Goal: Task Accomplishment & Management: Manage account settings

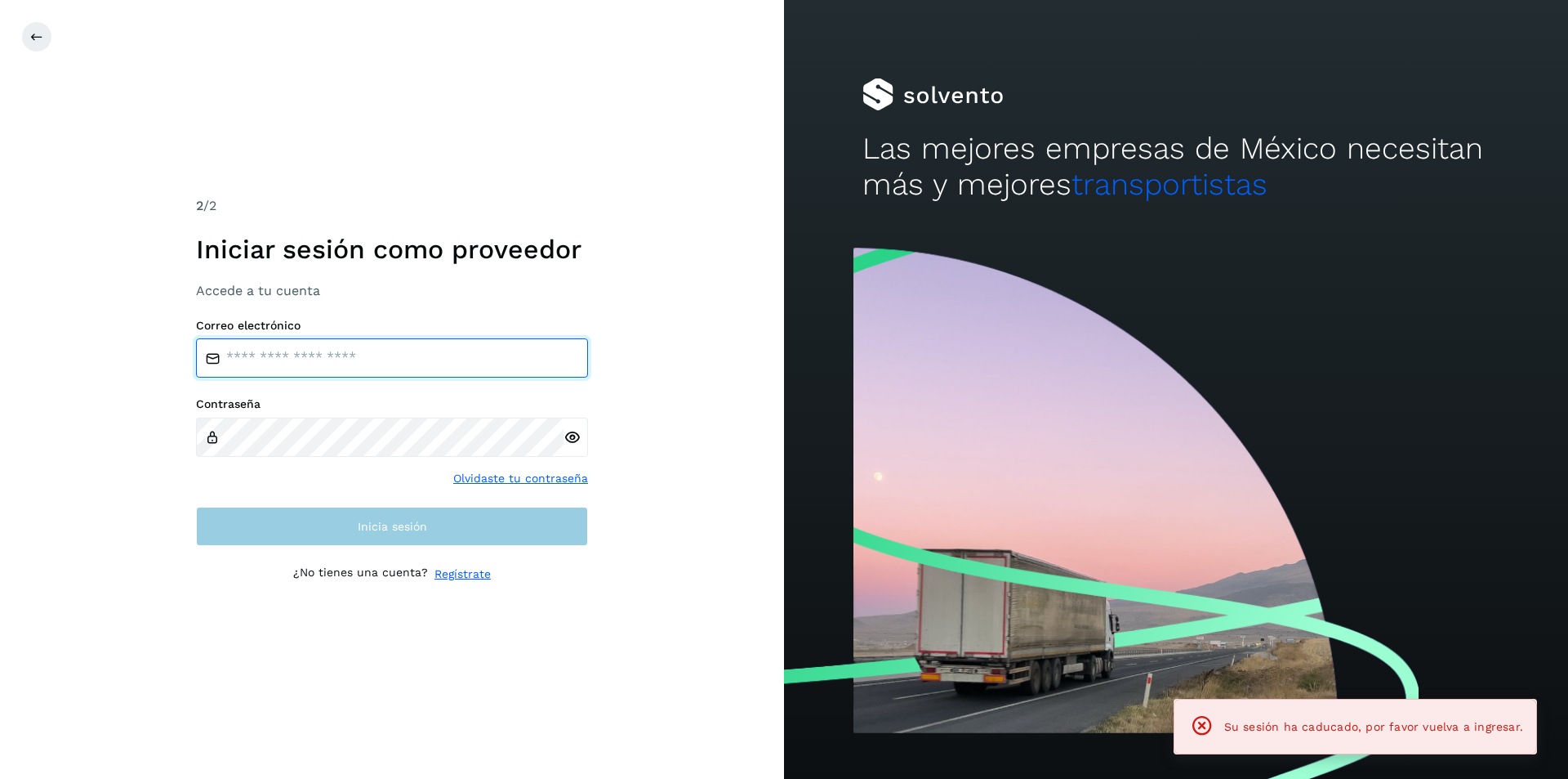
type input "**********"
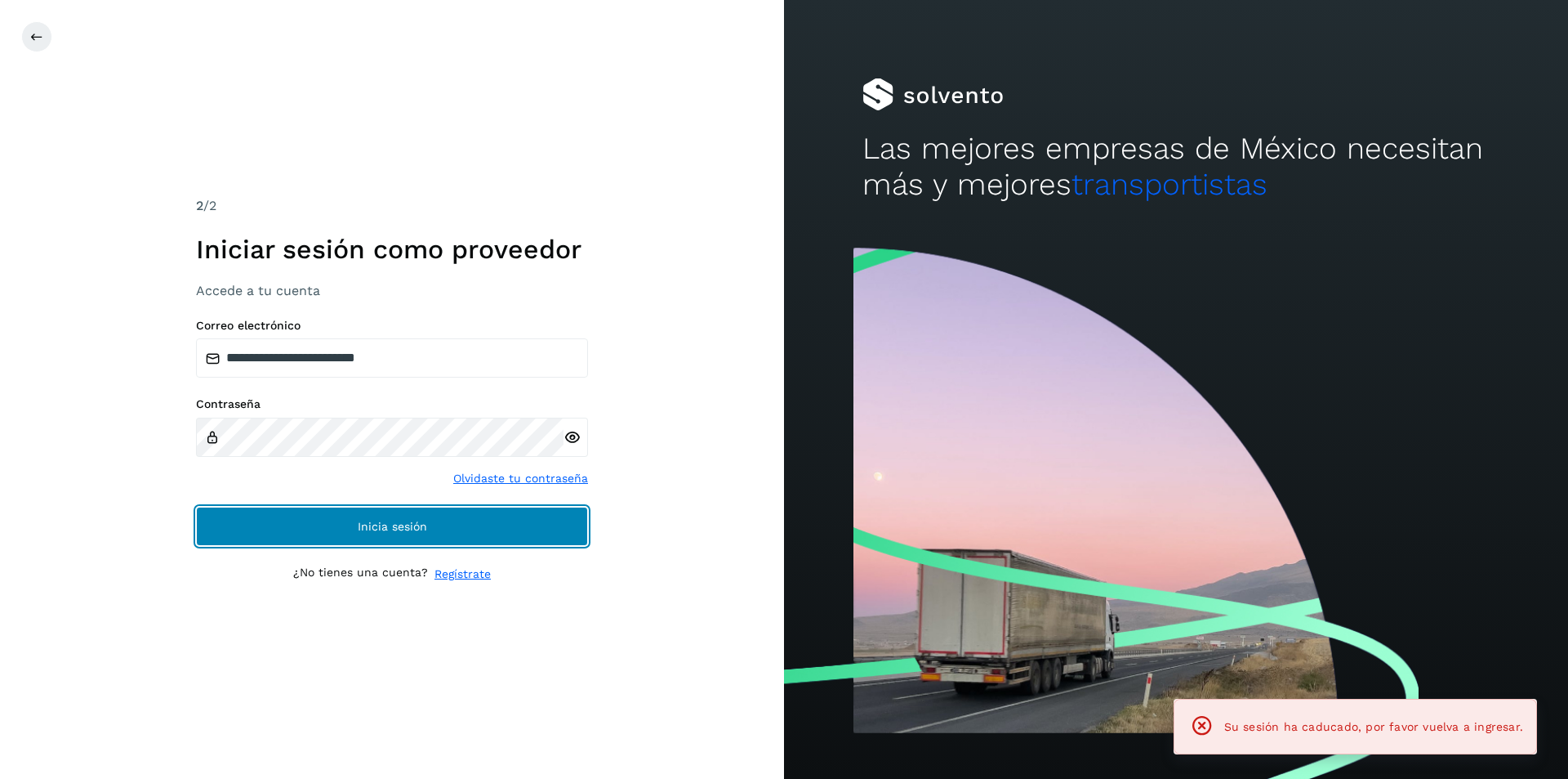
click at [238, 531] on button "Inicia sesión" at bounding box center [392, 526] width 392 height 39
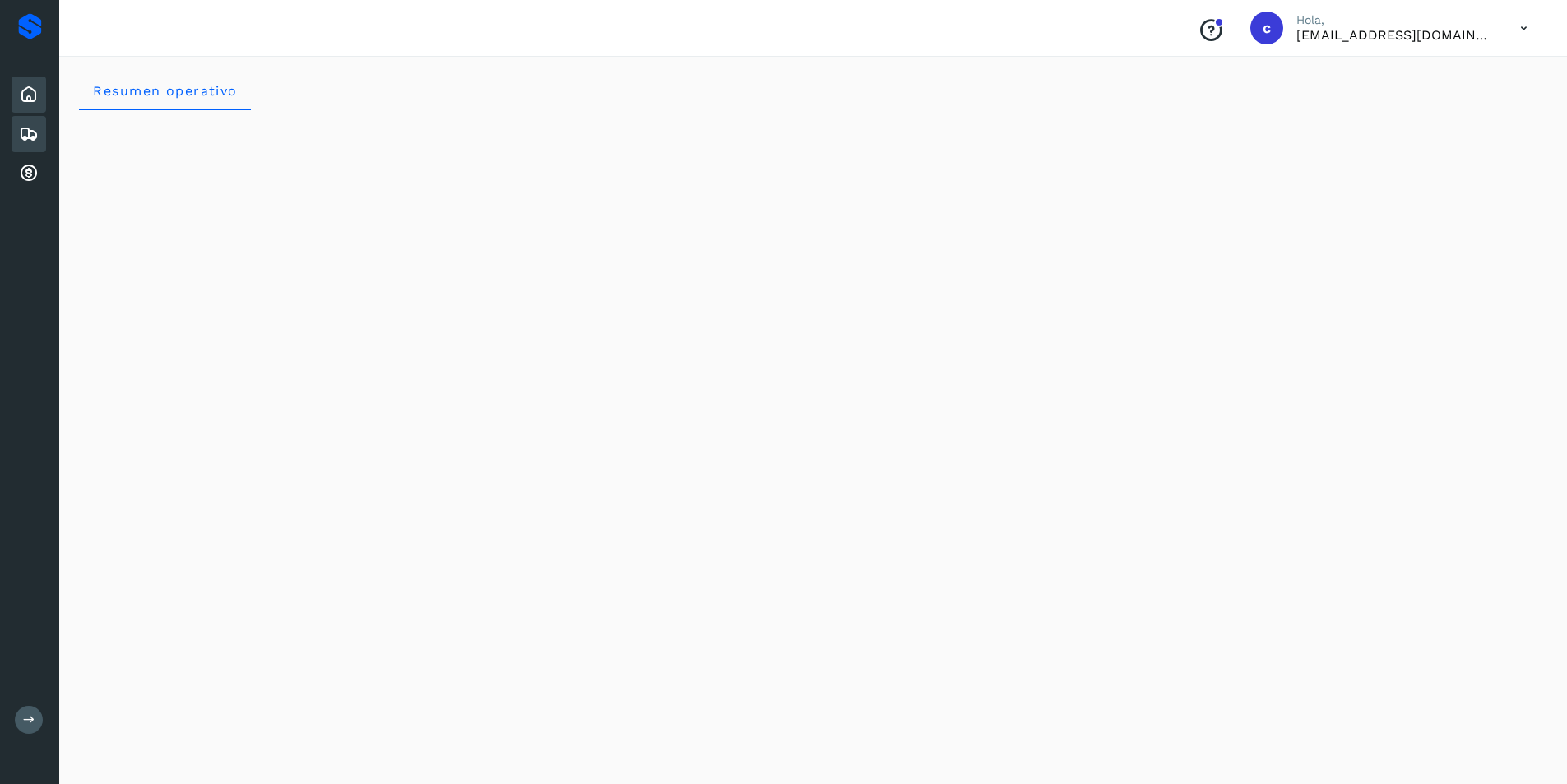
click at [31, 122] on div "Embarques" at bounding box center [29, 134] width 35 height 37
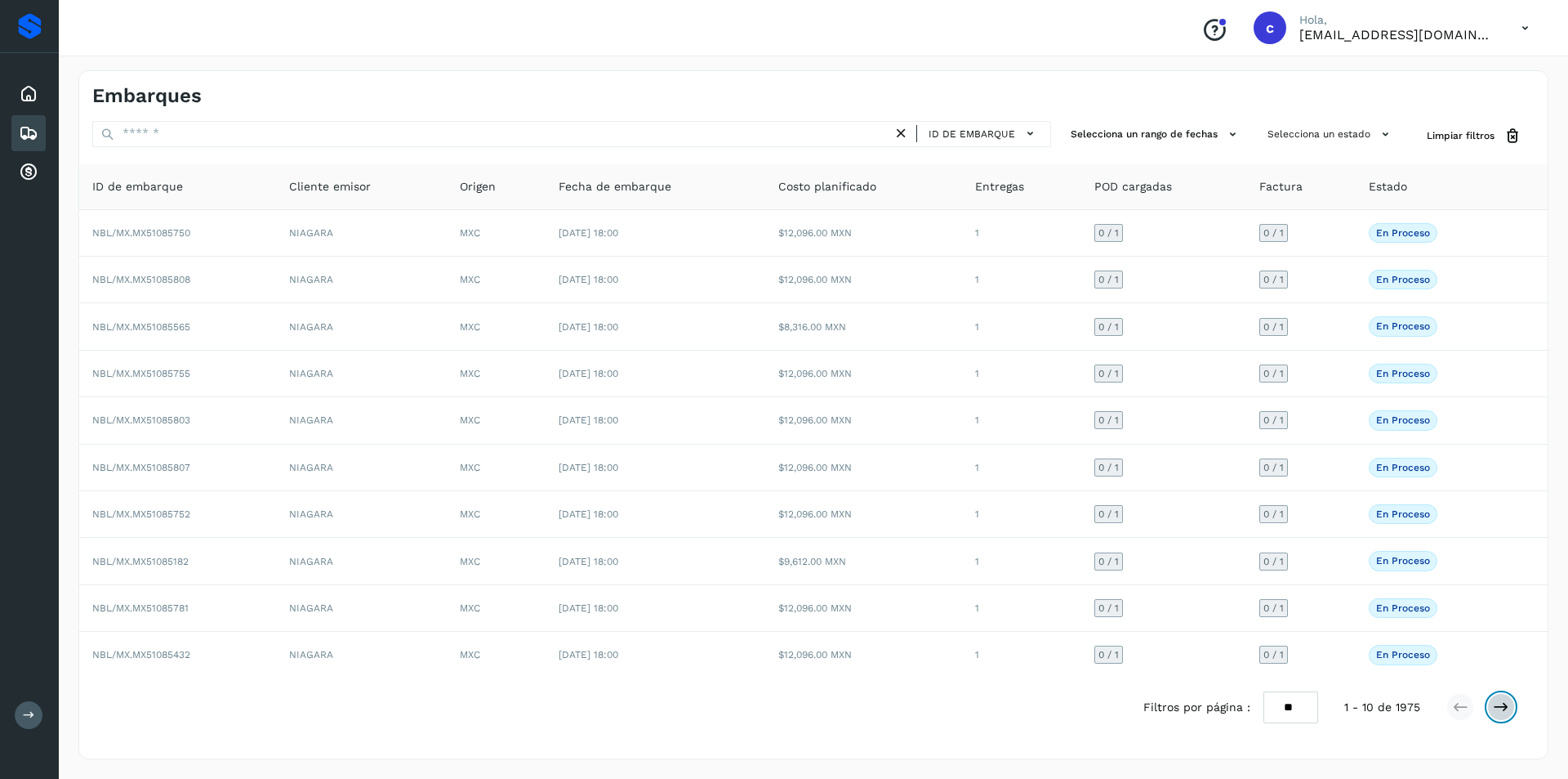
click at [1496, 712] on icon at bounding box center [1500, 706] width 16 height 16
click at [1496, 703] on icon at bounding box center [1500, 706] width 16 height 16
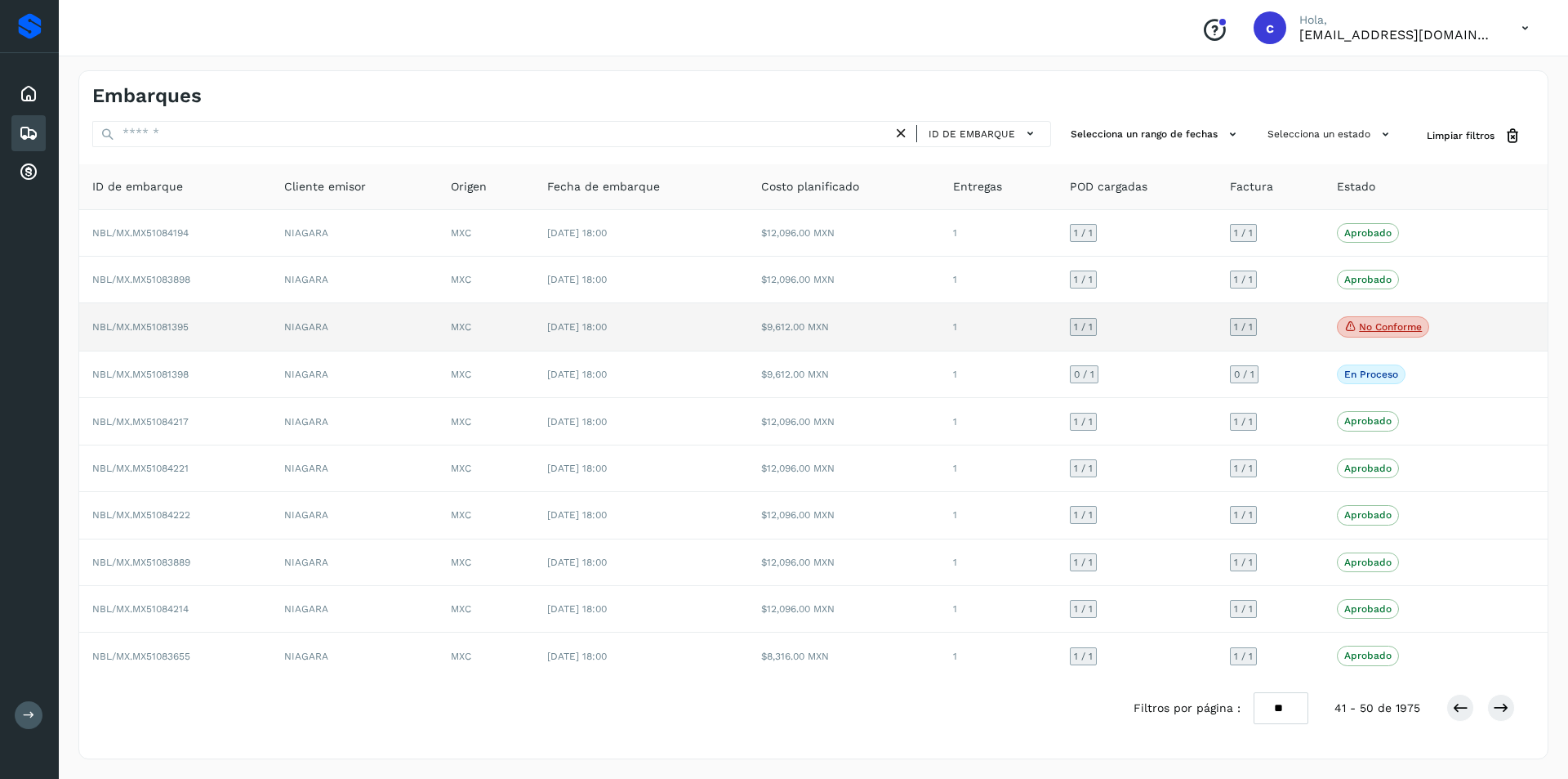
click at [1368, 325] on p "No conforme" at bounding box center [1390, 327] width 63 height 12
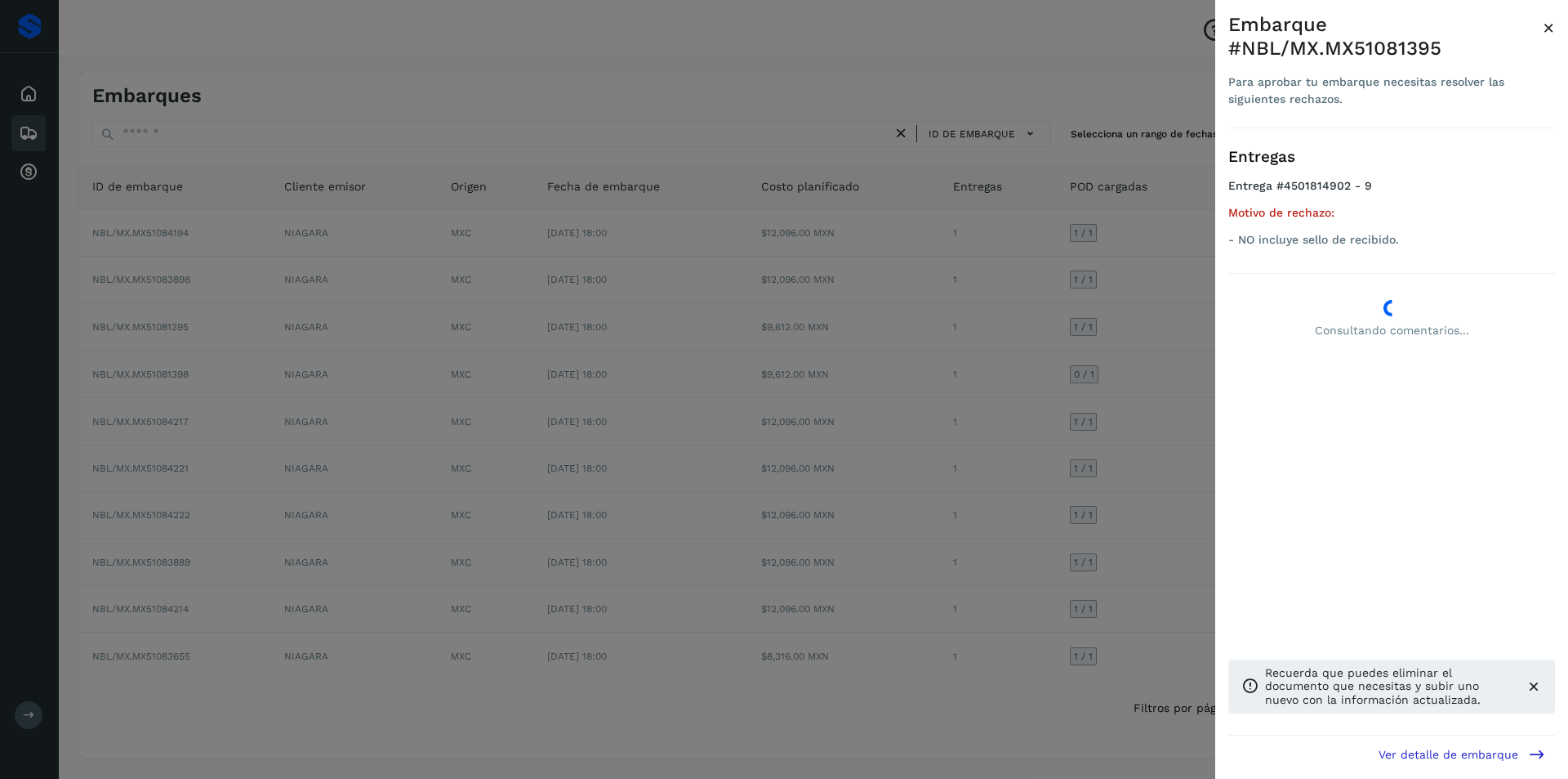
click at [1081, 359] on div at bounding box center [784, 389] width 1568 height 779
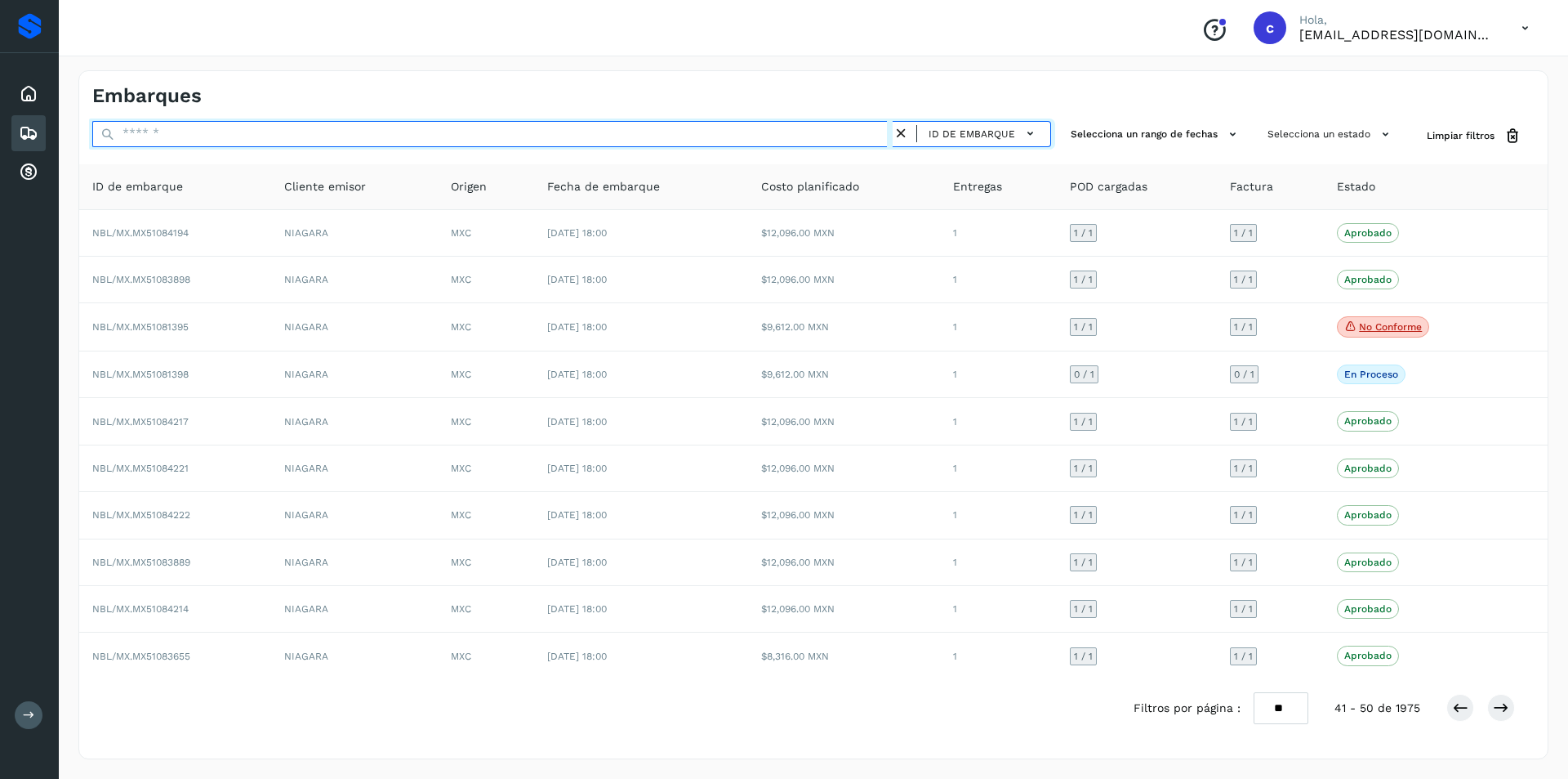
click at [266, 132] on input "text" at bounding box center [492, 134] width 800 height 26
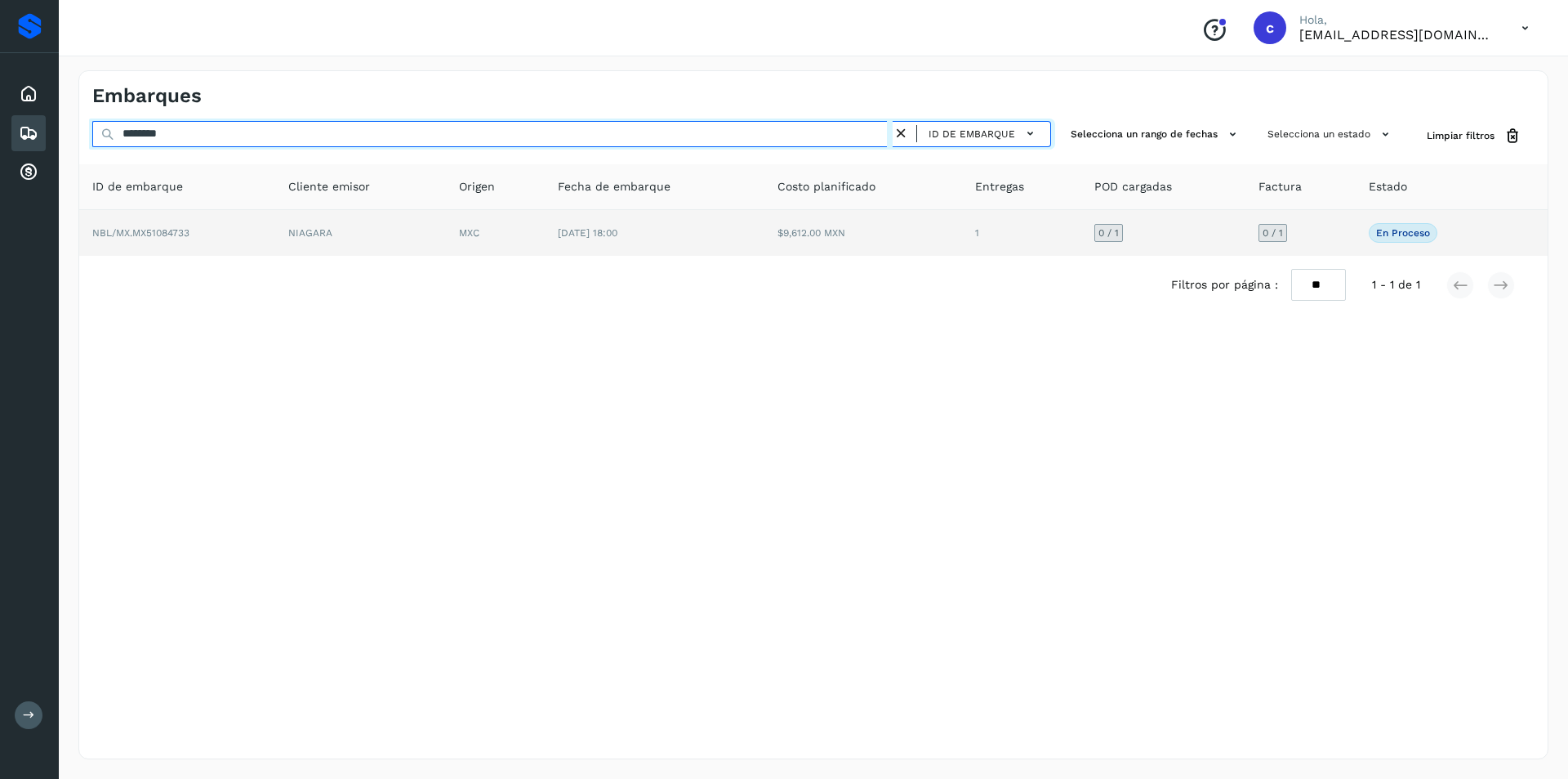
type input "********"
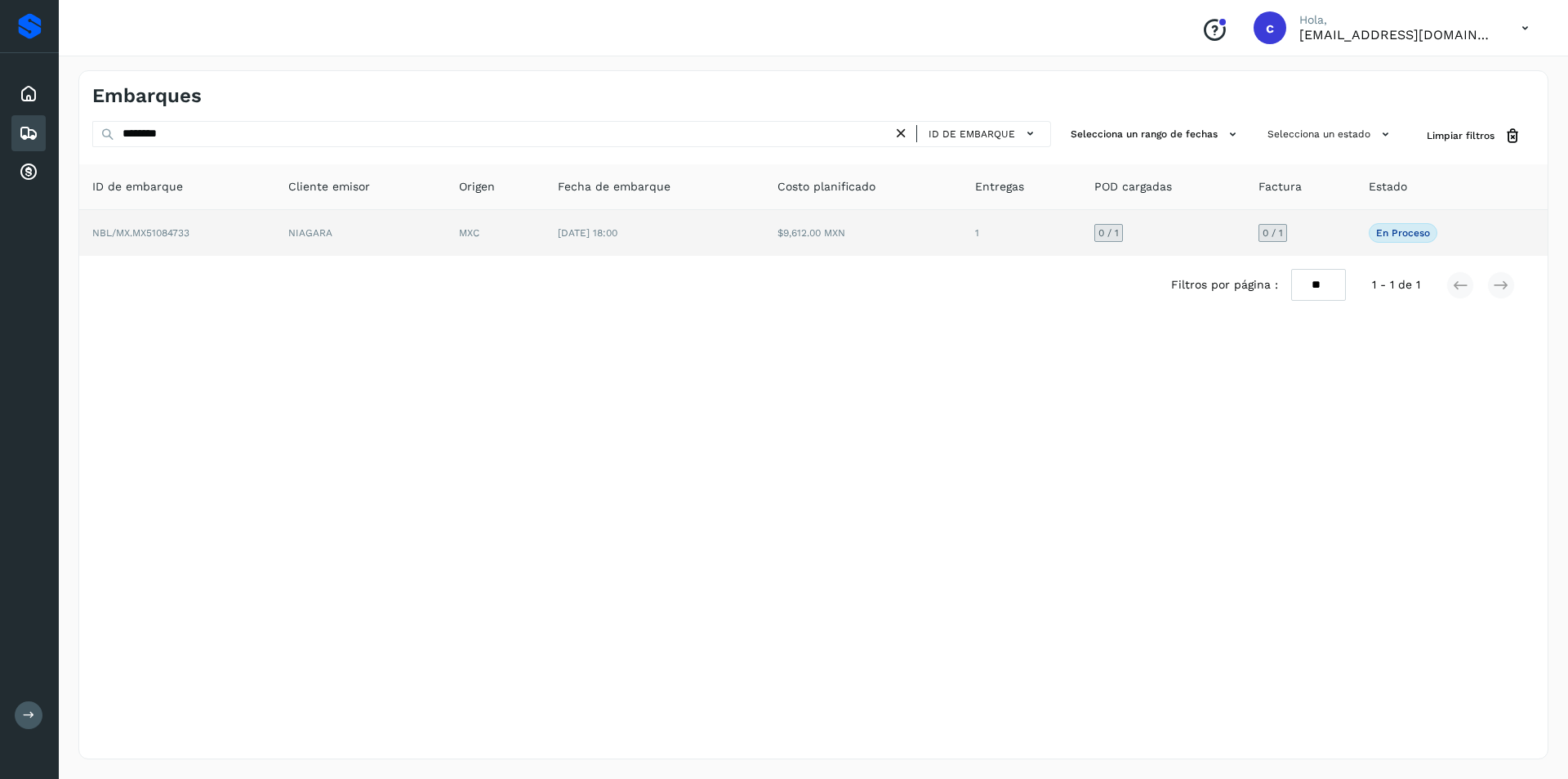
click at [210, 244] on td "NBL/MX.MX51084733" at bounding box center [178, 233] width 196 height 46
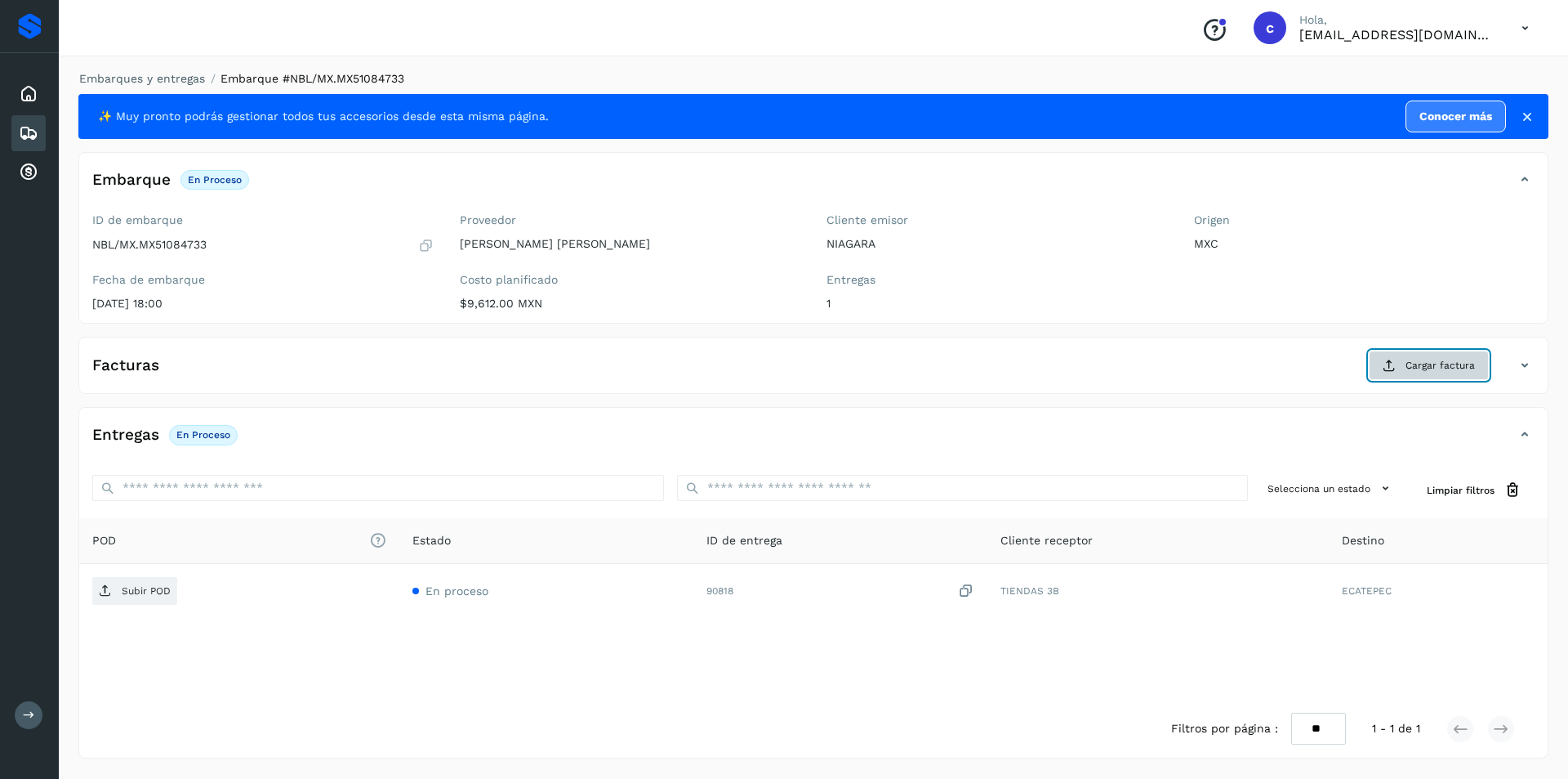
click at [1385, 355] on button "Cargar factura" at bounding box center [1429, 365] width 120 height 30
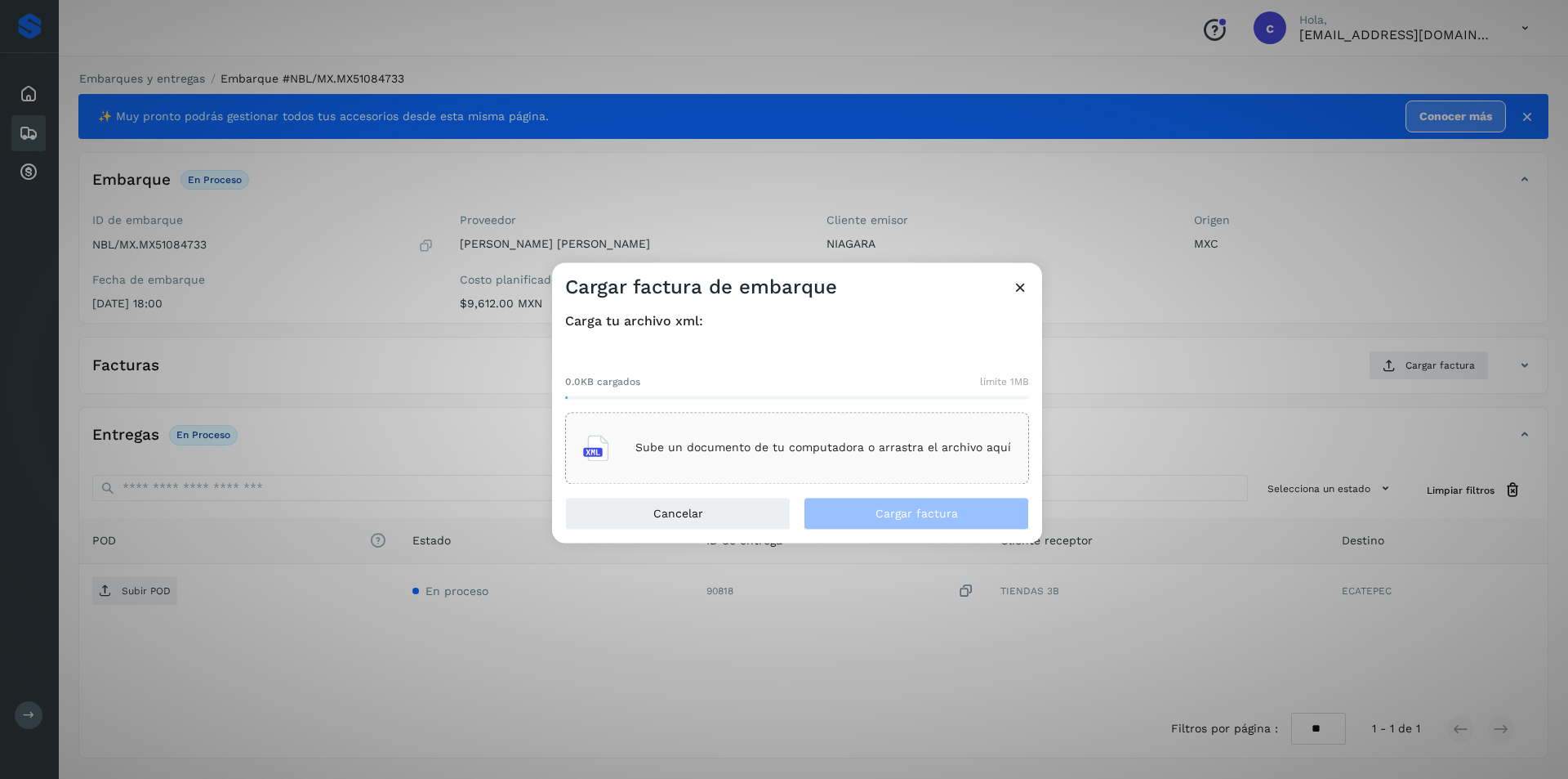
click at [835, 453] on p "Sube un documento de tu computadora o arrastra el archivo aquí" at bounding box center [822, 448] width 375 height 14
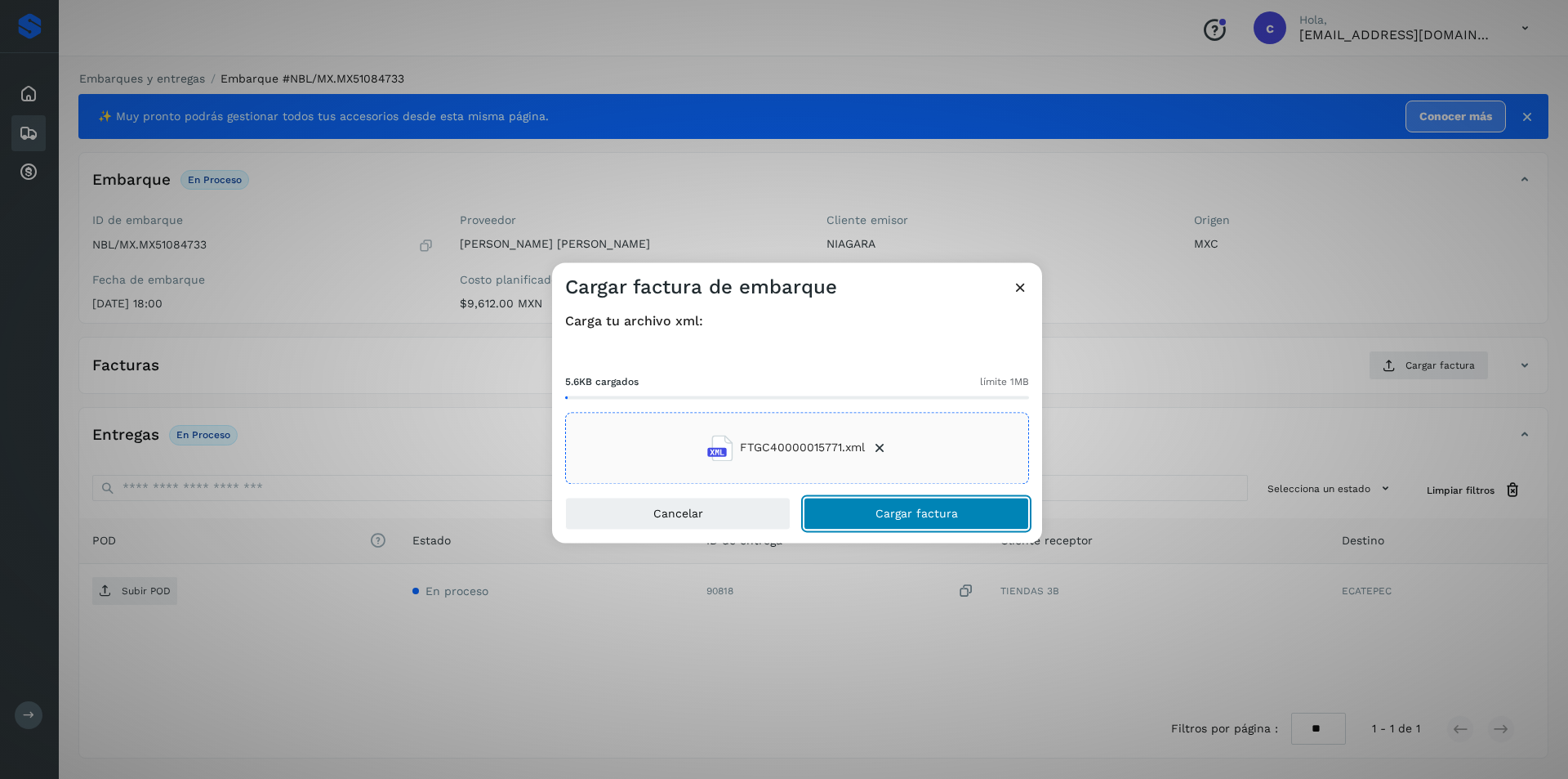
click at [988, 498] on button "Cargar factura" at bounding box center [915, 513] width 226 height 33
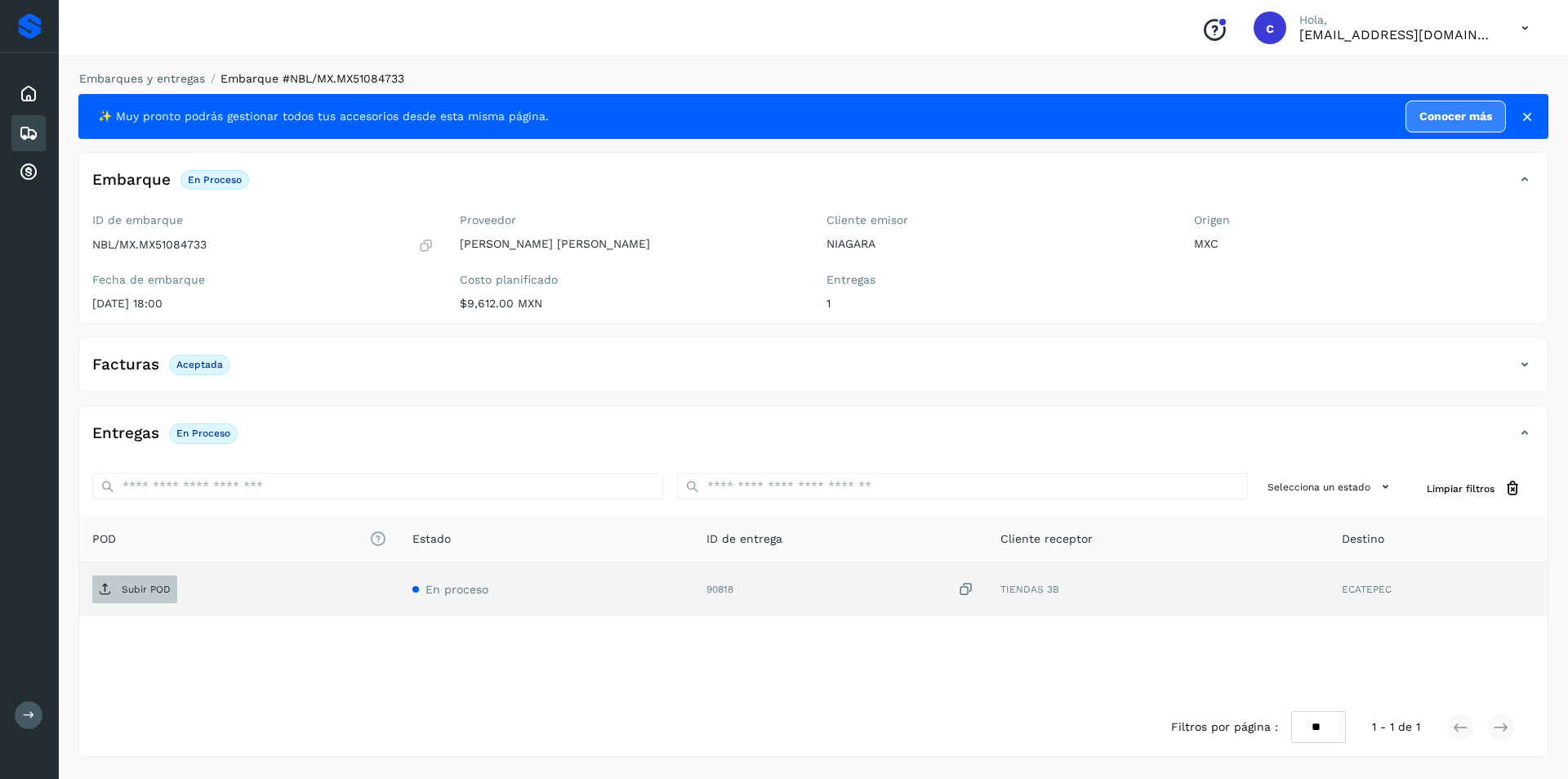
click at [136, 594] on p "Subir POD" at bounding box center [146, 590] width 49 height 12
click at [122, 595] on p "PDF" at bounding box center [131, 590] width 19 height 12
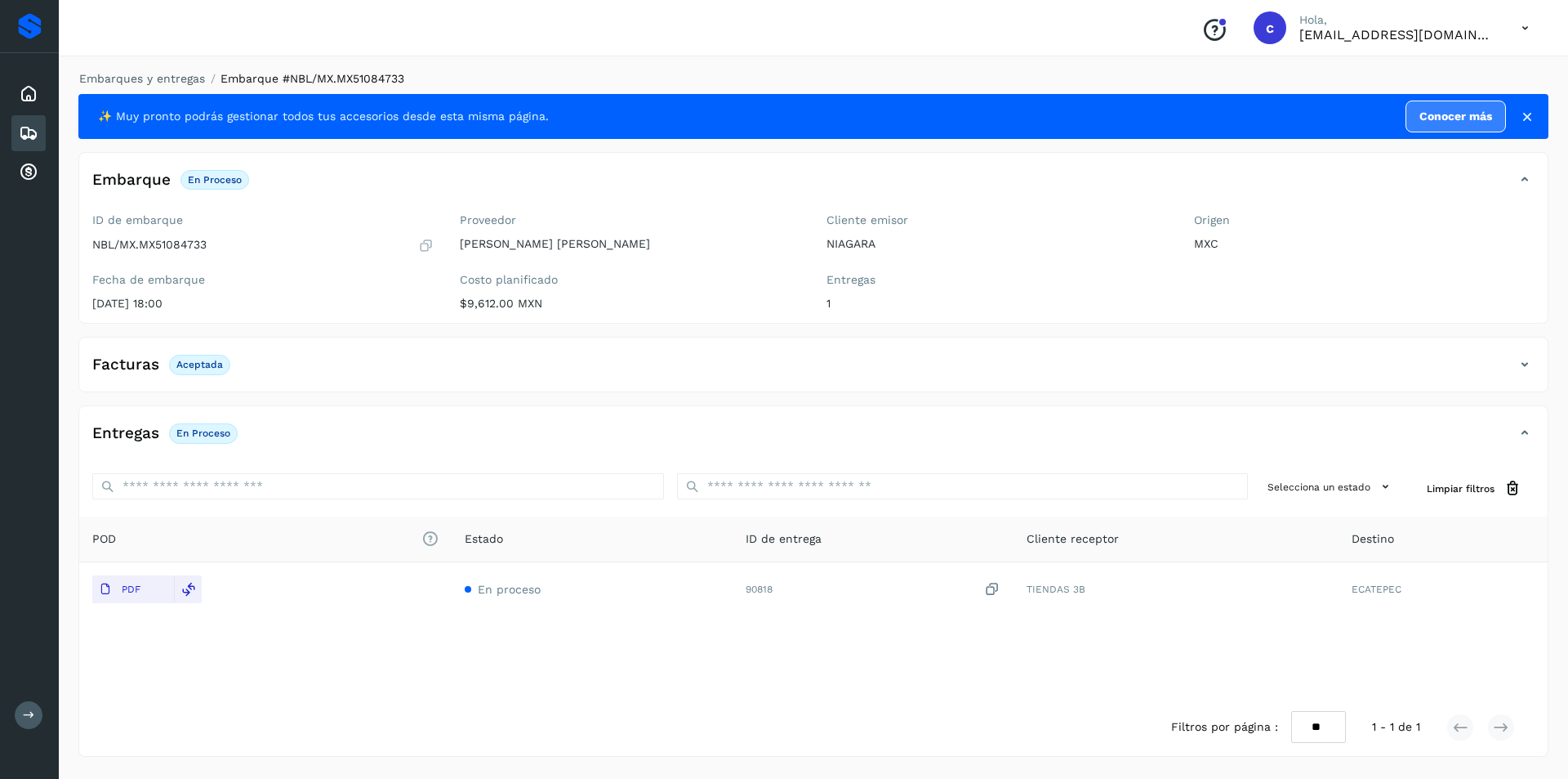
click at [29, 129] on icon at bounding box center [28, 133] width 19 height 19
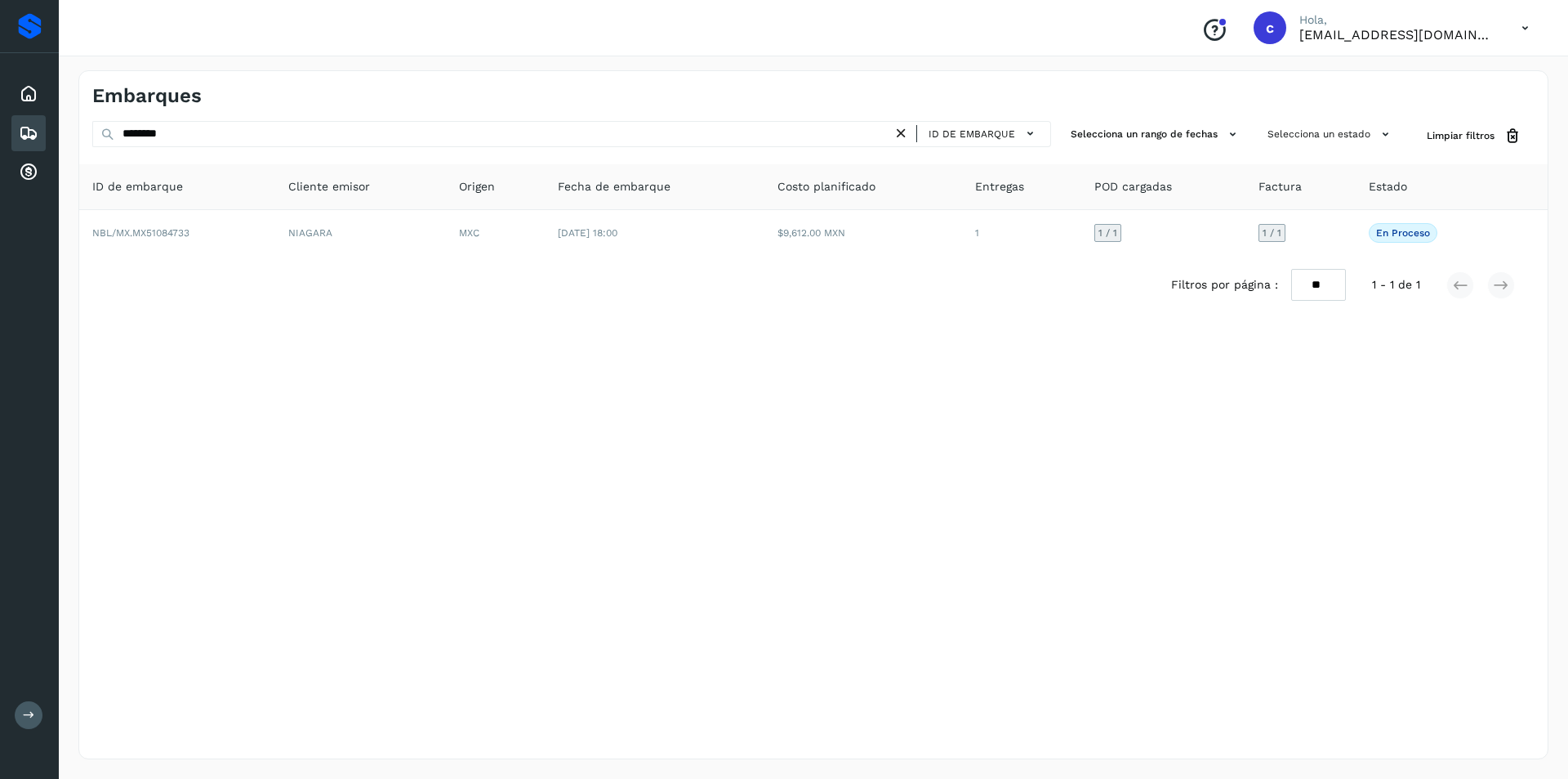
click at [905, 134] on icon at bounding box center [901, 134] width 17 height 17
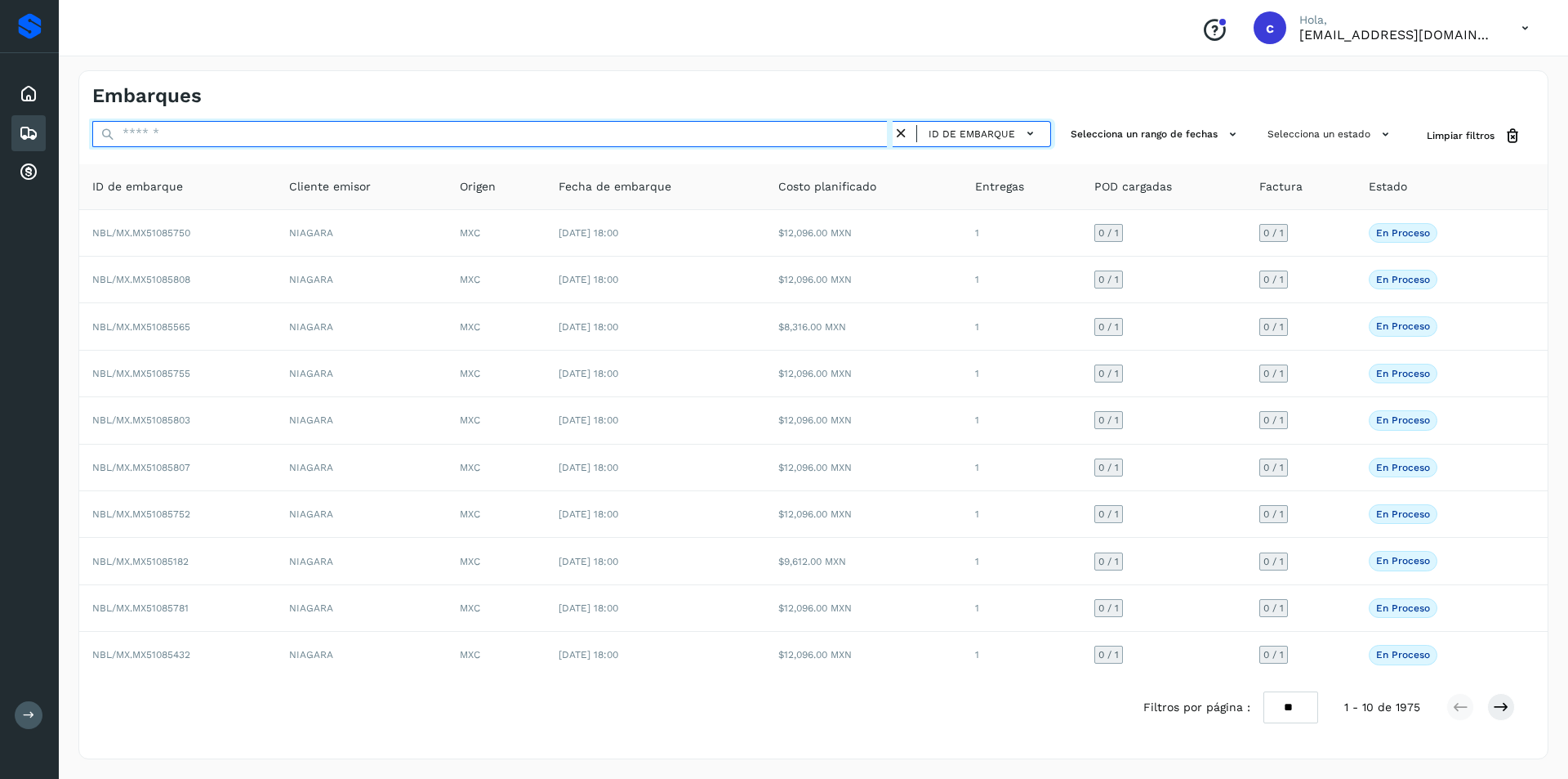
click at [832, 135] on input "text" at bounding box center [492, 134] width 800 height 26
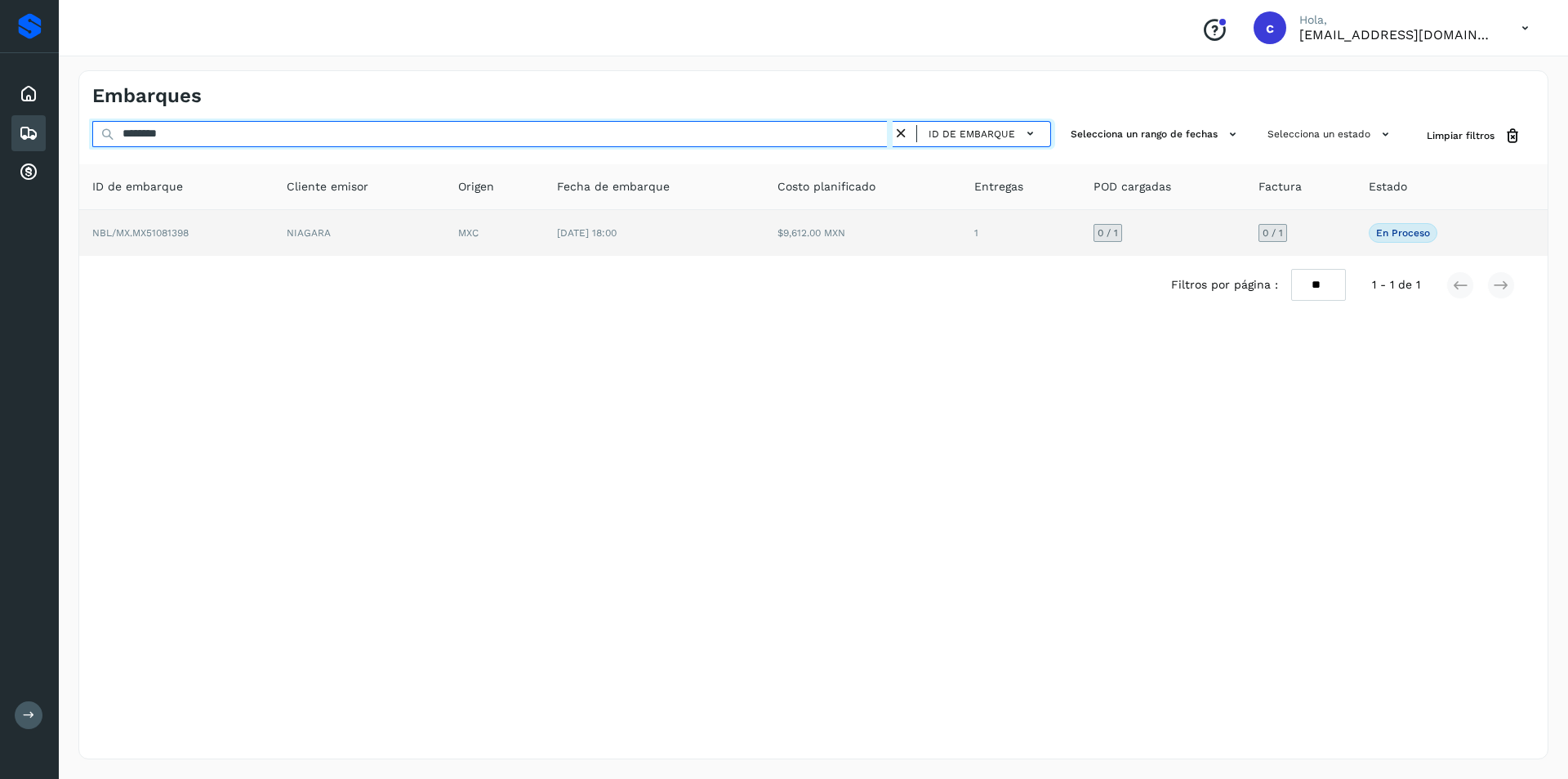
type input "********"
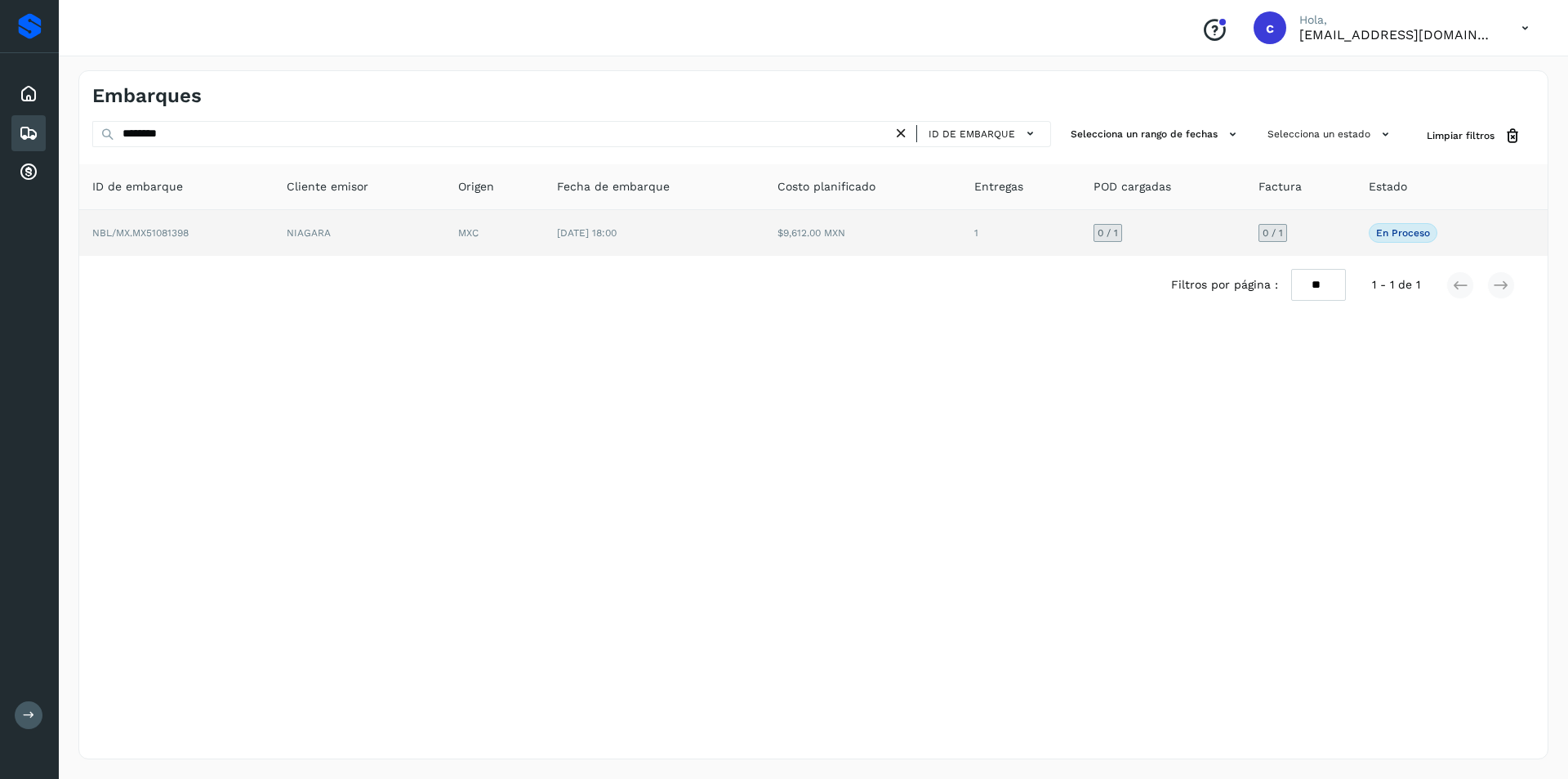
click at [748, 228] on td "[DATE] 18:00" at bounding box center [653, 233] width 221 height 46
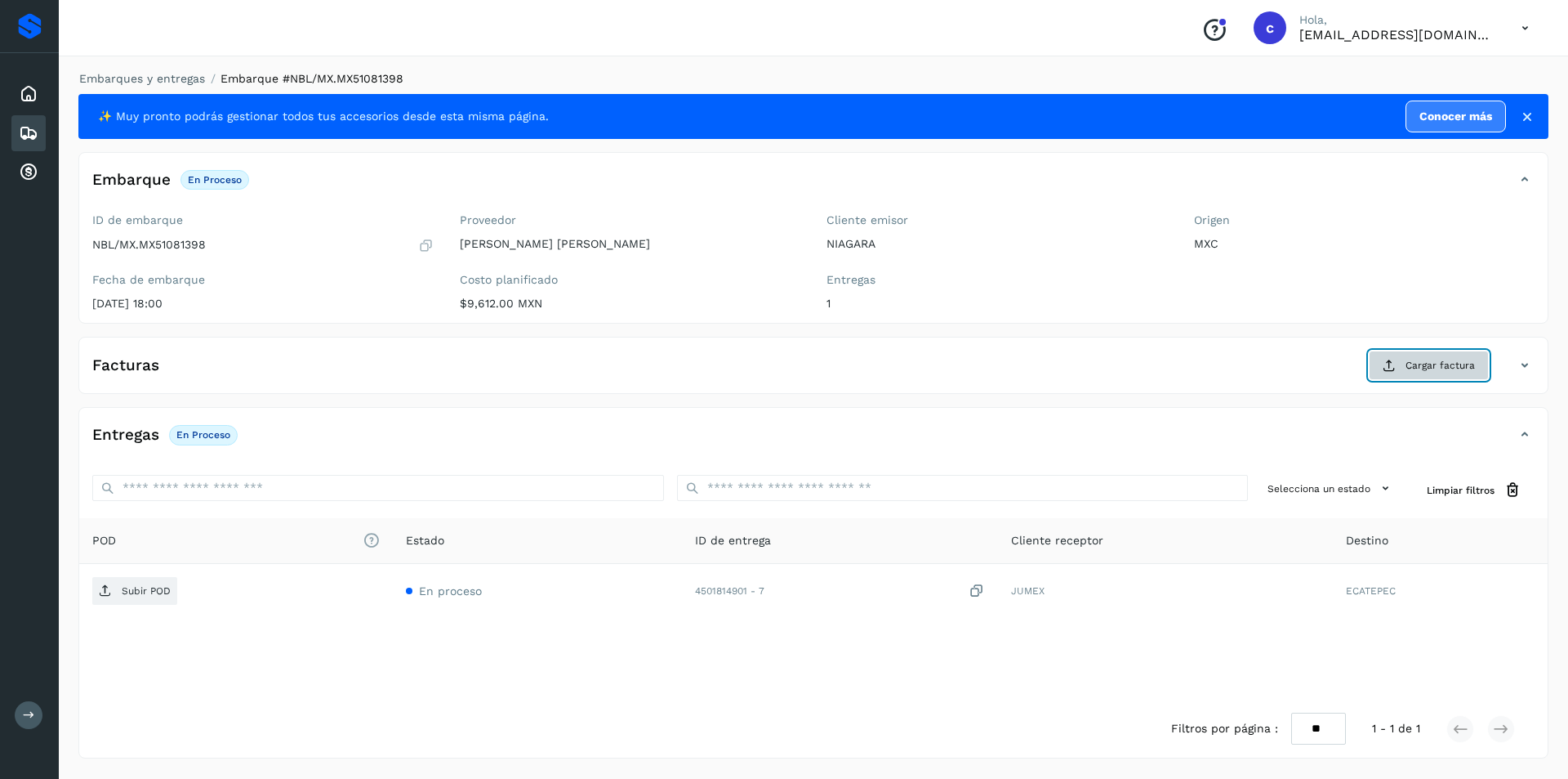
click at [1438, 358] on span "Cargar factura" at bounding box center [1440, 365] width 69 height 14
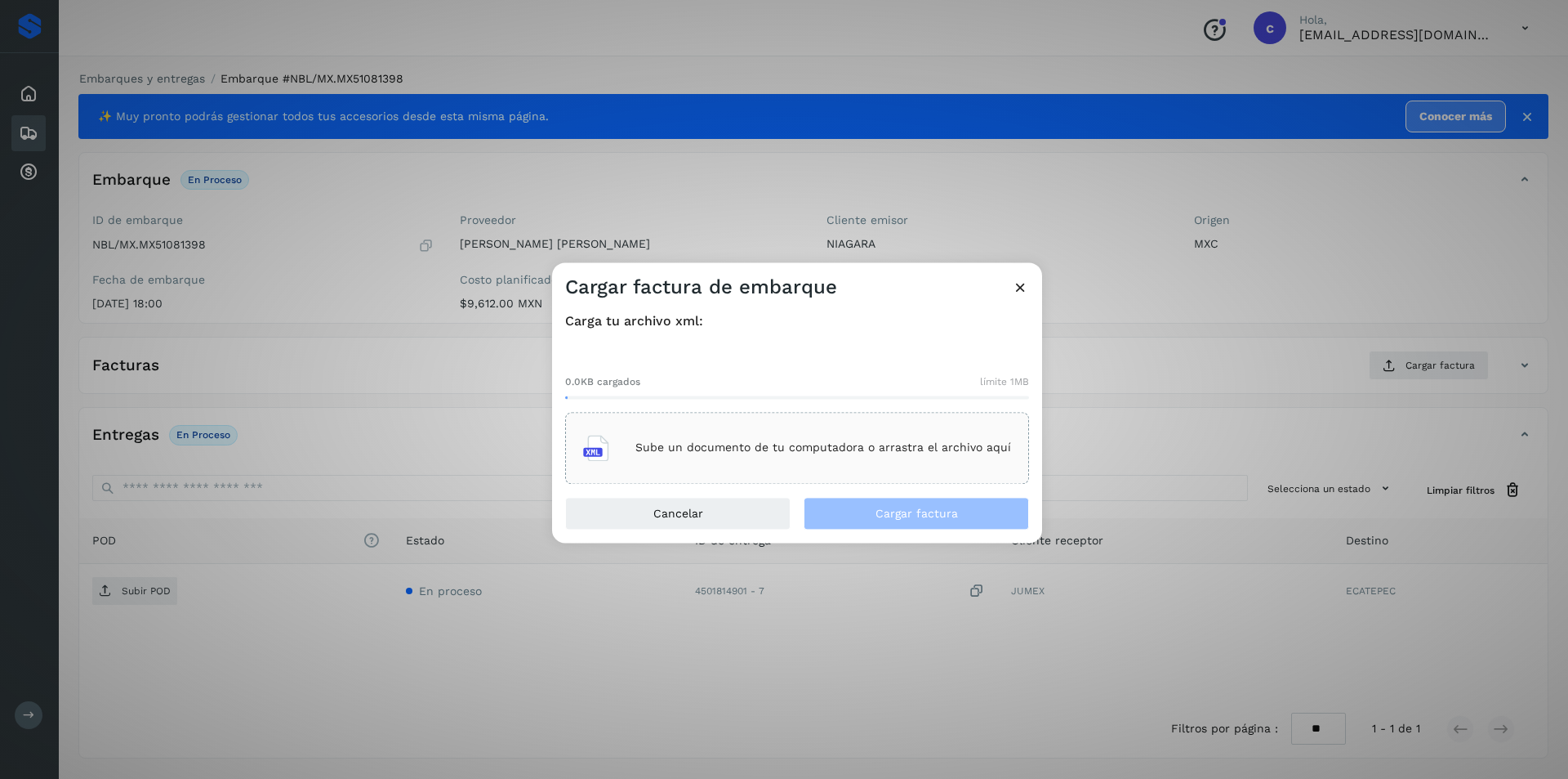
click at [992, 432] on div "Sube un documento de tu computadora o arrastra el archivo aquí" at bounding box center [797, 447] width 428 height 44
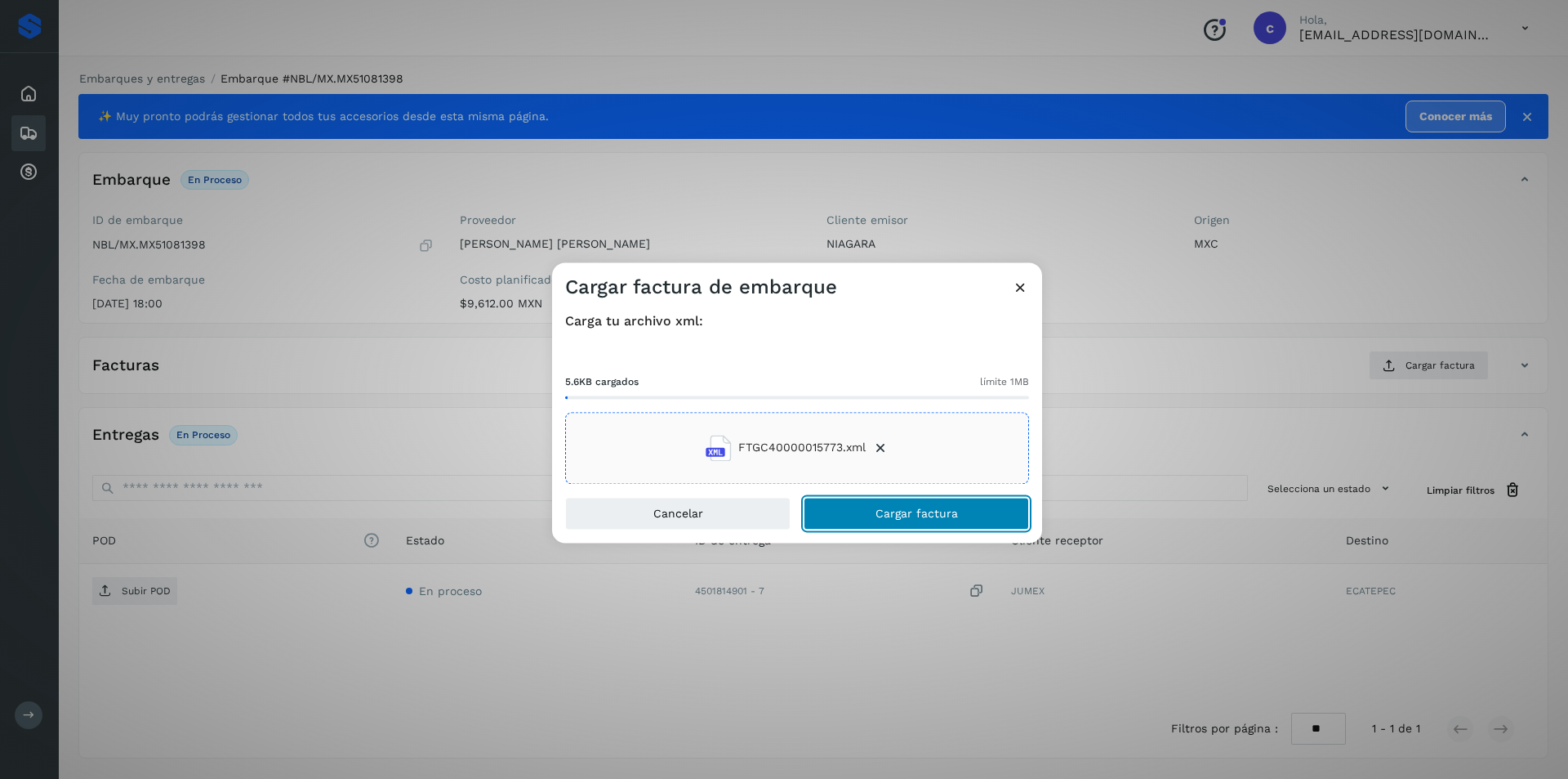
click at [996, 525] on button "Cargar factura" at bounding box center [915, 513] width 226 height 33
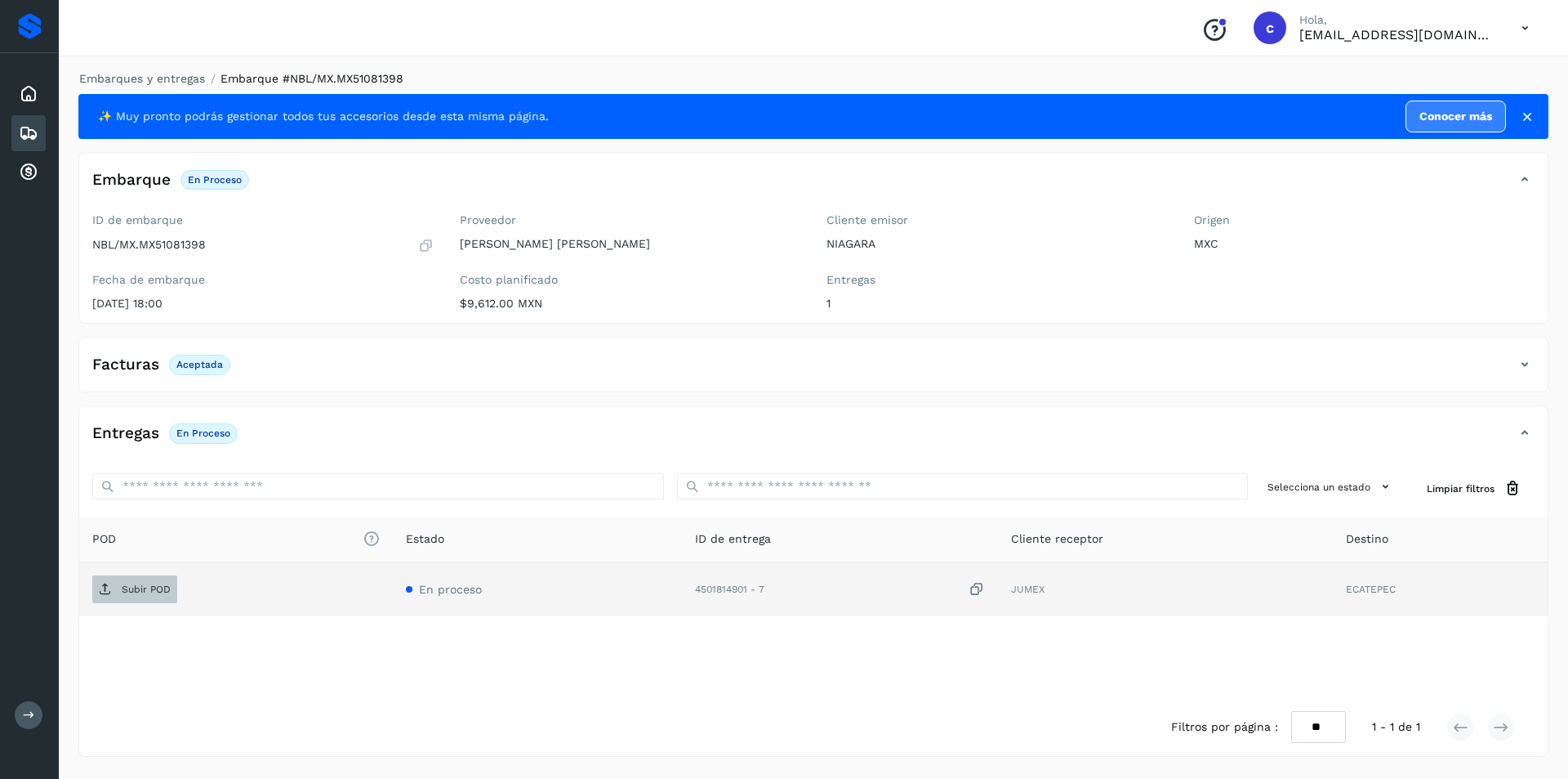
click at [158, 587] on p "Subir POD" at bounding box center [146, 590] width 49 height 12
click at [133, 586] on p "PDF" at bounding box center [131, 590] width 19 height 12
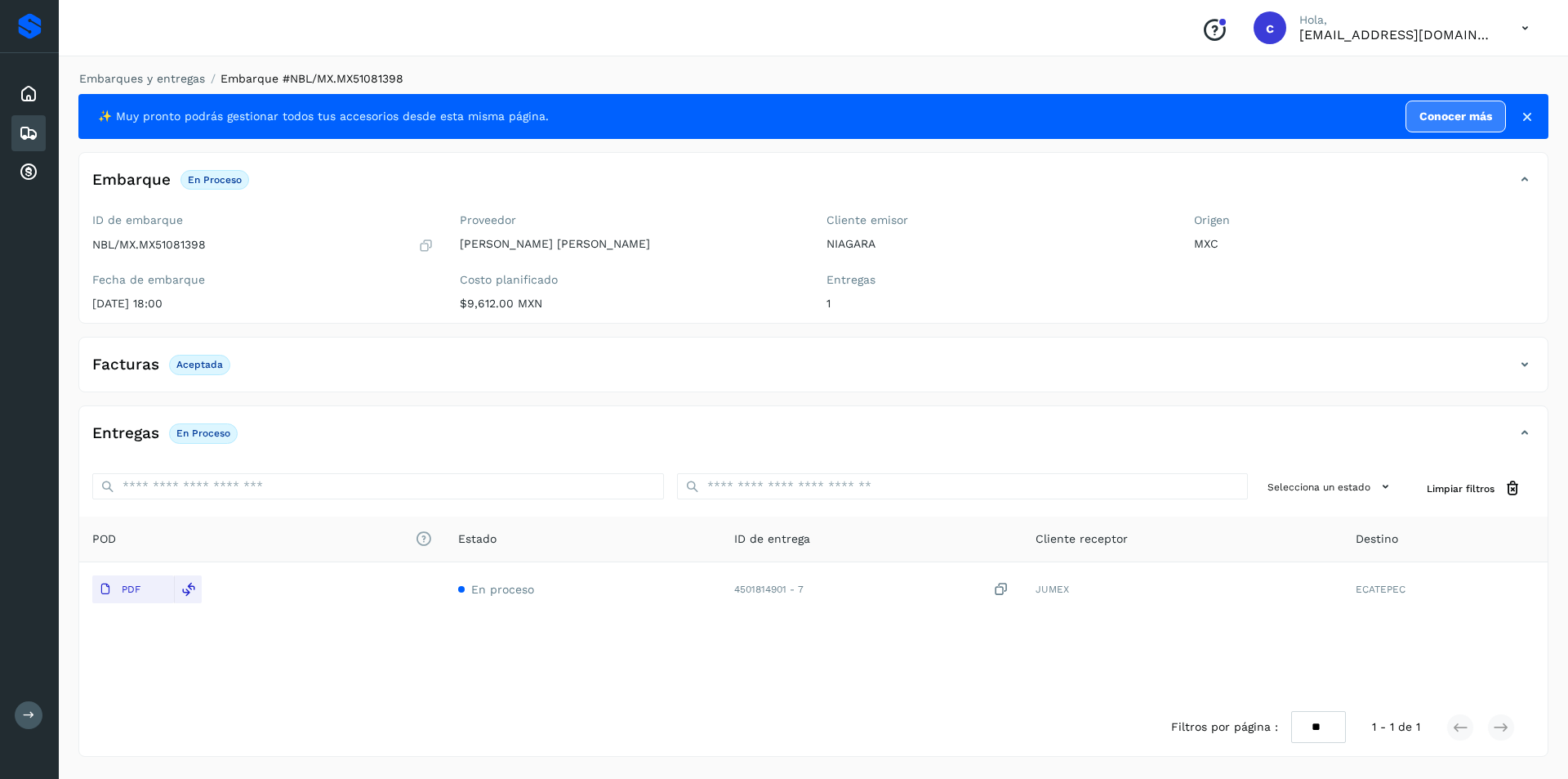
click at [31, 132] on icon at bounding box center [28, 133] width 19 height 19
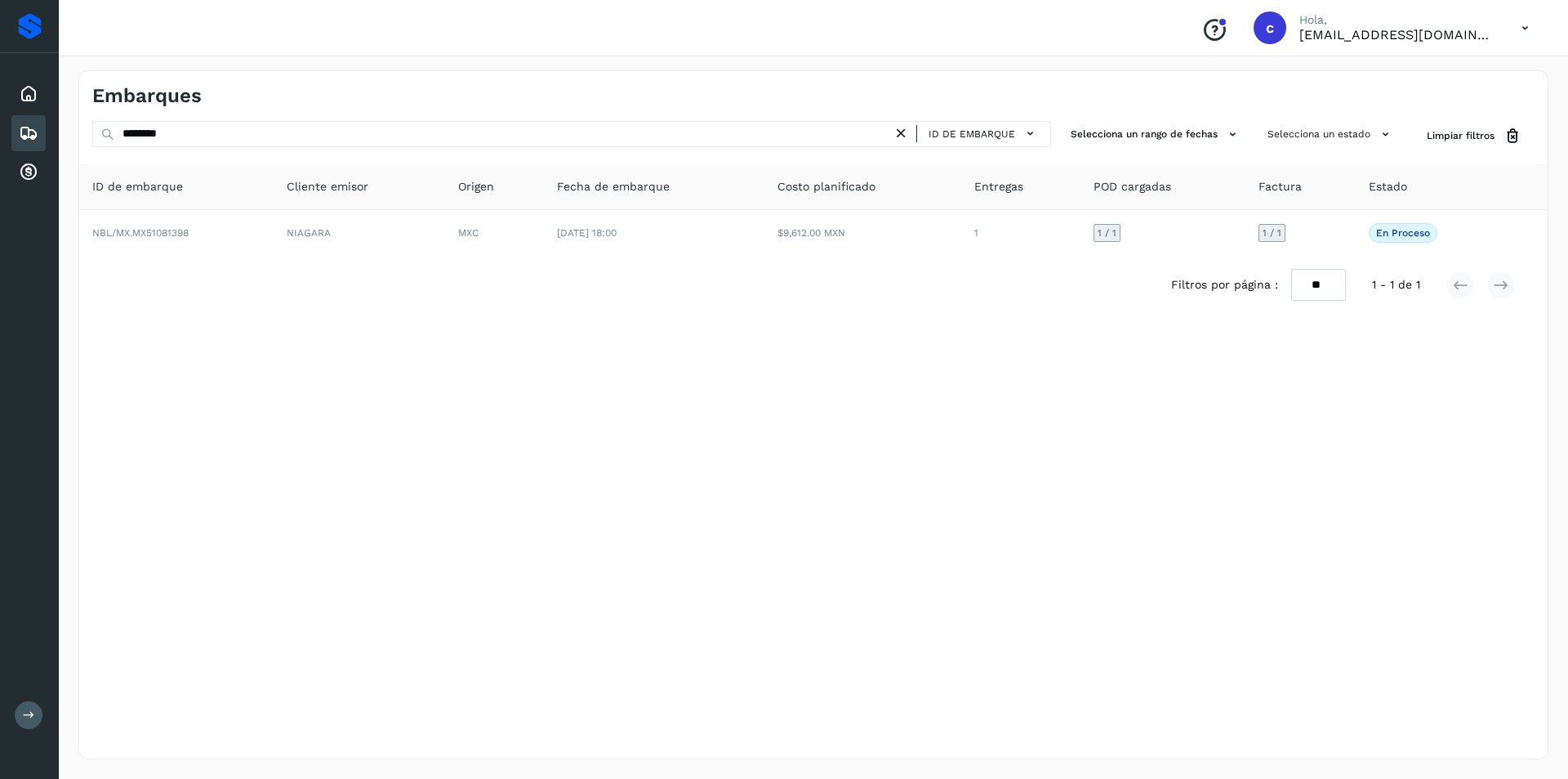
click at [904, 125] on icon at bounding box center [901, 134] width 17 height 17
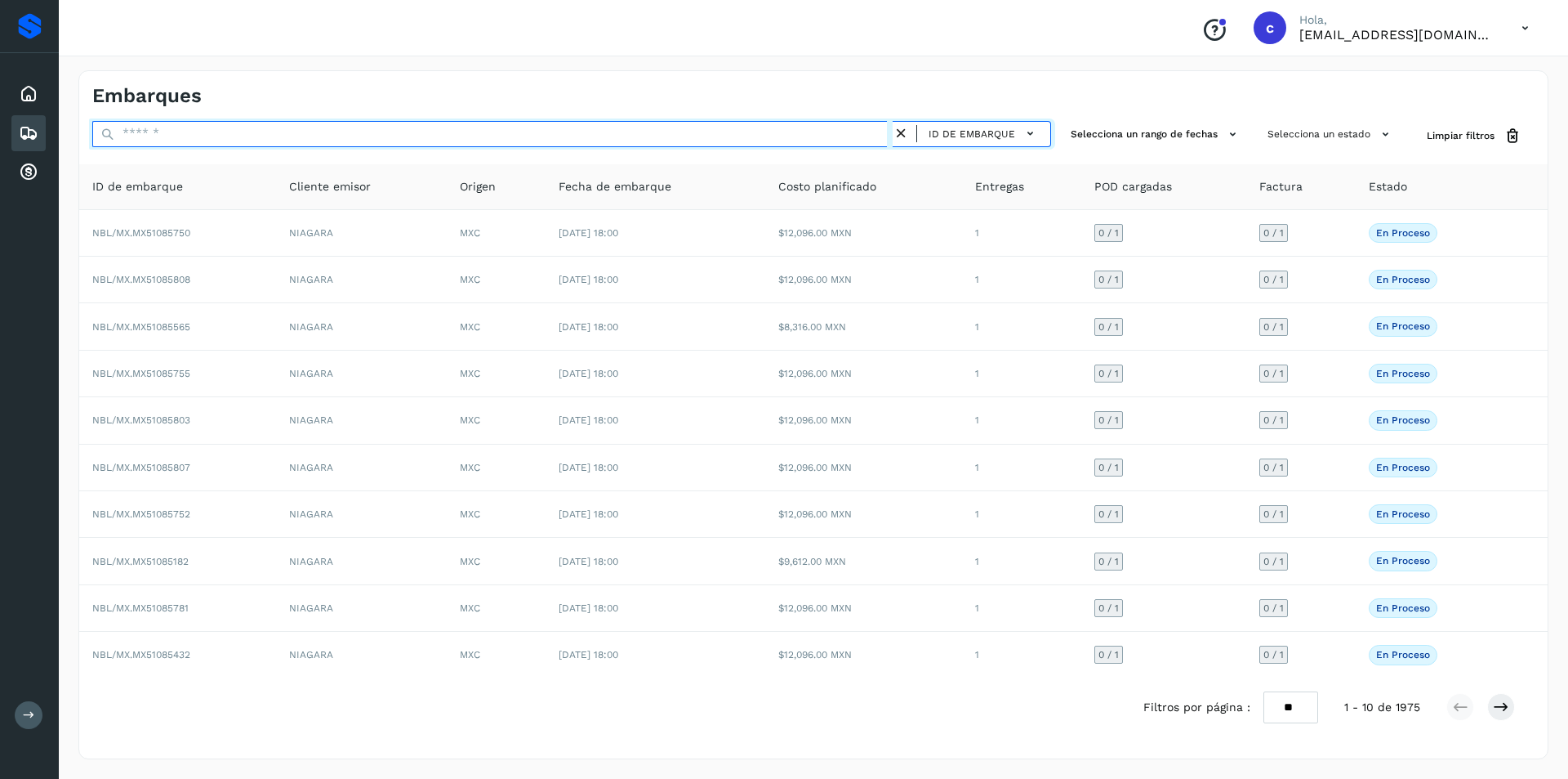
click at [806, 129] on input "text" at bounding box center [492, 134] width 800 height 26
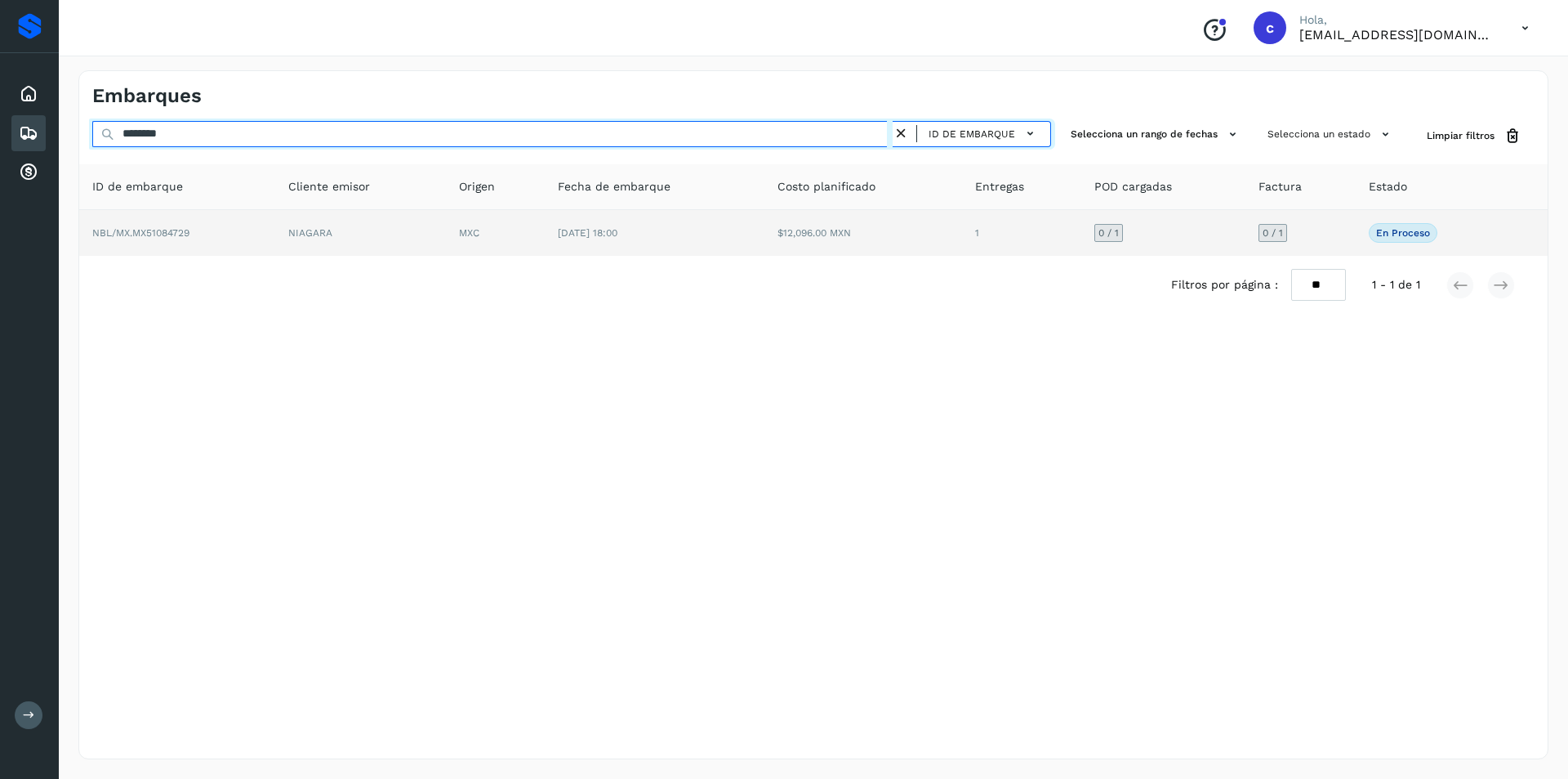
type input "********"
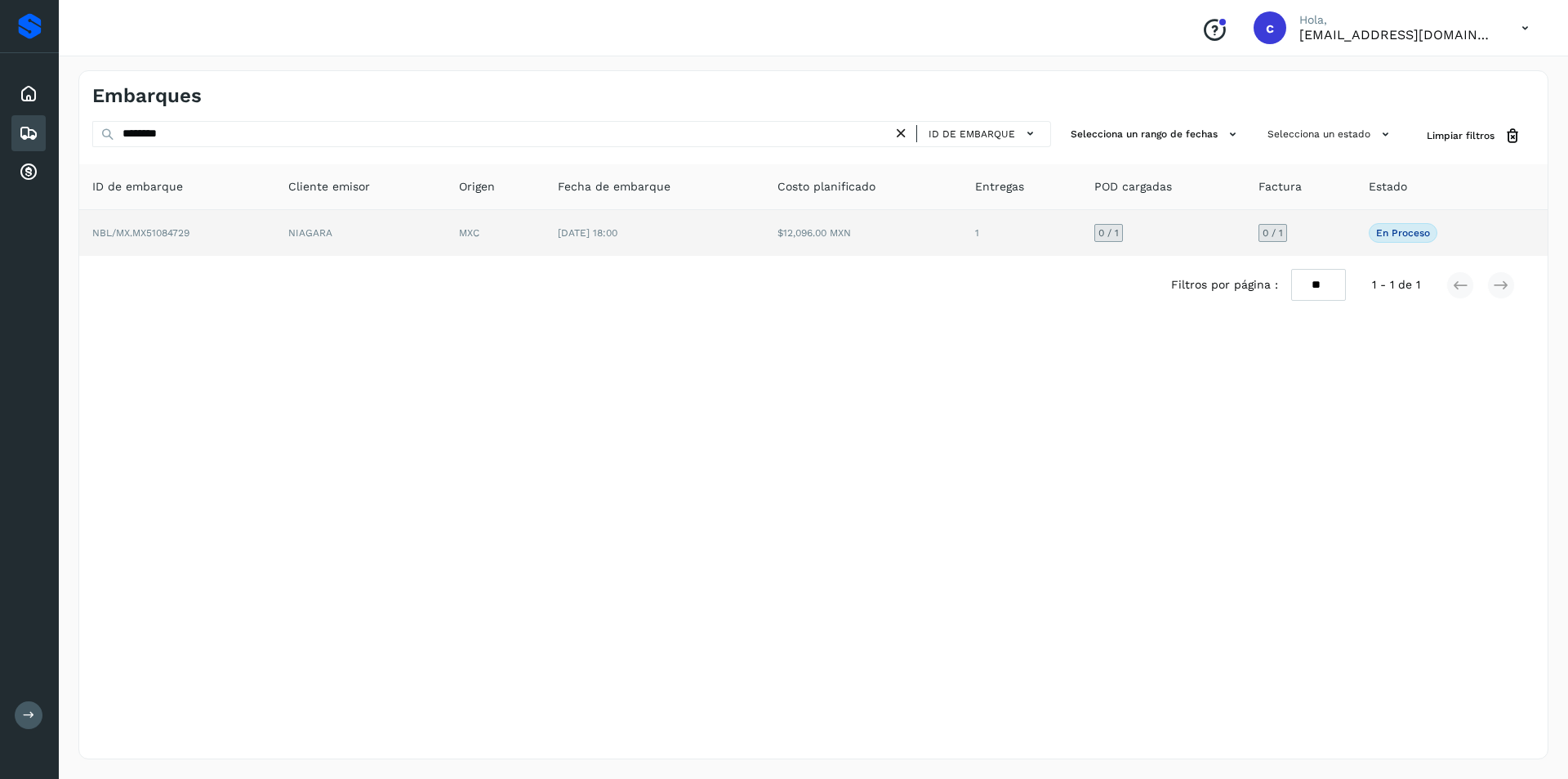
click at [765, 247] on td "[DATE] 18:00" at bounding box center [654, 233] width 221 height 46
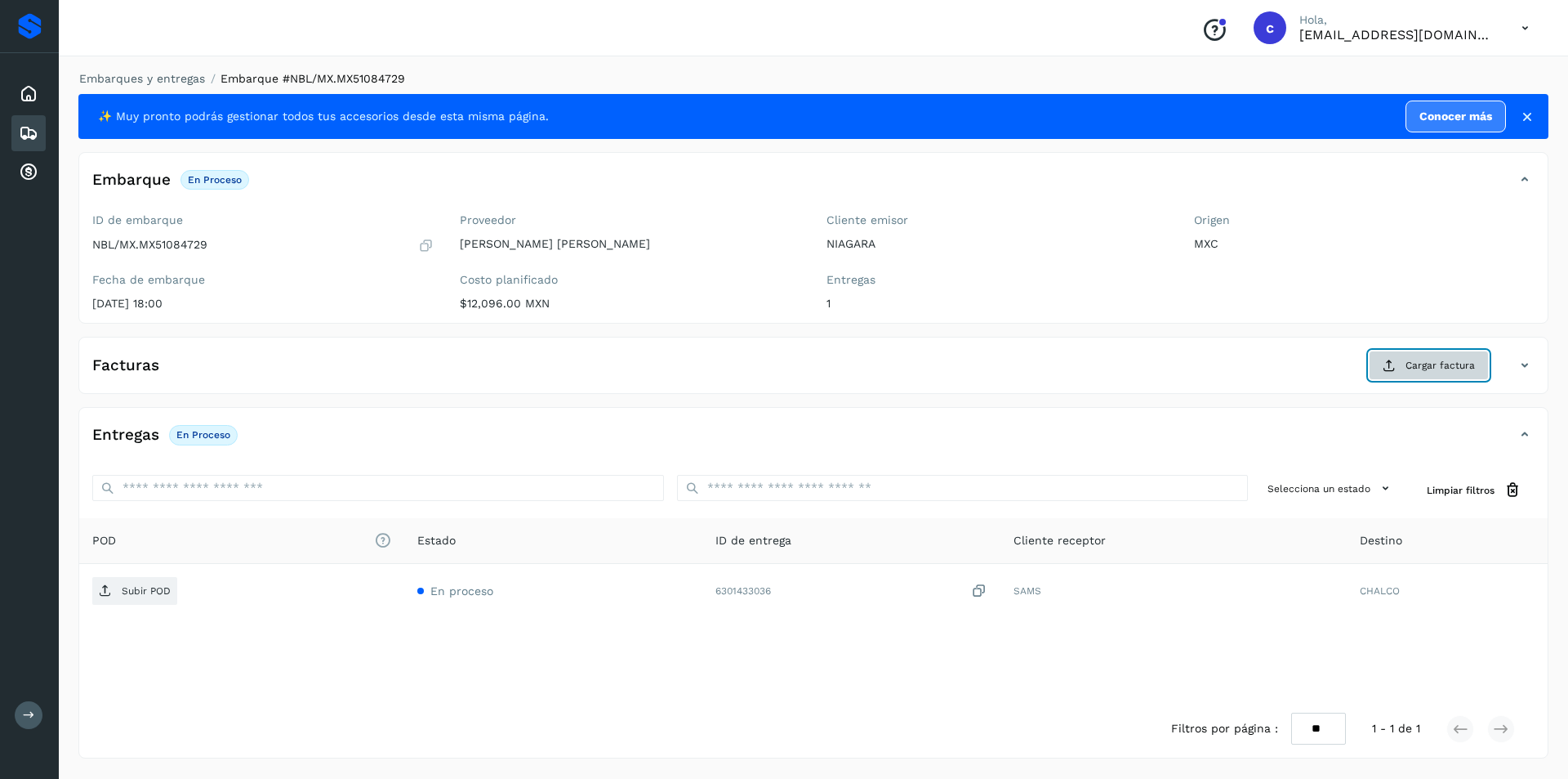
click at [1403, 365] on button "Cargar factura" at bounding box center [1429, 365] width 120 height 30
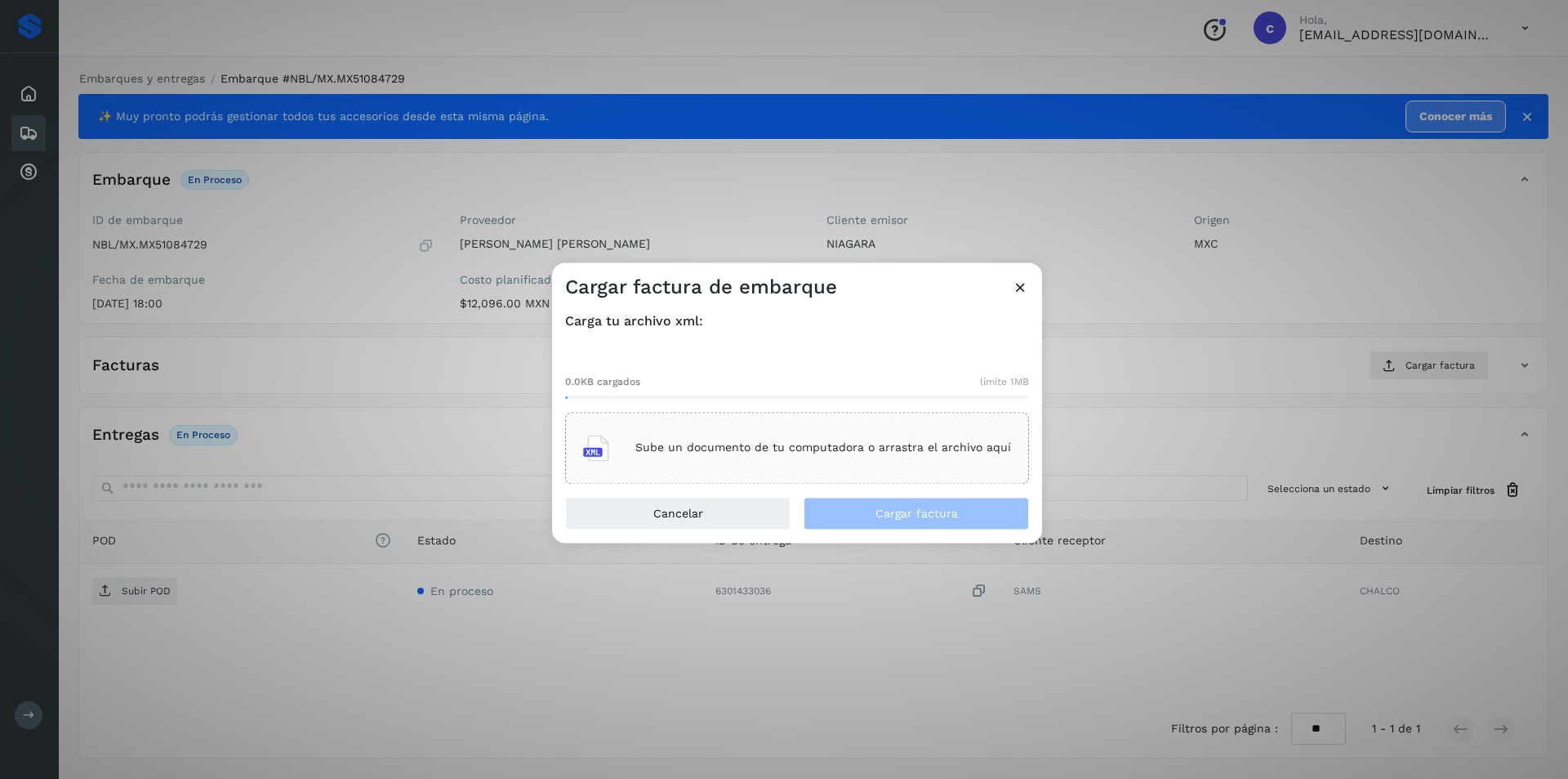
click at [780, 414] on div "Sube un documento de tu computadora o arrastra el archivo aquí" at bounding box center [796, 447] width 464 height 72
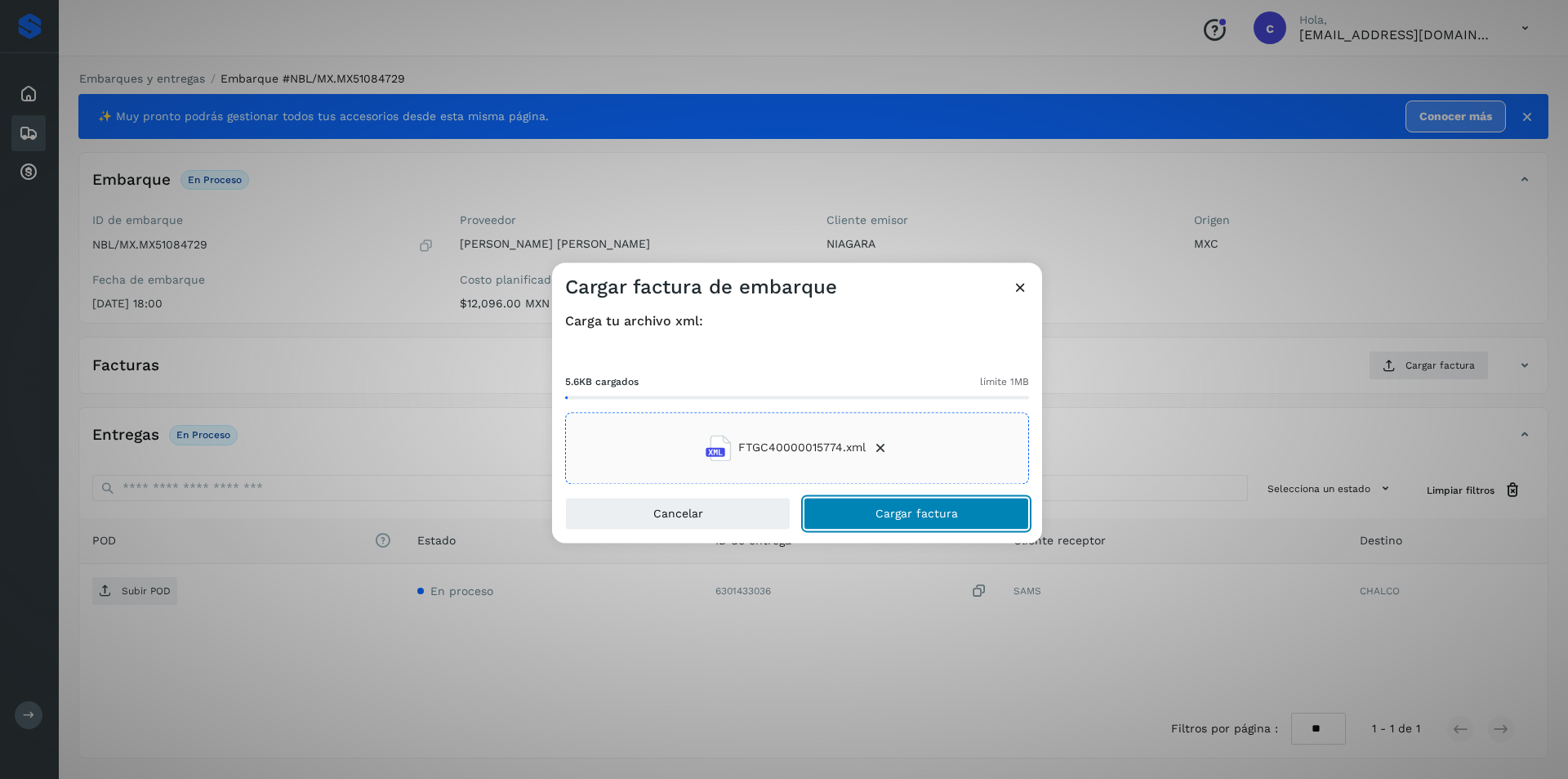
click at [944, 511] on span "Cargar factura" at bounding box center [916, 513] width 83 height 12
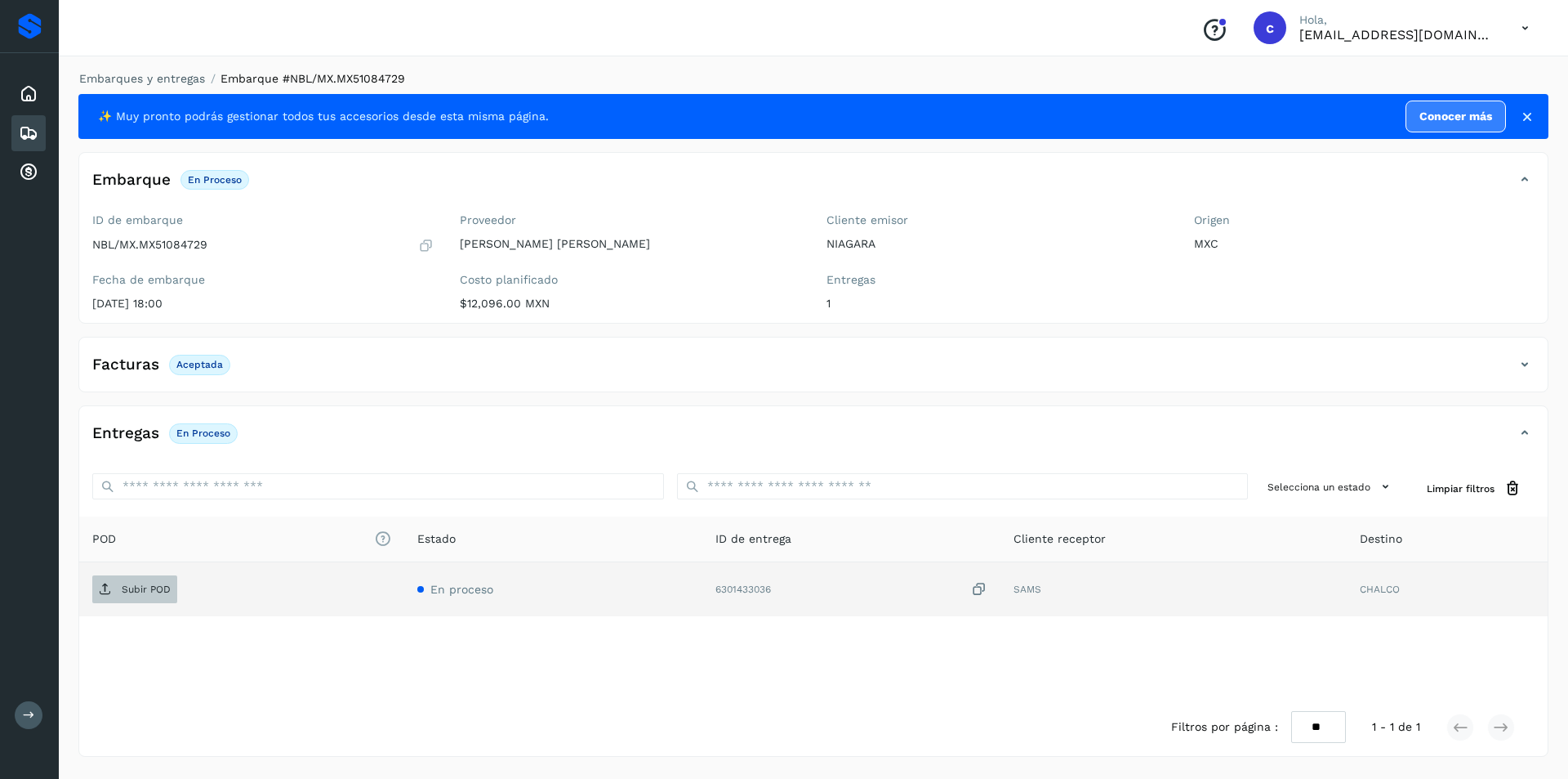
click at [134, 589] on p "Subir POD" at bounding box center [146, 590] width 49 height 12
drag, startPoint x: 148, startPoint y: 588, endPoint x: 161, endPoint y: 594, distance: 14.3
click at [149, 588] on button "PDF" at bounding box center [133, 589] width 82 height 28
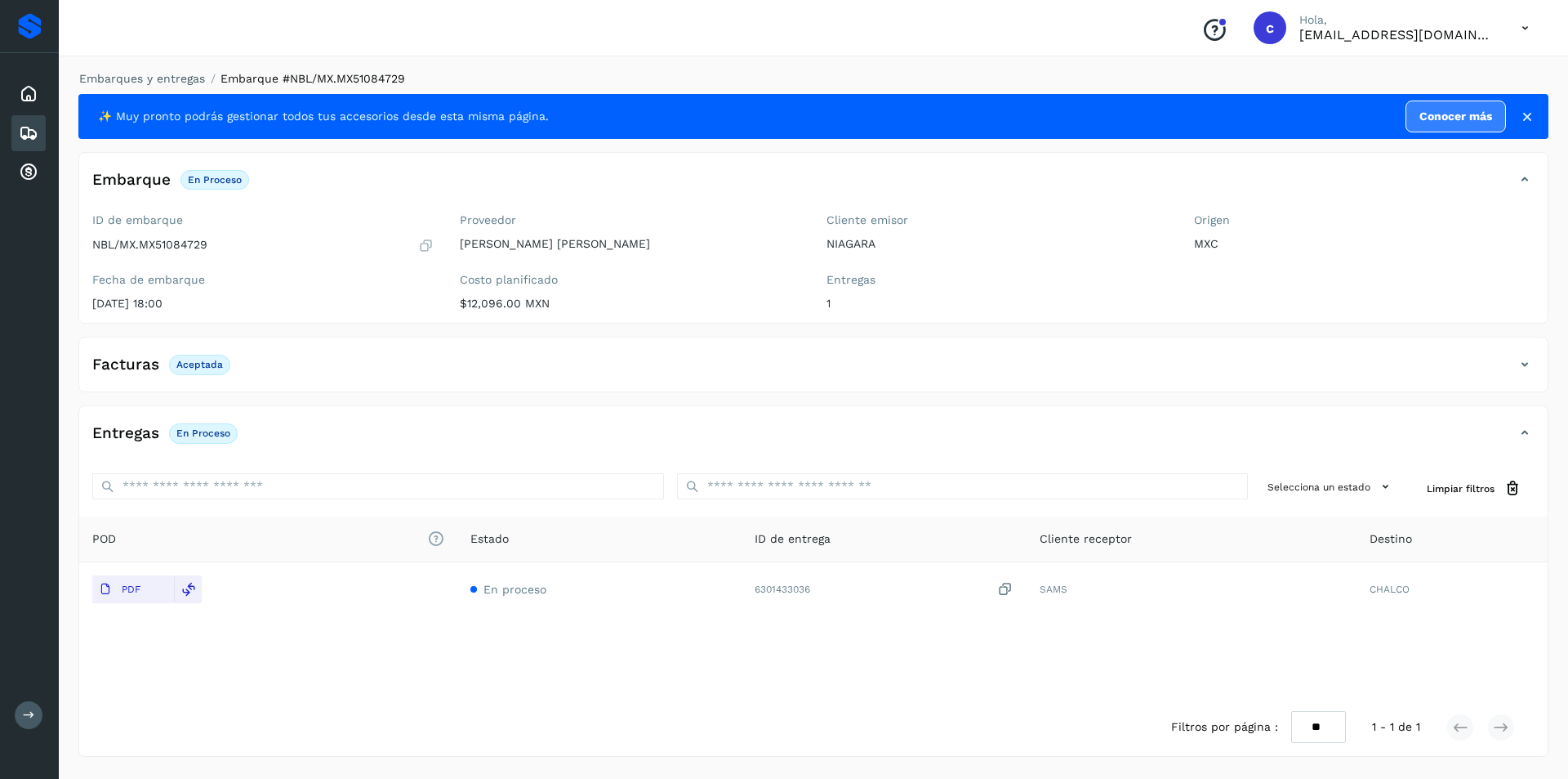
click at [30, 134] on icon at bounding box center [28, 133] width 19 height 19
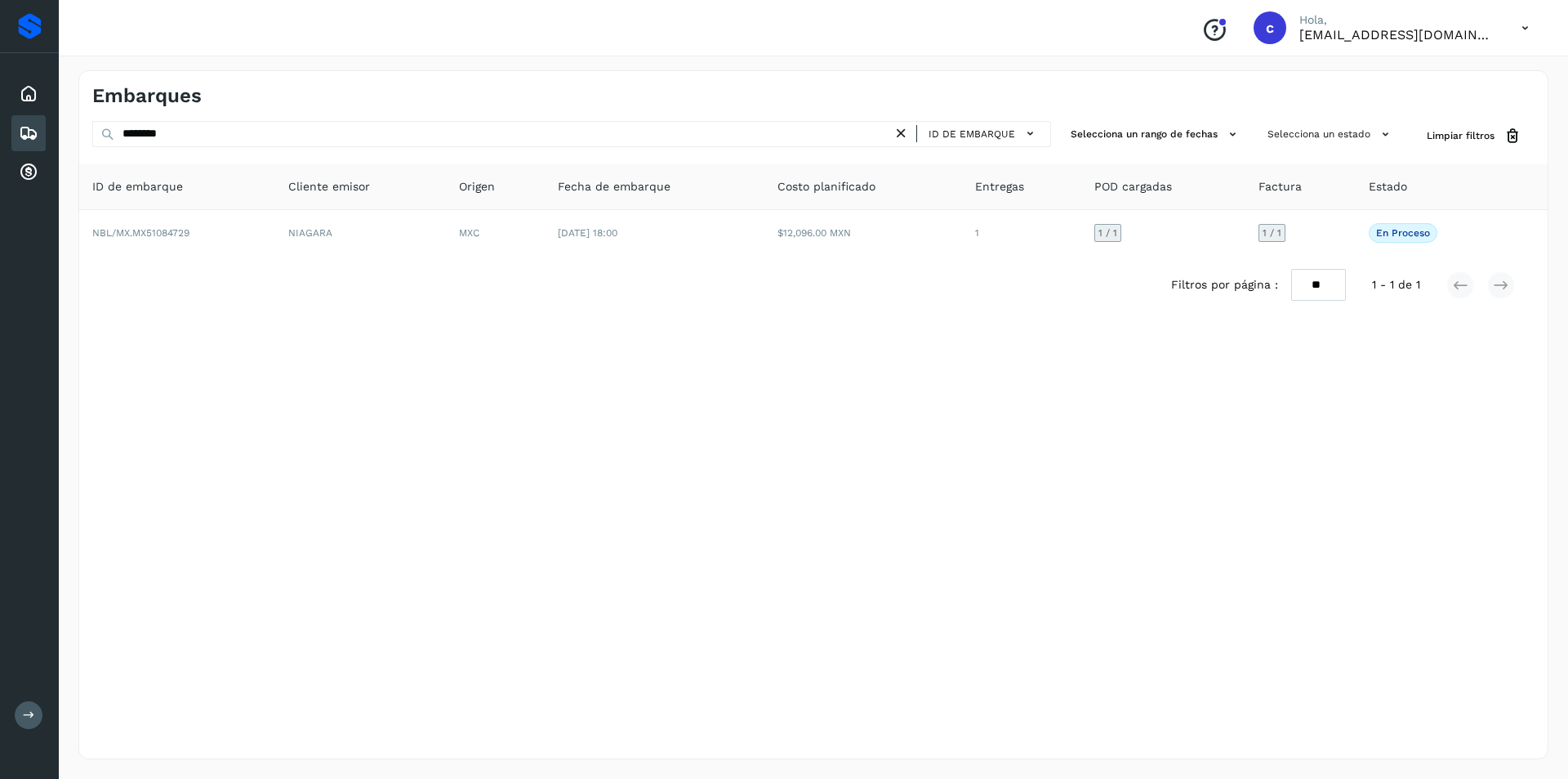
click at [906, 129] on icon at bounding box center [901, 134] width 17 height 17
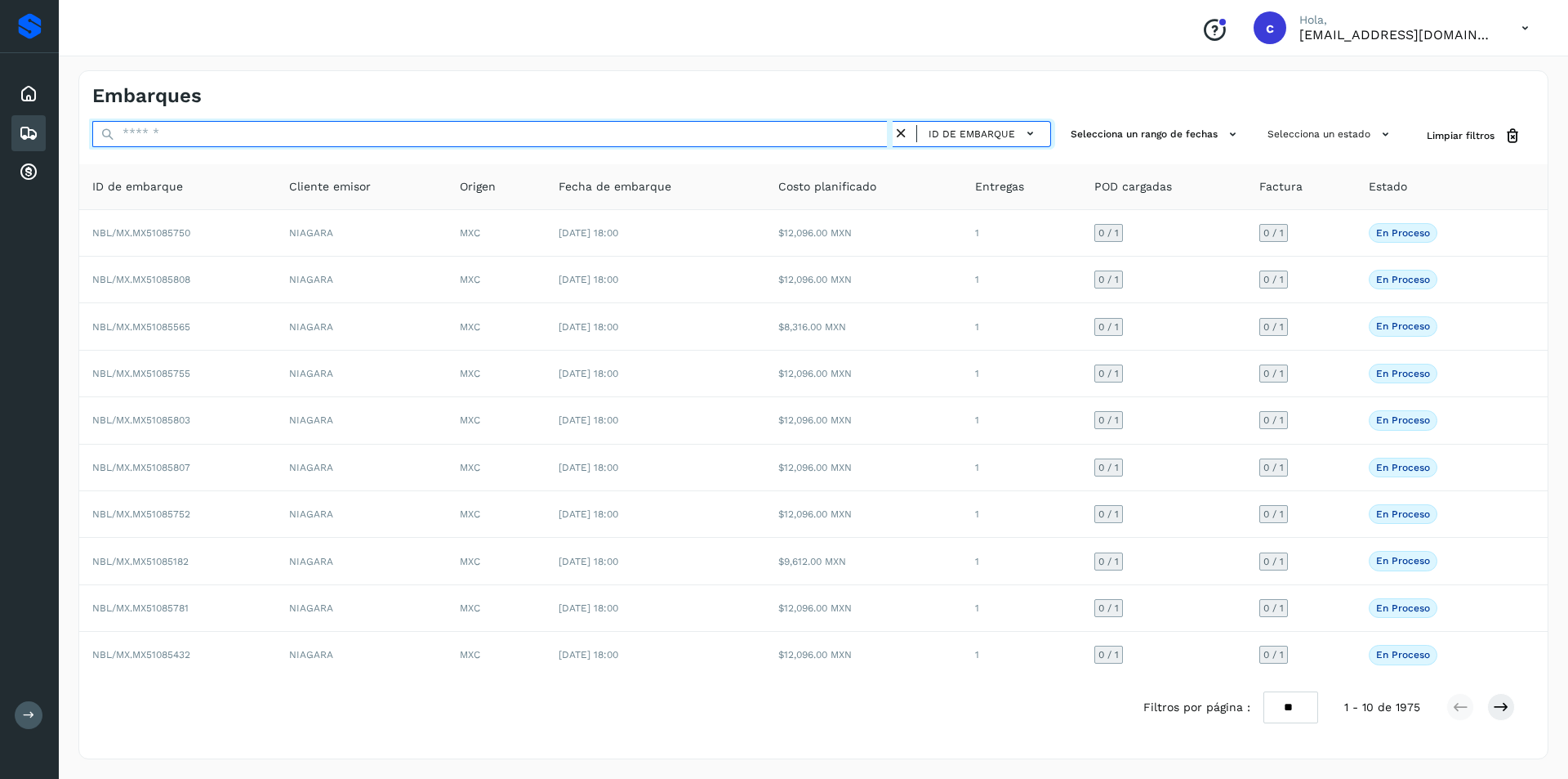
click at [872, 129] on input "text" at bounding box center [492, 134] width 800 height 26
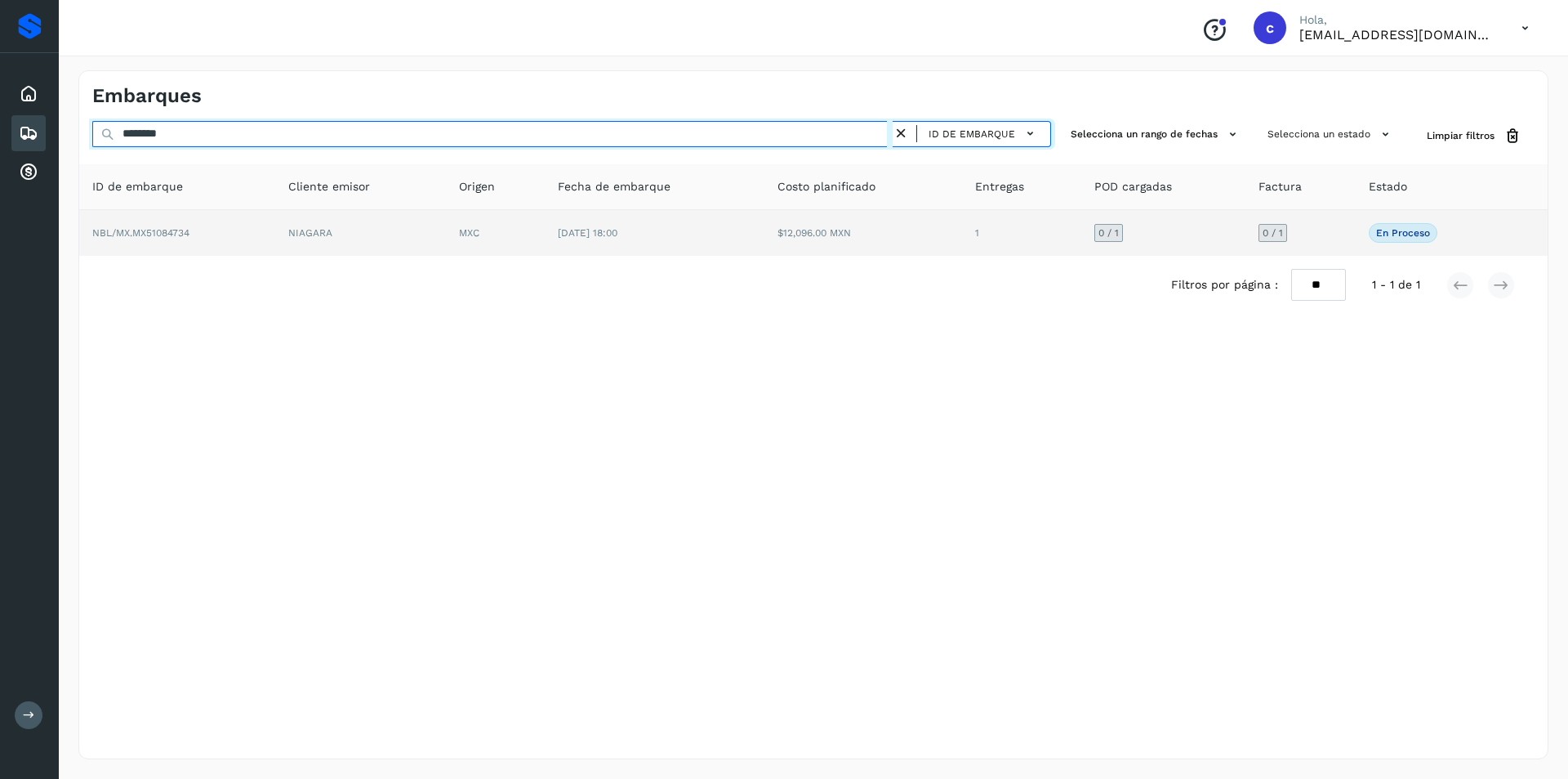
type input "********"
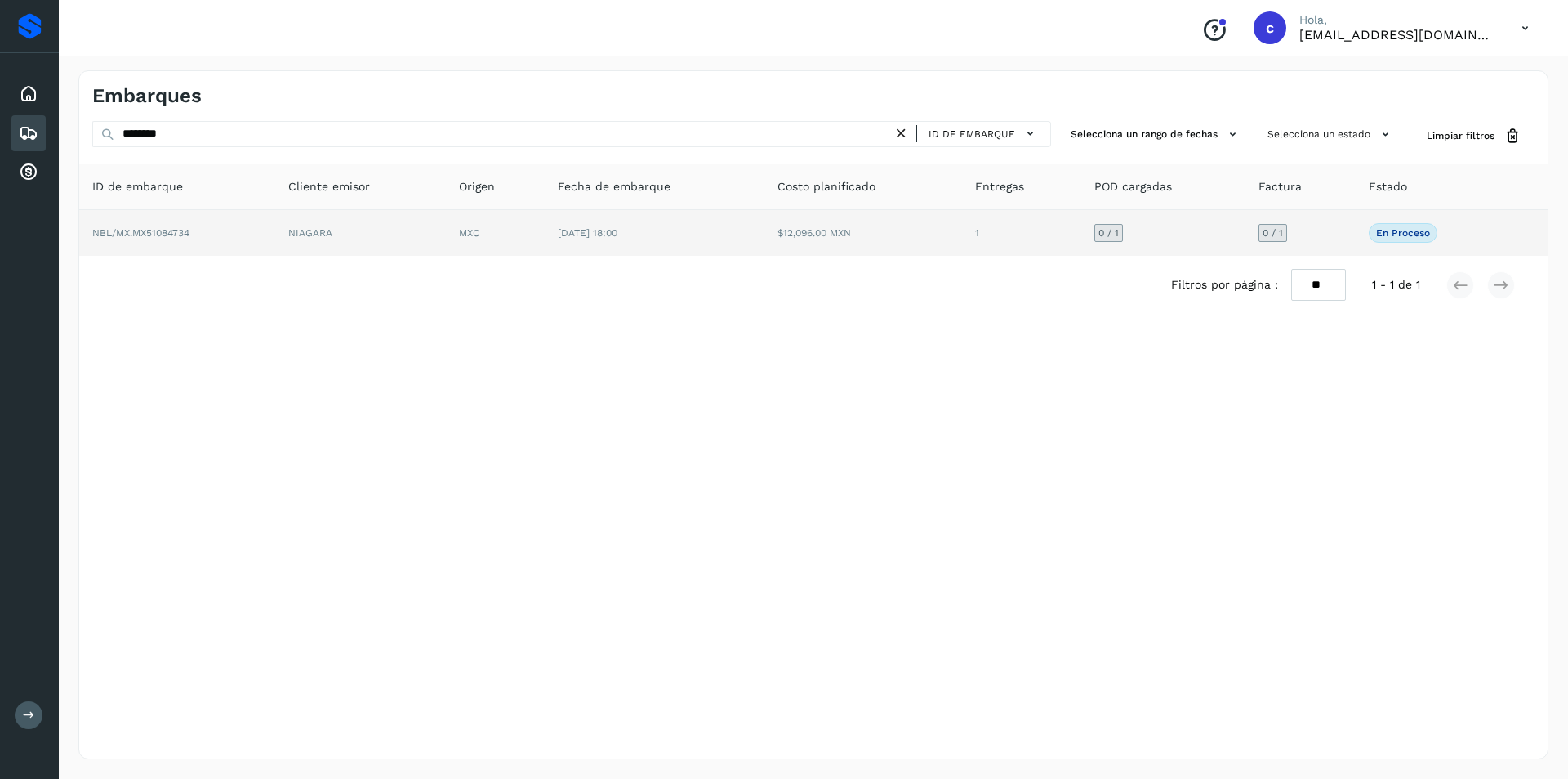
click at [779, 222] on td "$12,096.00 MXN" at bounding box center [862, 233] width 197 height 46
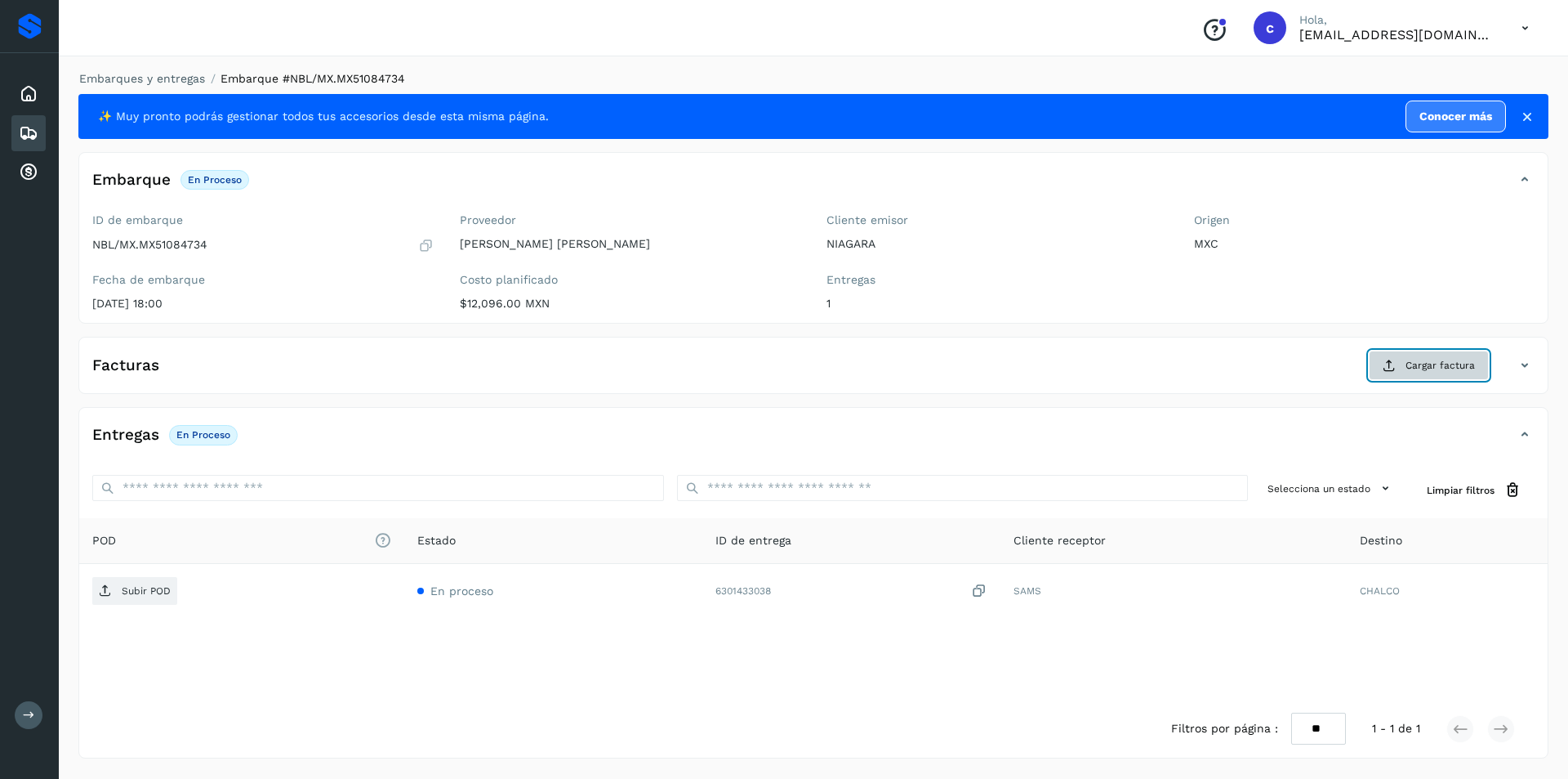
click at [1447, 363] on span "Cargar factura" at bounding box center [1440, 365] width 69 height 14
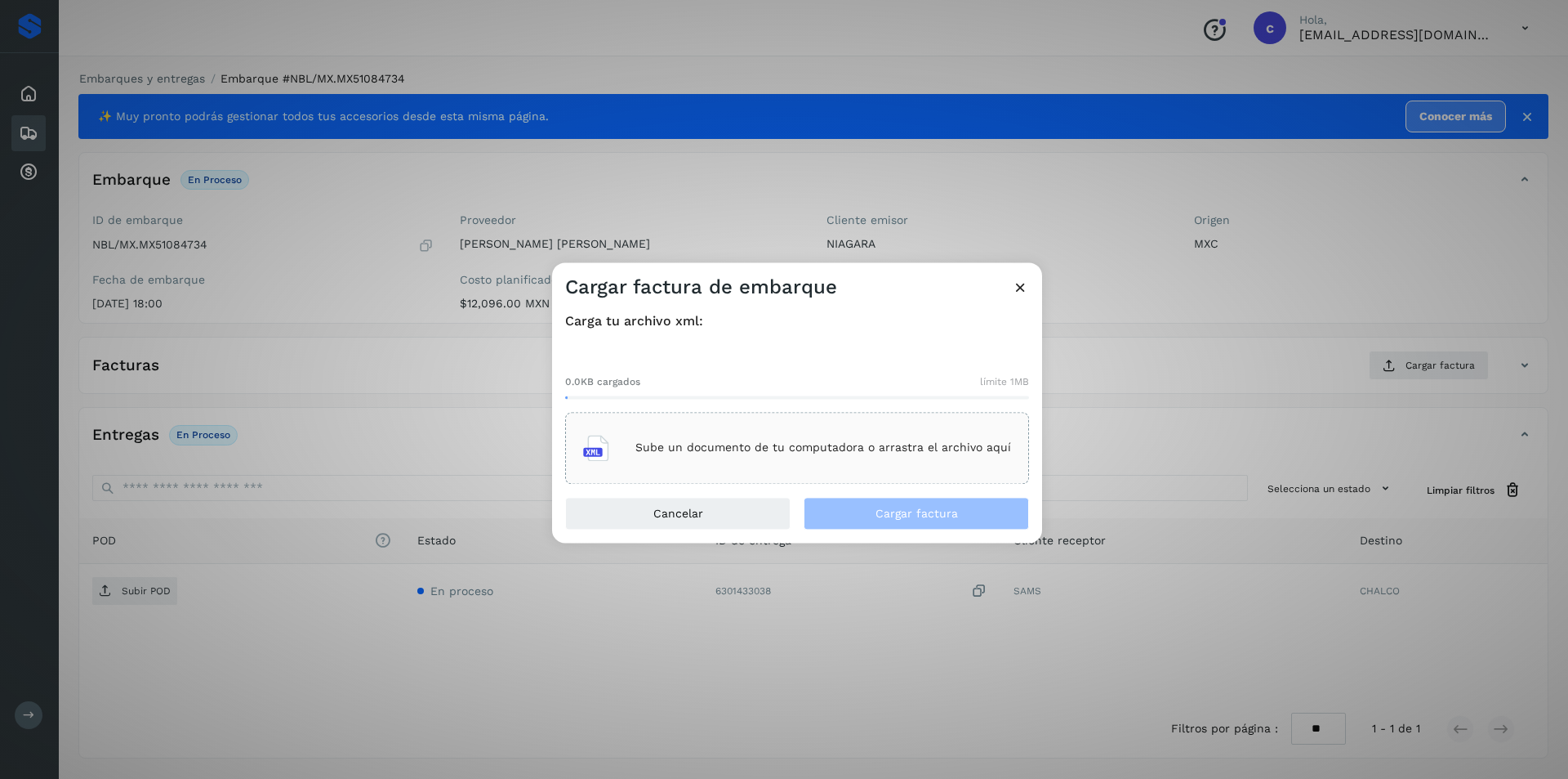
click at [863, 454] on p "Sube un documento de tu computadora o arrastra el archivo aquí" at bounding box center [822, 448] width 375 height 14
click at [854, 424] on div "Sube un documento de tu computadora o arrastra el archivo aquí" at bounding box center [796, 447] width 464 height 72
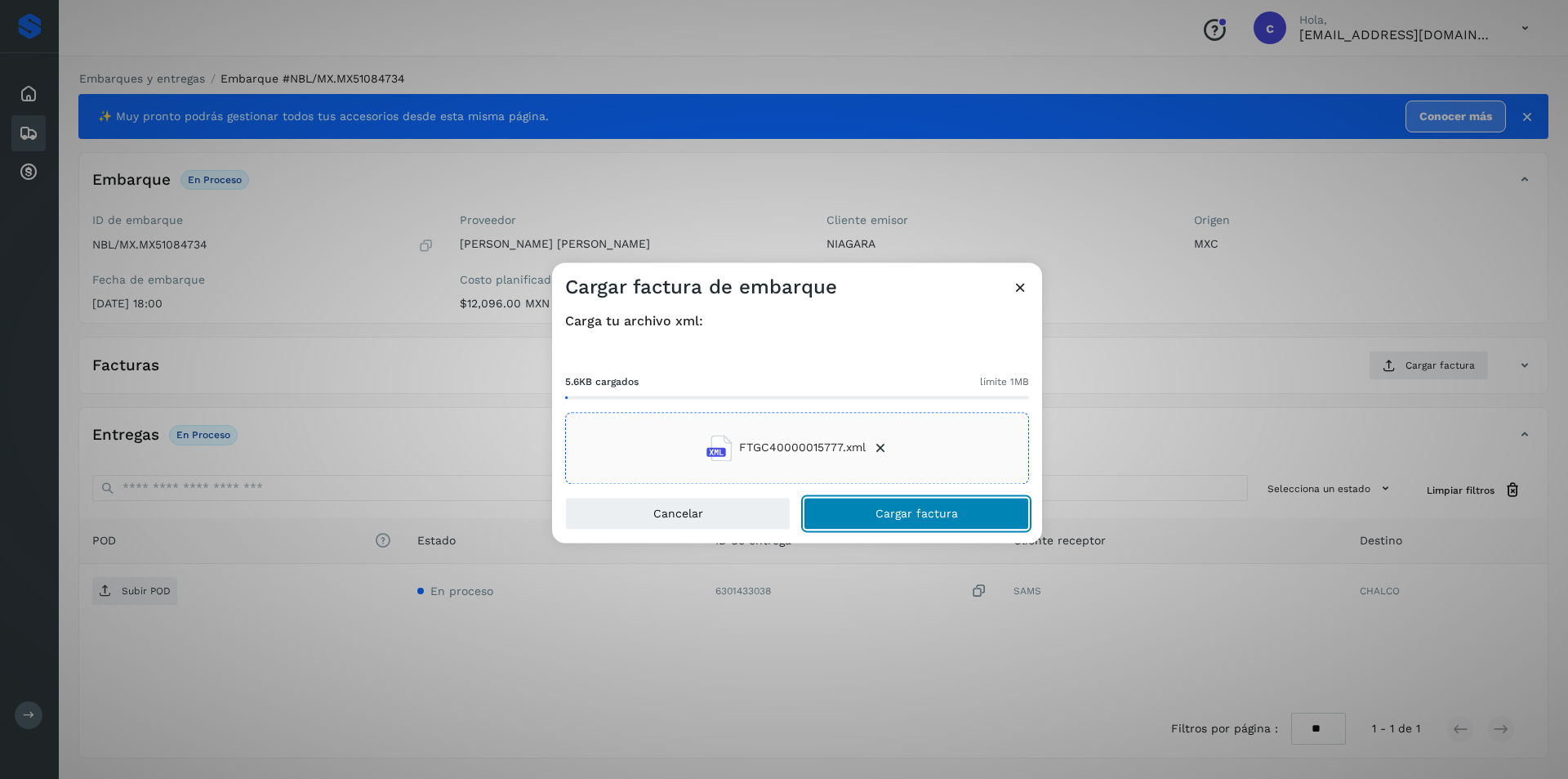
click at [971, 518] on button "Cargar factura" at bounding box center [915, 513] width 226 height 33
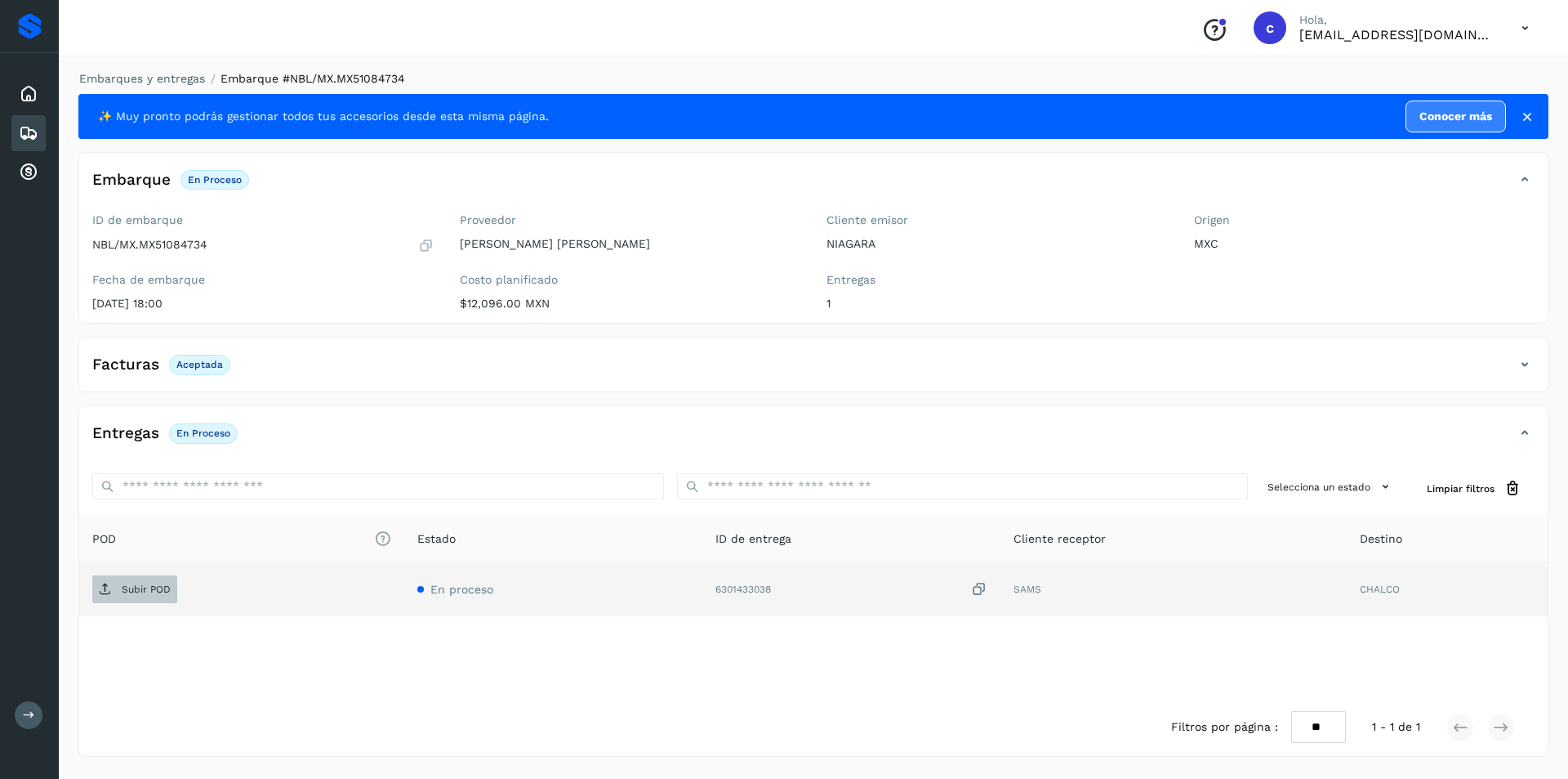
click at [103, 586] on icon at bounding box center [105, 589] width 13 height 13
click at [135, 589] on p "PDF" at bounding box center [131, 590] width 19 height 12
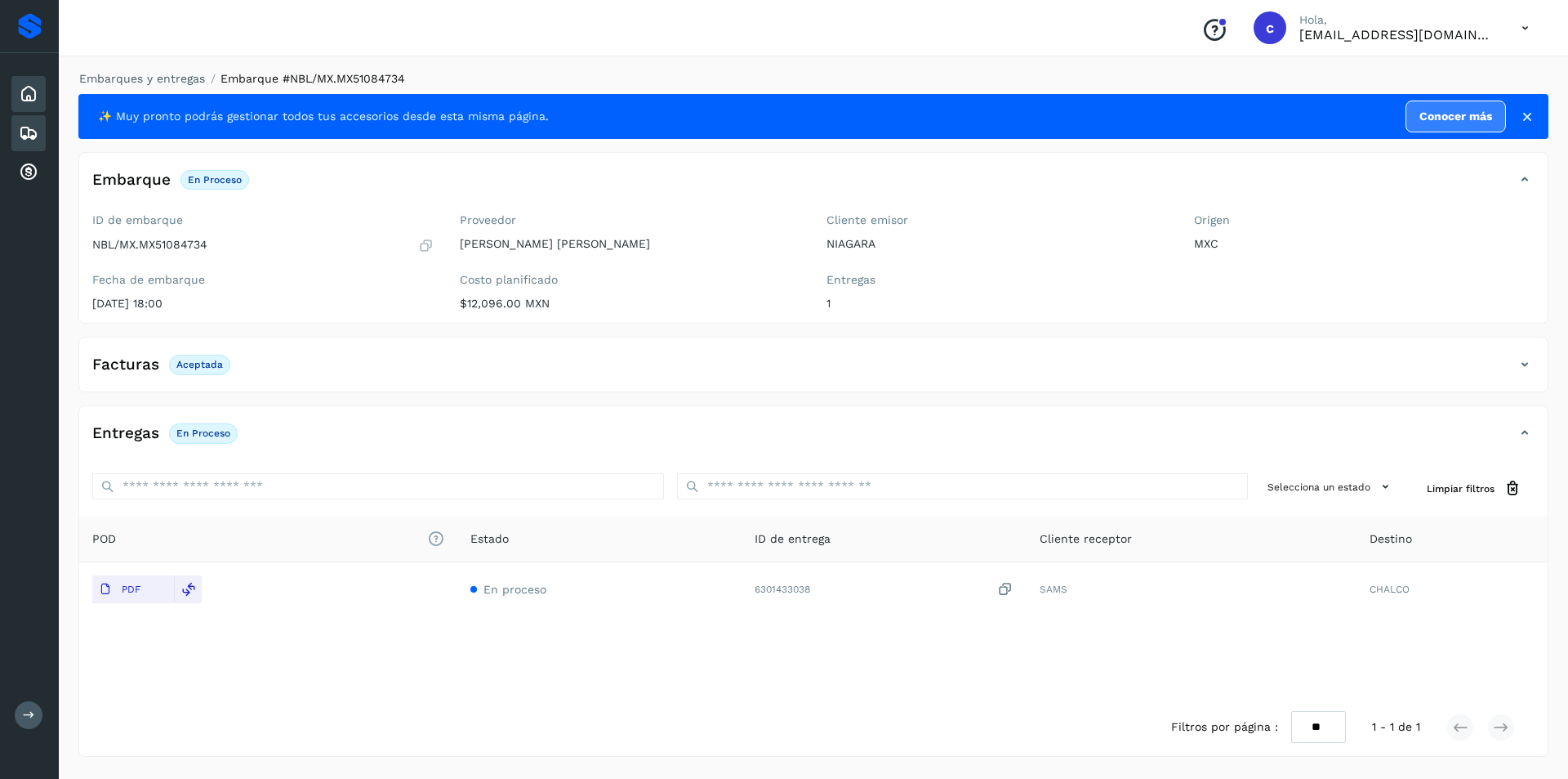
click at [15, 96] on div "Inicio" at bounding box center [29, 94] width 35 height 36
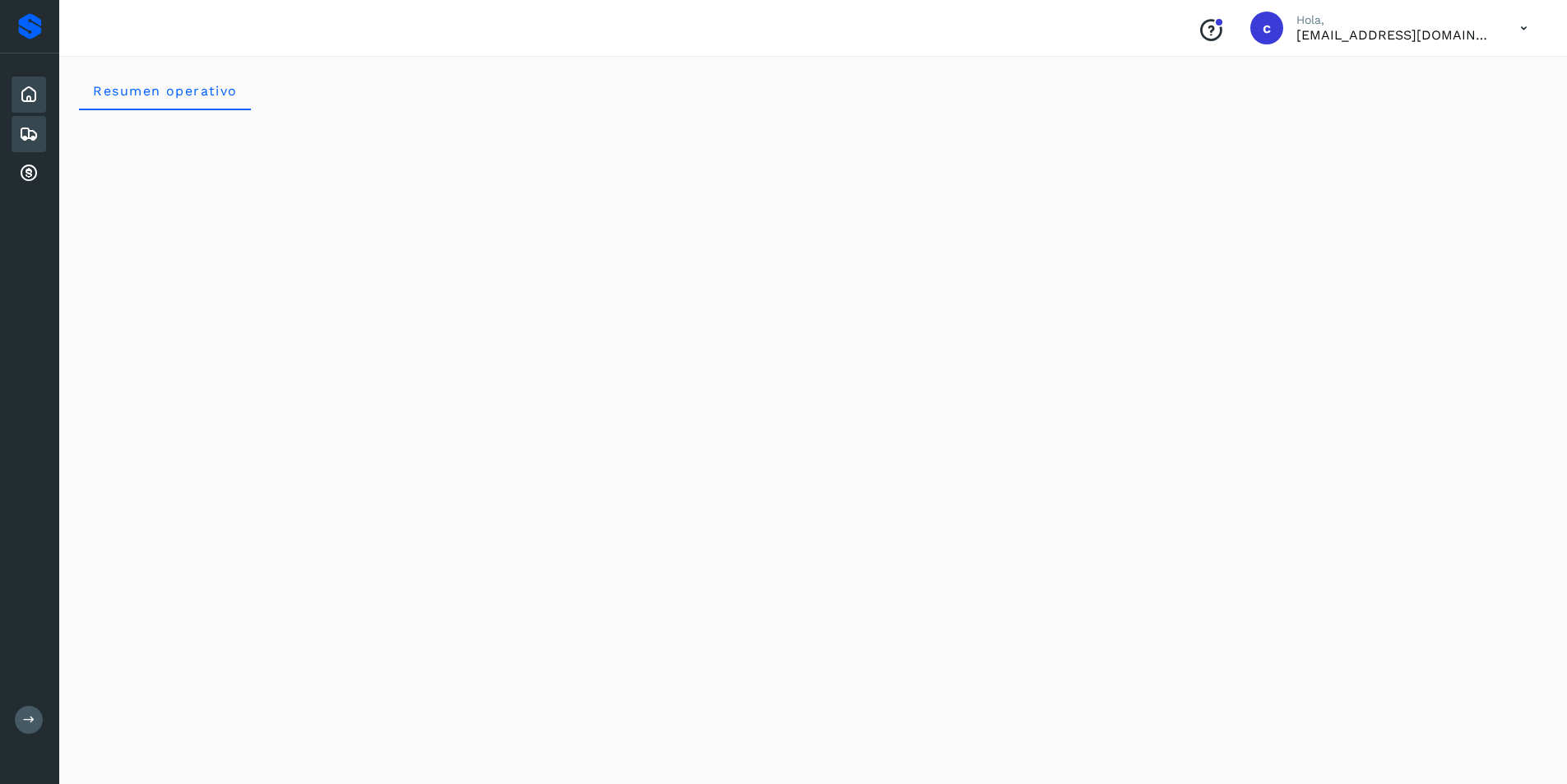
click at [16, 144] on div "Embarques" at bounding box center [29, 134] width 35 height 37
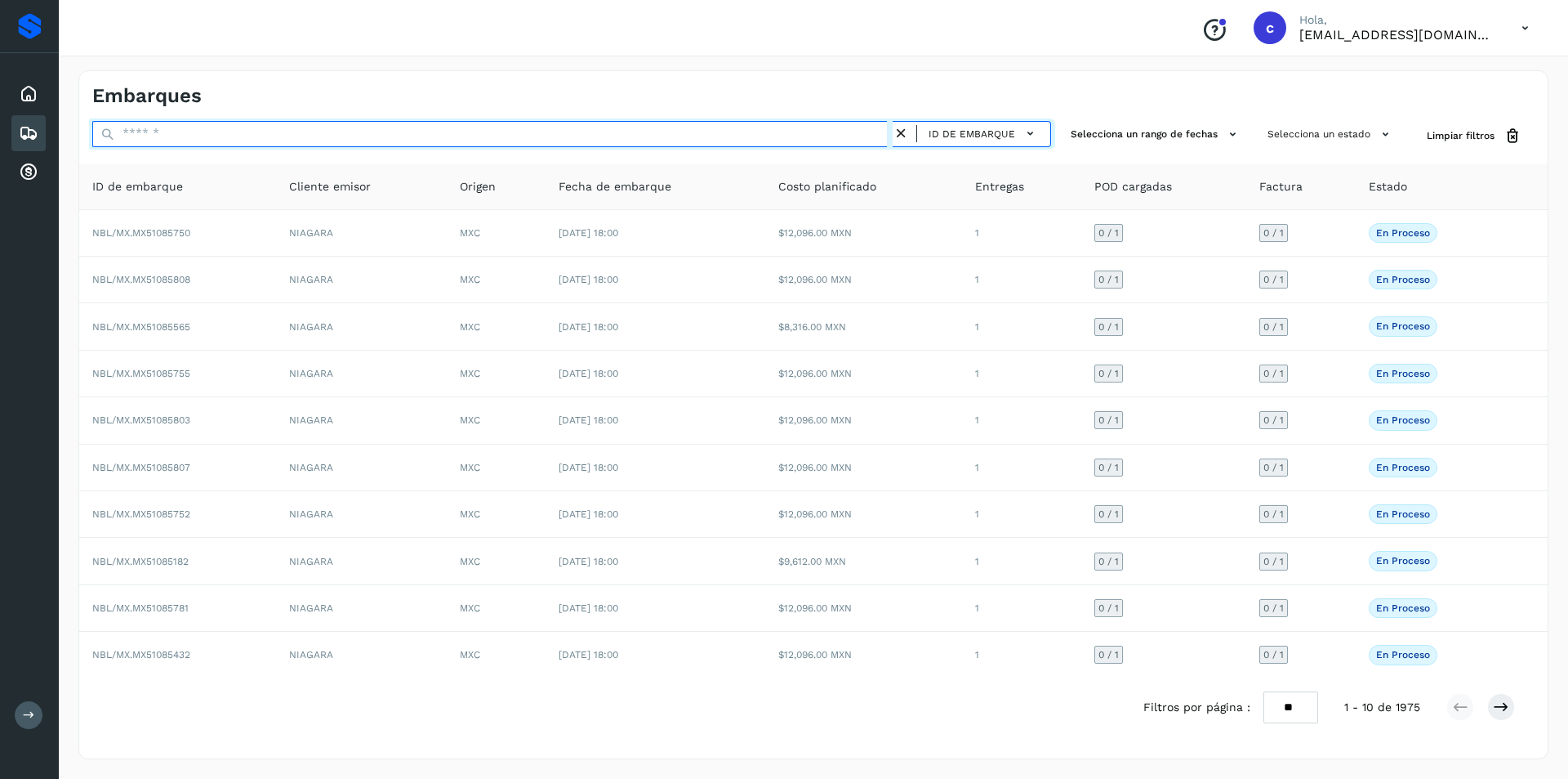
click at [537, 131] on input "text" at bounding box center [492, 134] width 800 height 26
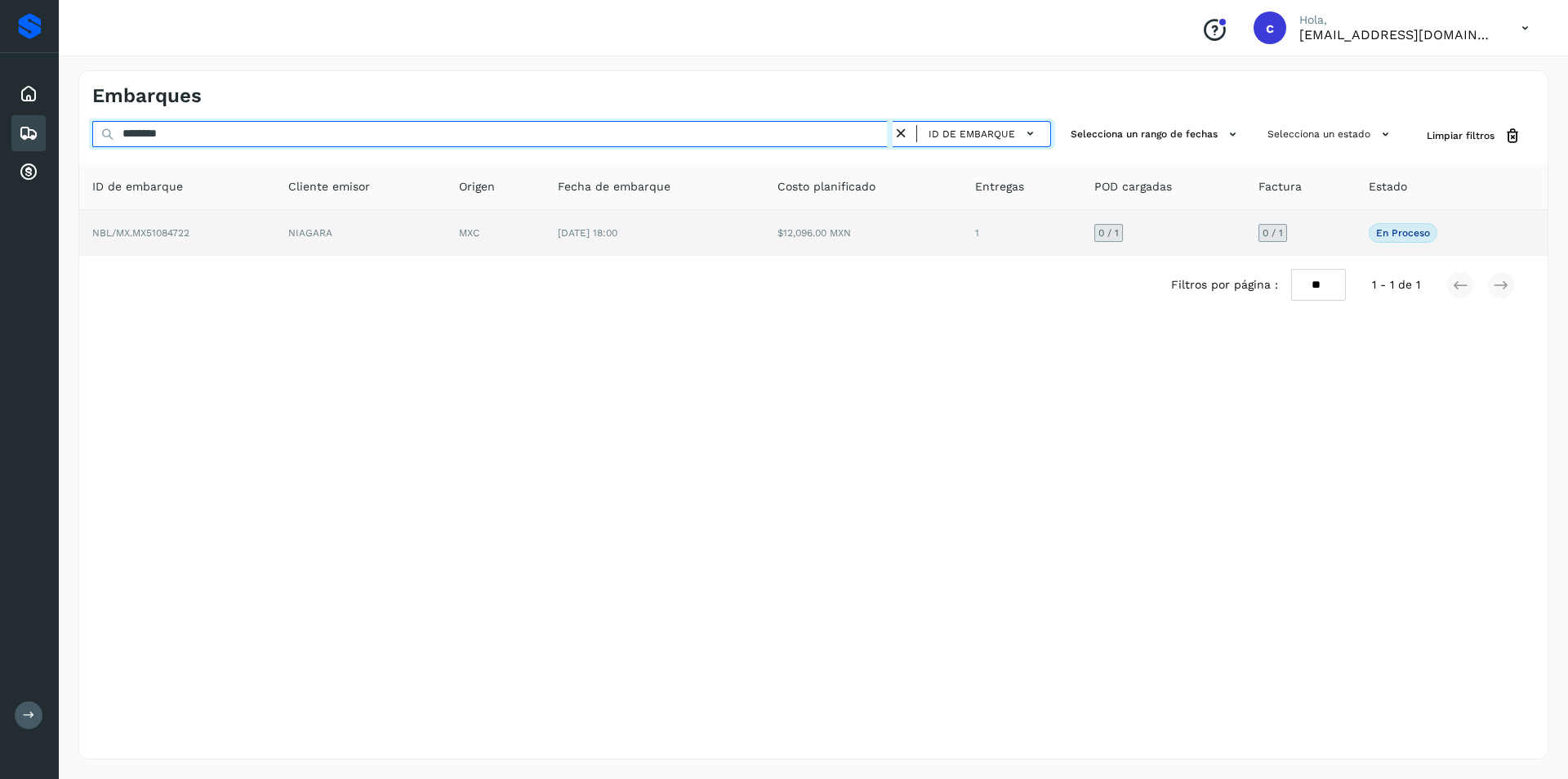
type input "********"
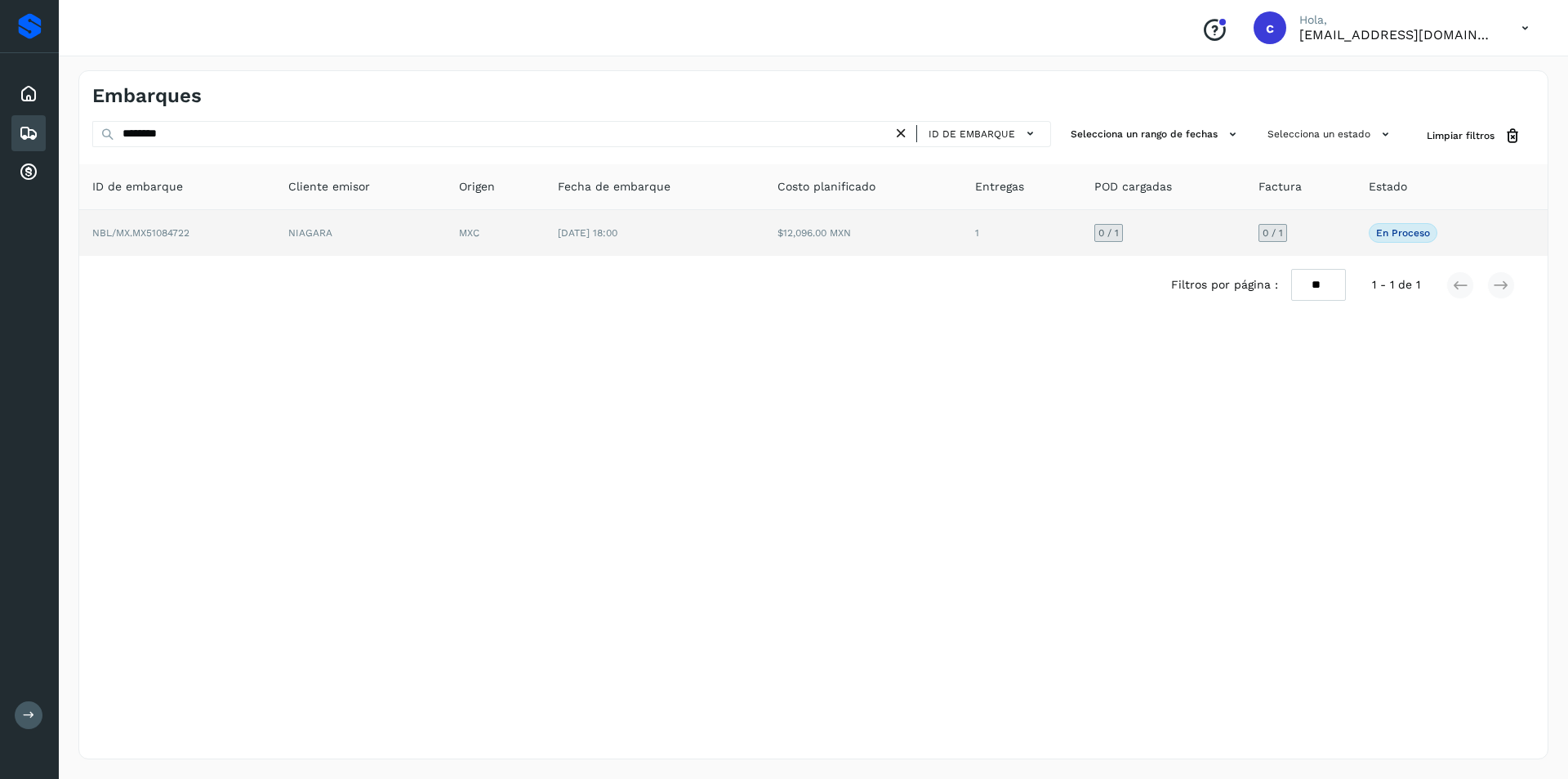
click at [589, 238] on span "[DATE] 18:00" at bounding box center [587, 233] width 60 height 12
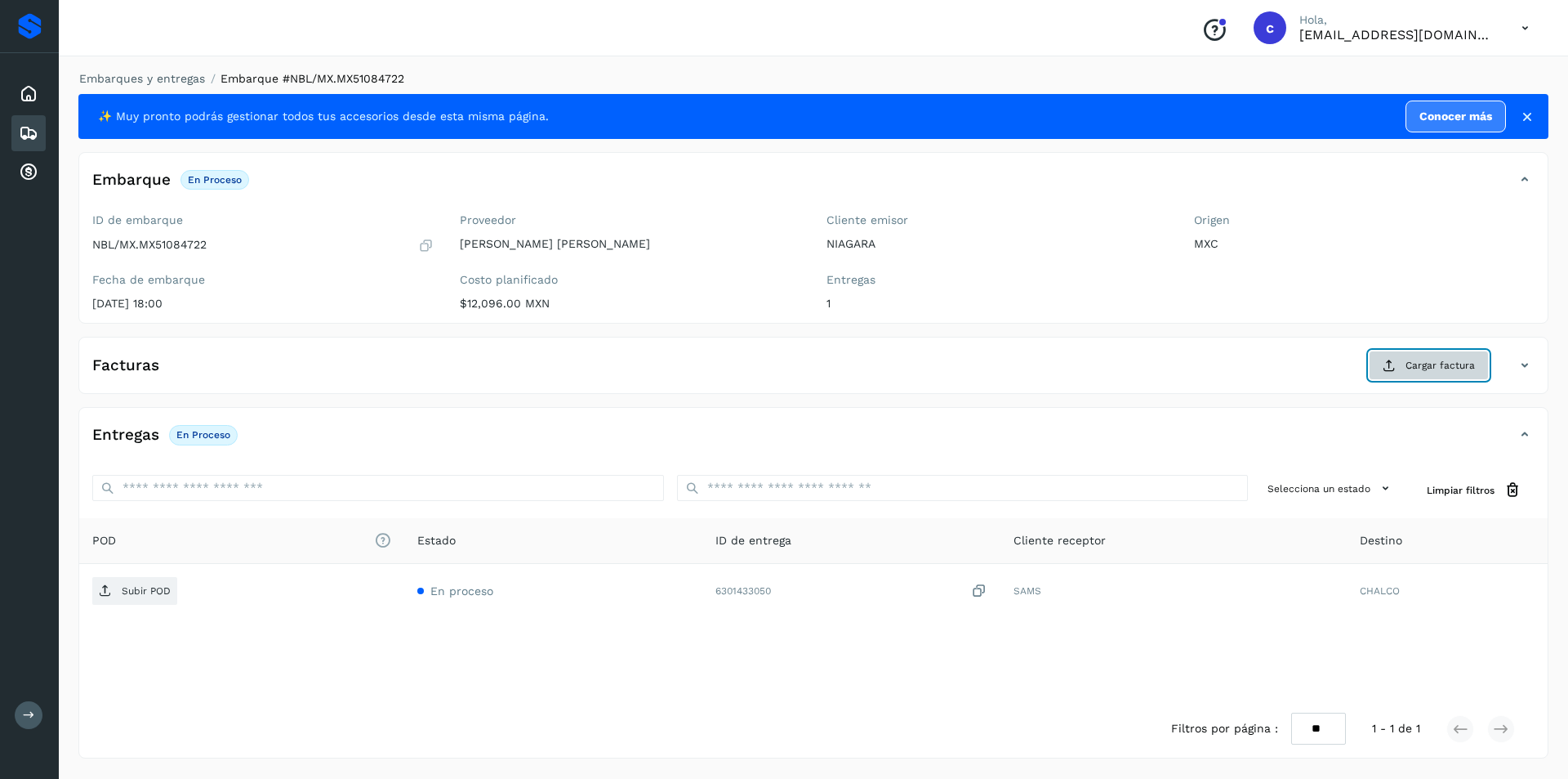
click at [1422, 360] on span "Cargar factura" at bounding box center [1440, 365] width 69 height 14
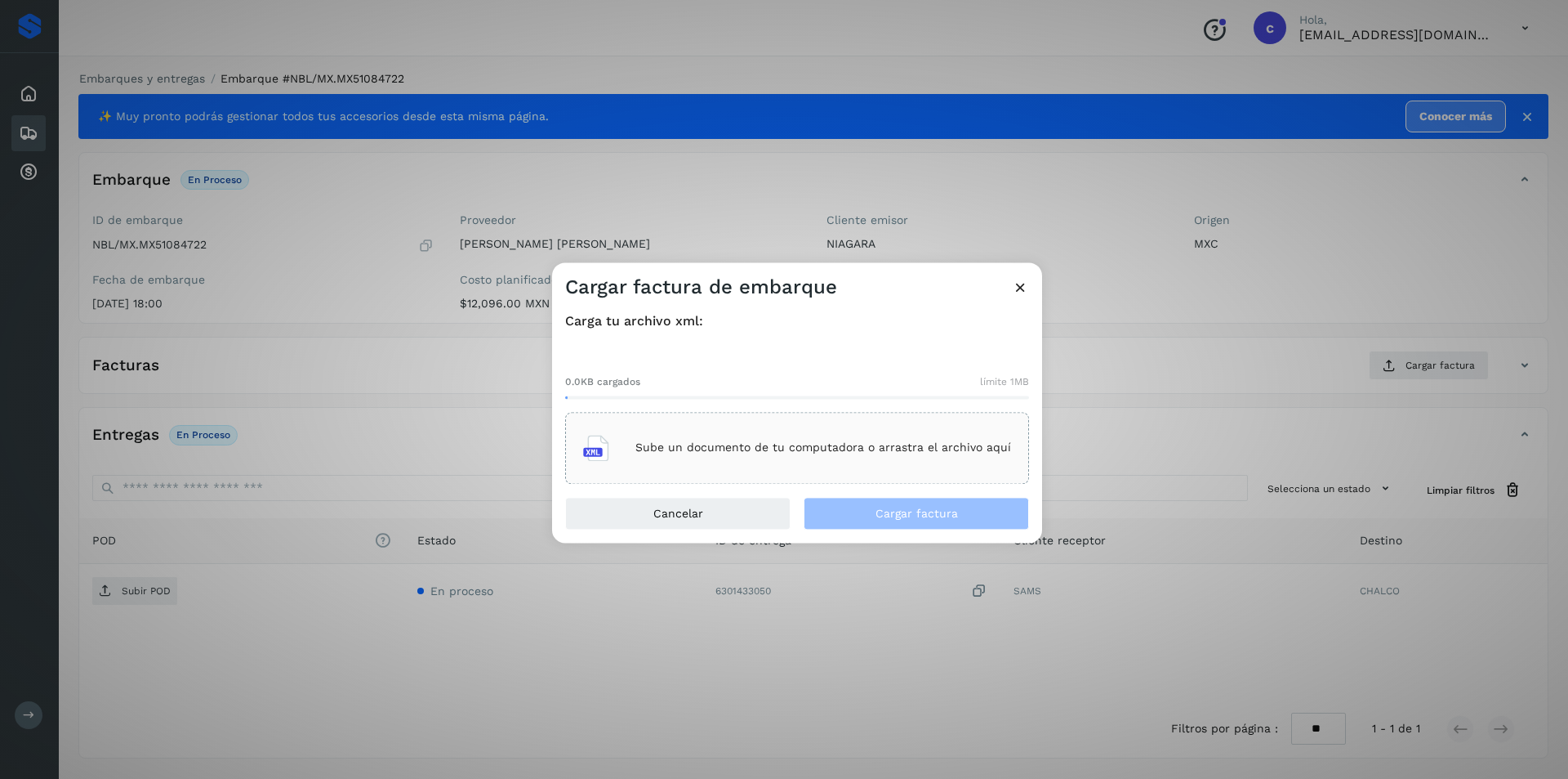
click at [921, 453] on p "Sube un documento de tu computadora o arrastra el archivo aquí" at bounding box center [822, 448] width 375 height 14
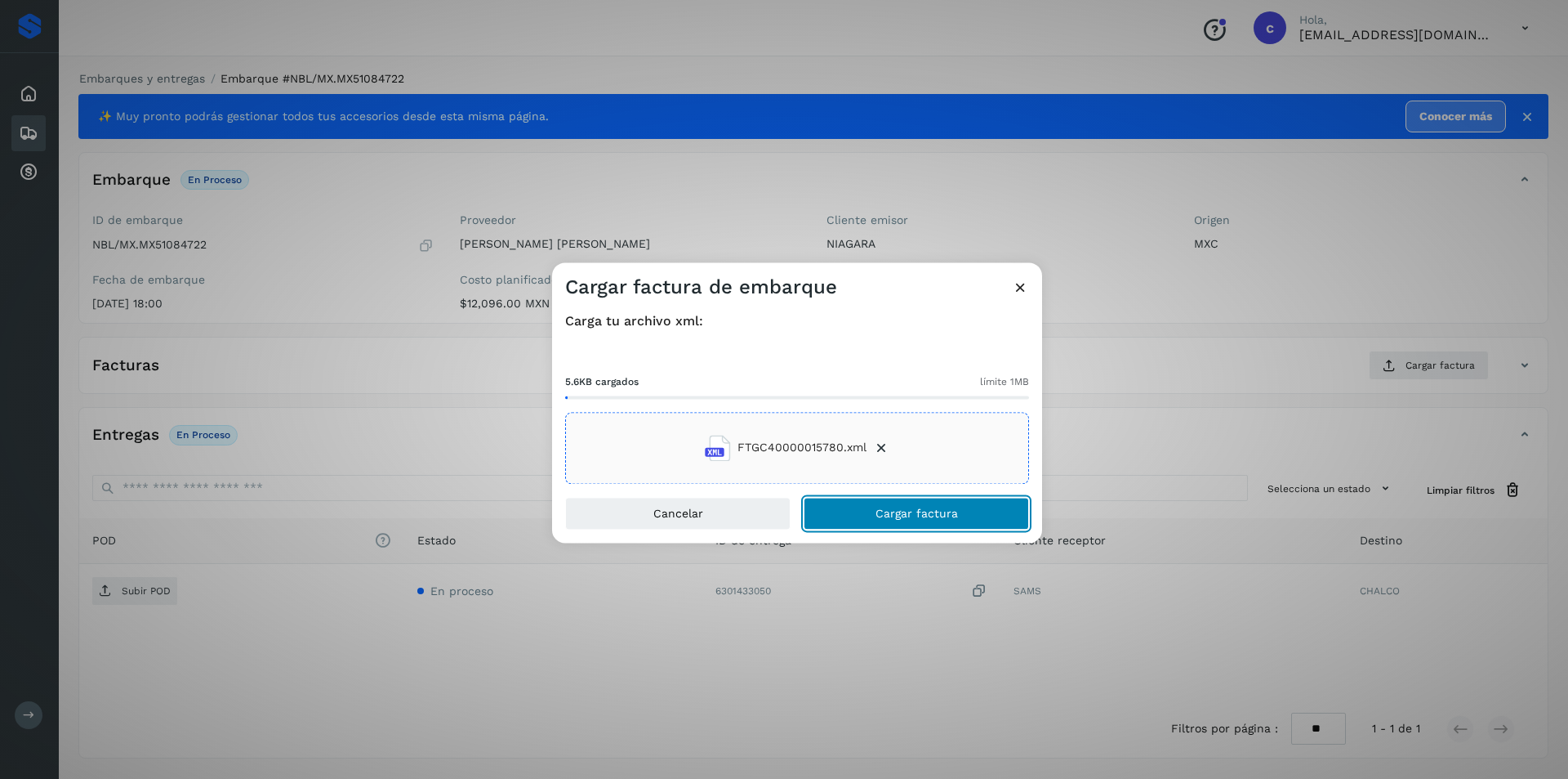
click at [875, 503] on button "Cargar factura" at bounding box center [915, 513] width 226 height 33
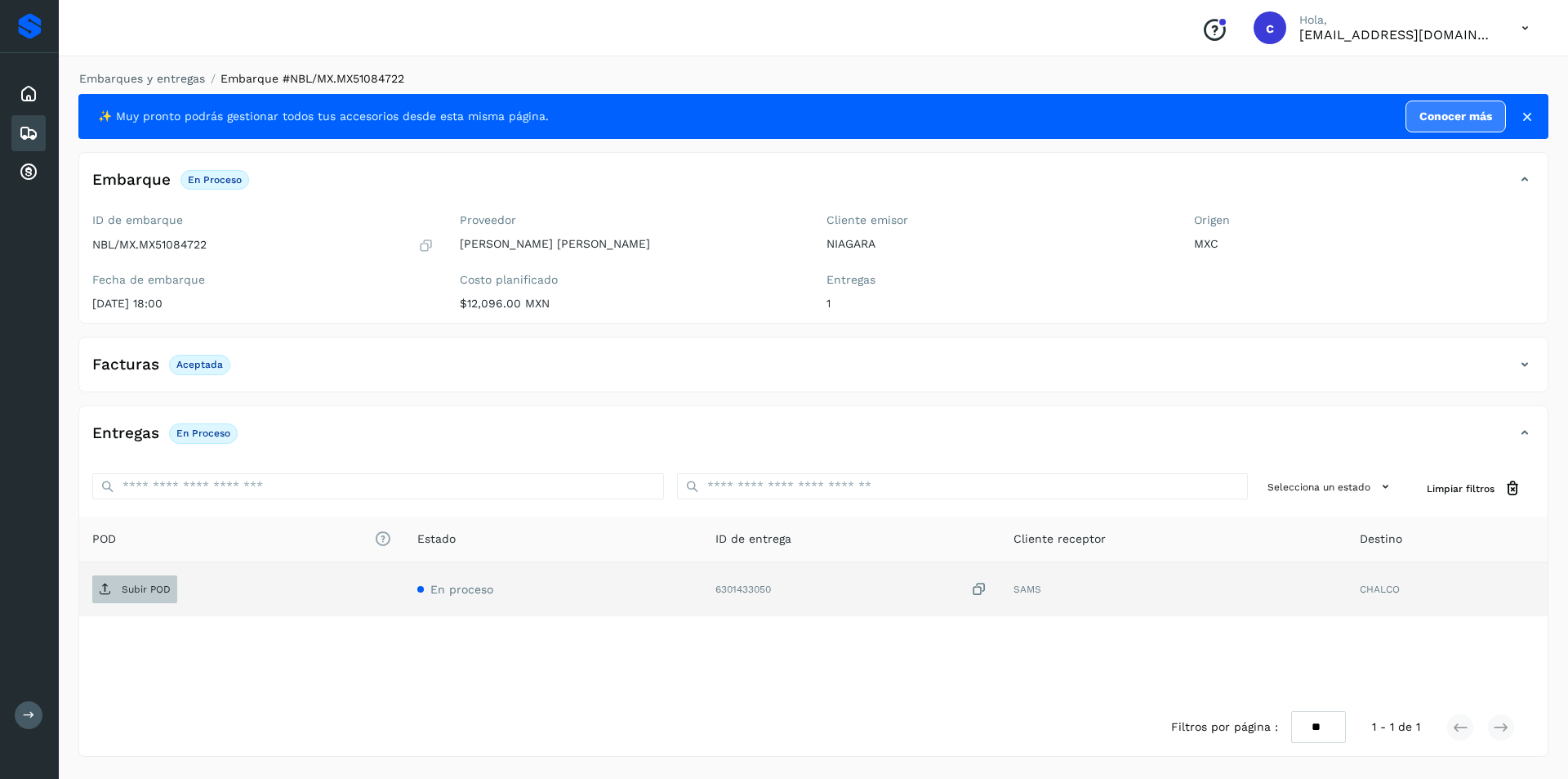
click at [124, 597] on span "Subir POD" at bounding box center [134, 589] width 85 height 26
click at [146, 597] on span "PDF" at bounding box center [119, 589] width 55 height 26
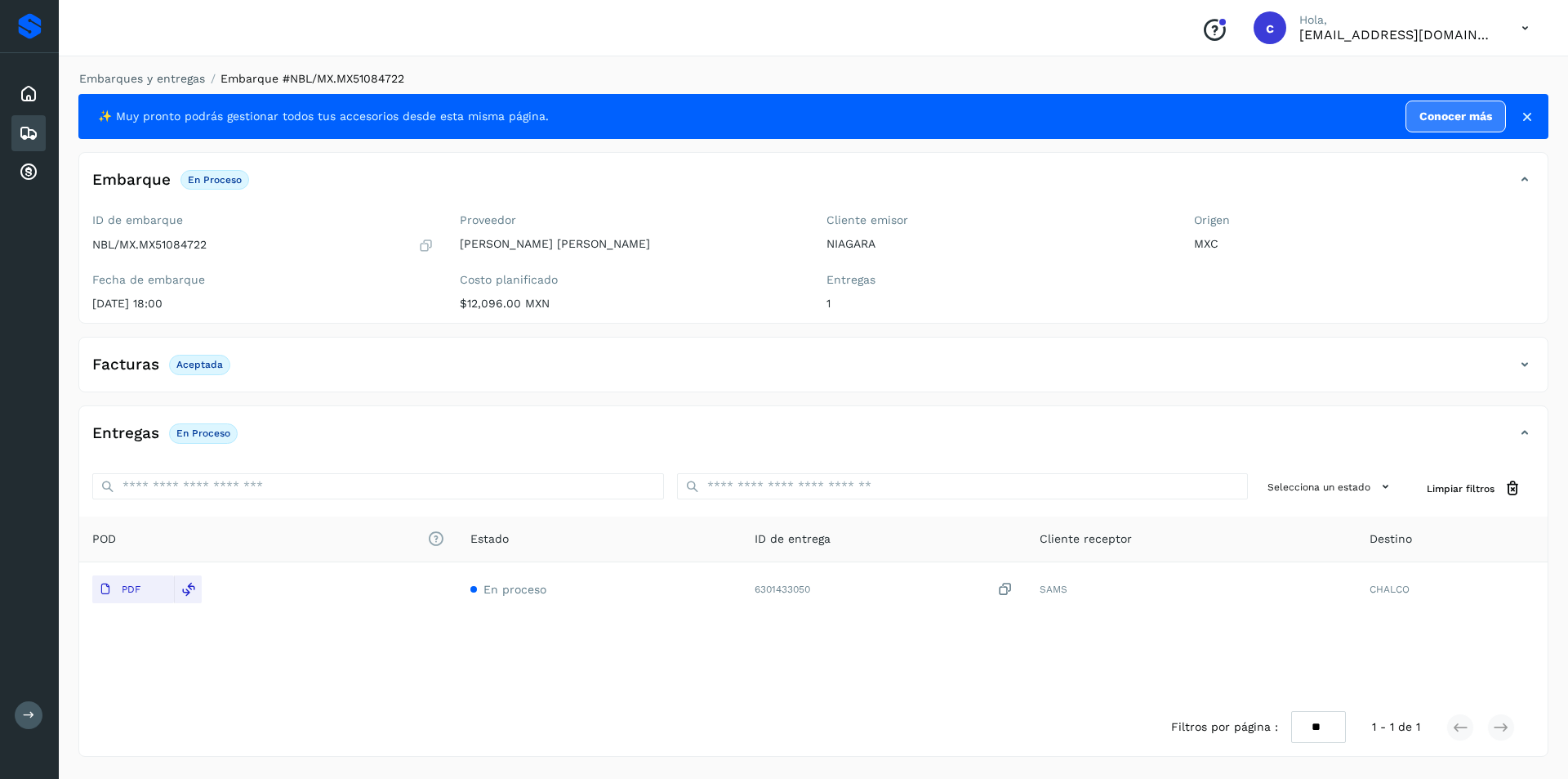
click at [29, 126] on icon at bounding box center [28, 133] width 19 height 19
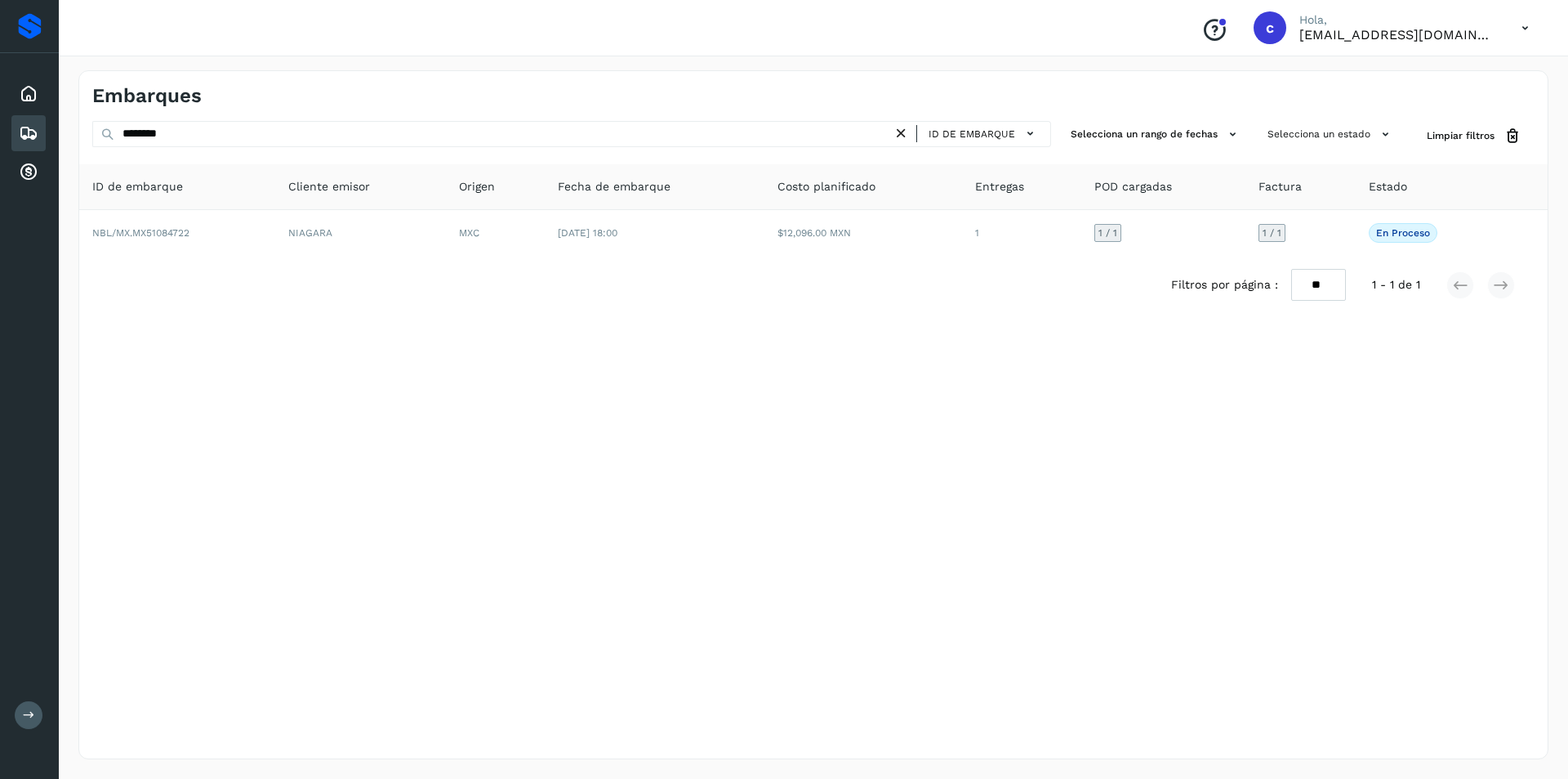
click at [904, 135] on icon at bounding box center [901, 134] width 17 height 17
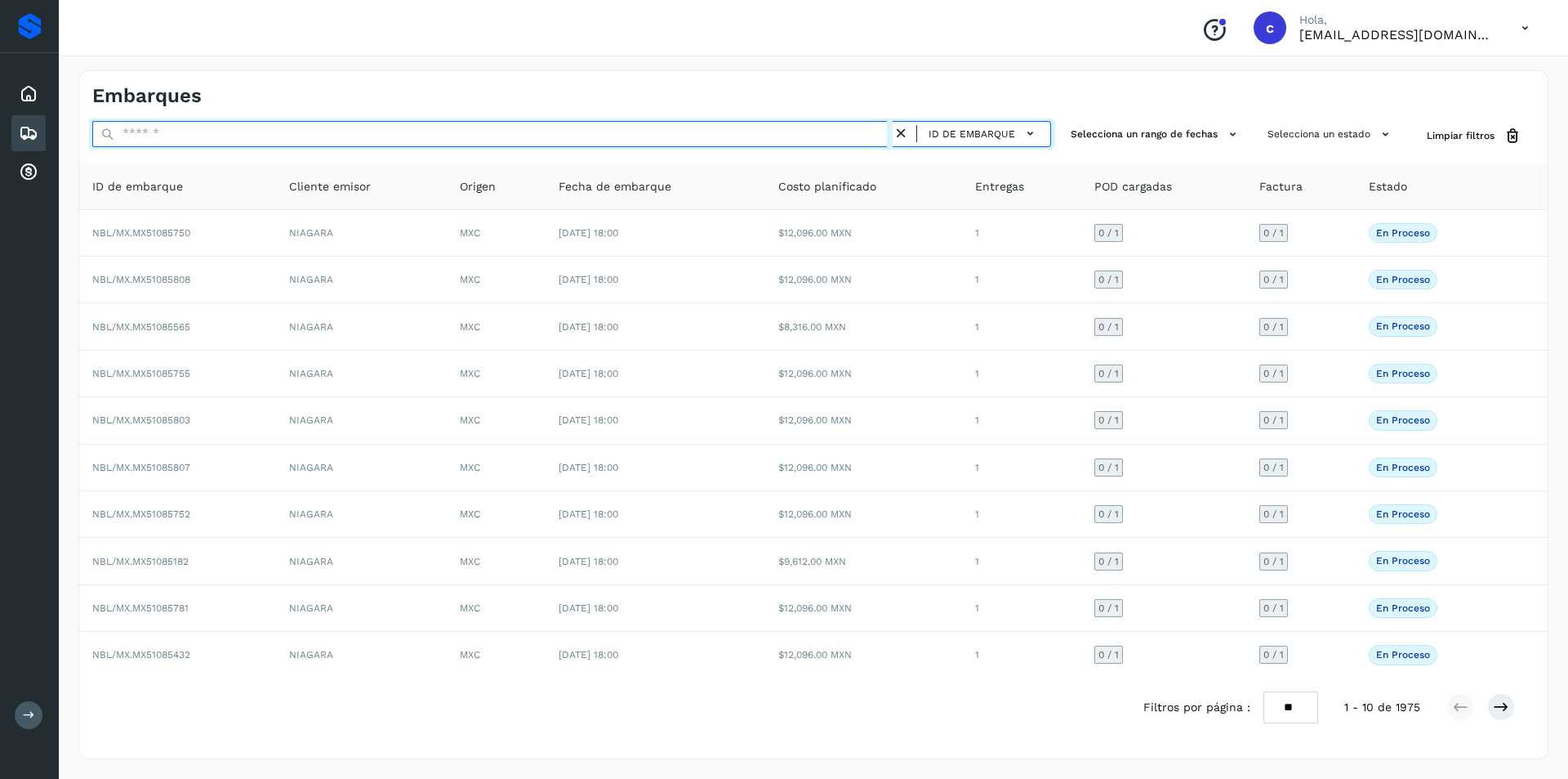
click at [844, 138] on input "text" at bounding box center [492, 134] width 800 height 26
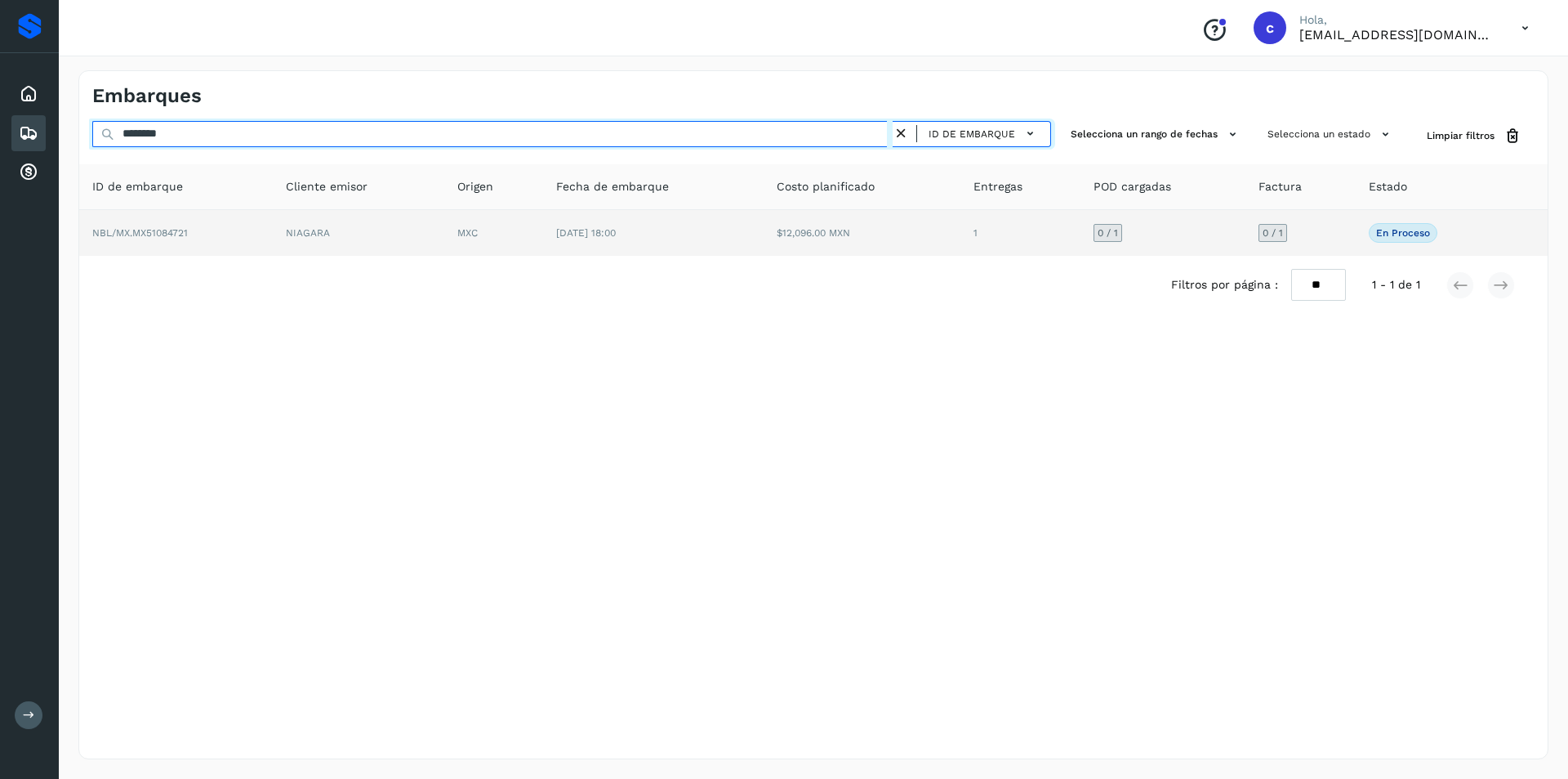
type input "********"
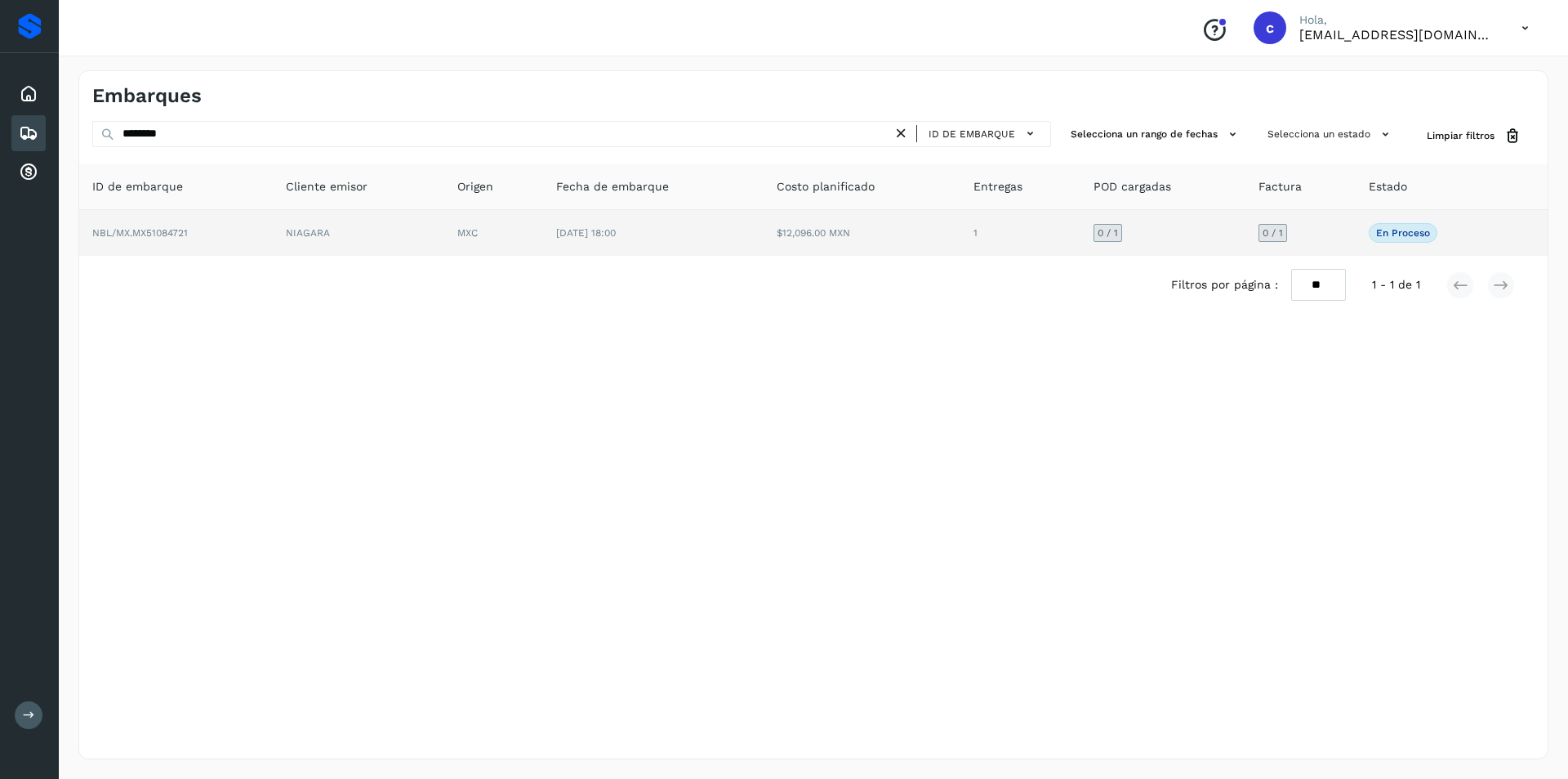
click at [780, 238] on td "$12,096.00 MXN" at bounding box center [862, 233] width 198 height 46
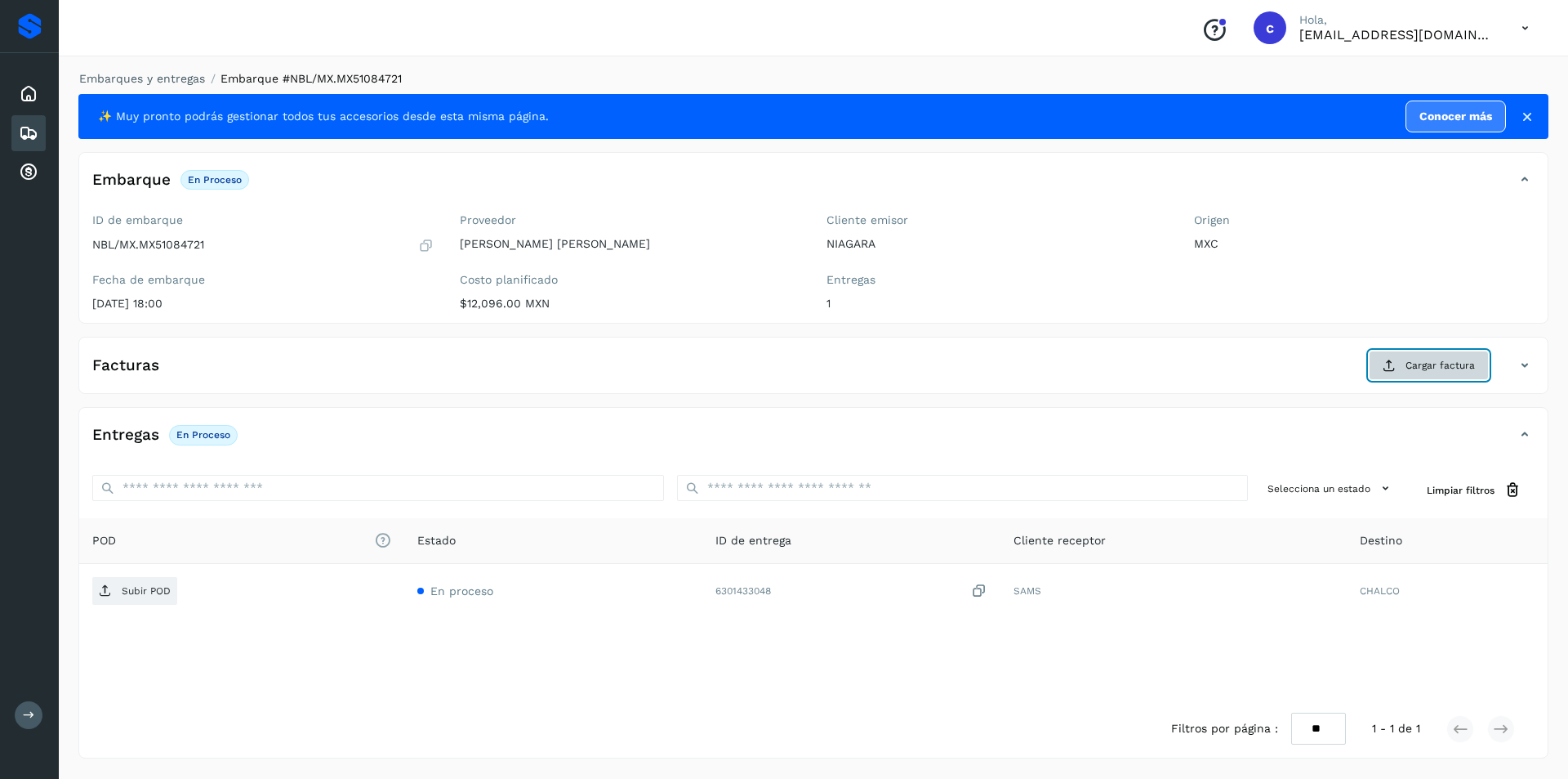
click at [1402, 364] on button "Cargar factura" at bounding box center [1429, 365] width 120 height 30
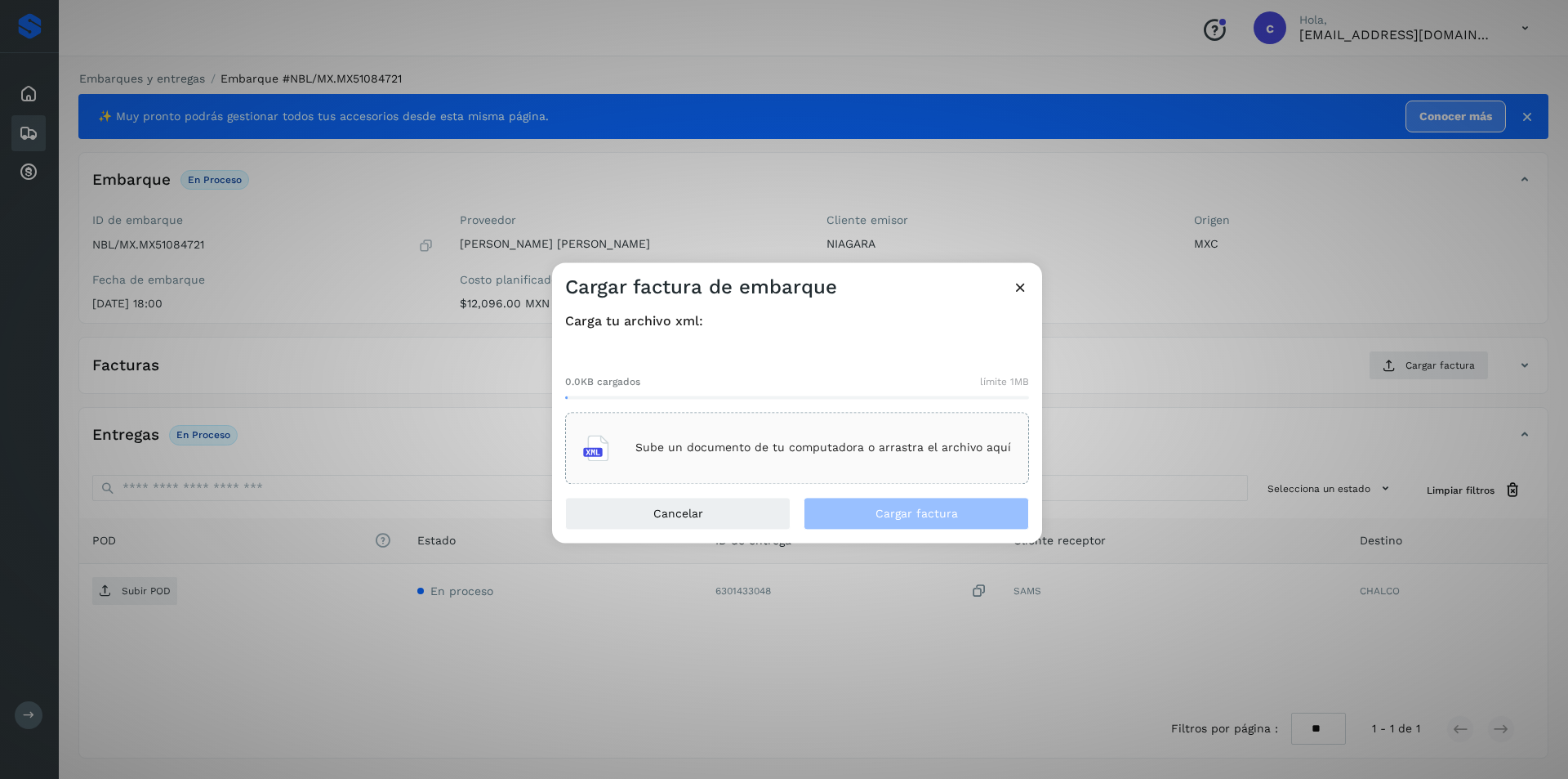
click at [711, 433] on div "Sube un documento de tu computadora o arrastra el archivo aquí" at bounding box center [797, 447] width 428 height 44
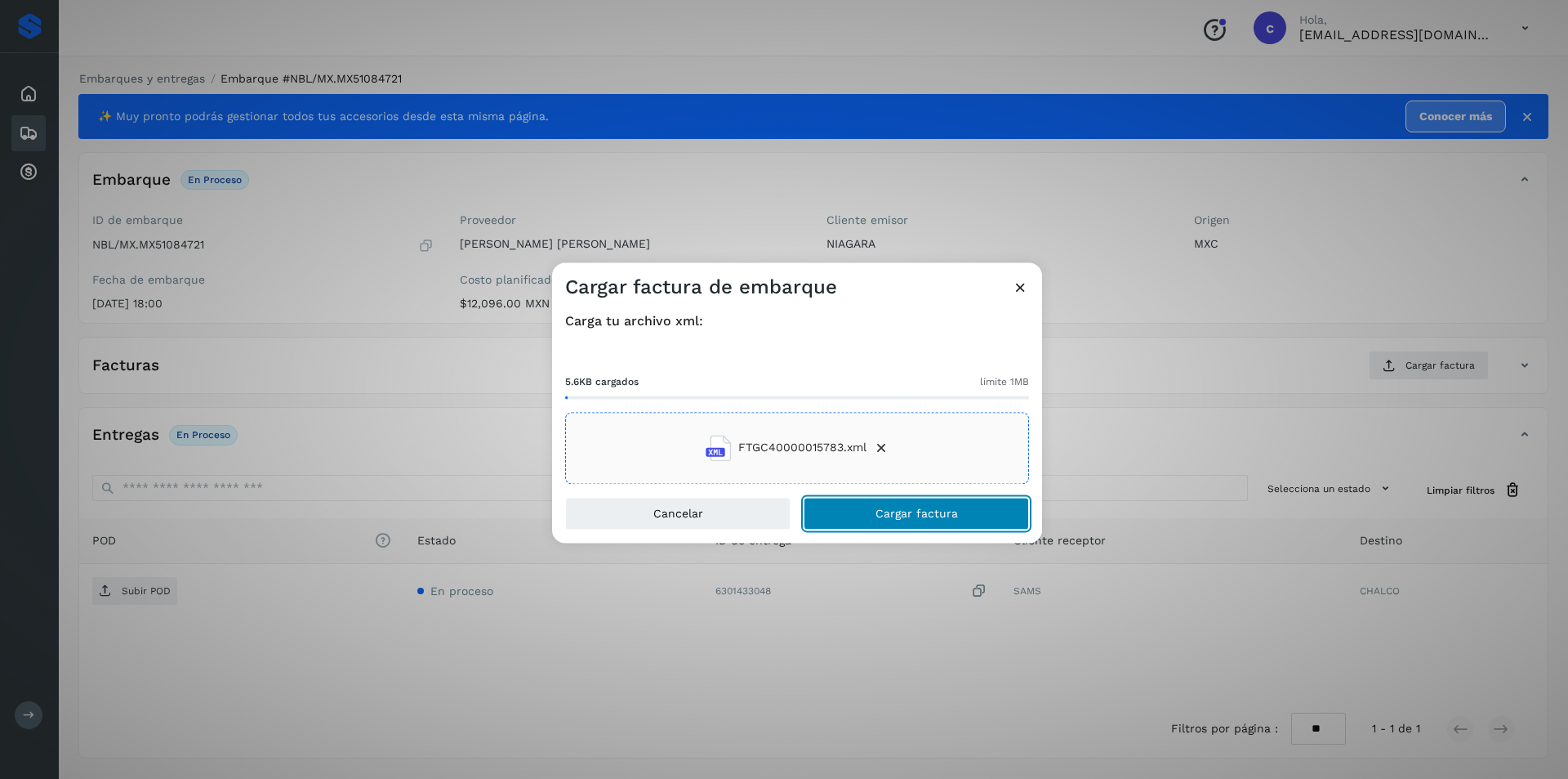
click at [940, 518] on span "Cargar factura" at bounding box center [916, 513] width 83 height 12
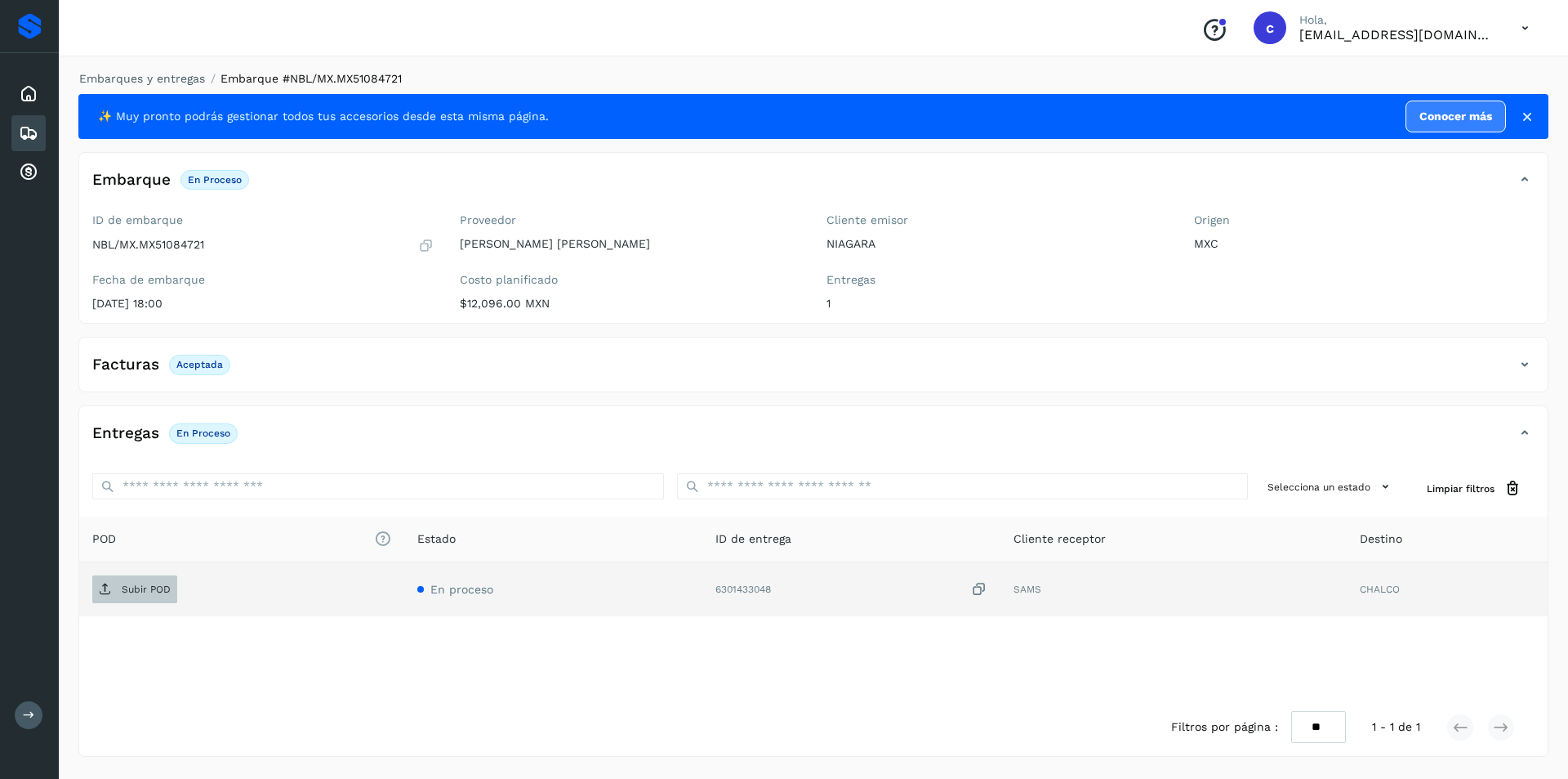
click at [133, 588] on p "Subir POD" at bounding box center [146, 590] width 49 height 12
click at [139, 582] on span "PDF" at bounding box center [119, 589] width 55 height 26
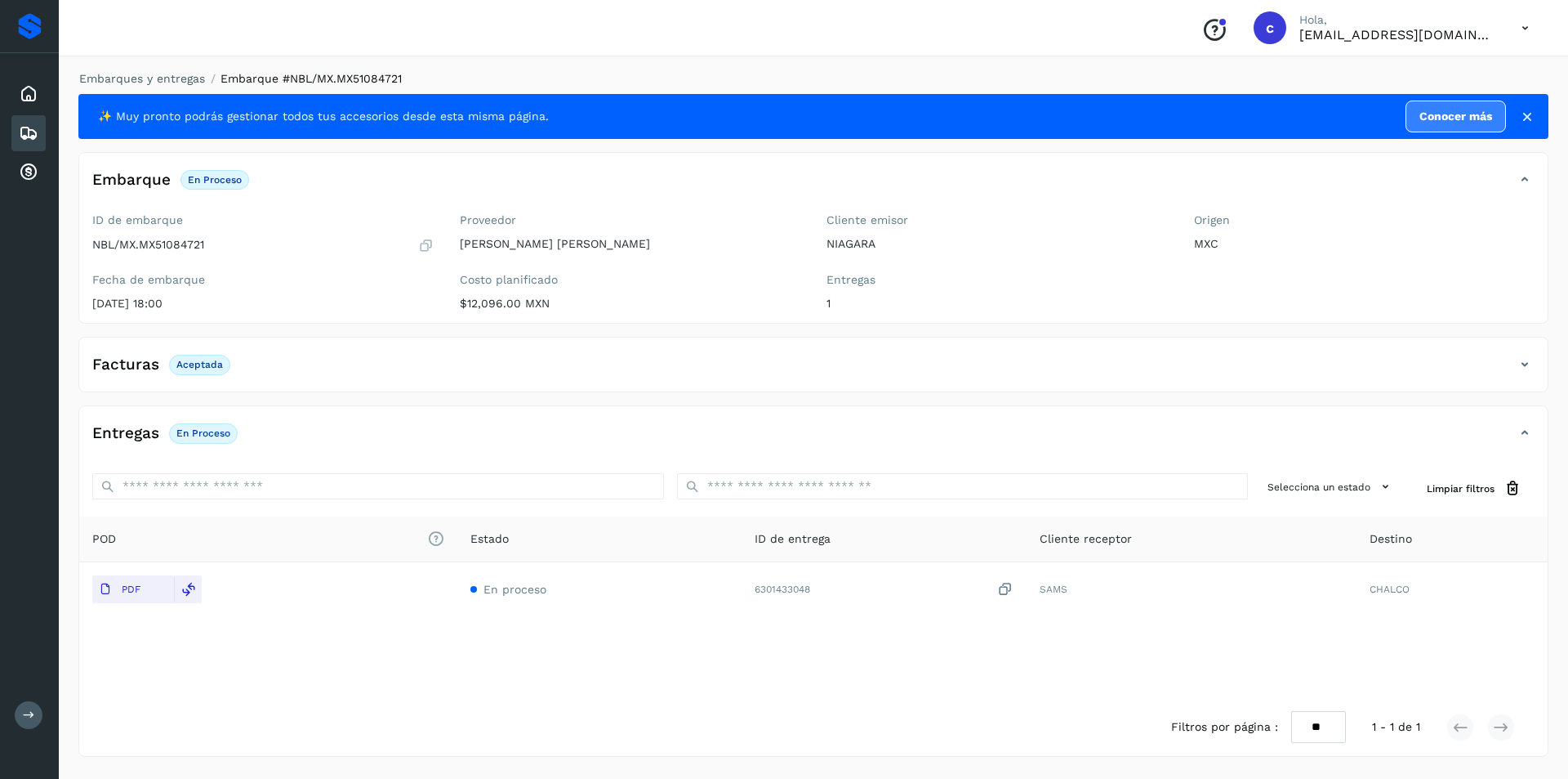
click at [32, 140] on icon at bounding box center [28, 133] width 19 height 19
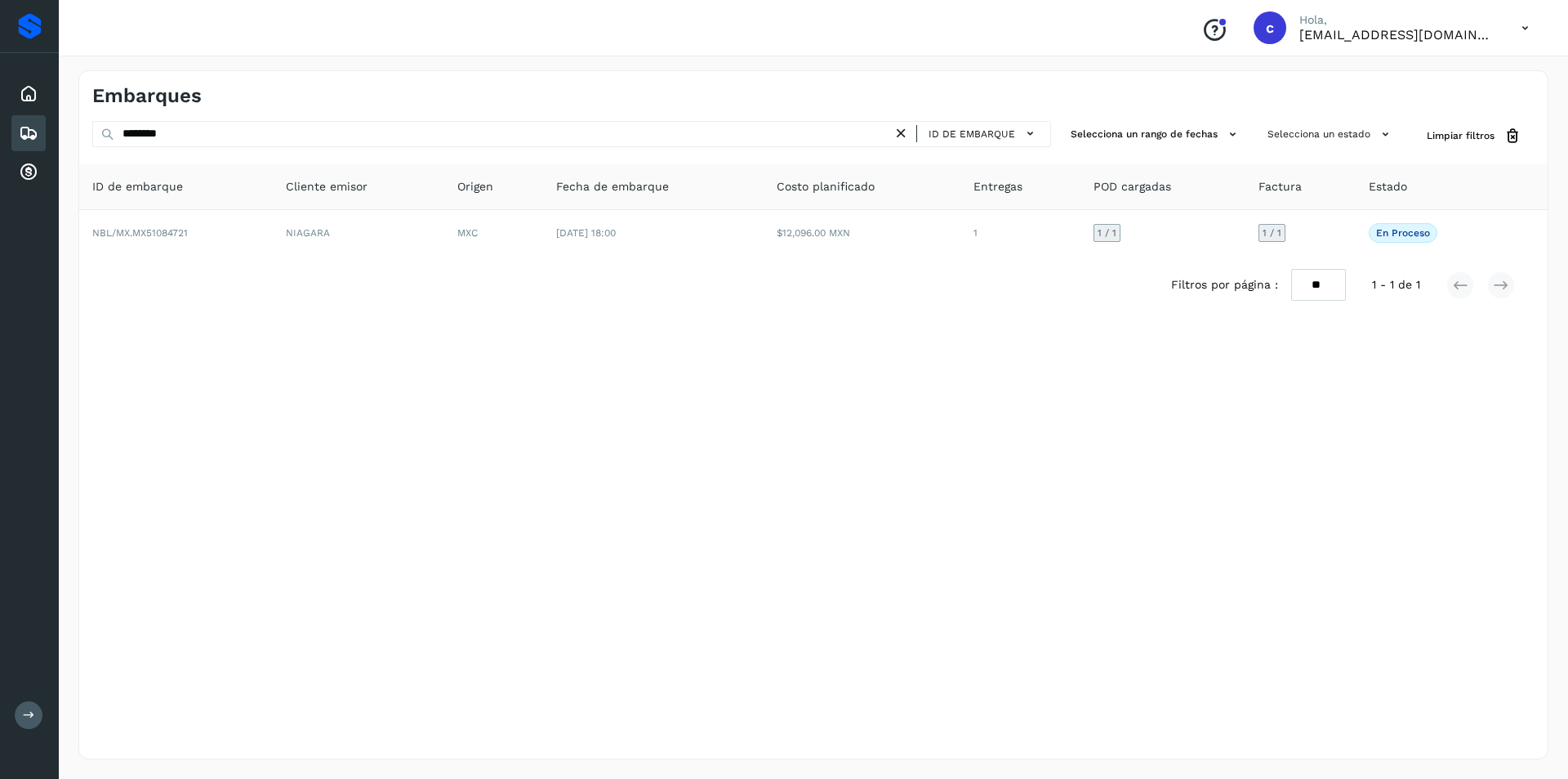
click at [910, 132] on icon at bounding box center [901, 134] width 17 height 17
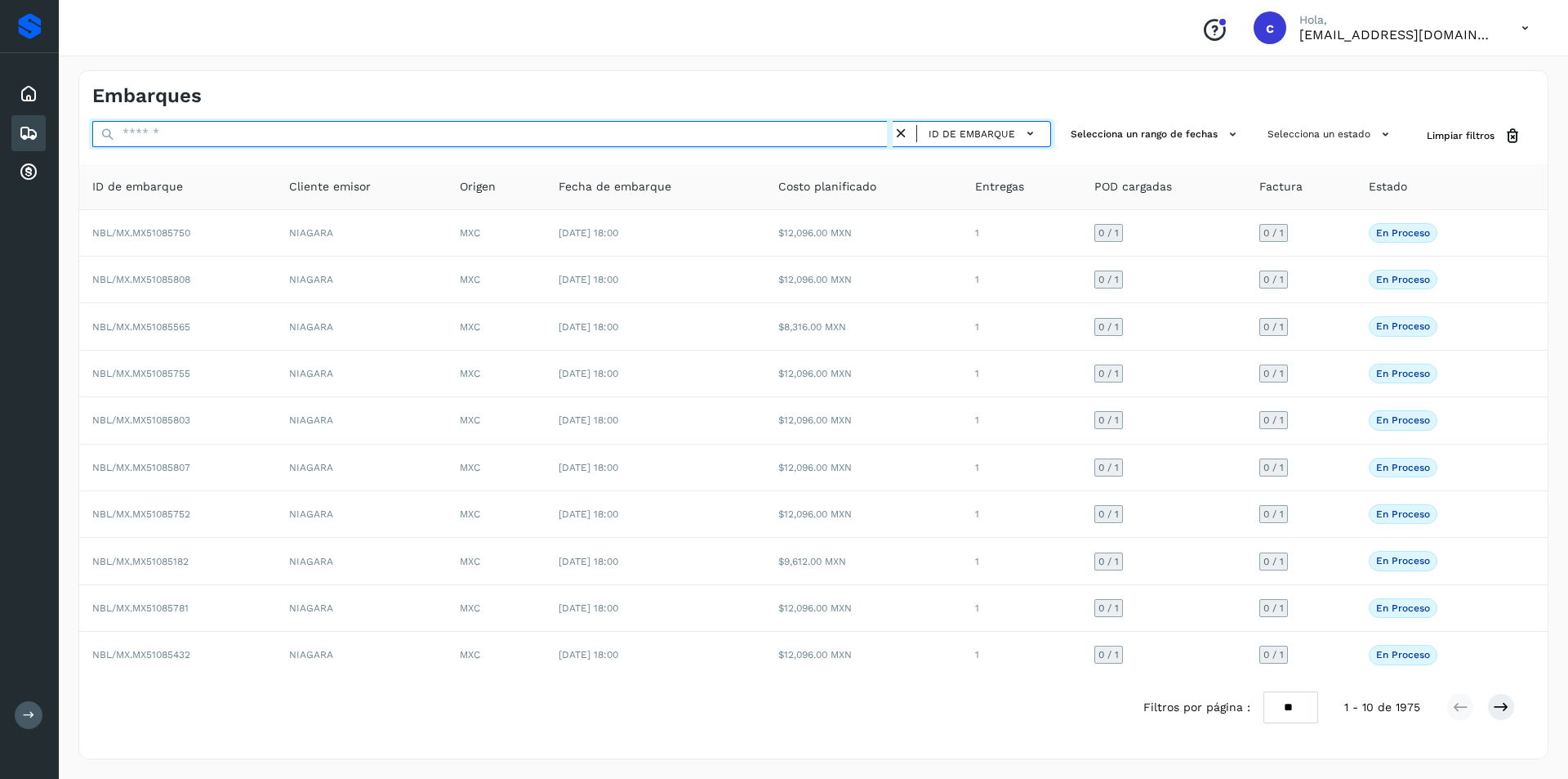
click at [807, 130] on input "text" at bounding box center [492, 134] width 800 height 26
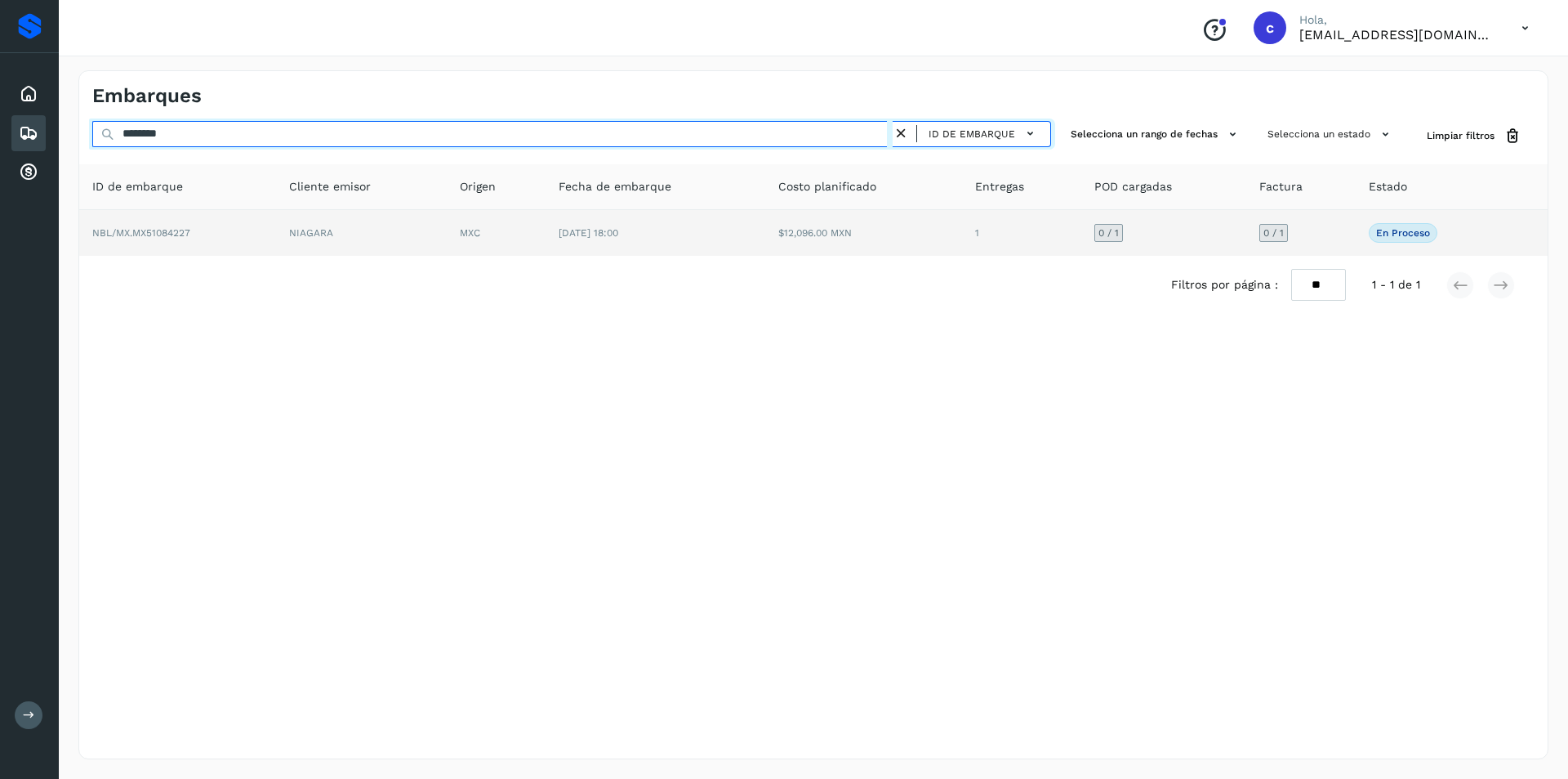
type input "********"
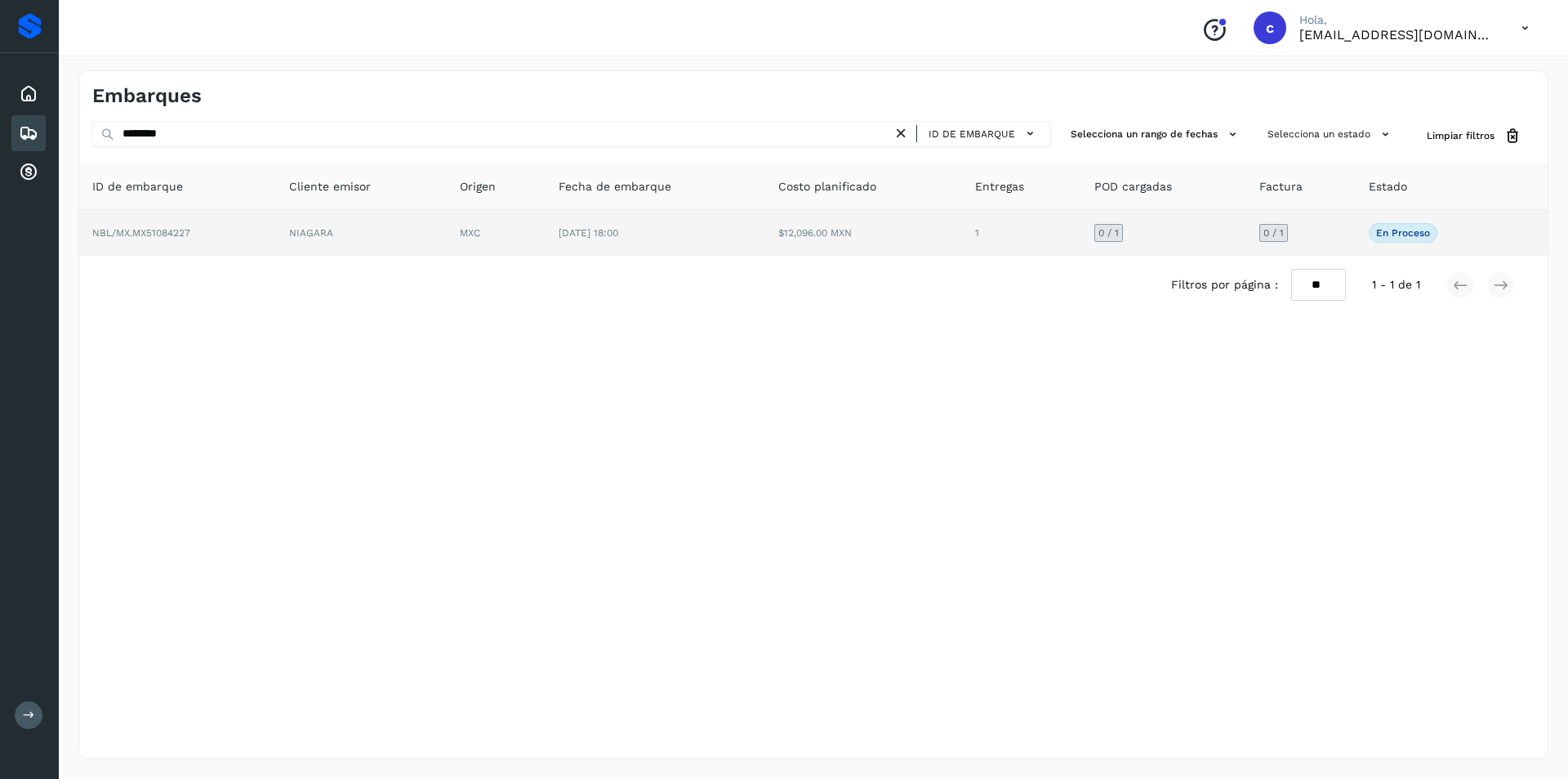
click at [576, 221] on td "[DATE] 18:00" at bounding box center [655, 233] width 221 height 46
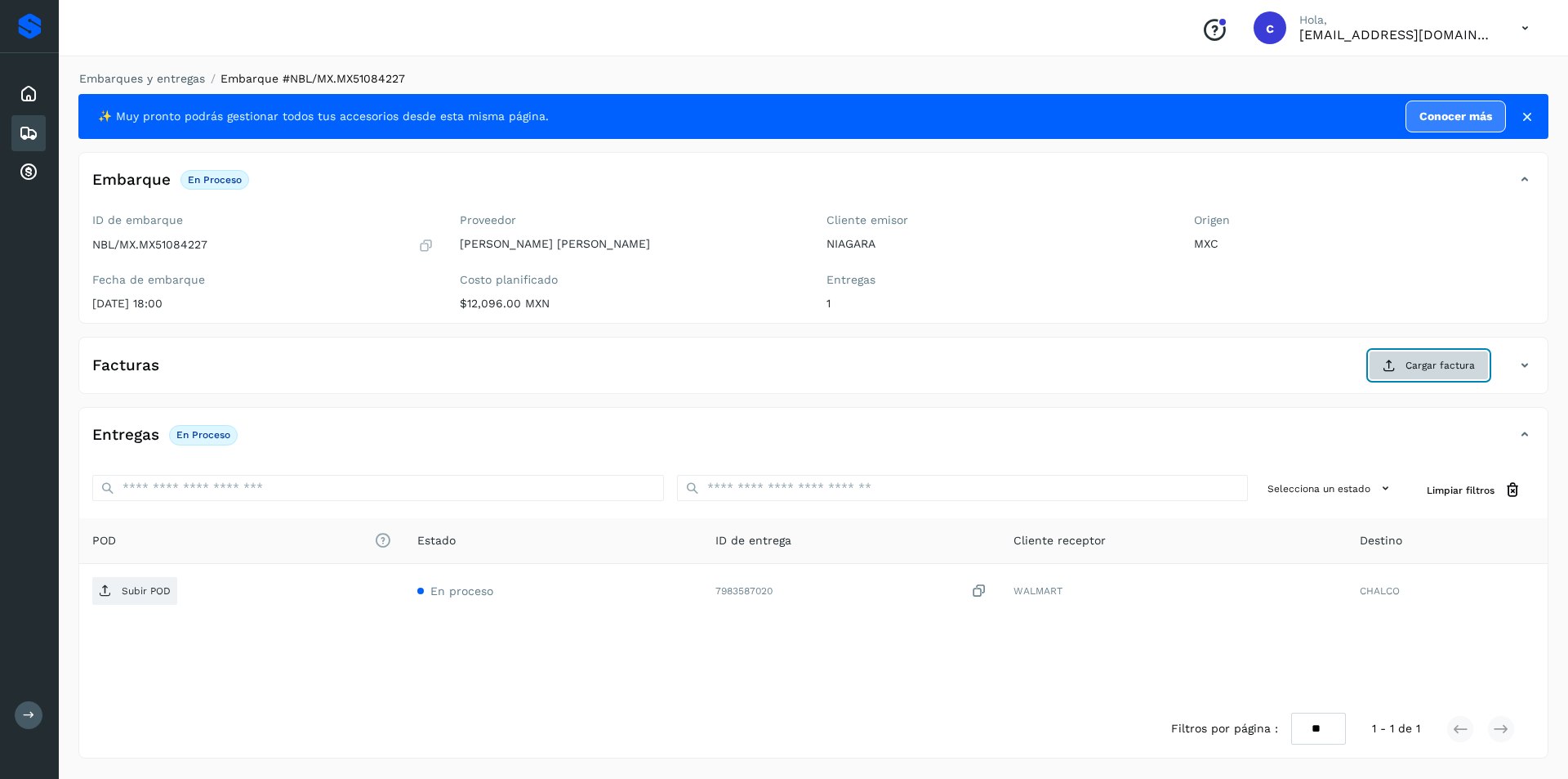
click at [1442, 357] on button "Cargar factura" at bounding box center [1429, 365] width 120 height 30
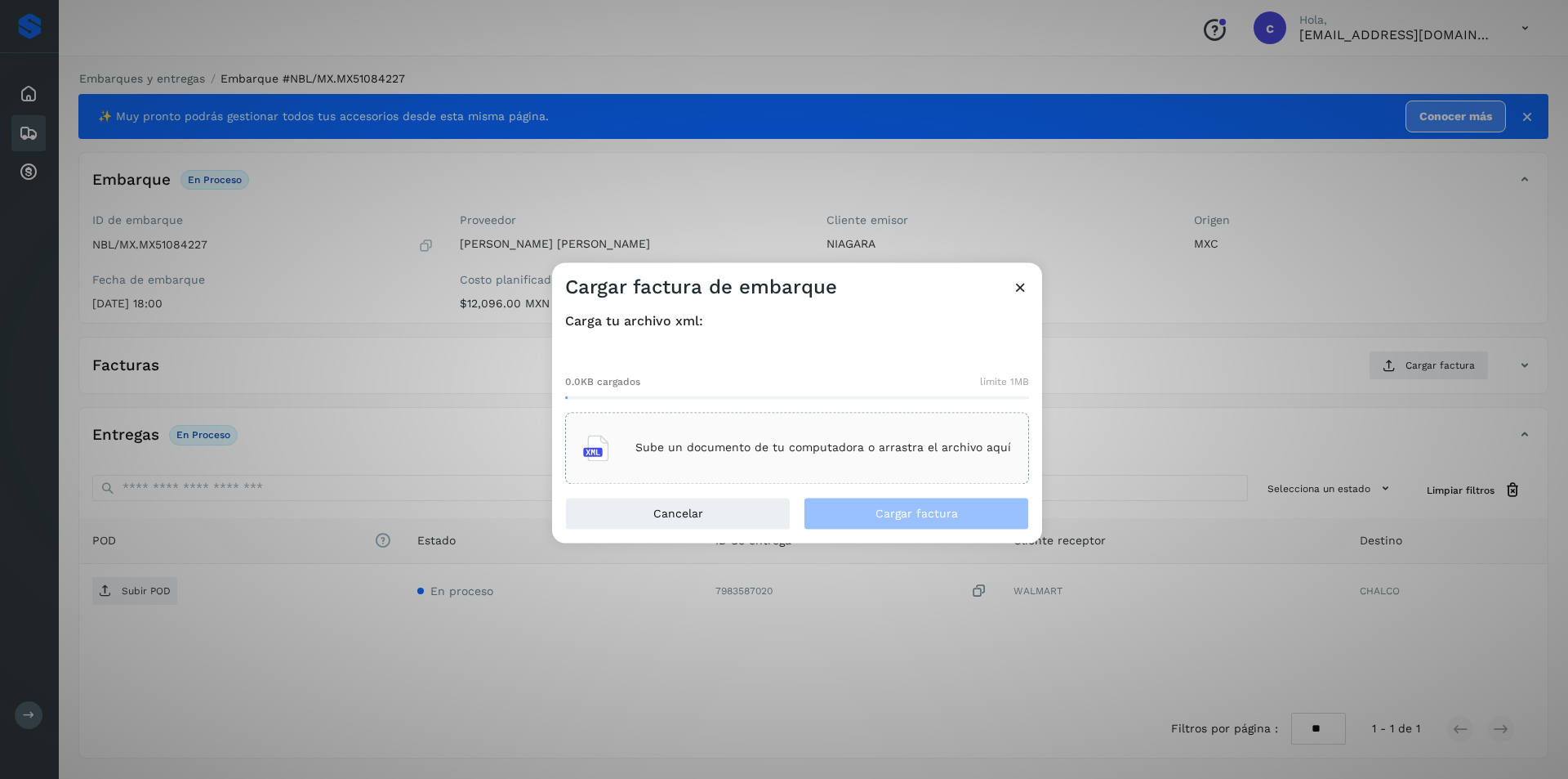
click at [915, 467] on div "Sube un documento de tu computadora o arrastra el archivo aquí" at bounding box center [797, 447] width 428 height 44
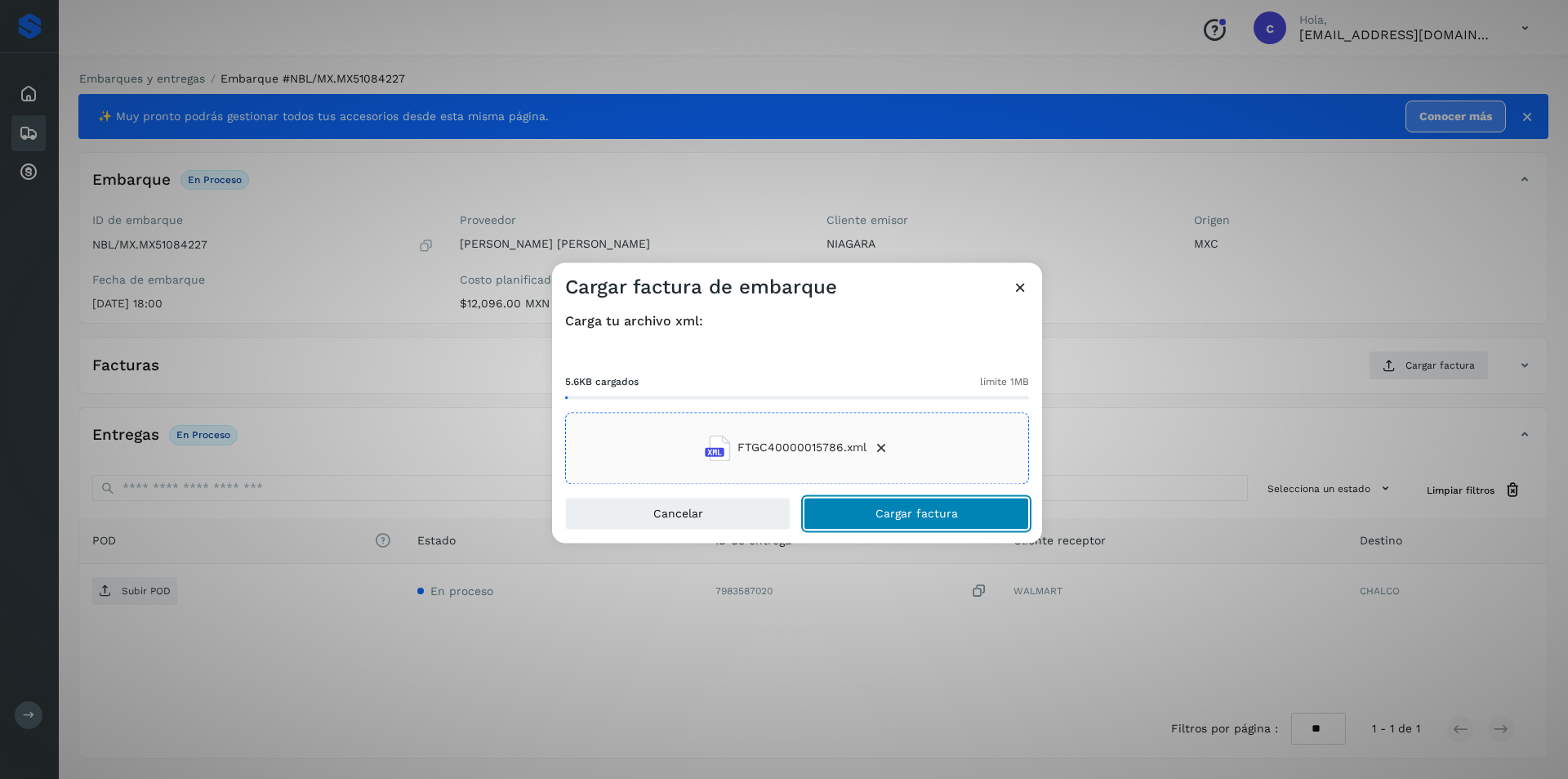
click at [1004, 508] on button "Cargar factura" at bounding box center [915, 513] width 226 height 33
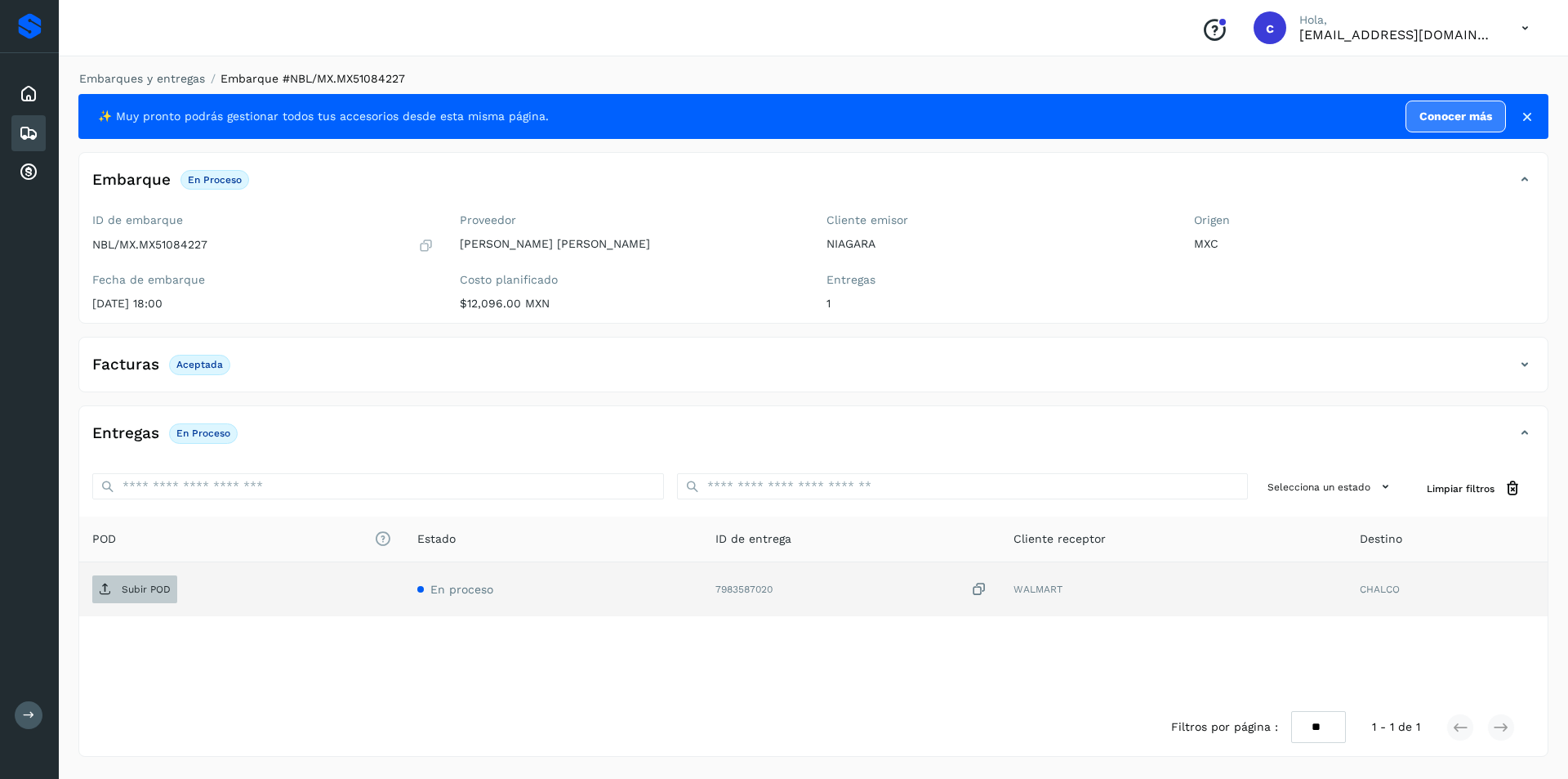
click at [118, 590] on span "Subir POD" at bounding box center [134, 589] width 85 height 26
click at [157, 583] on button "PDF" at bounding box center [133, 589] width 82 height 28
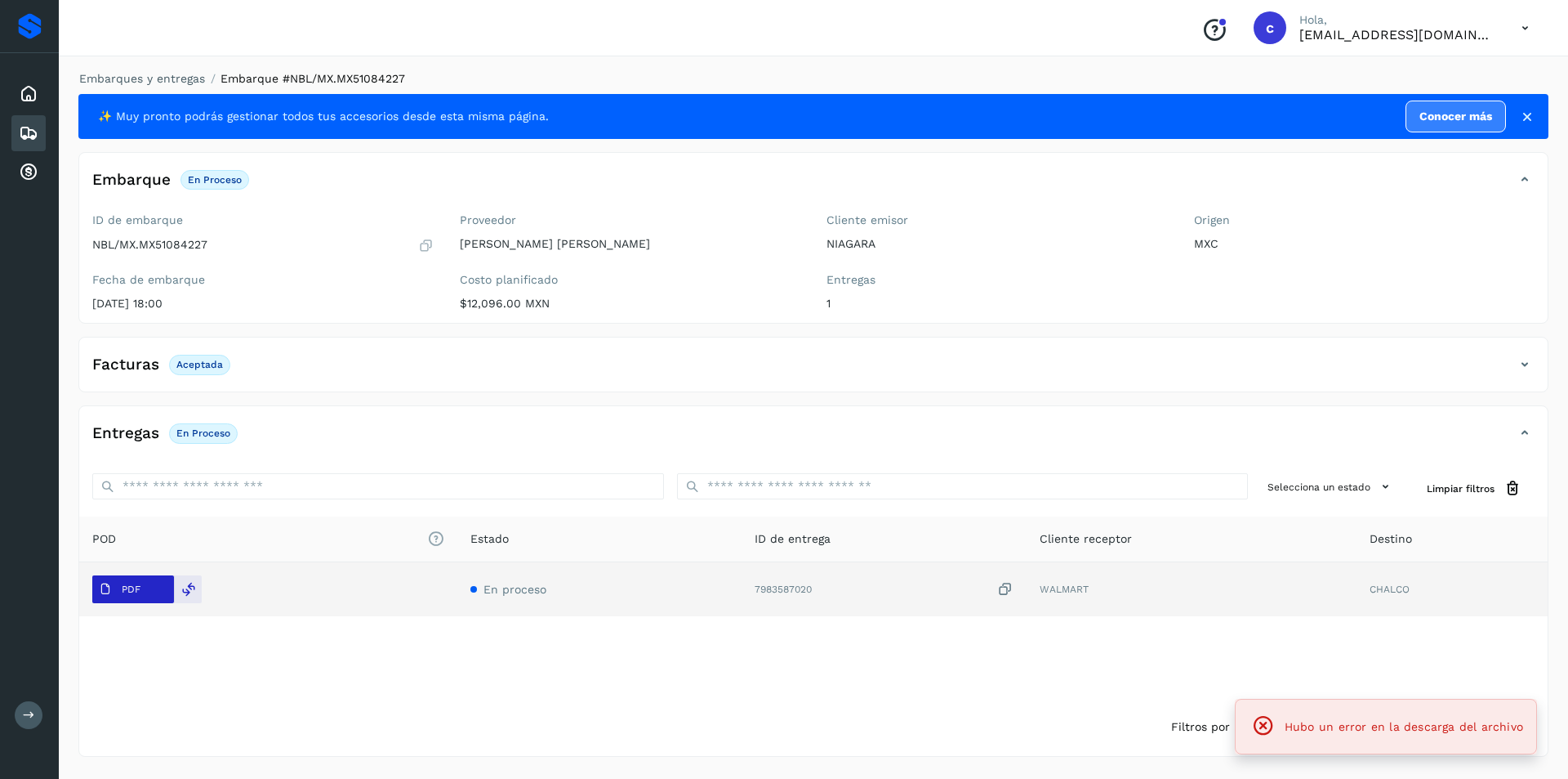
click at [151, 584] on button "PDF" at bounding box center [133, 589] width 82 height 28
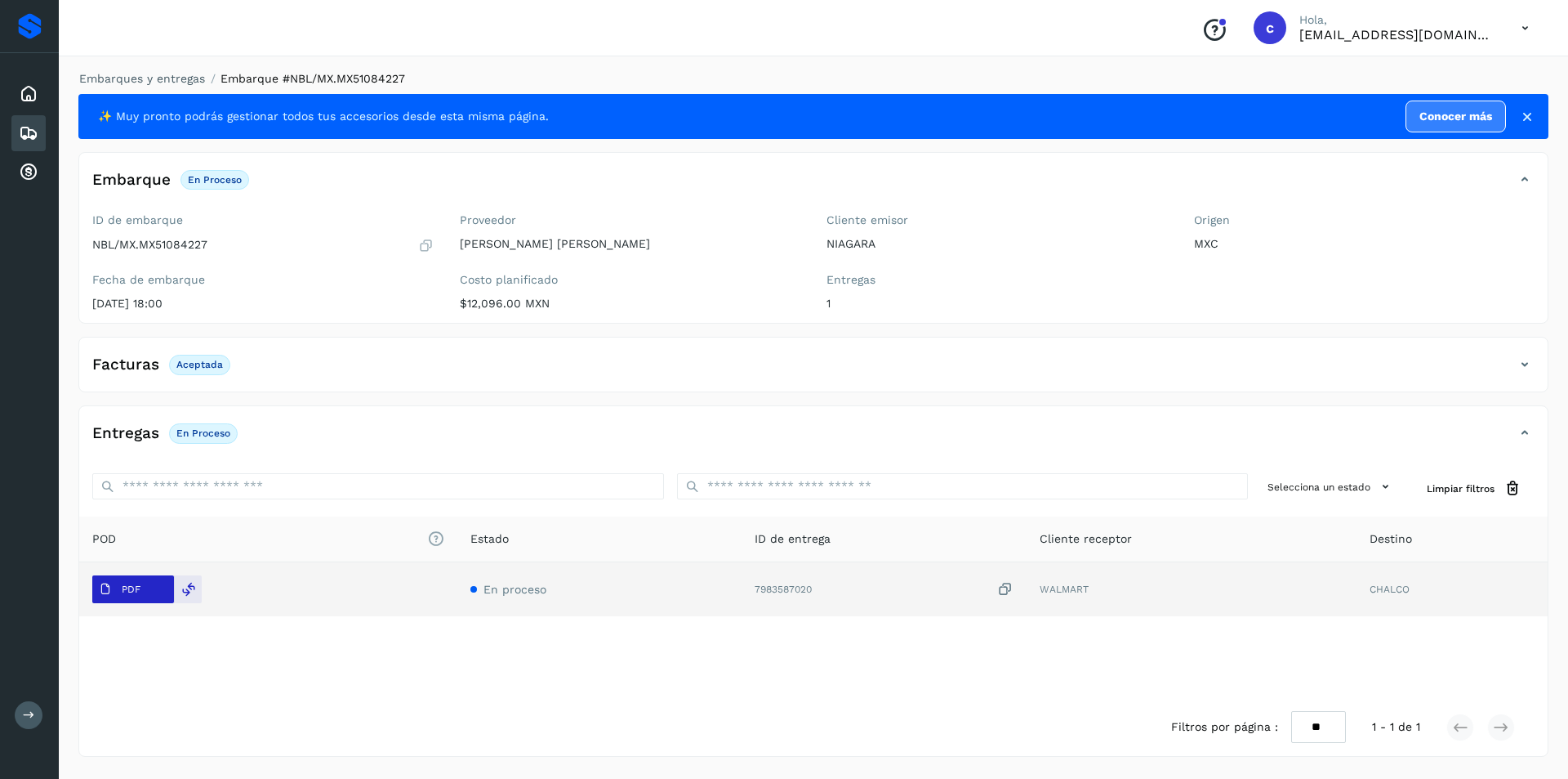
click at [139, 588] on p "PDF" at bounding box center [131, 590] width 19 height 12
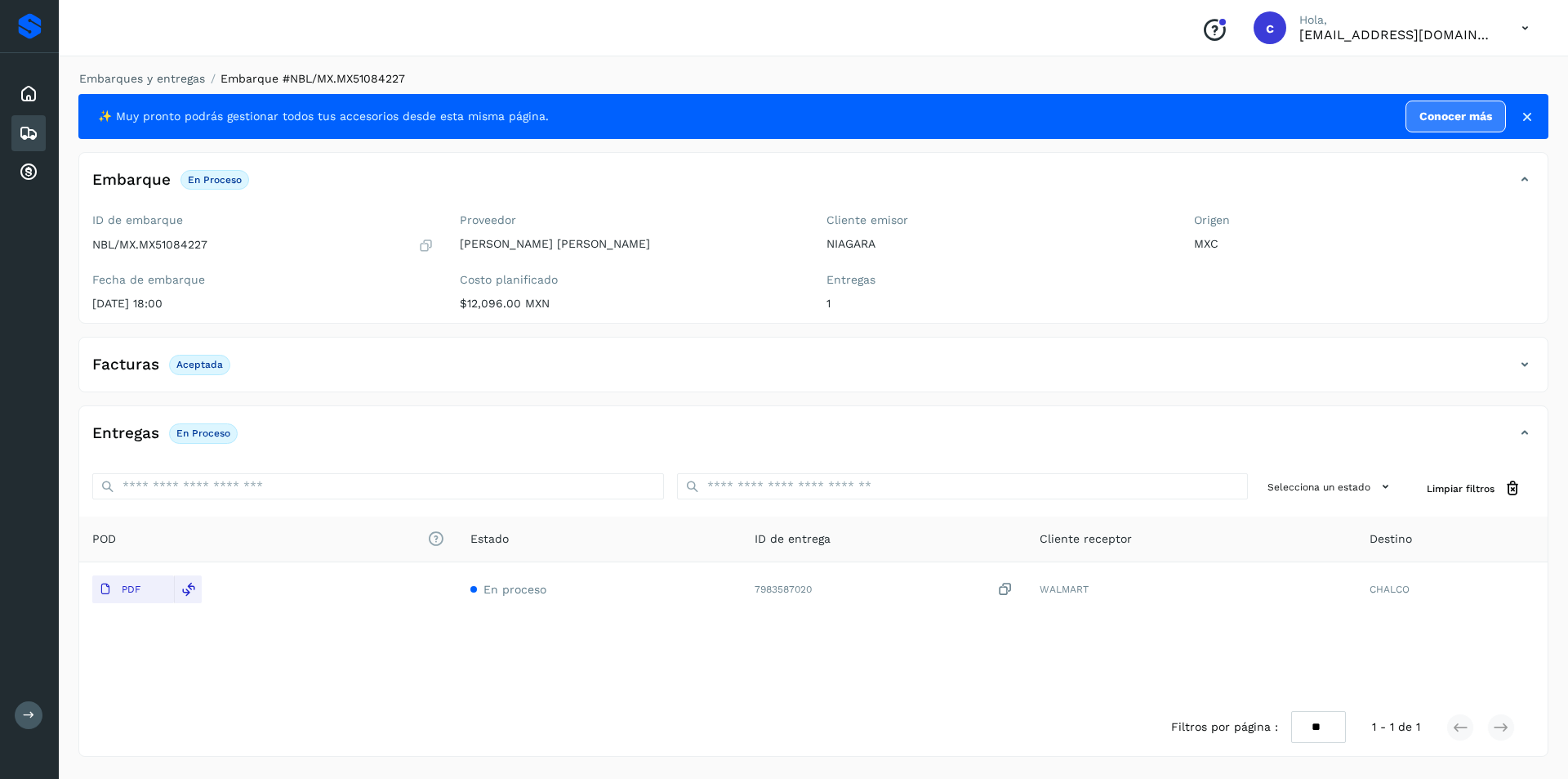
click at [28, 121] on div "Embarques" at bounding box center [29, 133] width 35 height 36
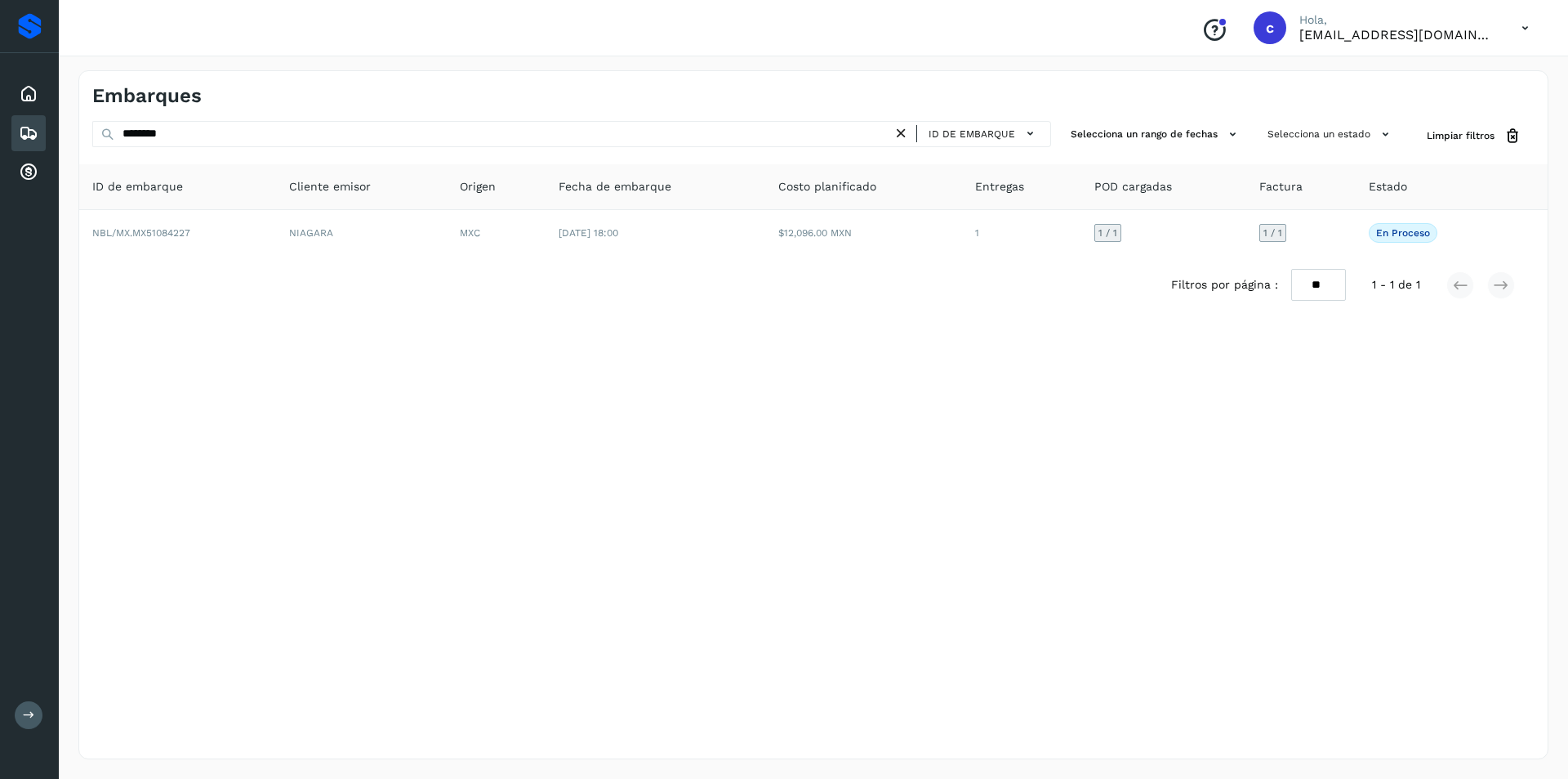
click at [904, 127] on icon at bounding box center [901, 134] width 17 height 17
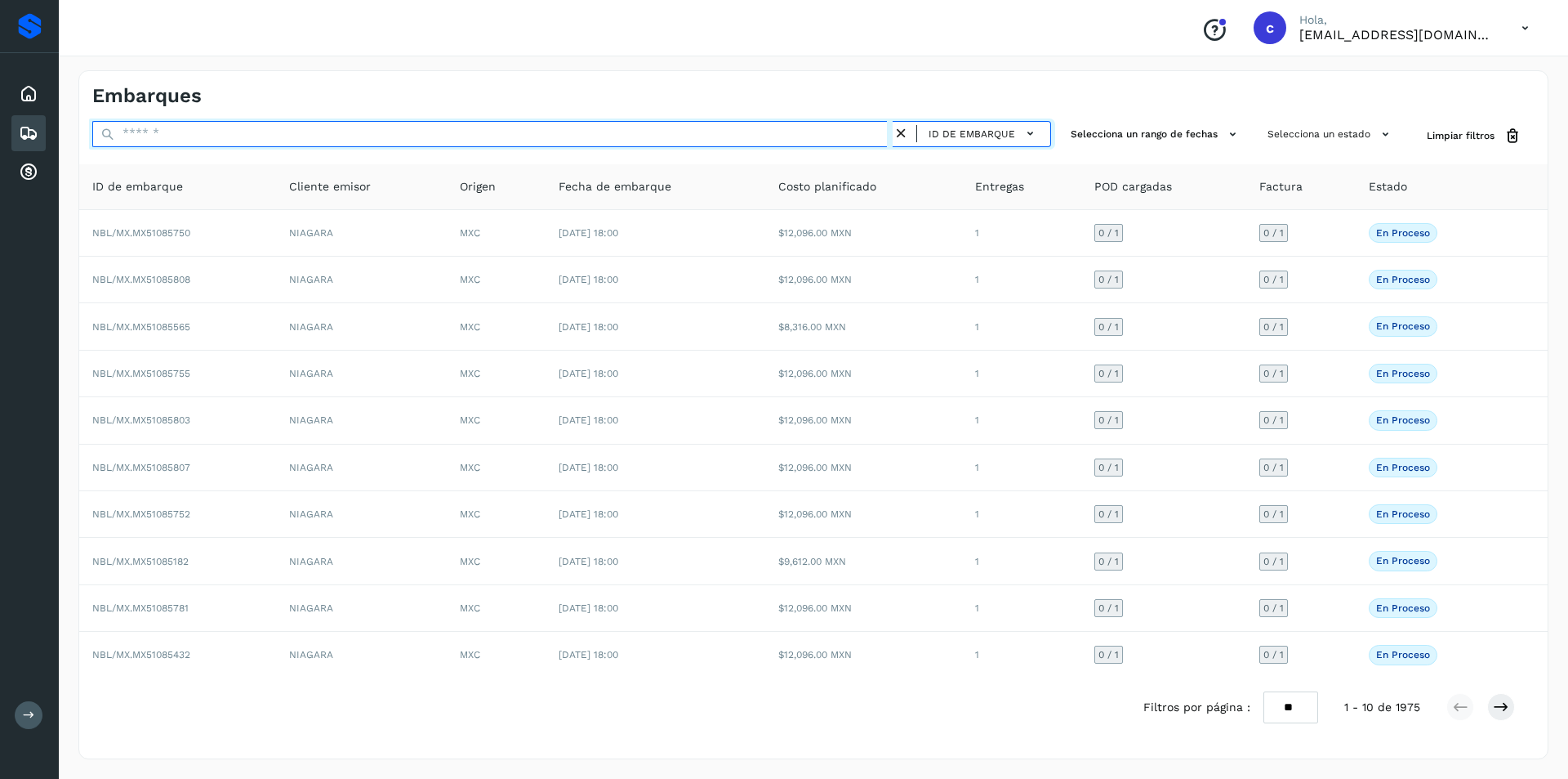
click at [684, 130] on input "text" at bounding box center [492, 134] width 800 height 26
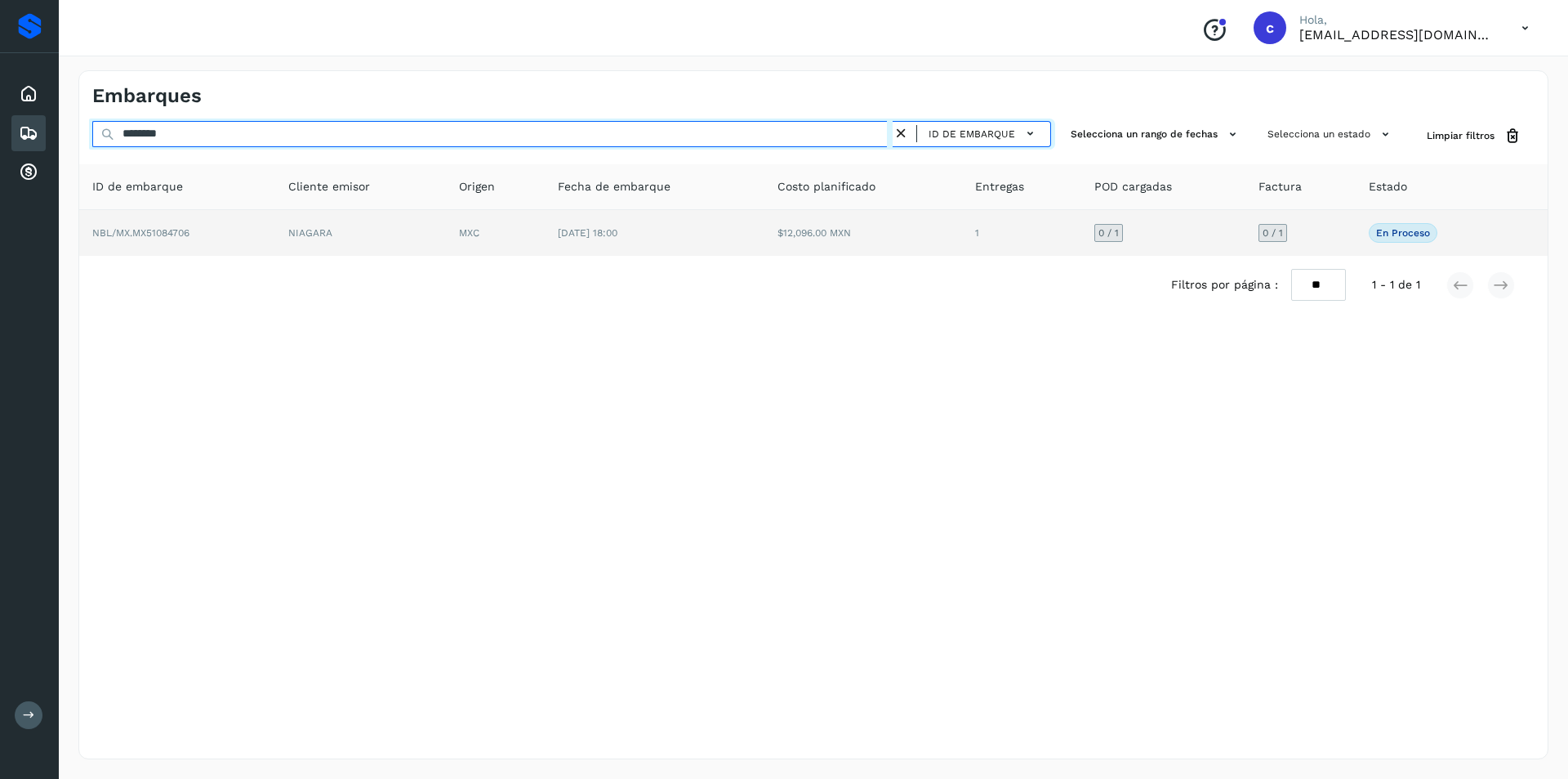
type input "********"
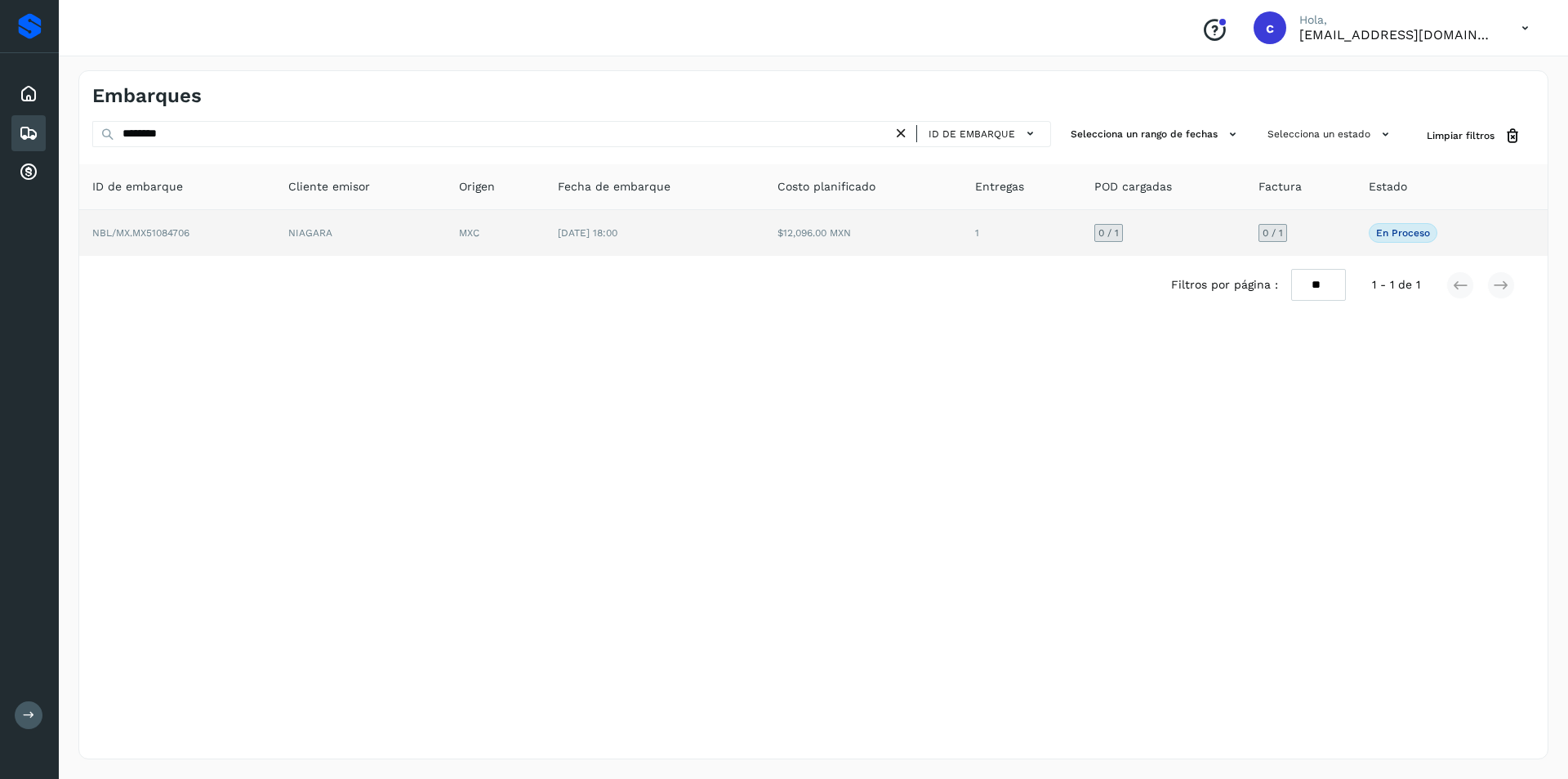
click at [633, 217] on td "[DATE] 18:00" at bounding box center [654, 233] width 221 height 46
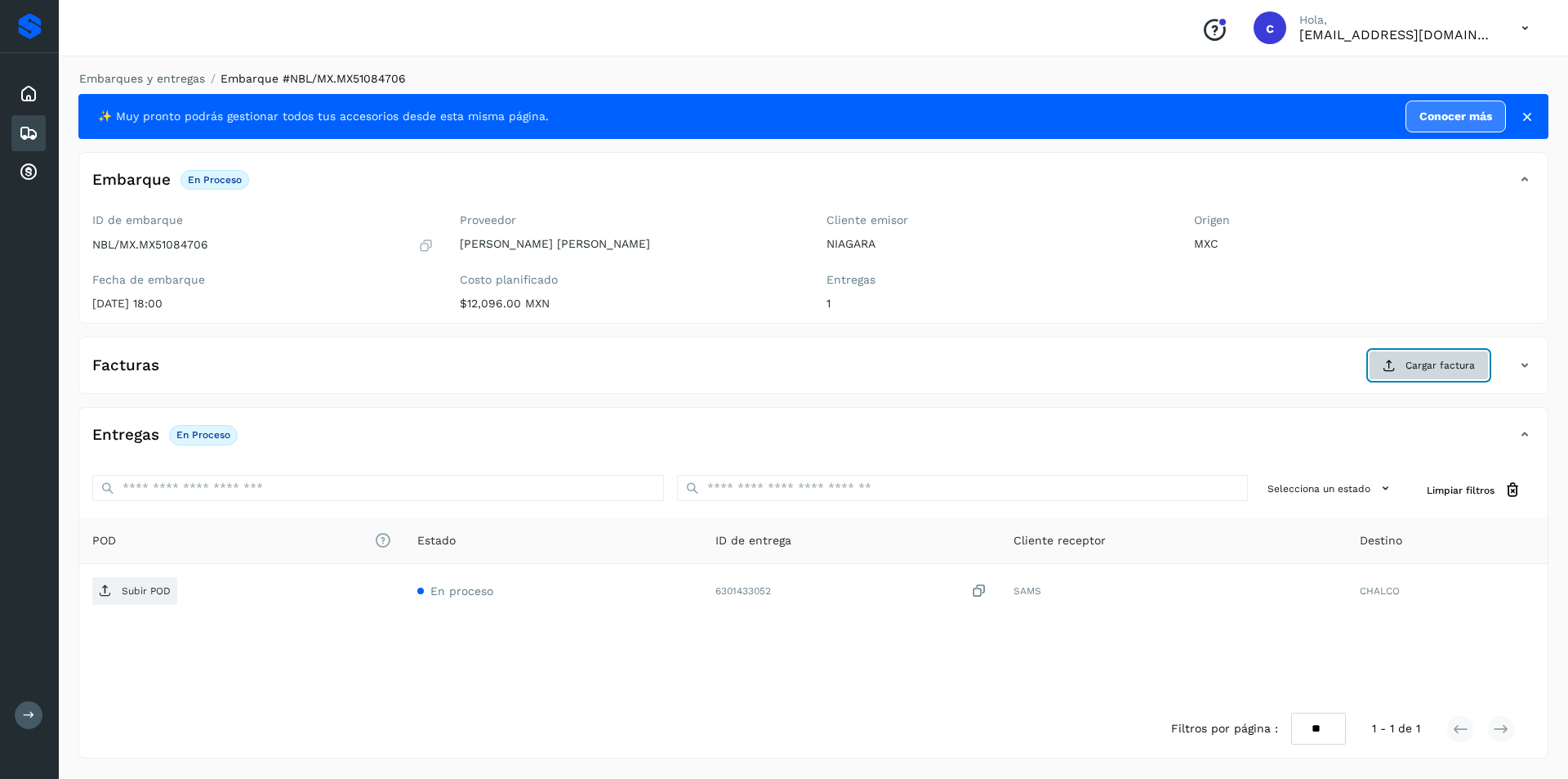
click at [1412, 376] on button "Cargar factura" at bounding box center [1429, 365] width 120 height 30
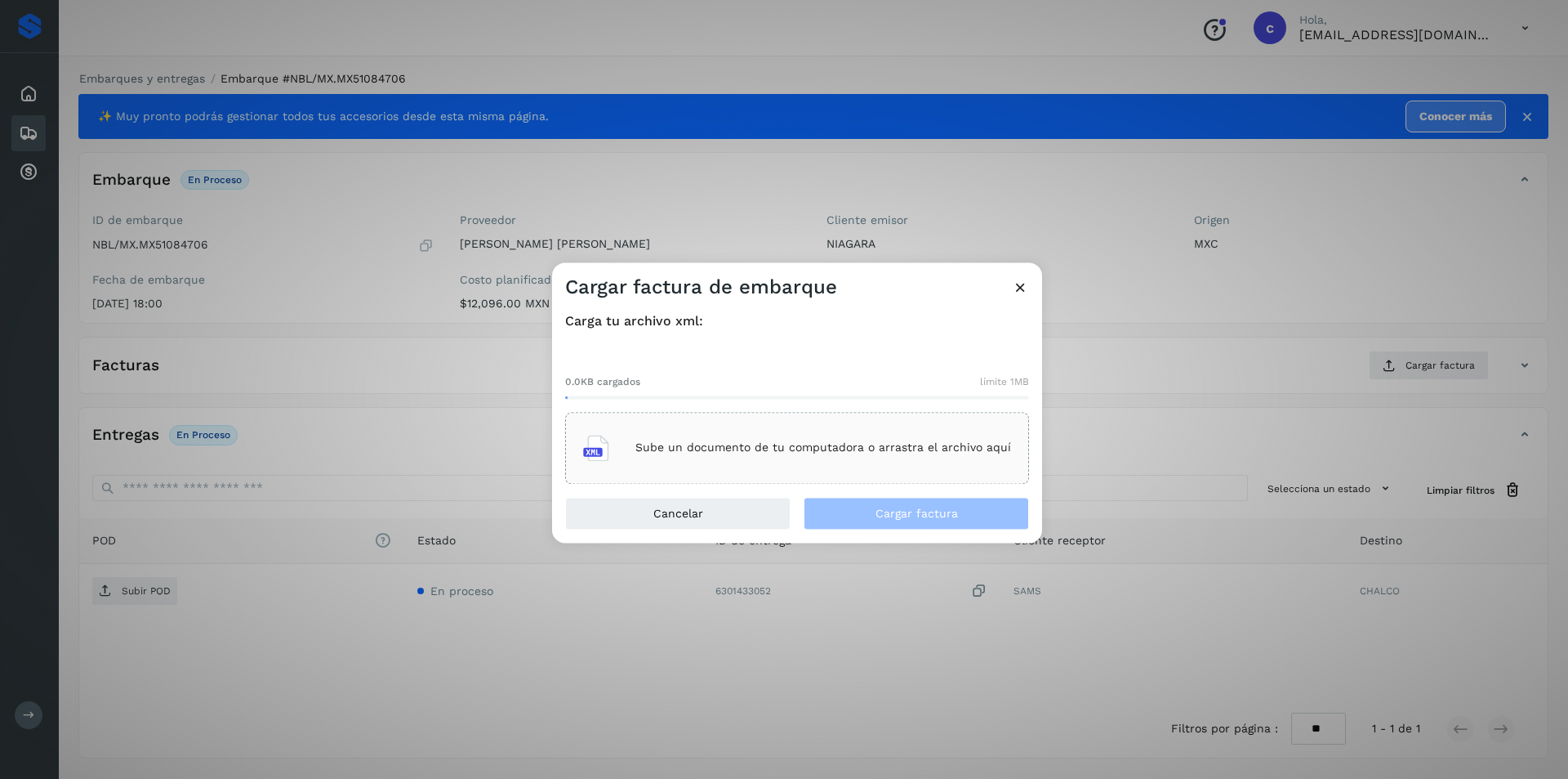
click at [906, 453] on p "Sube un documento de tu computadora o arrastra el archivo aquí" at bounding box center [822, 448] width 375 height 14
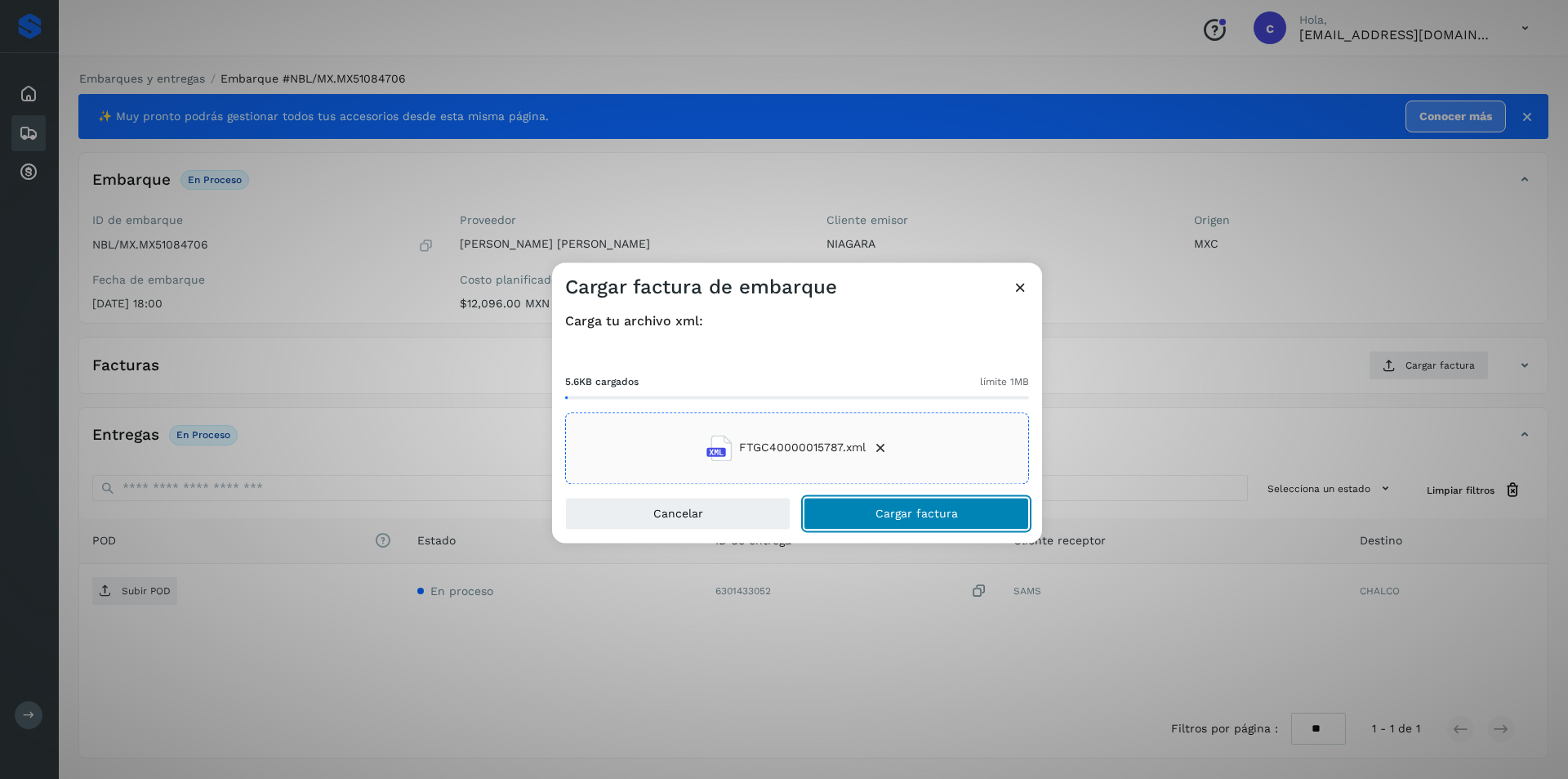
click at [868, 524] on button "Cargar factura" at bounding box center [915, 513] width 226 height 33
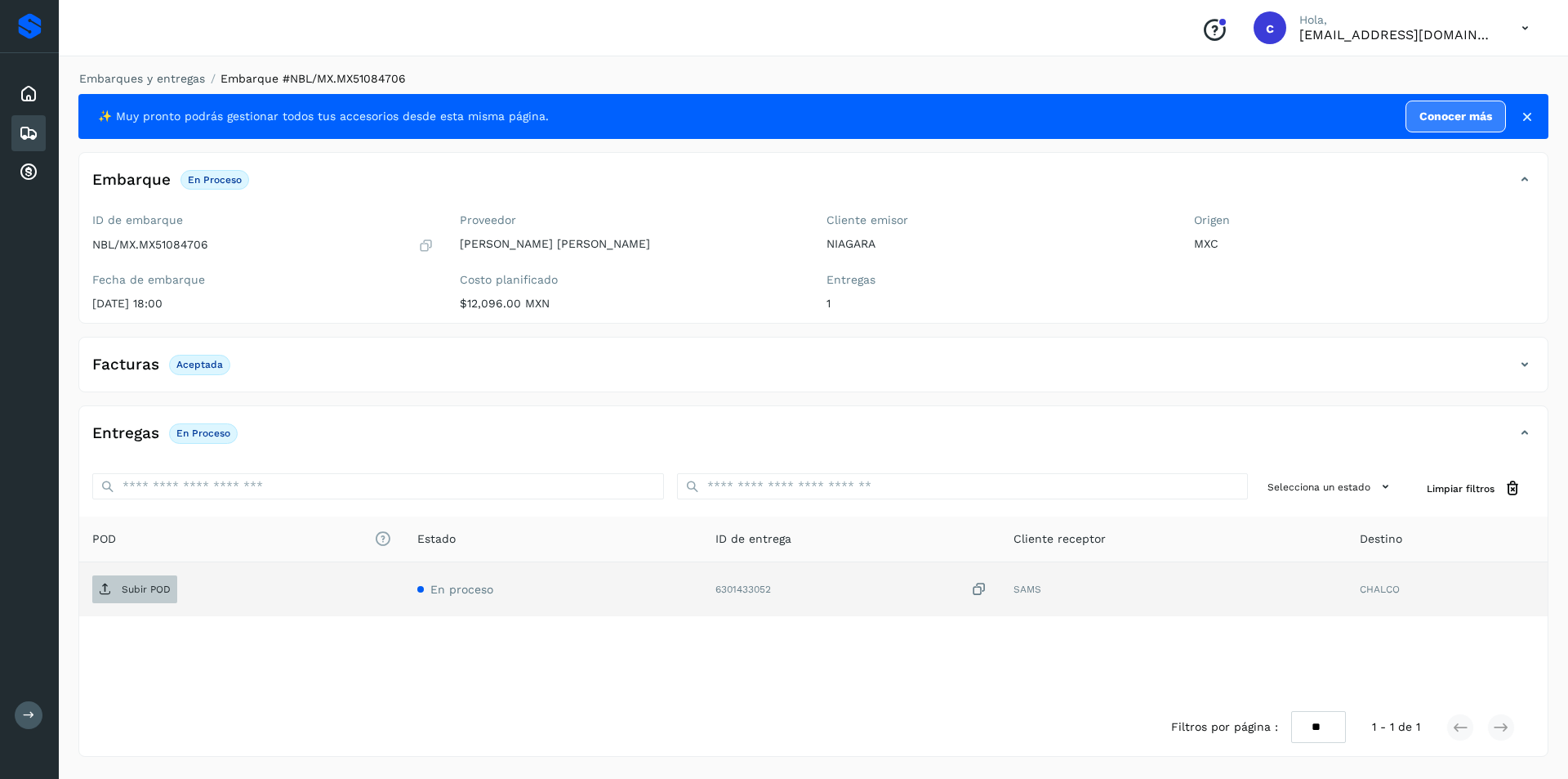
click at [117, 593] on span "Subir POD" at bounding box center [134, 589] width 85 height 26
click at [117, 580] on span "PDF" at bounding box center [119, 589] width 55 height 26
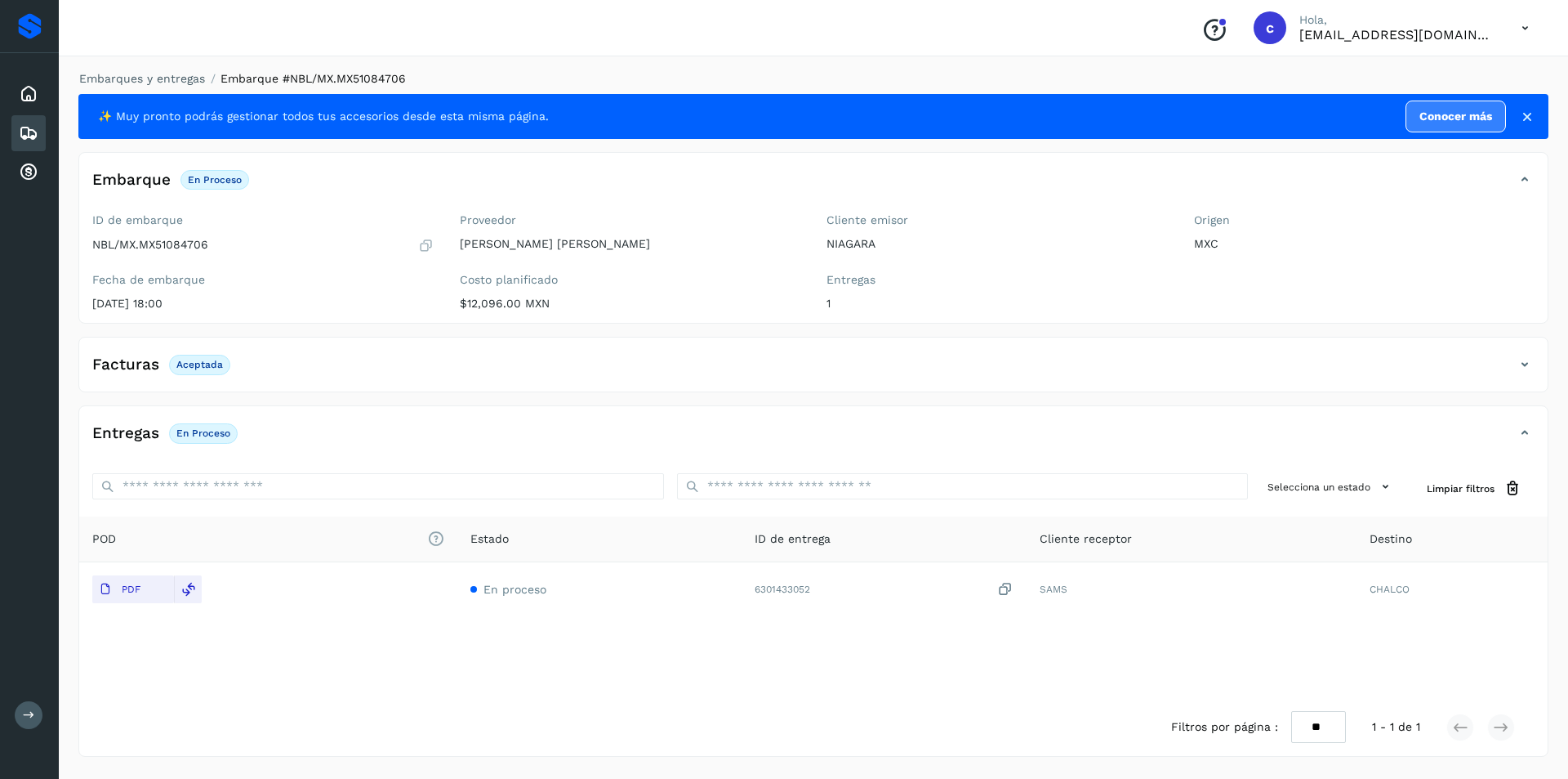
click at [36, 129] on icon at bounding box center [28, 133] width 19 height 19
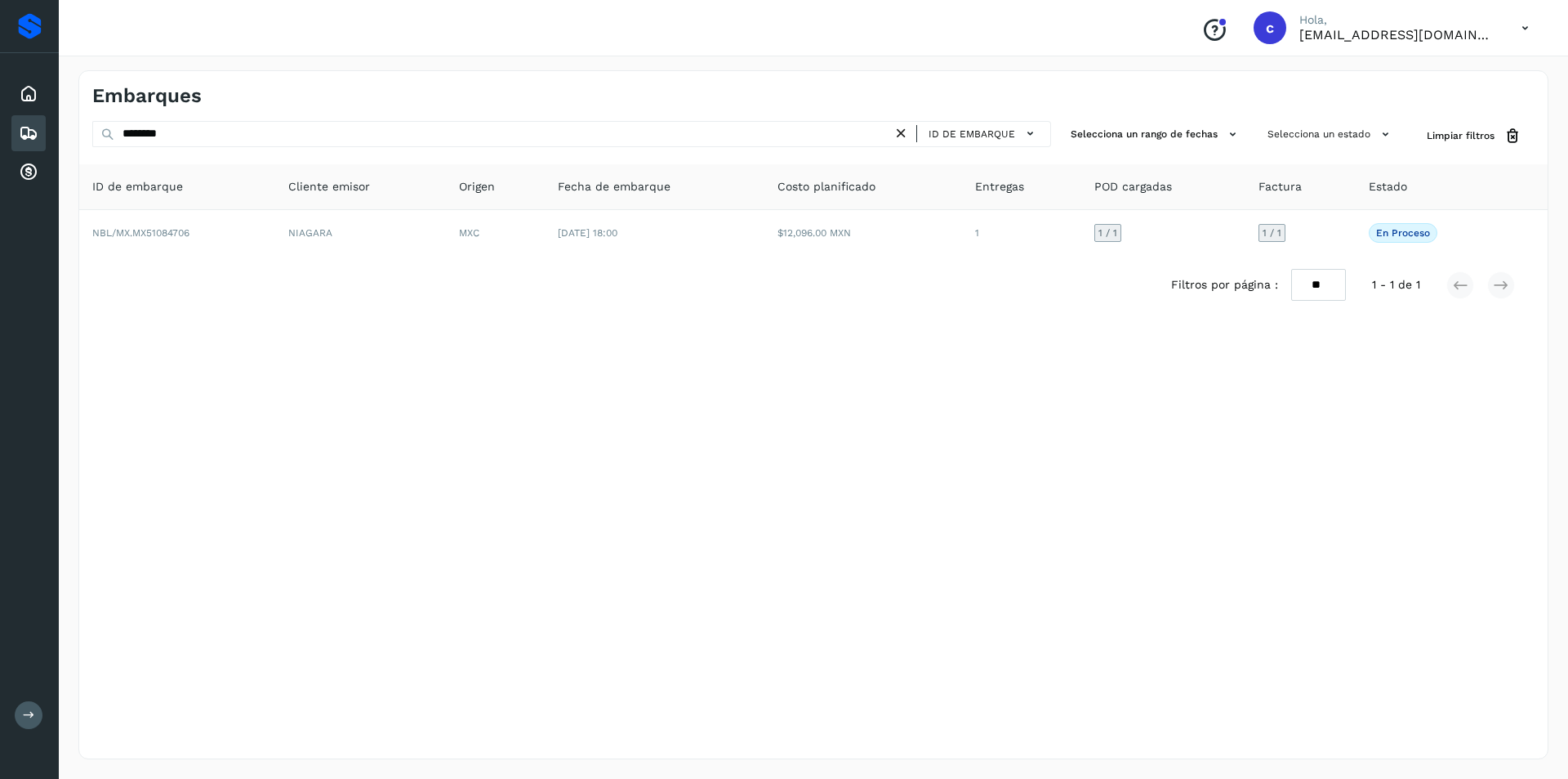
click at [903, 132] on icon at bounding box center [901, 134] width 17 height 17
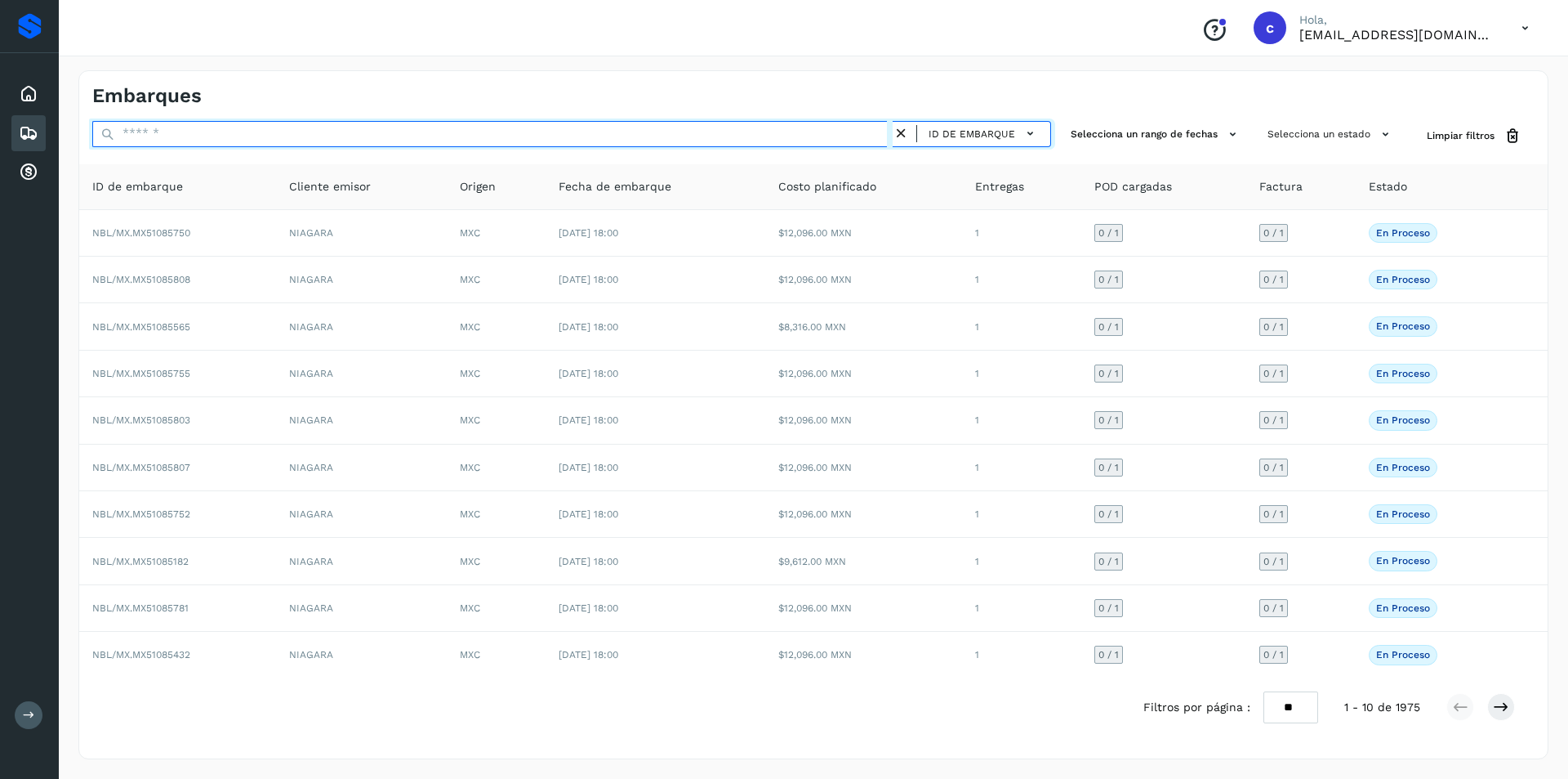
click at [751, 146] on input "text" at bounding box center [492, 134] width 800 height 26
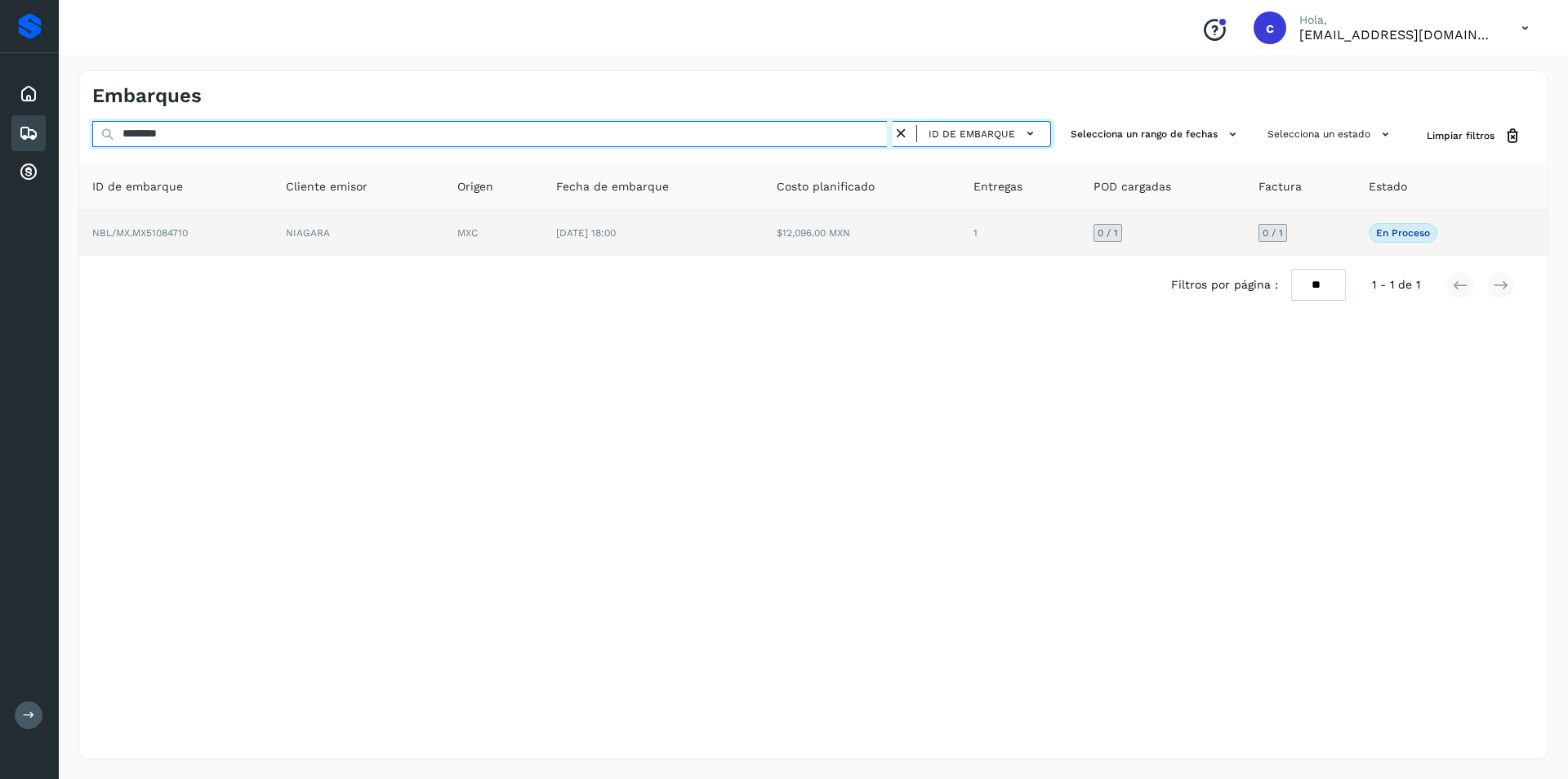
type input "********"
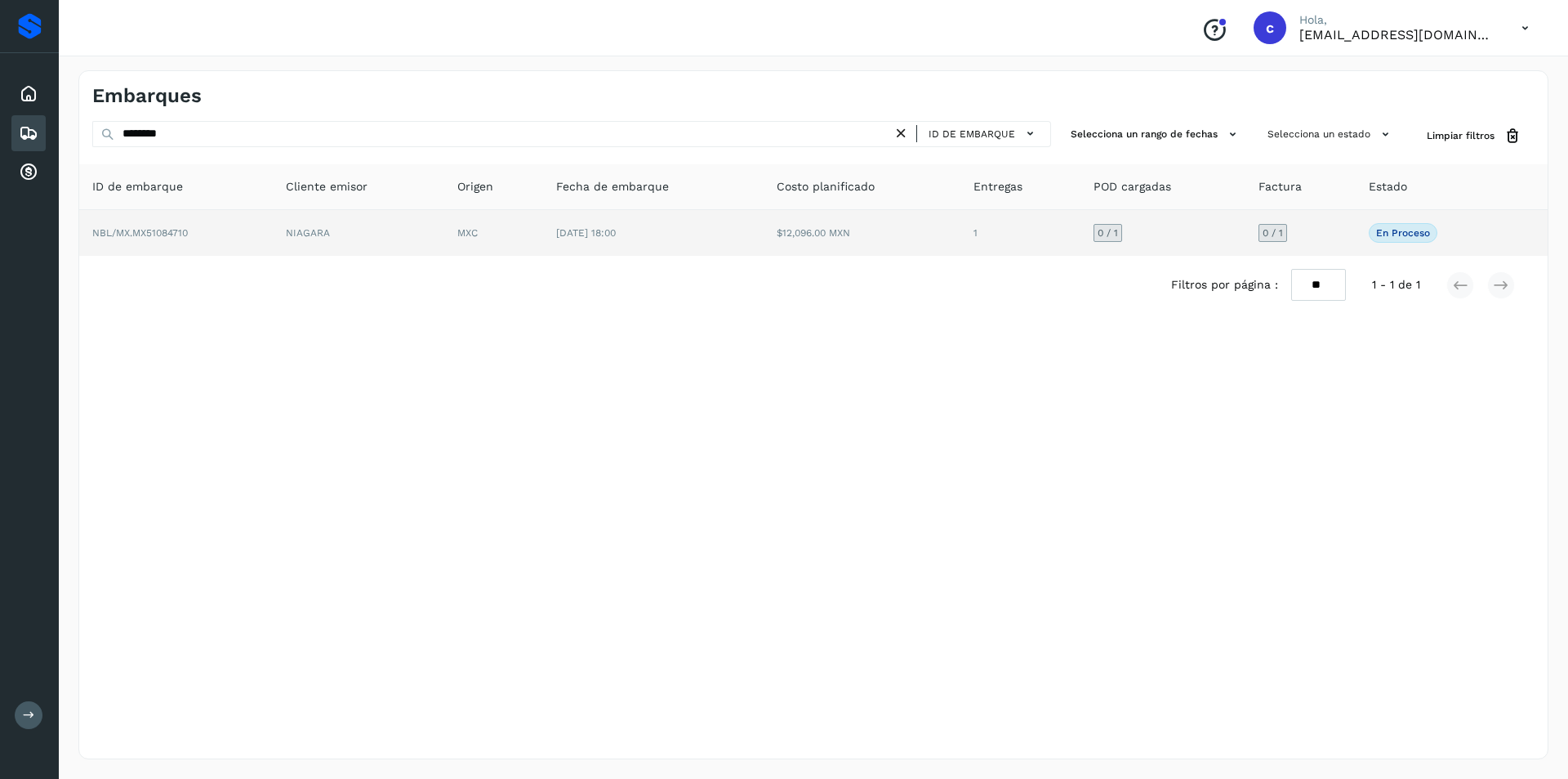
click at [451, 244] on td "MXC" at bounding box center [493, 233] width 99 height 46
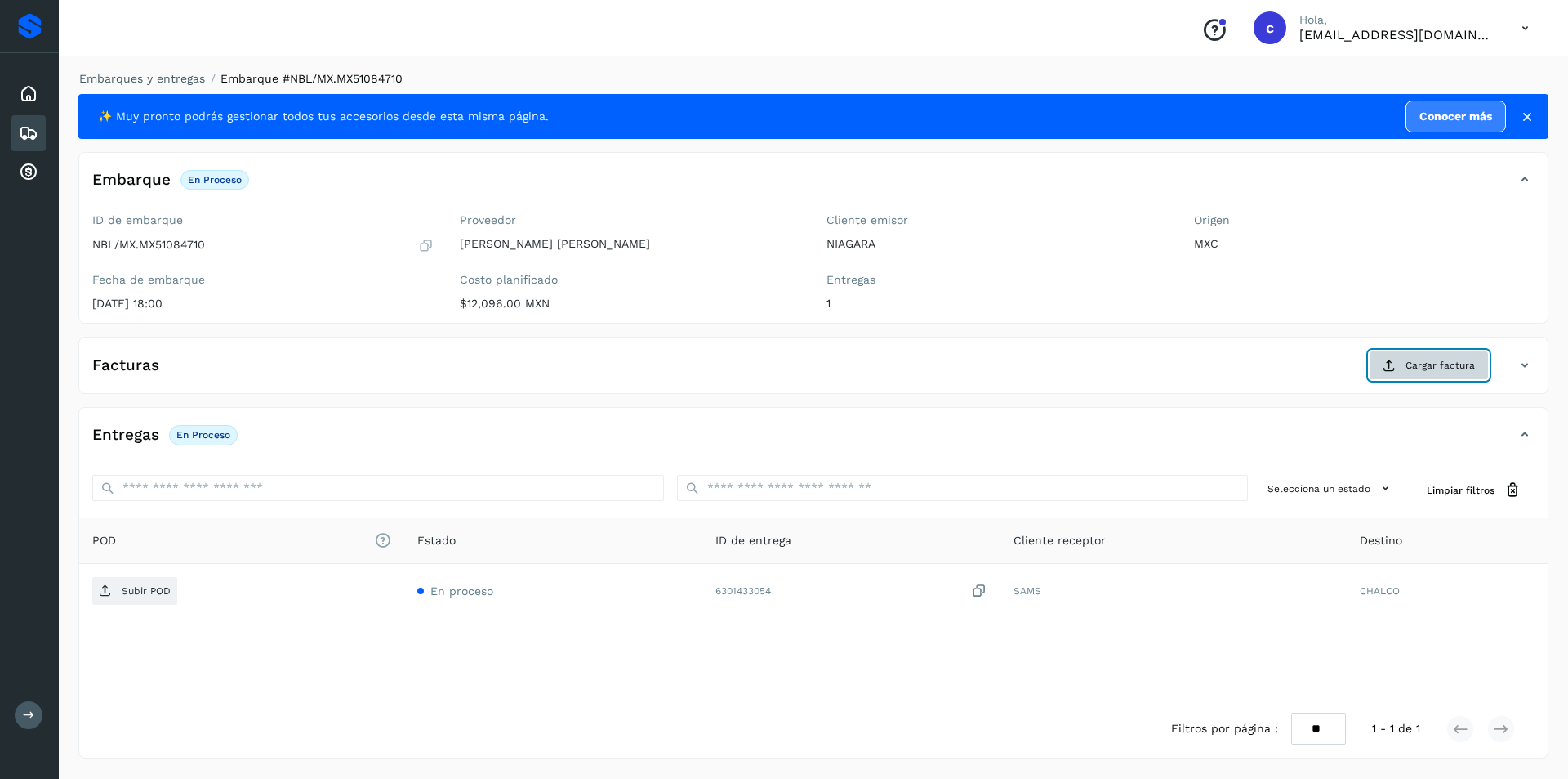
click at [1459, 368] on span "Cargar factura" at bounding box center [1440, 365] width 69 height 14
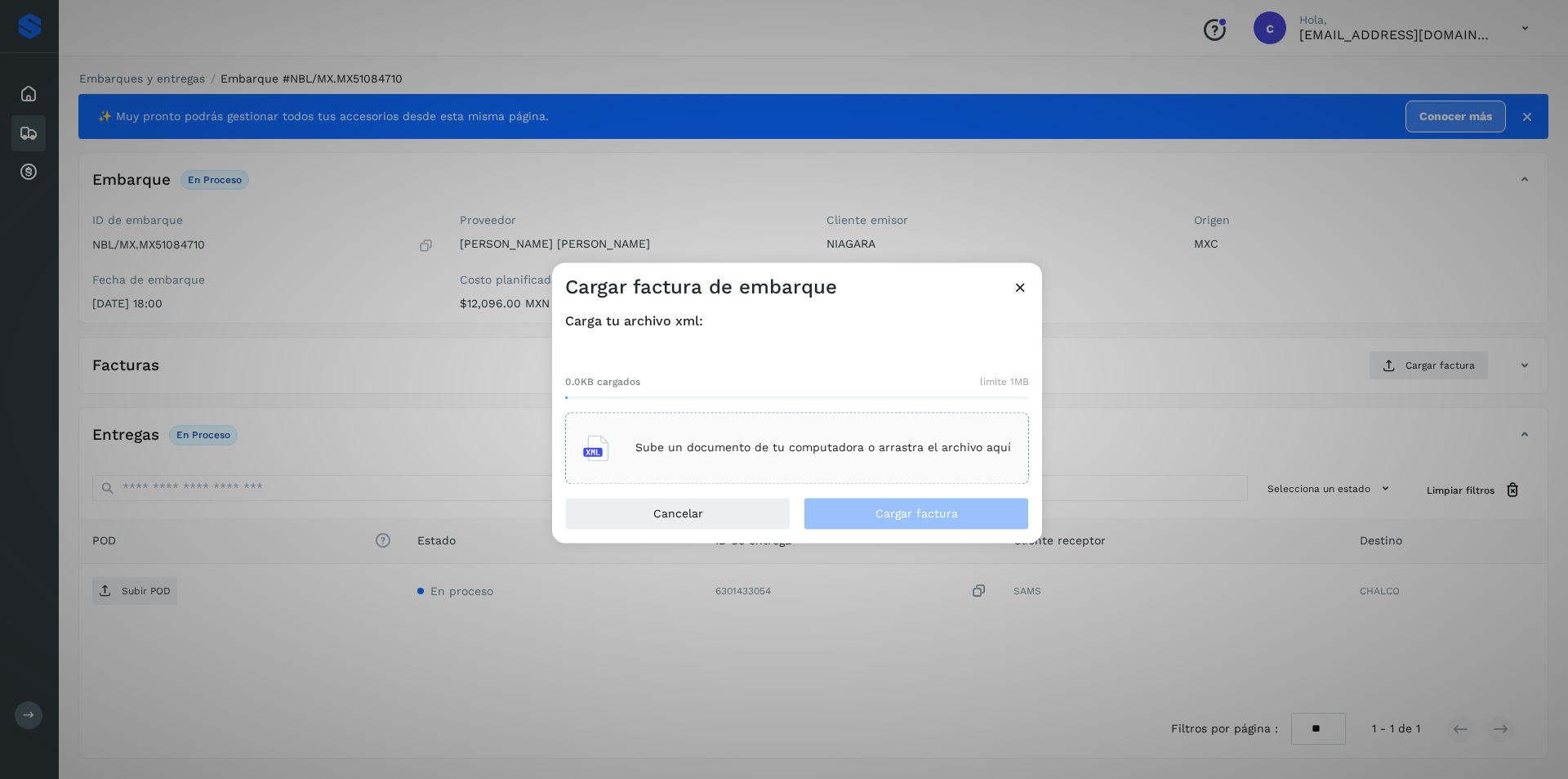
click at [892, 426] on div "Sube un documento de tu computadora o arrastra el archivo aquí" at bounding box center [797, 447] width 428 height 44
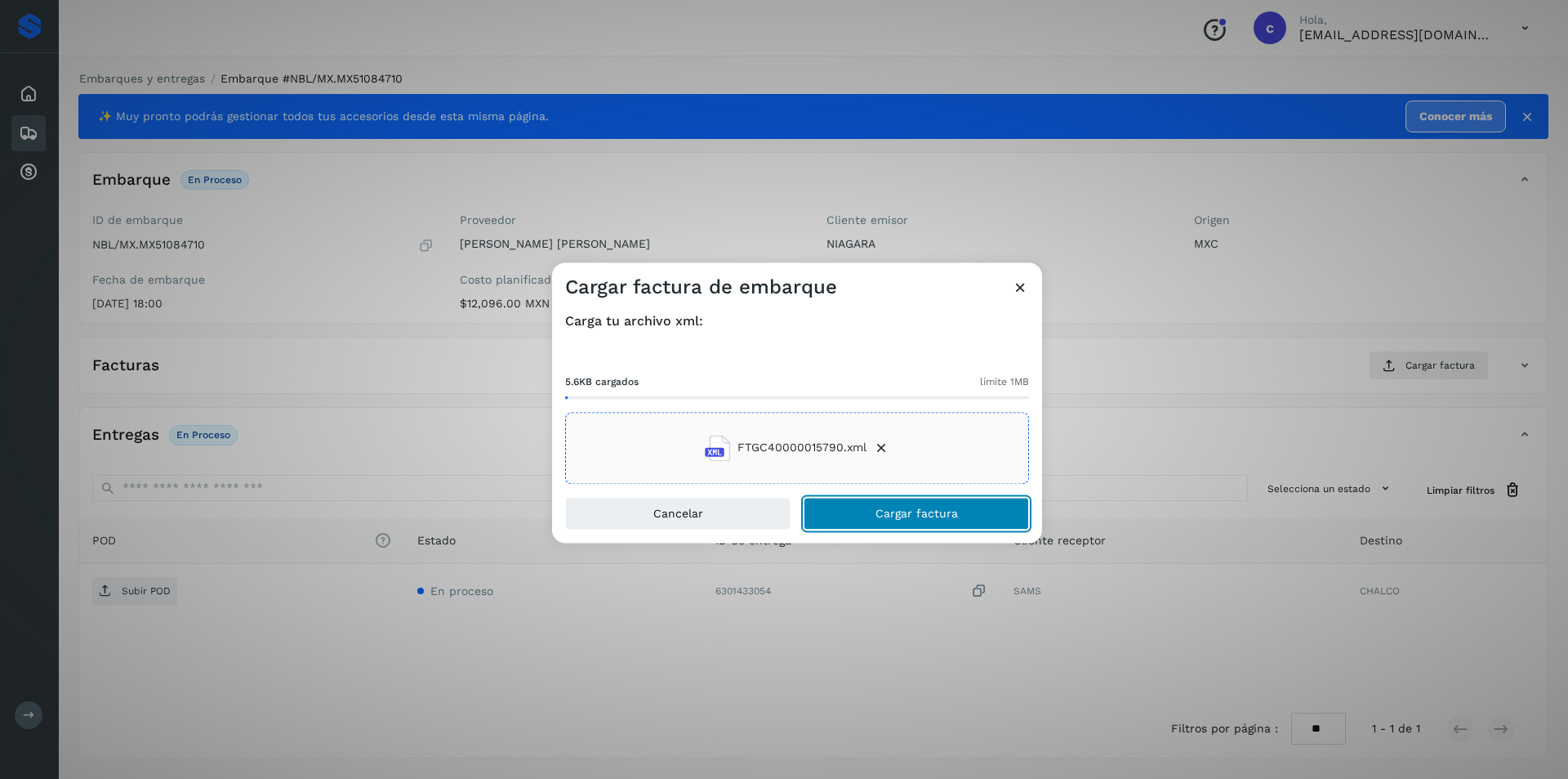
click at [843, 509] on button "Cargar factura" at bounding box center [915, 513] width 226 height 33
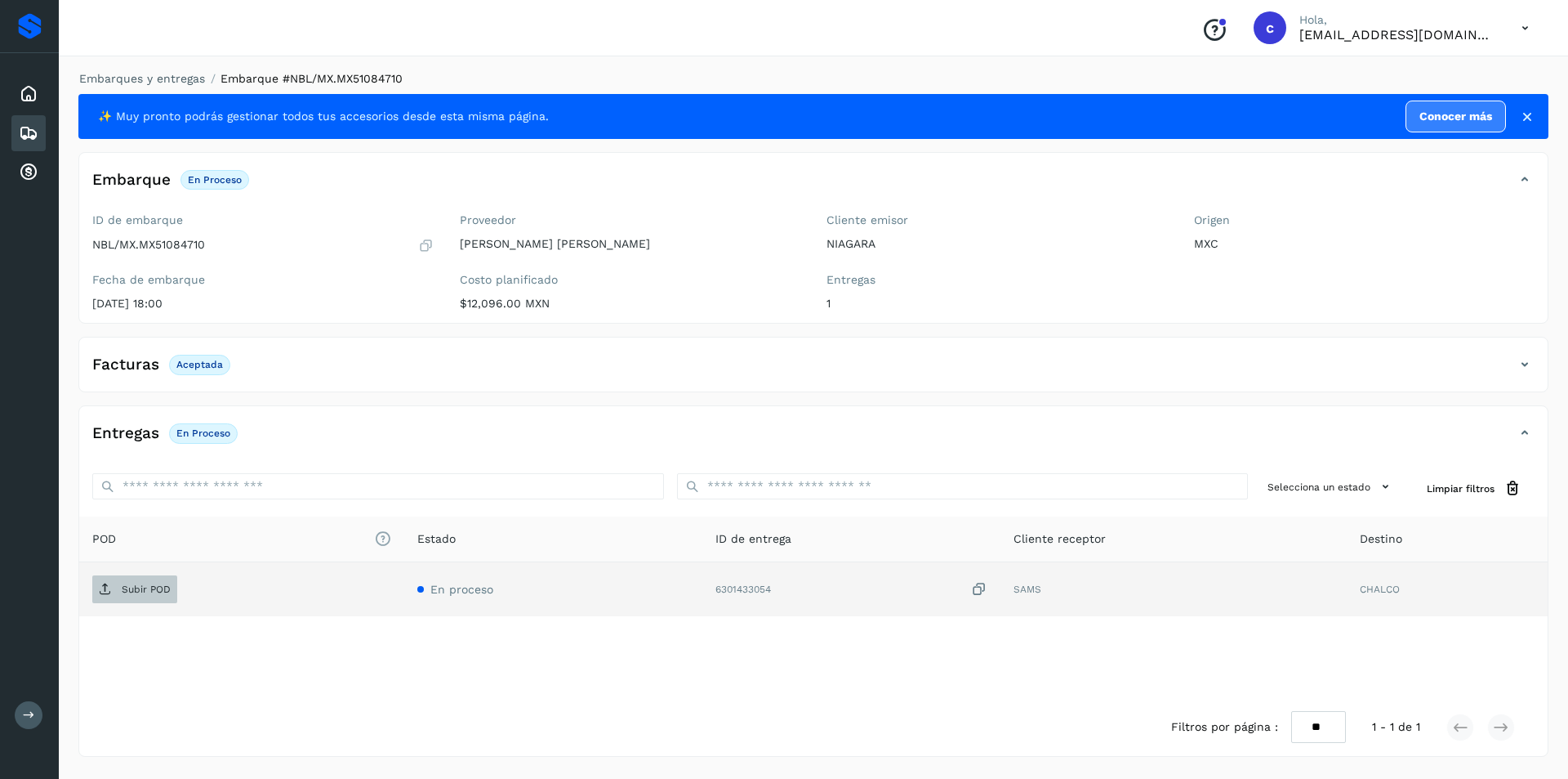
click at [133, 589] on p "Subir POD" at bounding box center [146, 590] width 49 height 12
click at [117, 590] on span "PDF" at bounding box center [119, 589] width 55 height 26
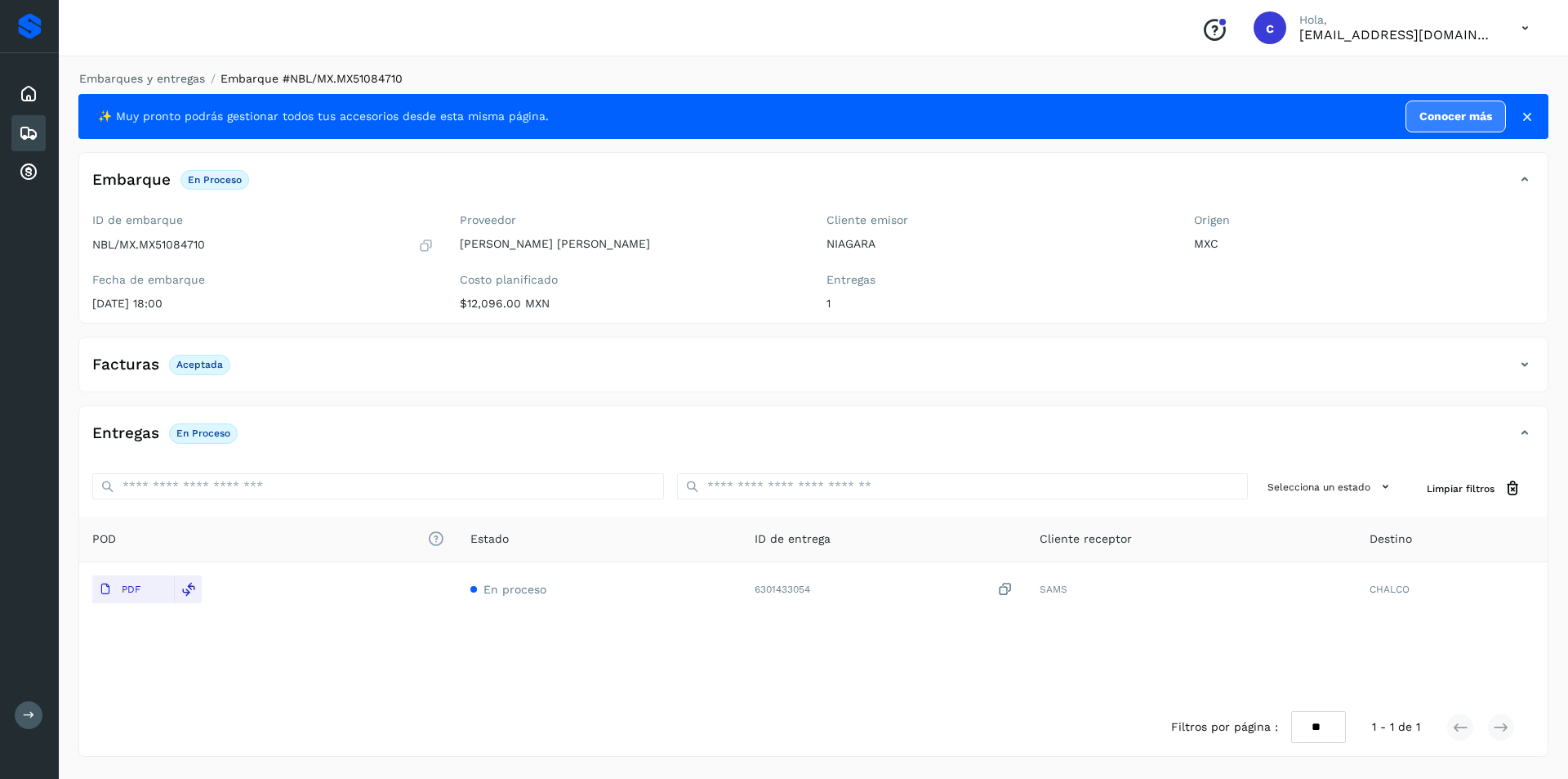
click at [26, 134] on icon at bounding box center [28, 133] width 19 height 19
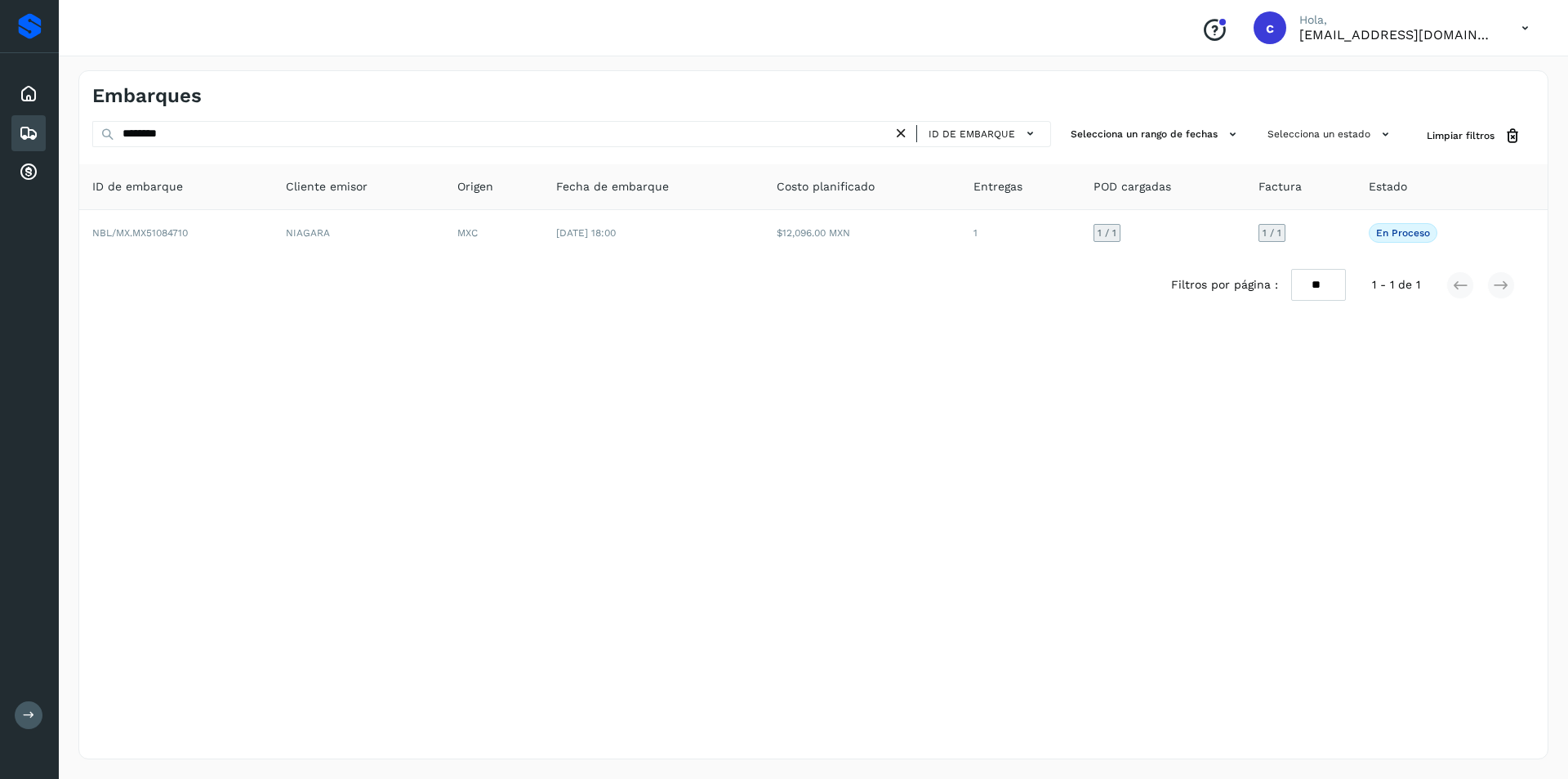
click at [900, 135] on icon at bounding box center [901, 134] width 17 height 17
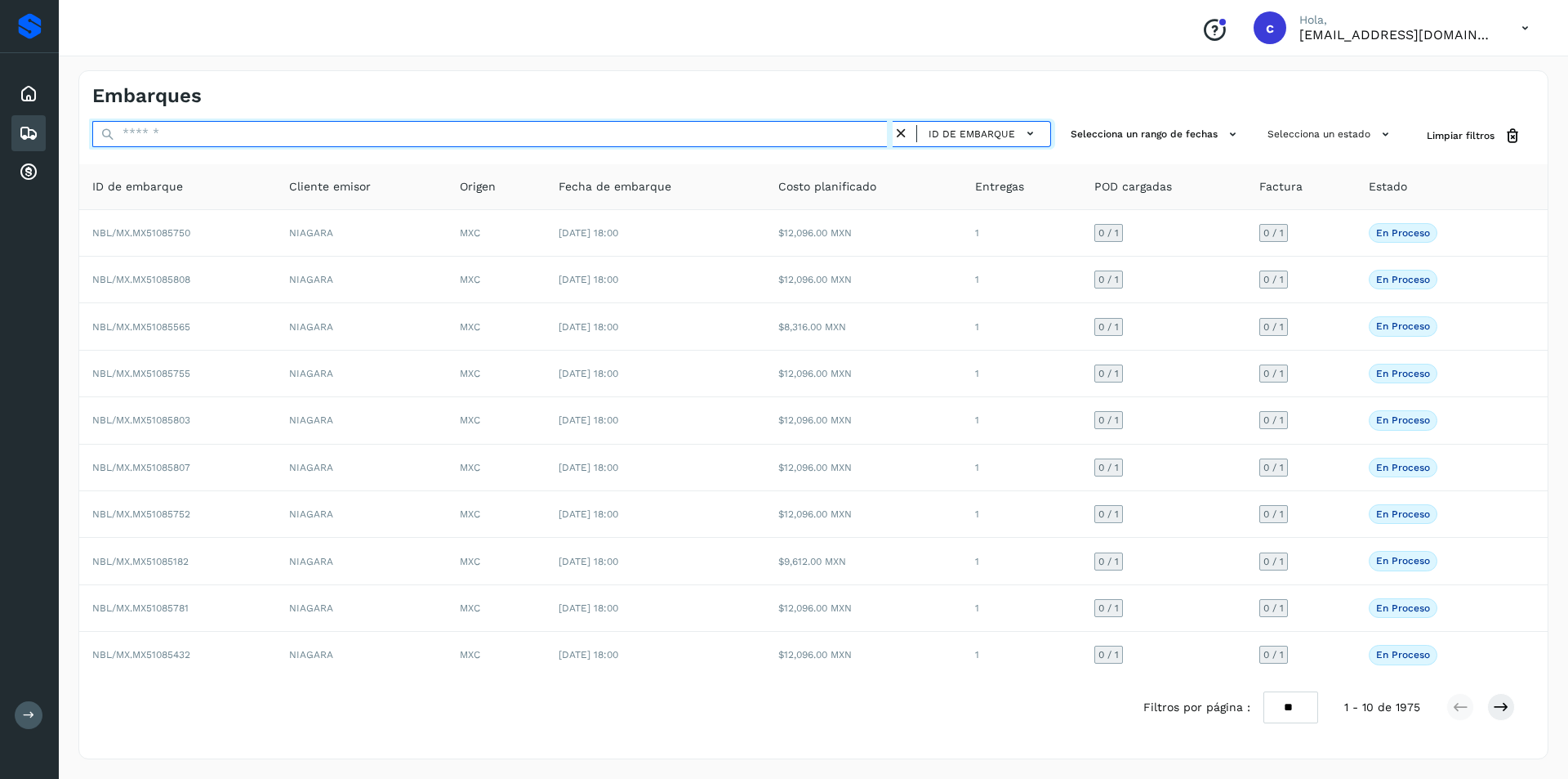
click at [781, 140] on input "text" at bounding box center [492, 134] width 800 height 26
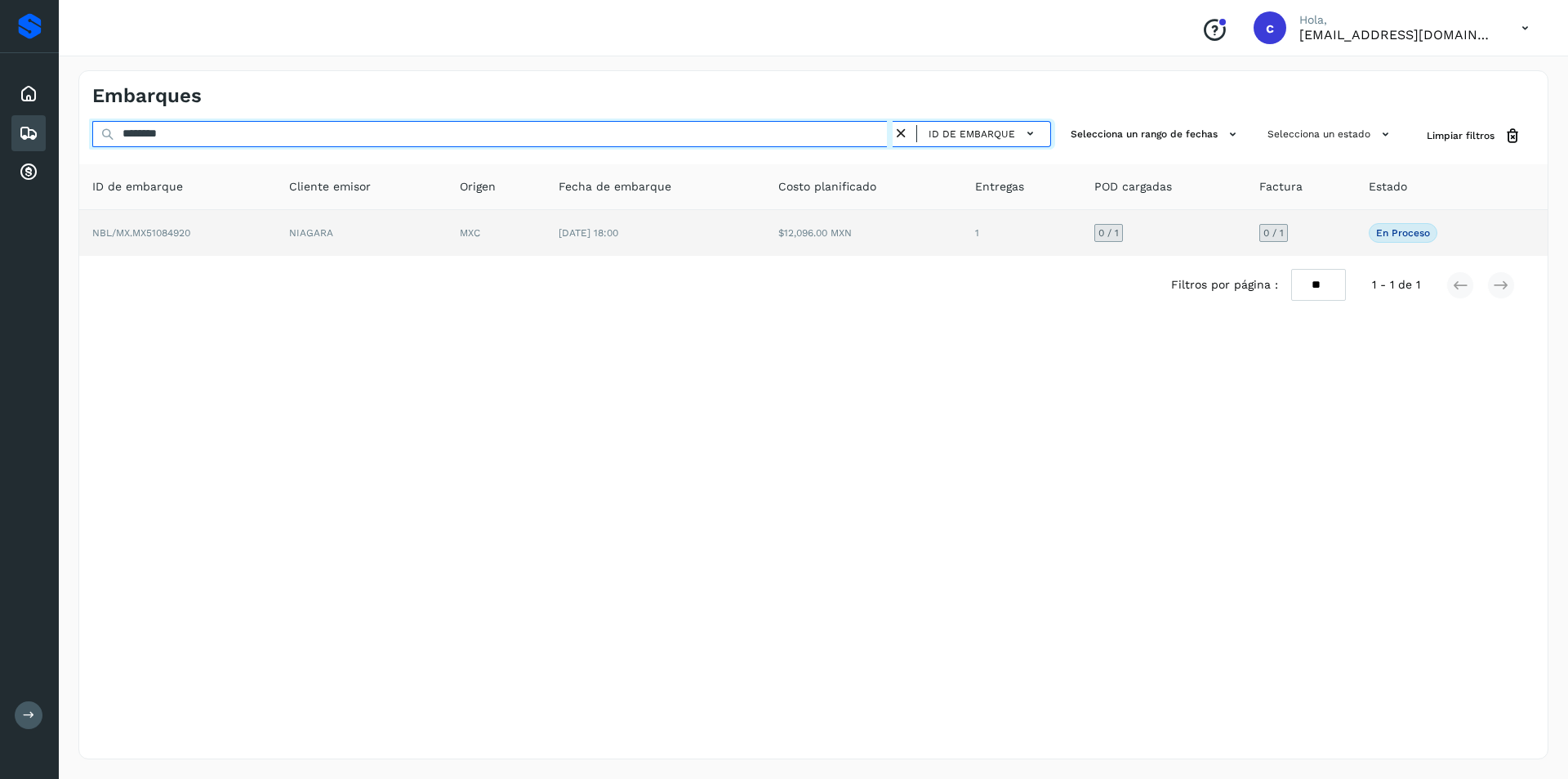
type input "********"
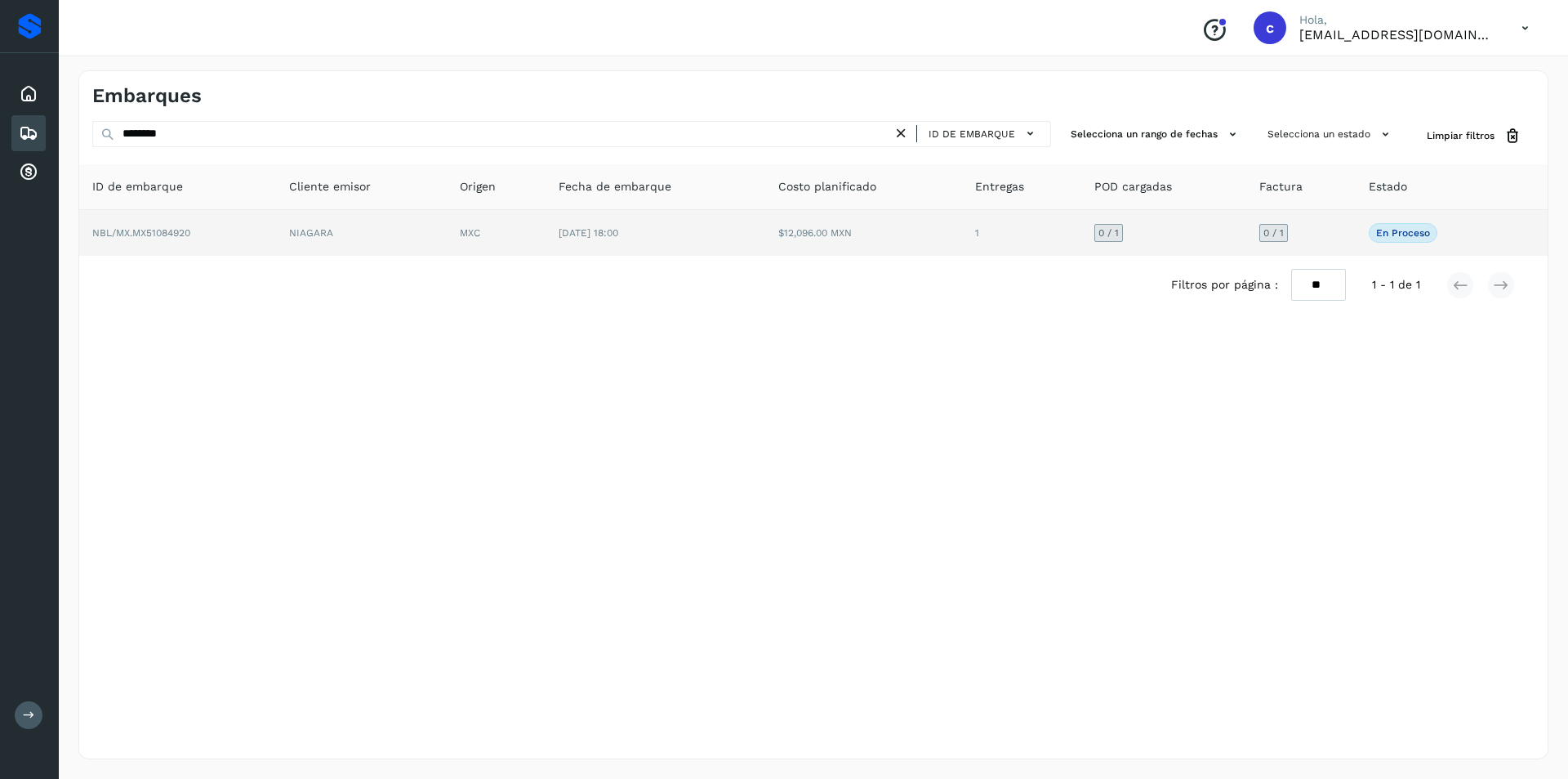
click at [631, 242] on td "[DATE] 18:00" at bounding box center [655, 233] width 221 height 46
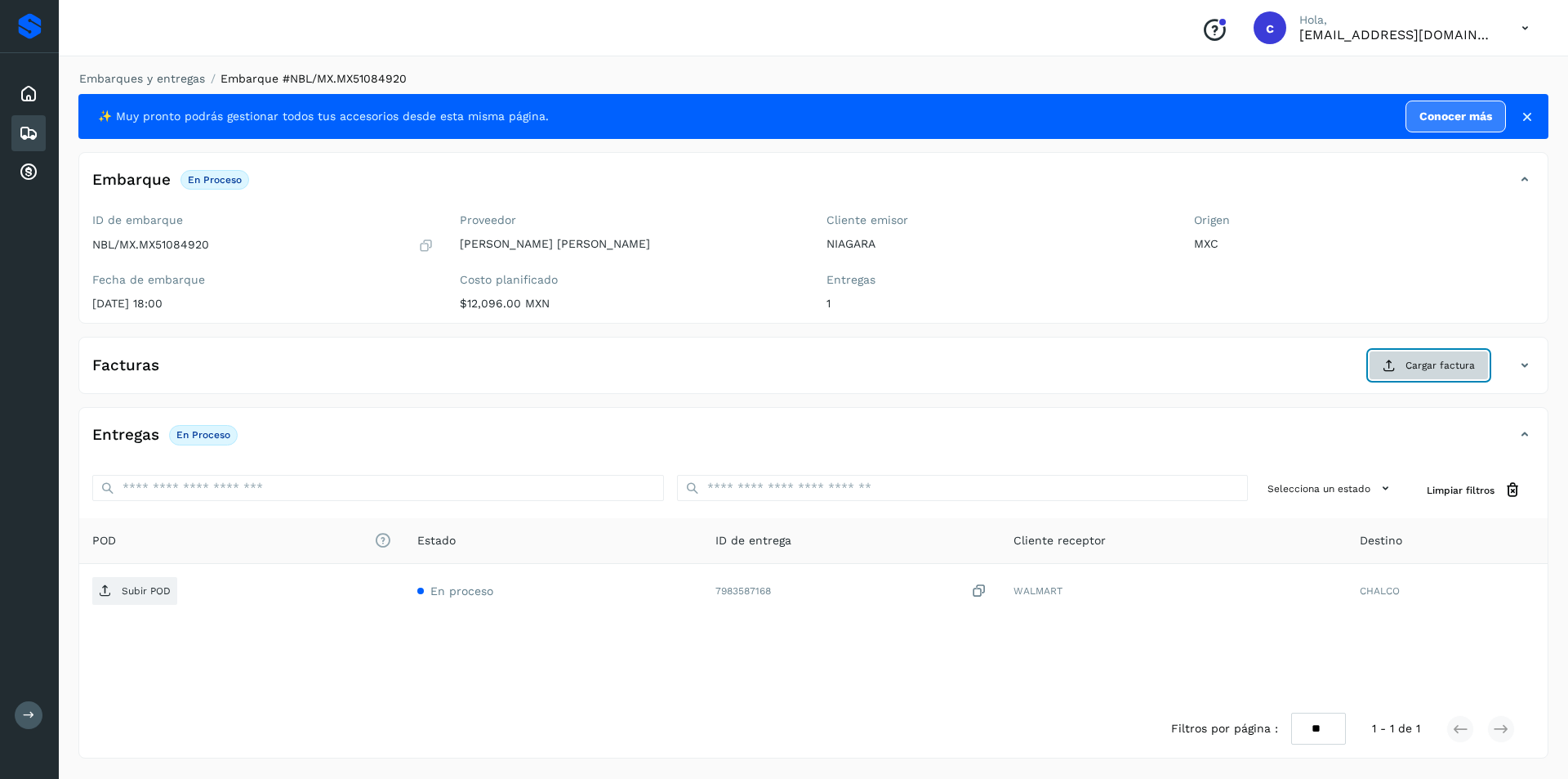
click at [1431, 359] on span "Cargar factura" at bounding box center [1440, 365] width 69 height 14
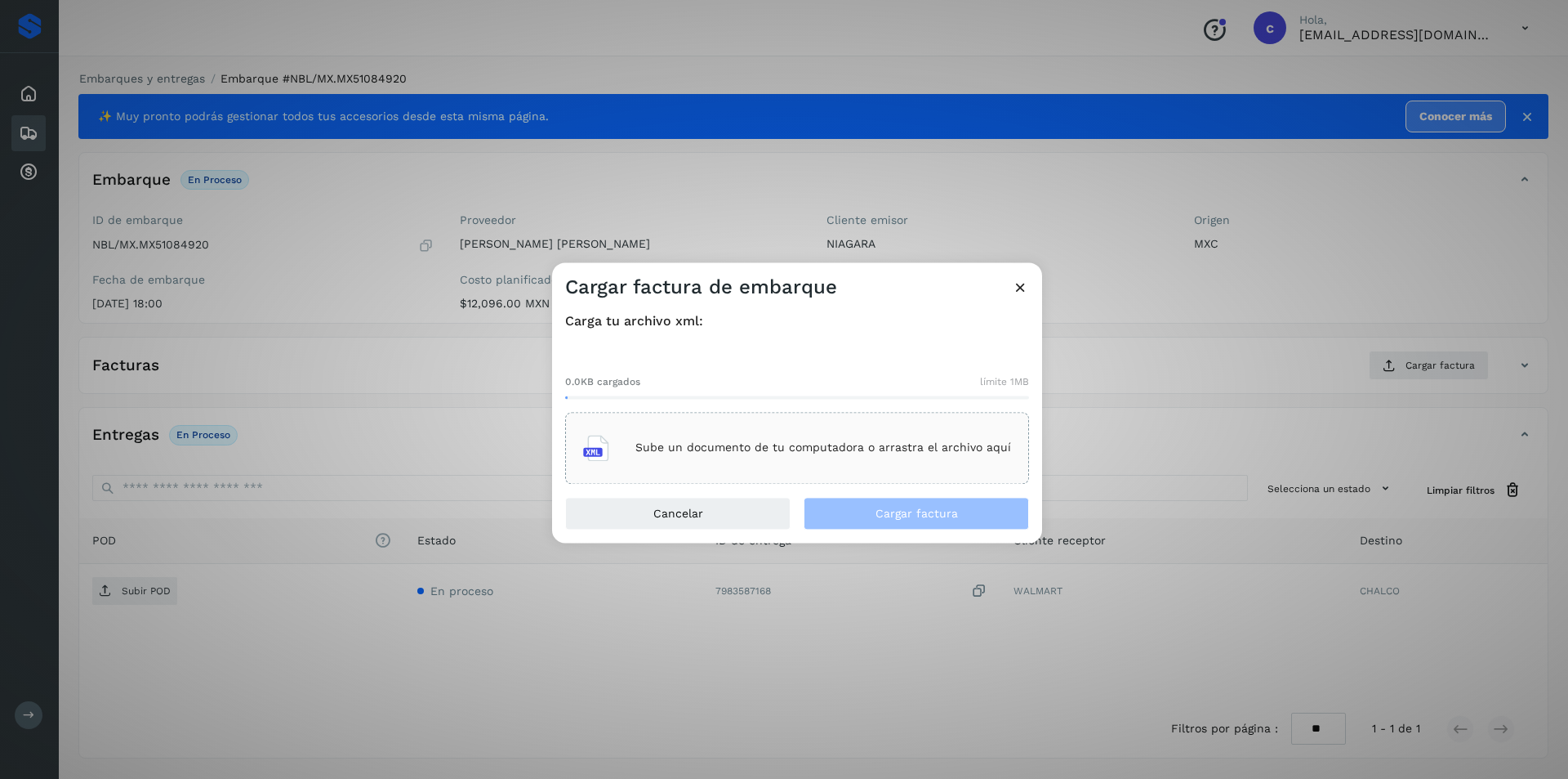
click at [752, 437] on div "Sube un documento de tu computadora o arrastra el archivo aquí" at bounding box center [797, 447] width 428 height 44
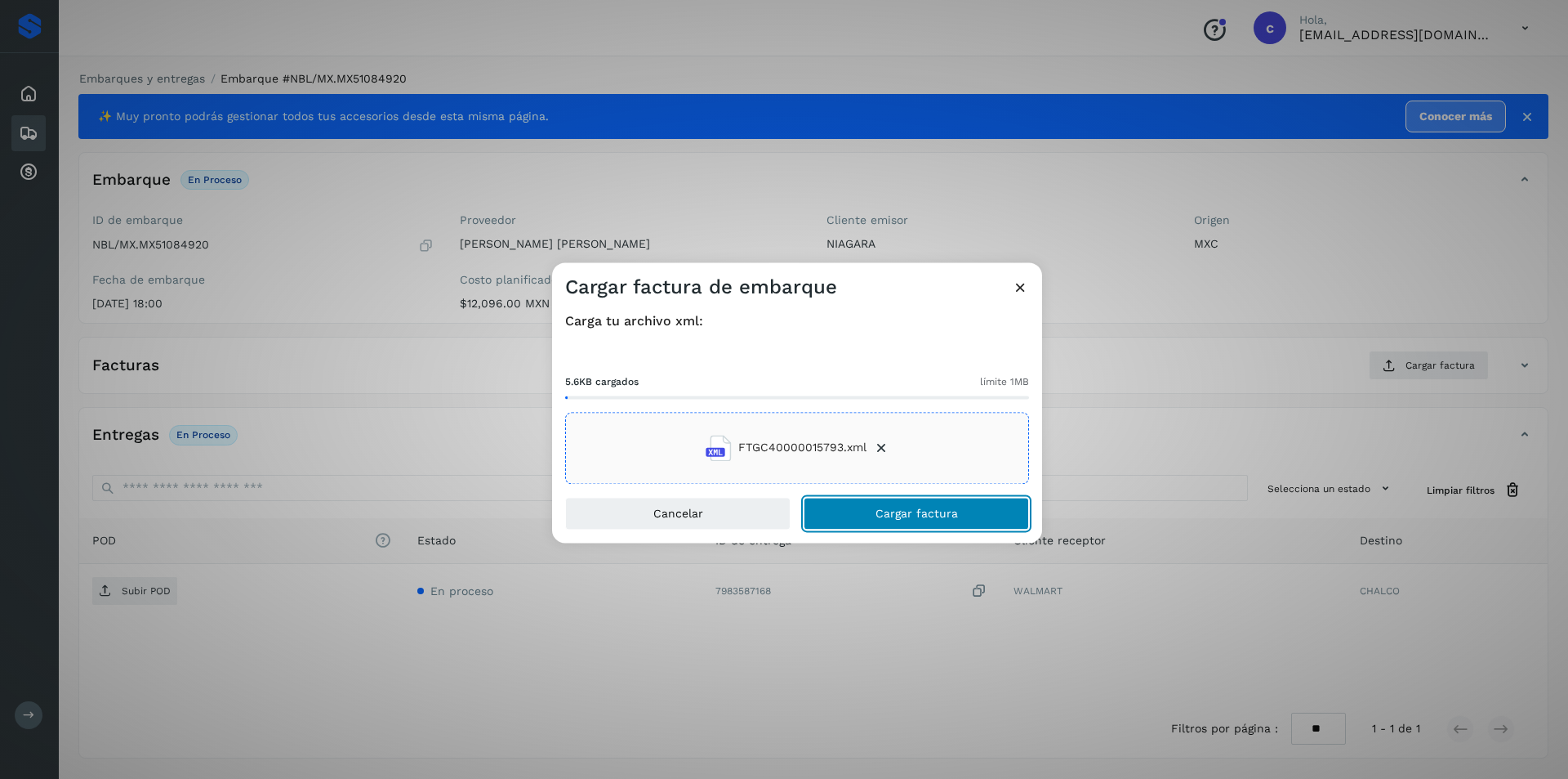
click at [952, 518] on span "Cargar factura" at bounding box center [916, 513] width 83 height 12
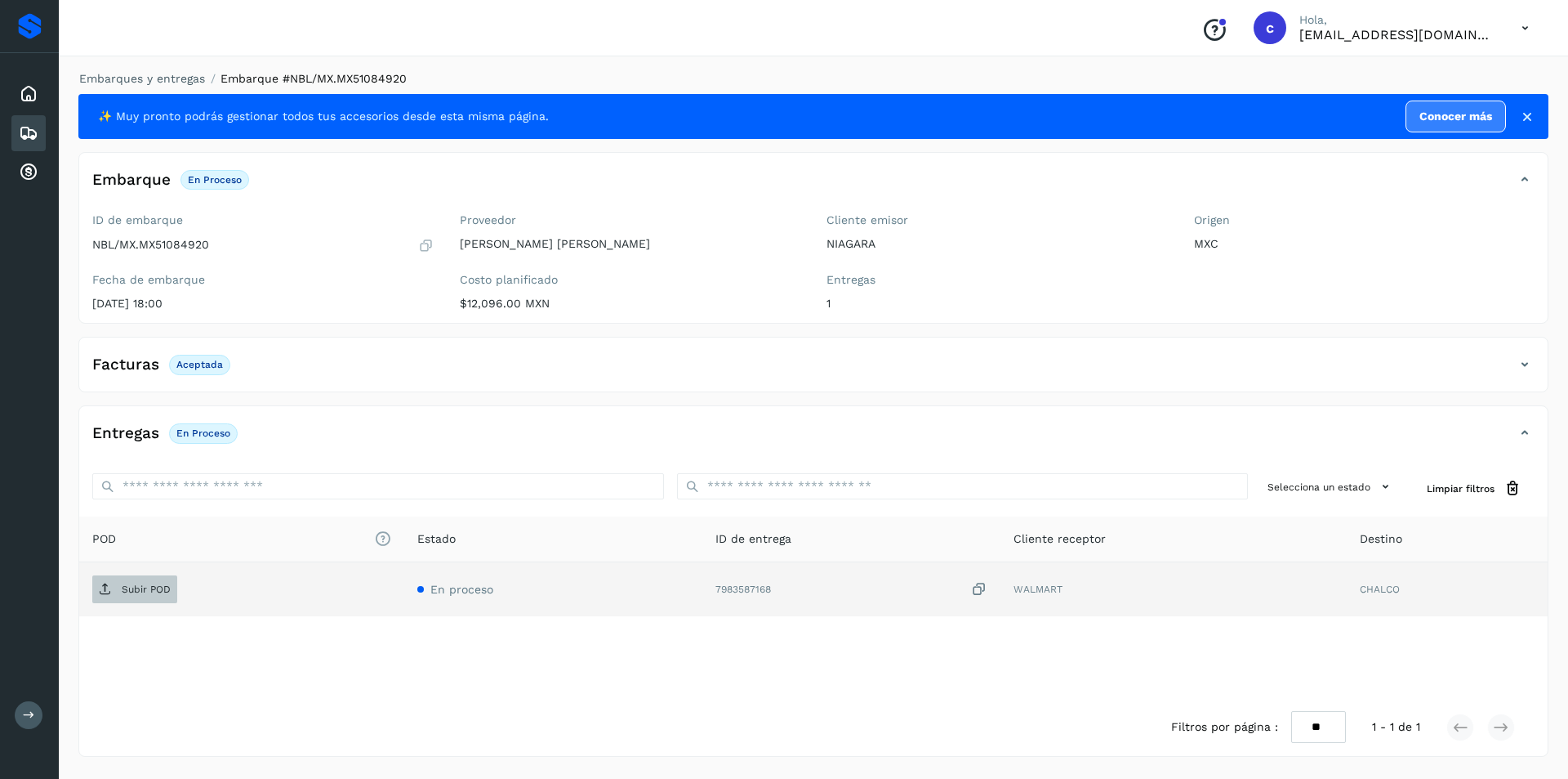
click at [101, 590] on icon at bounding box center [105, 589] width 13 height 13
click at [117, 595] on span "PDF" at bounding box center [119, 589] width 55 height 26
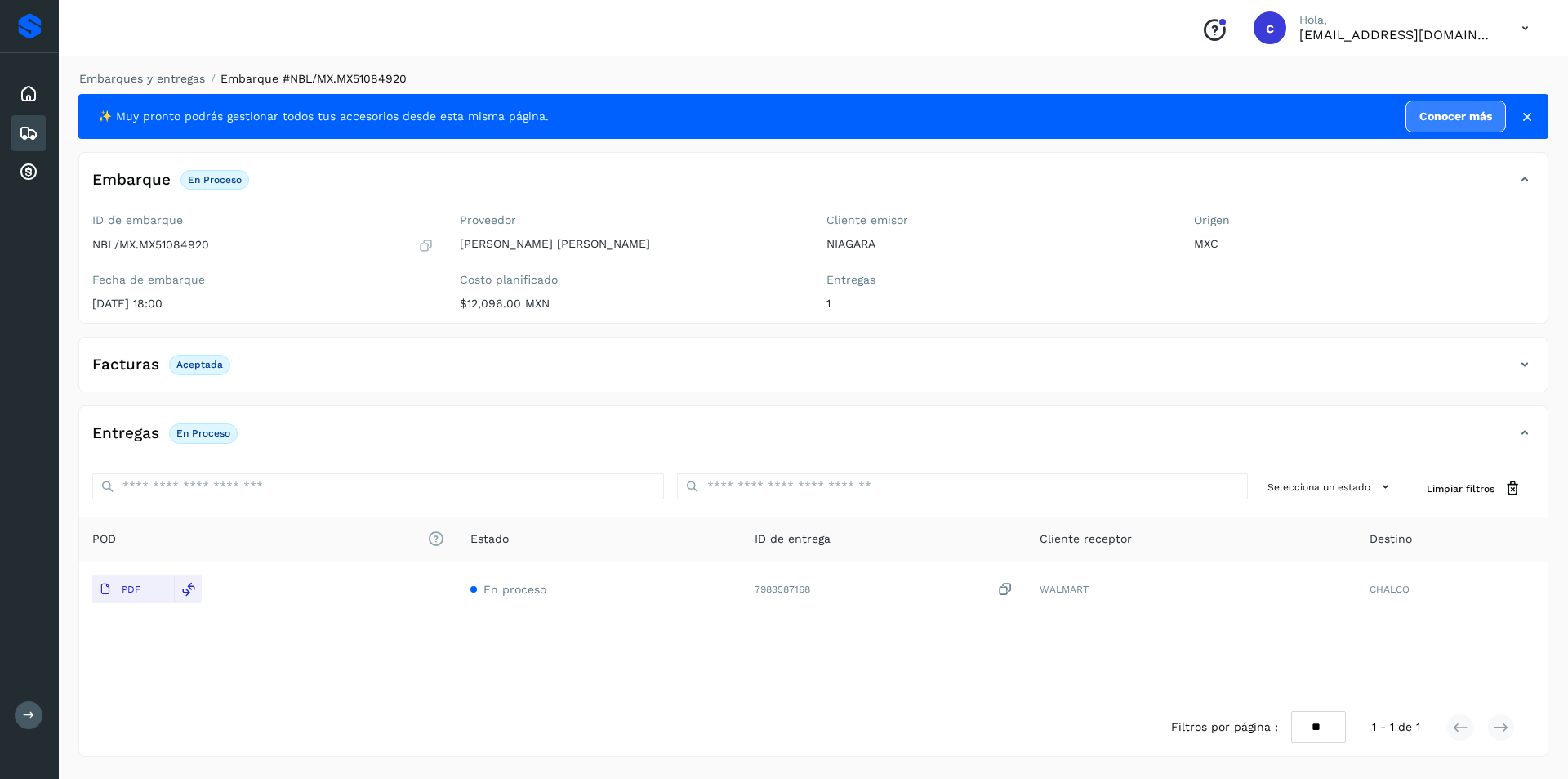
click at [30, 132] on icon at bounding box center [28, 133] width 19 height 19
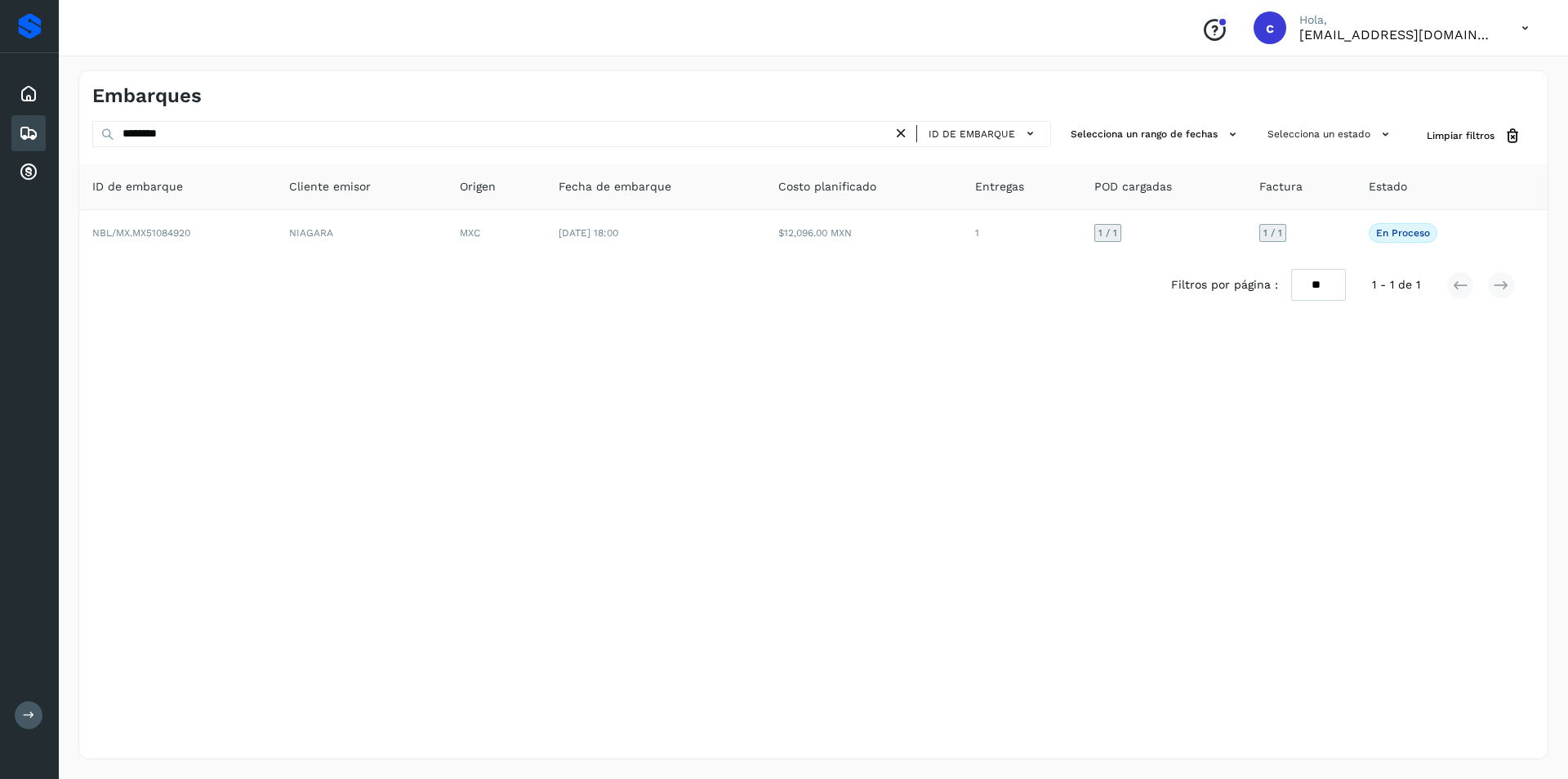
click at [907, 126] on icon at bounding box center [901, 134] width 17 height 17
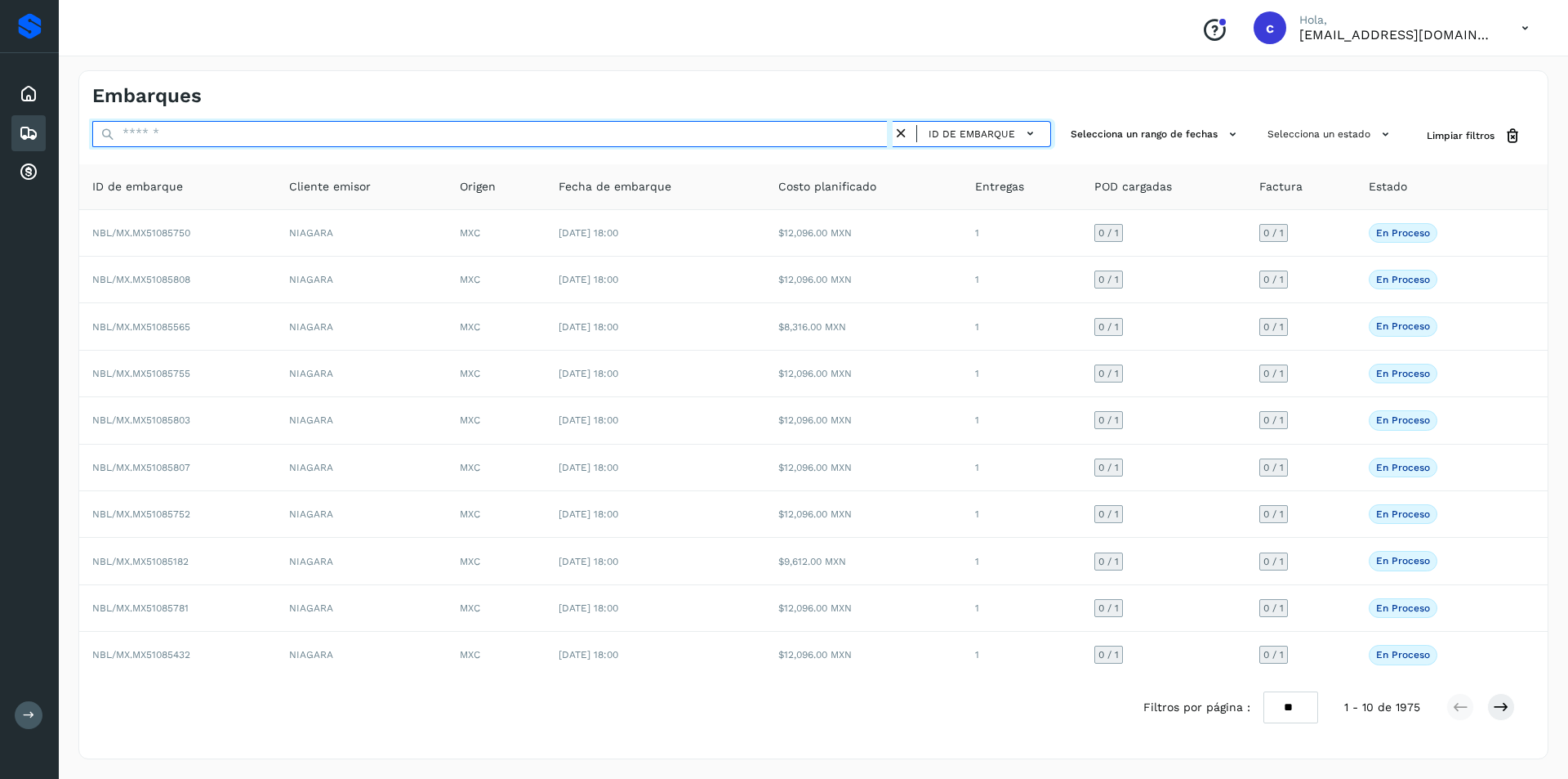
click at [798, 129] on input "text" at bounding box center [492, 134] width 800 height 26
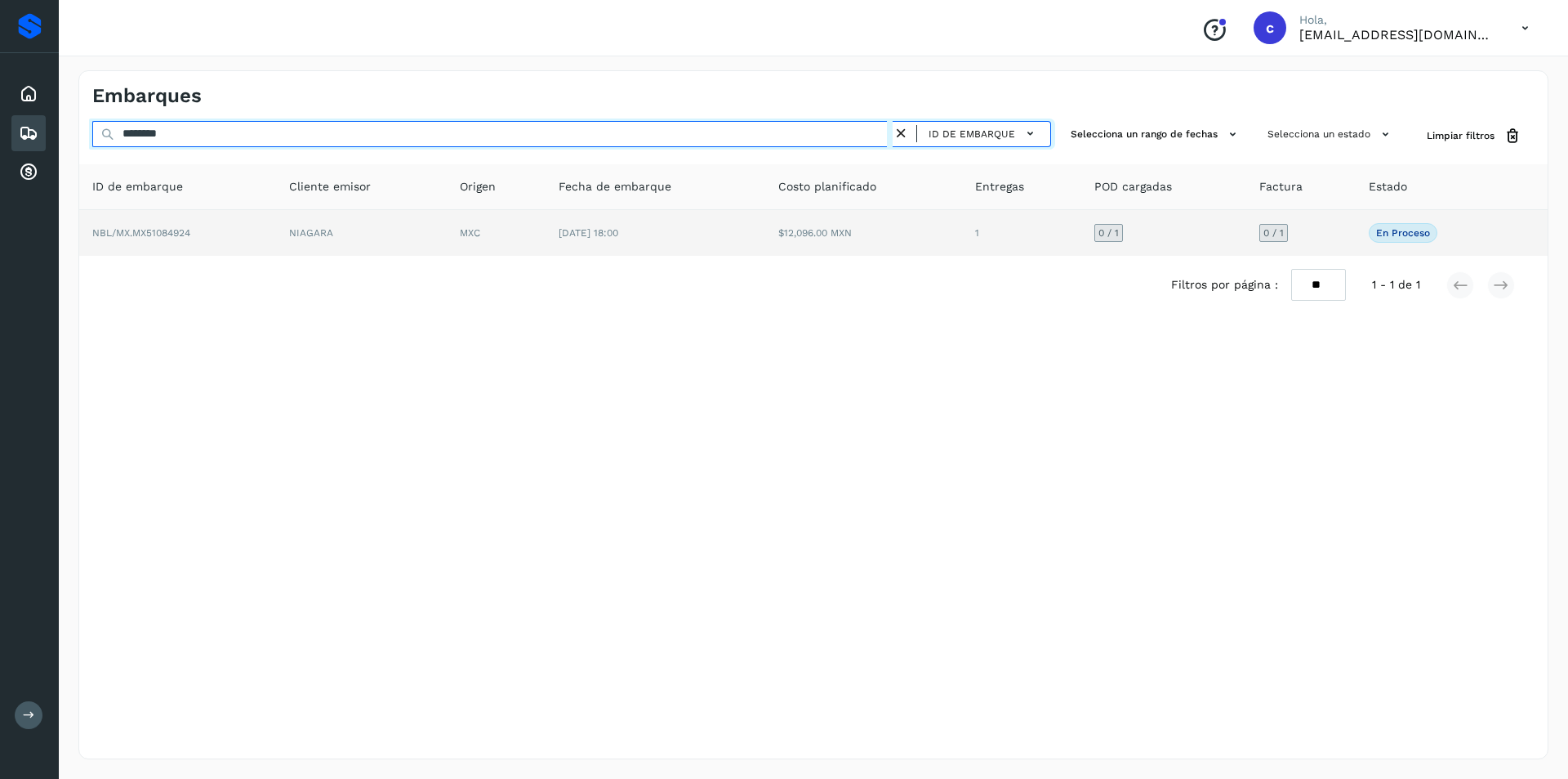
type input "********"
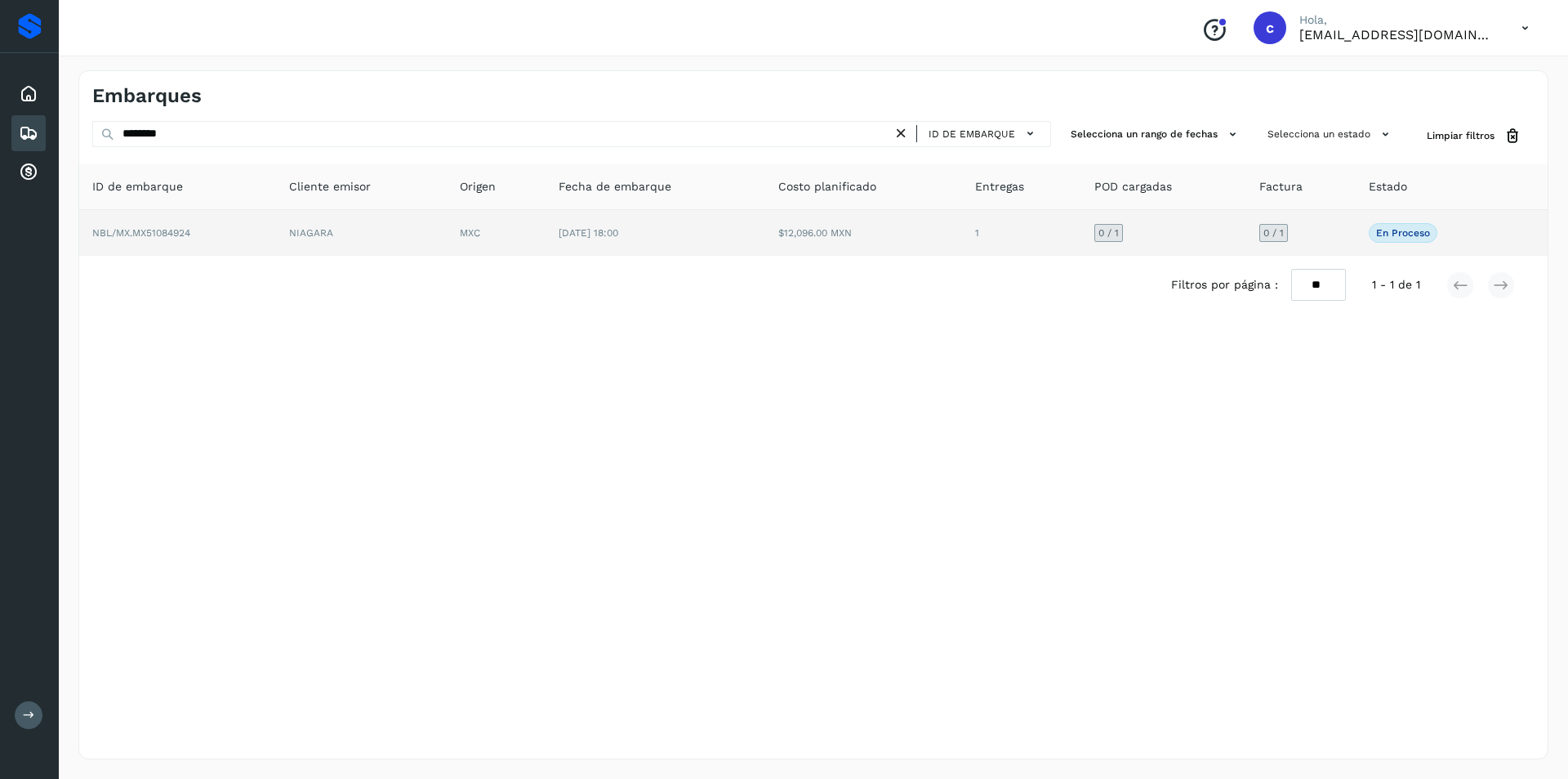
click at [669, 247] on td "[DATE] 18:00" at bounding box center [655, 233] width 221 height 46
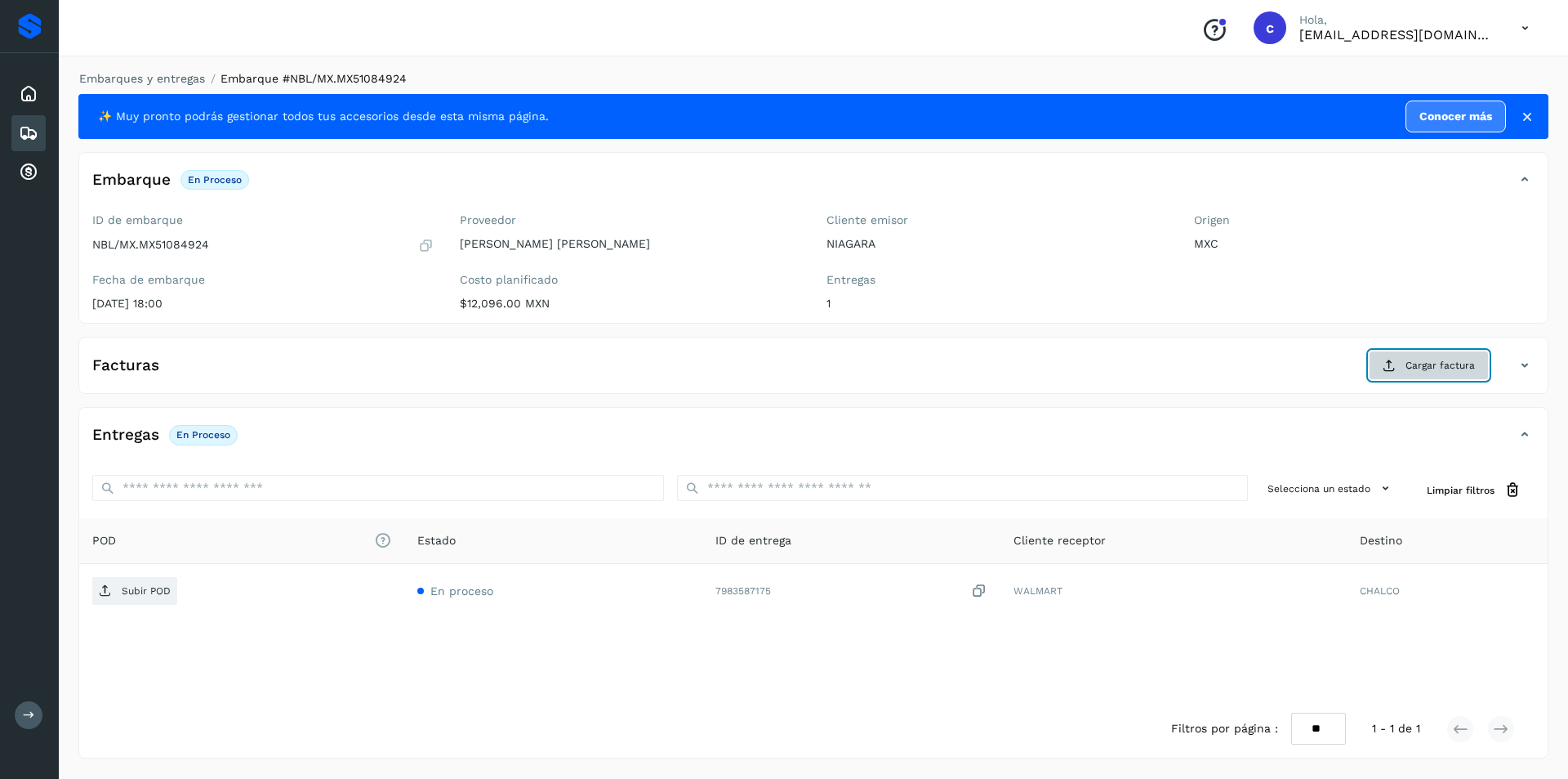
click at [1437, 359] on span "Cargar factura" at bounding box center [1440, 365] width 69 height 14
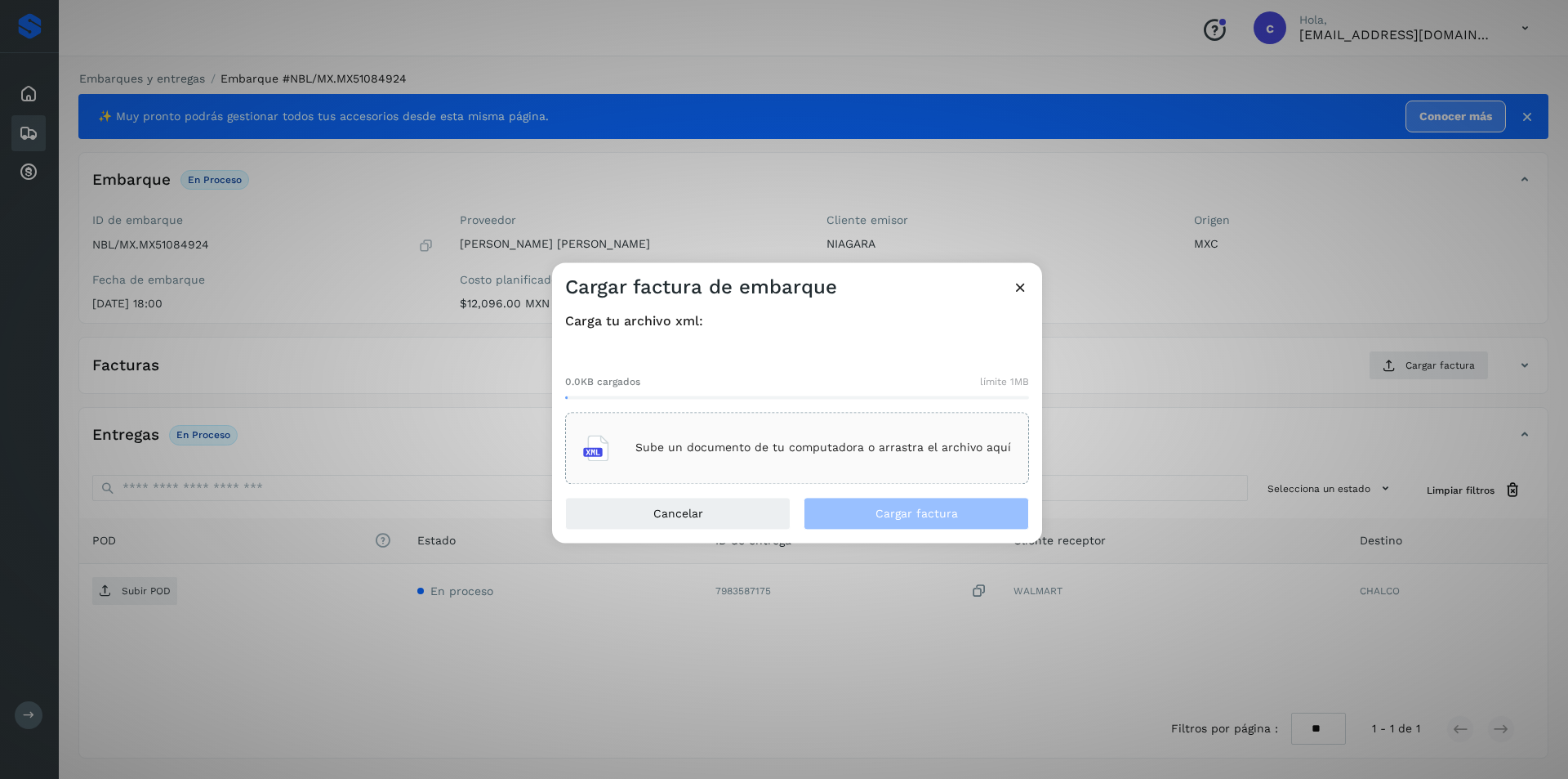
click at [789, 439] on div "Sube un documento de tu computadora o arrastra el archivo aquí" at bounding box center [797, 447] width 428 height 44
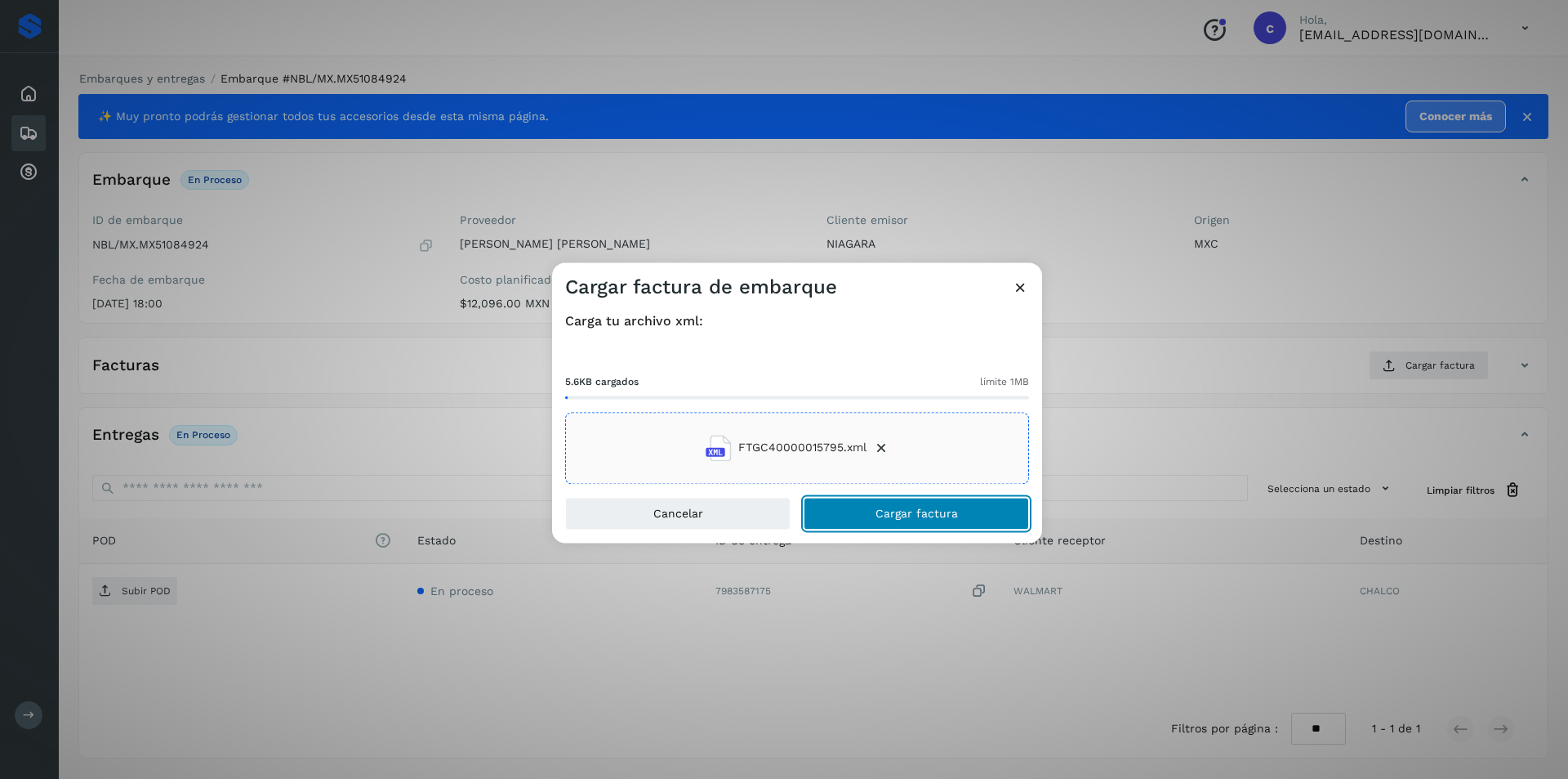
click at [961, 517] on button "Cargar factura" at bounding box center [915, 513] width 226 height 33
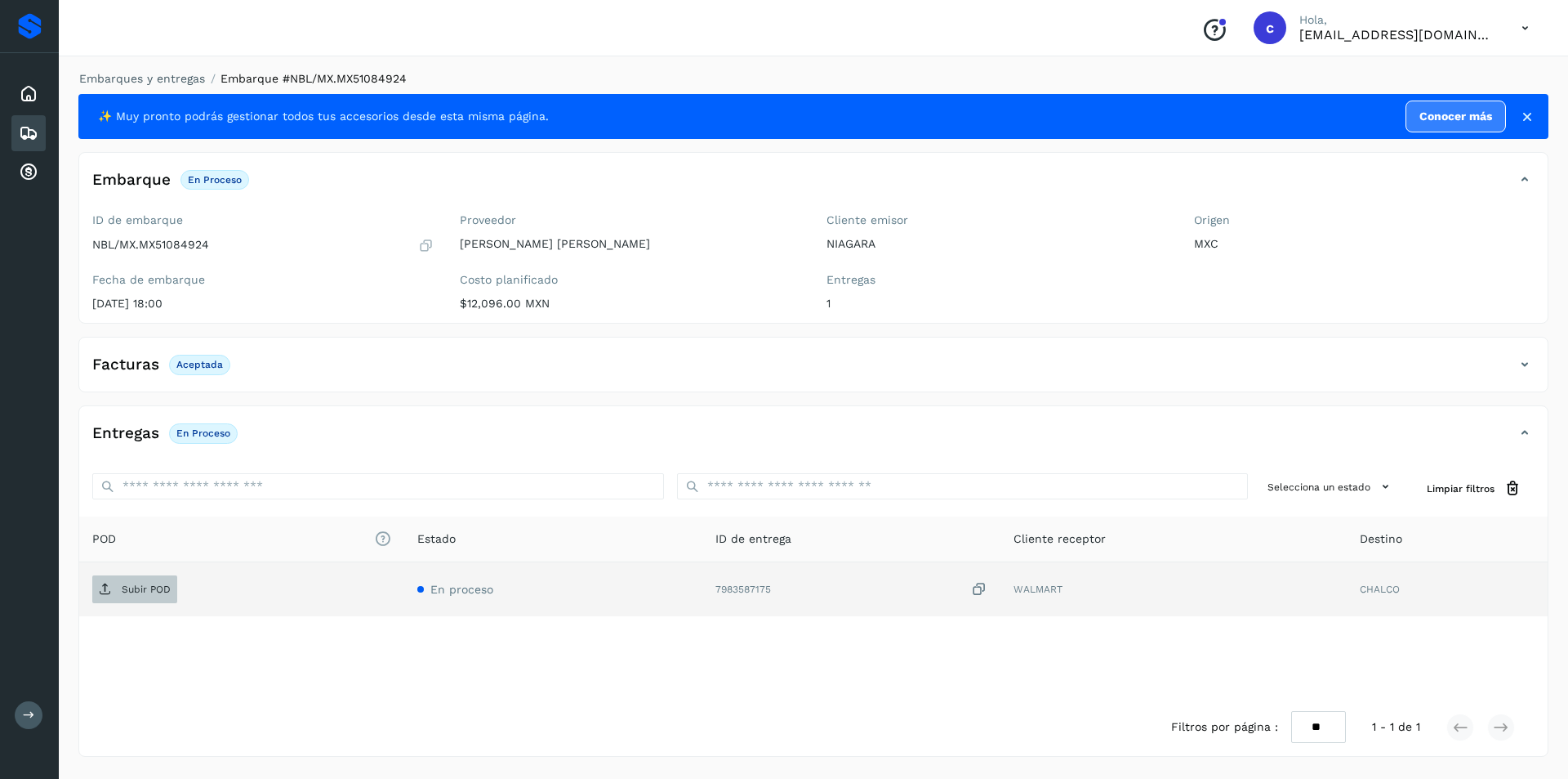
click at [126, 590] on p "Subir POD" at bounding box center [146, 590] width 49 height 12
click at [124, 597] on span "PDF" at bounding box center [119, 589] width 55 height 26
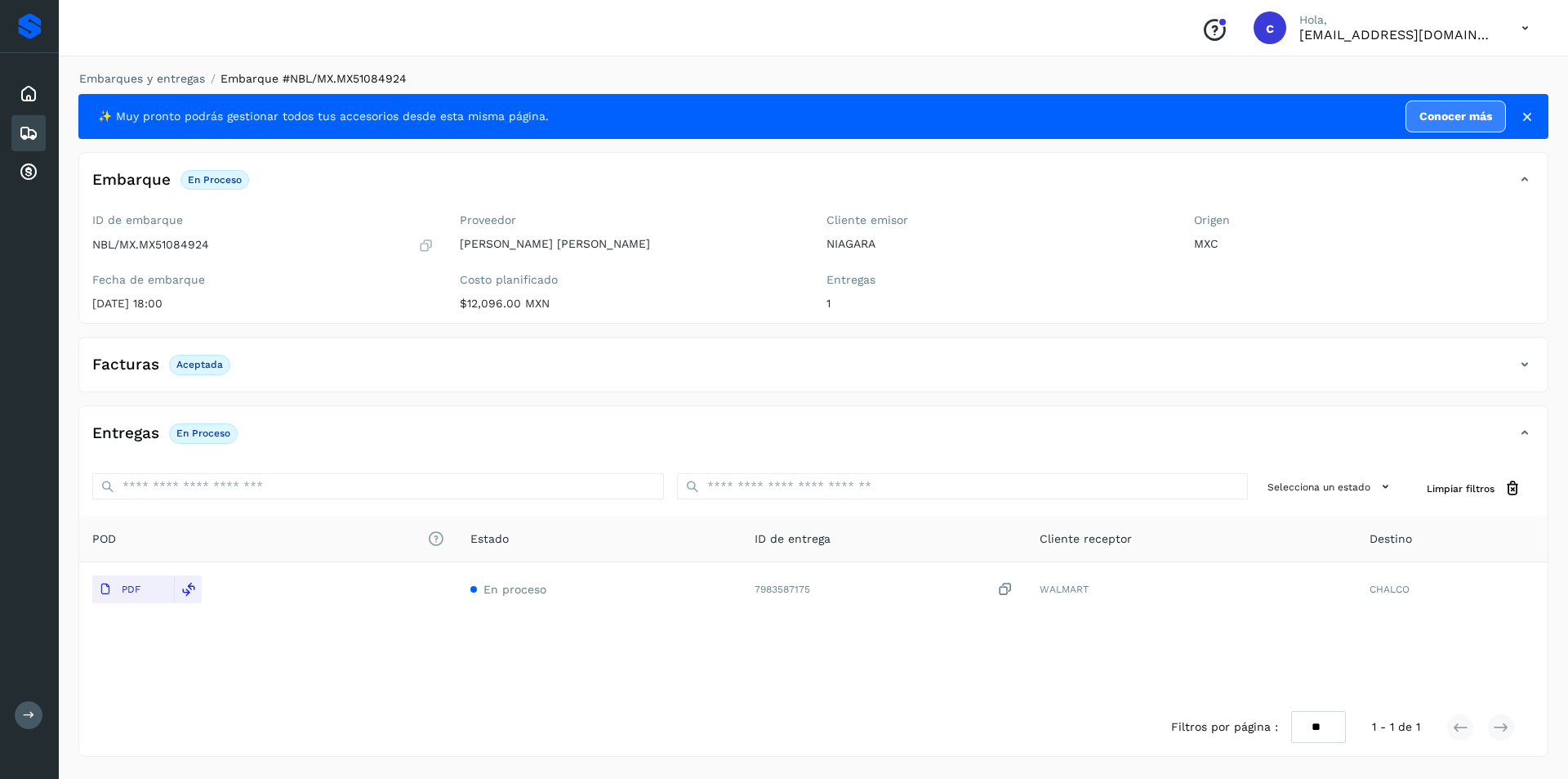
click at [34, 129] on icon at bounding box center [28, 133] width 19 height 19
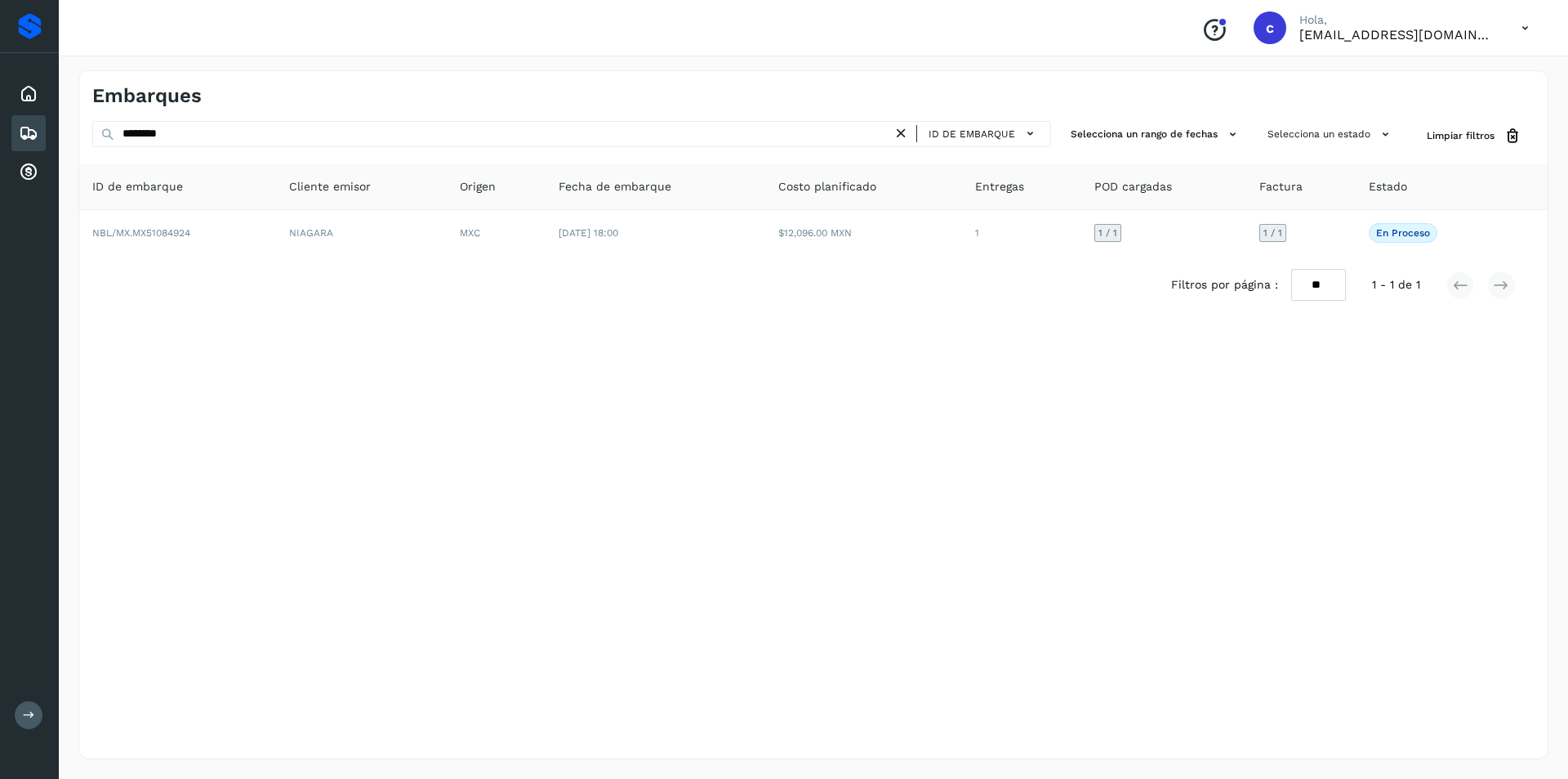
click at [907, 133] on icon at bounding box center [901, 134] width 17 height 17
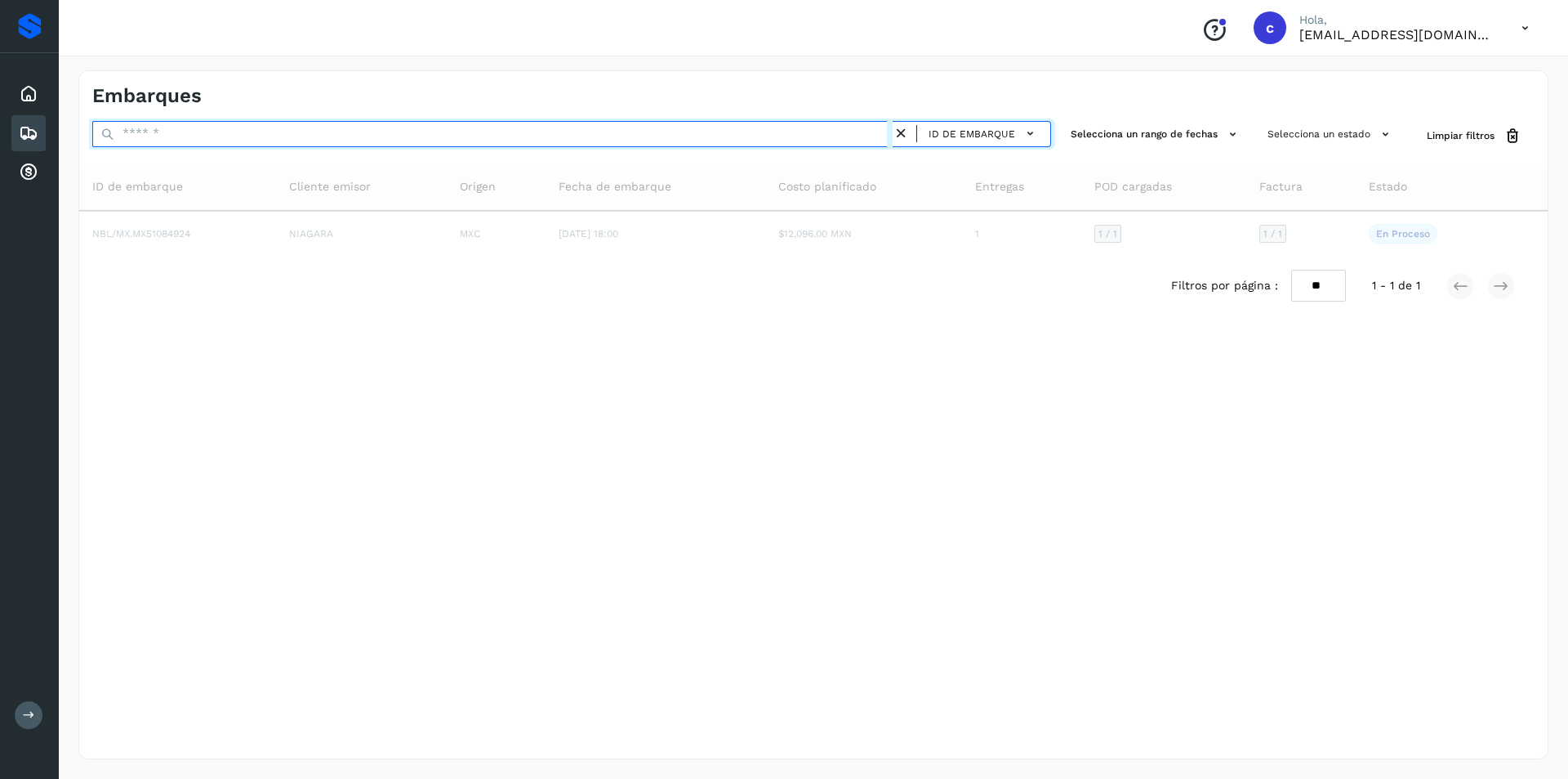
click at [810, 133] on input "text" at bounding box center [492, 134] width 800 height 26
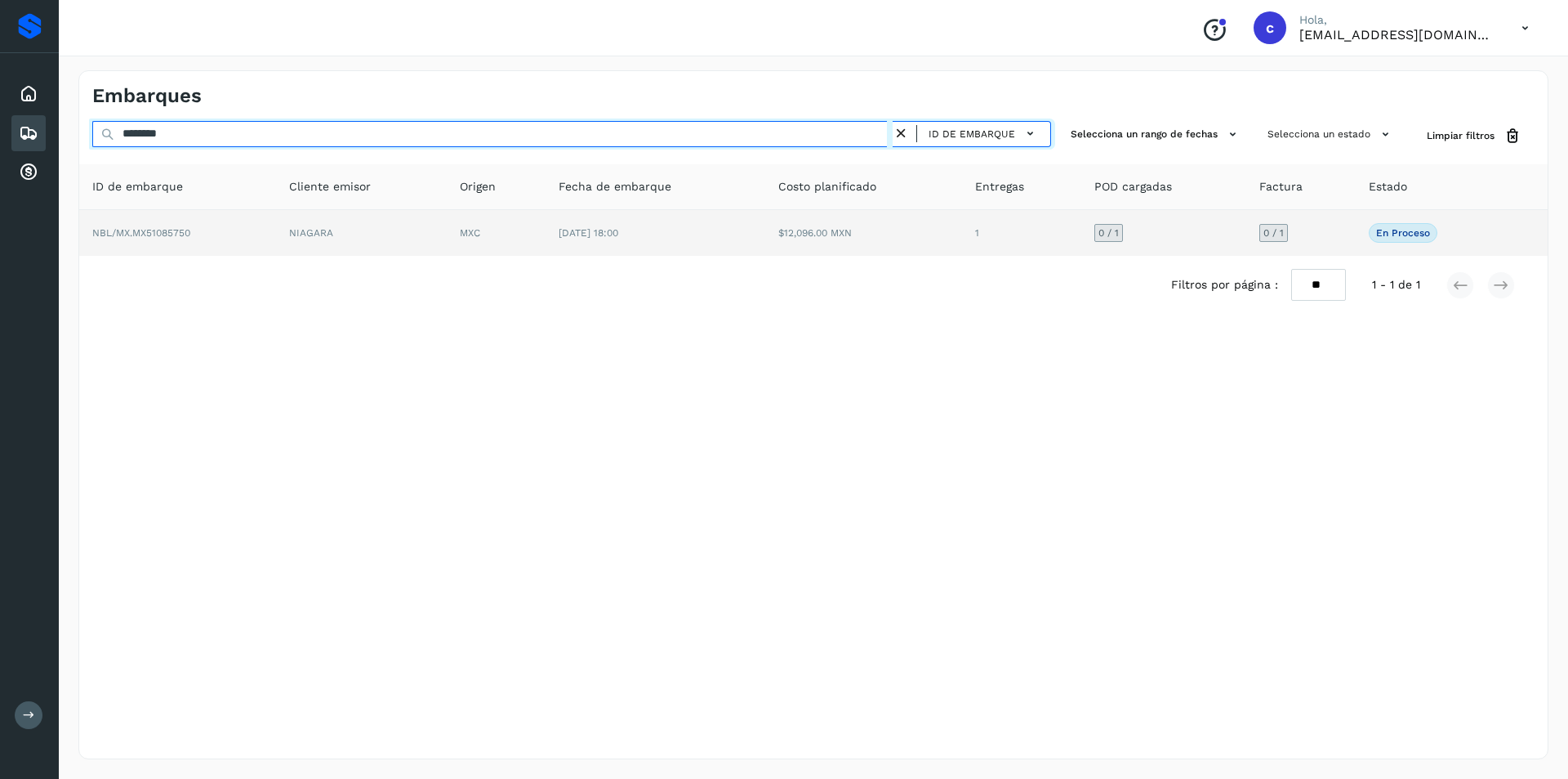
type input "********"
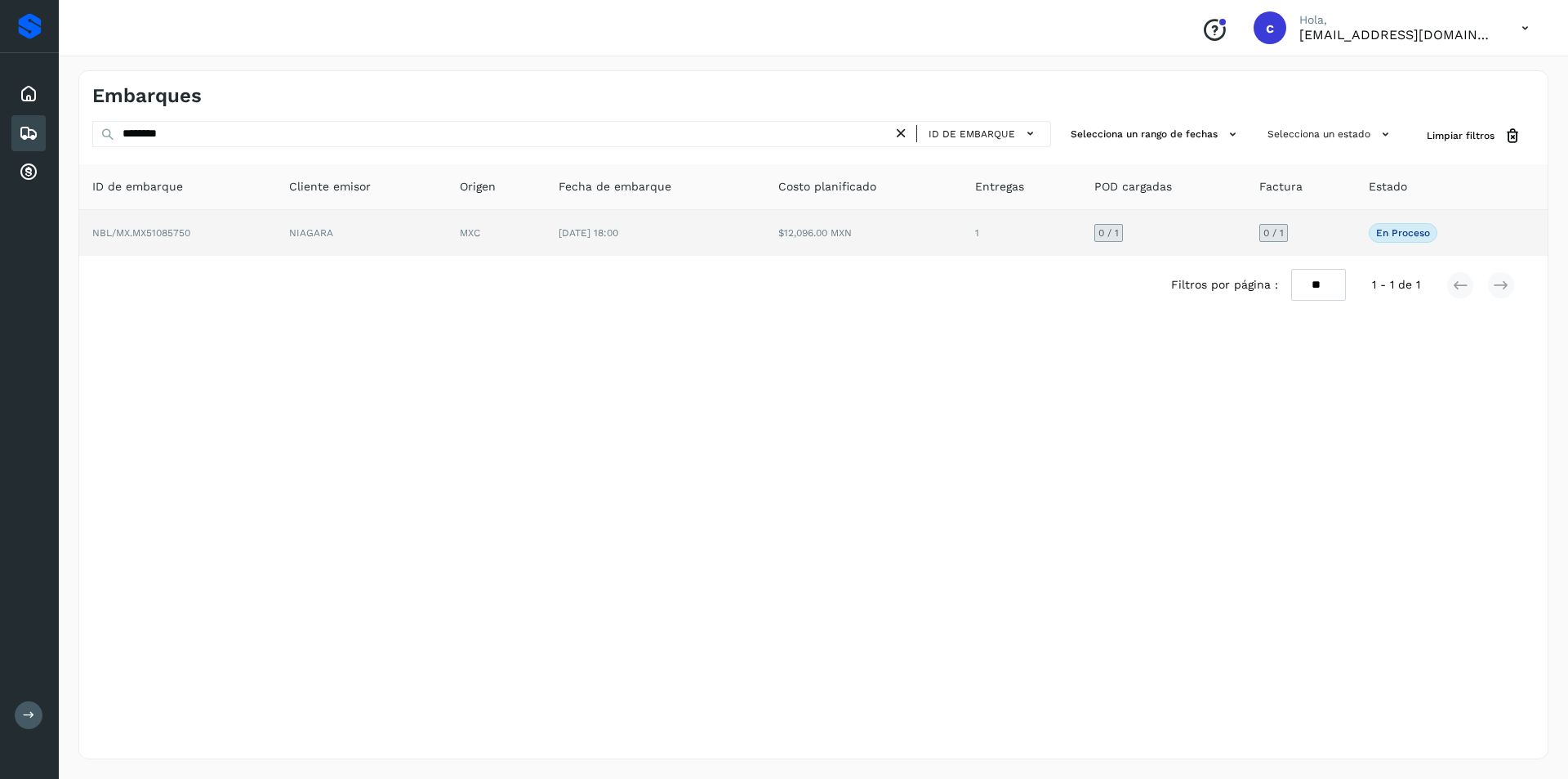
click at [527, 223] on td "MXC" at bounding box center [495, 233] width 99 height 46
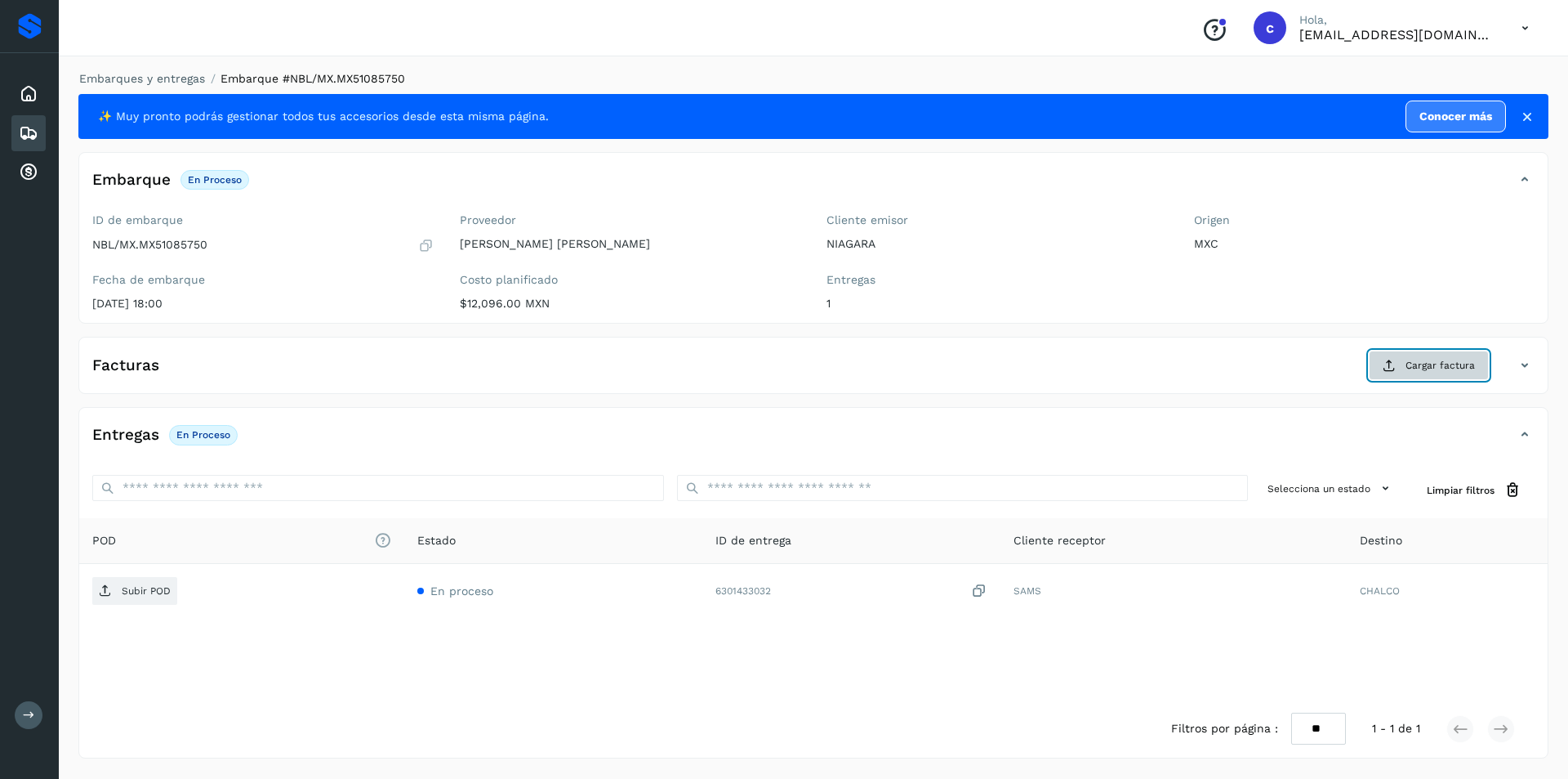
click at [1464, 372] on span "Cargar factura" at bounding box center [1440, 365] width 69 height 14
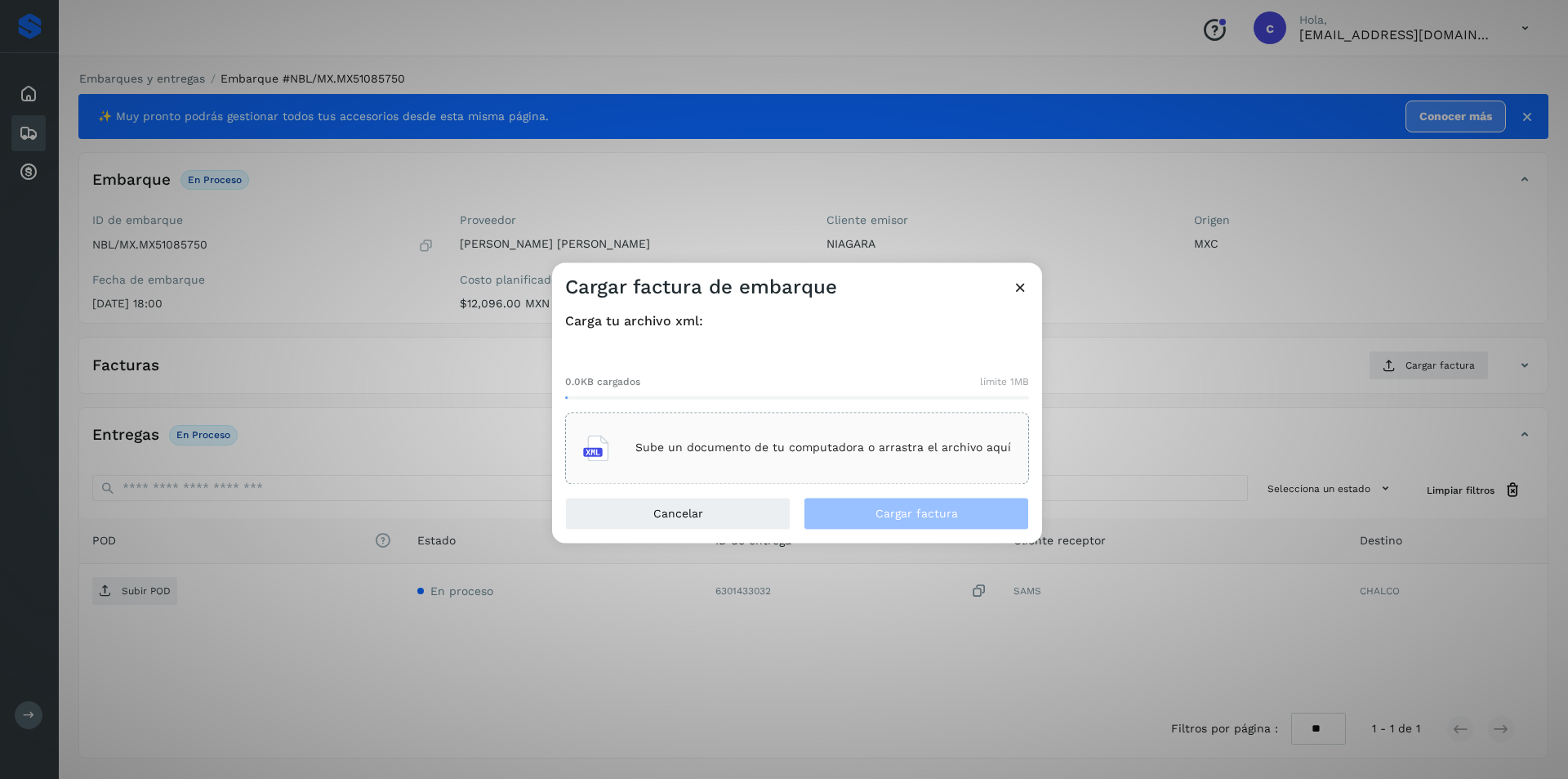
click at [810, 444] on p "Sube un documento de tu computadora o arrastra el archivo aquí" at bounding box center [822, 448] width 375 height 14
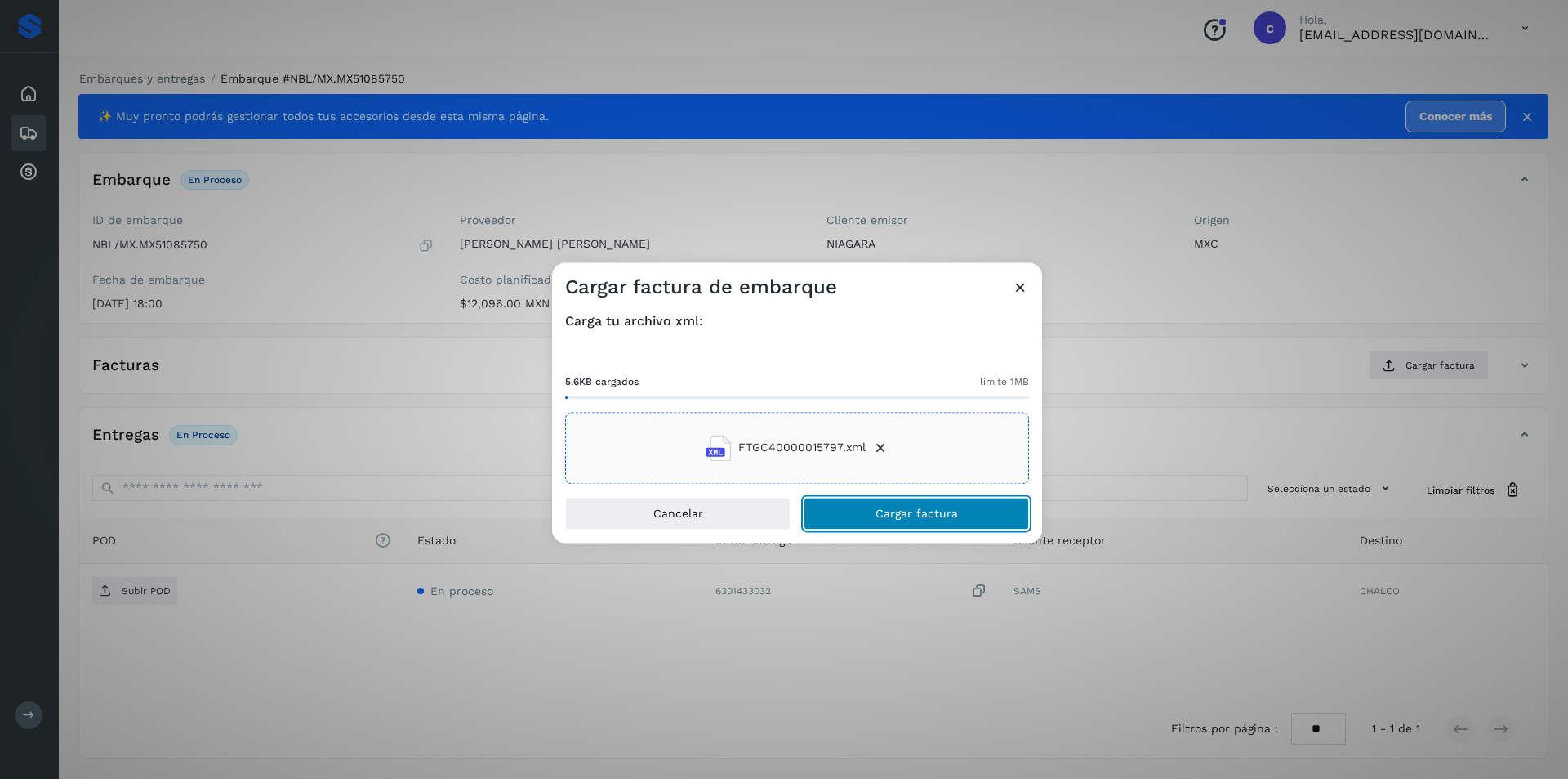
click at [1024, 524] on button "Cargar factura" at bounding box center [915, 513] width 226 height 33
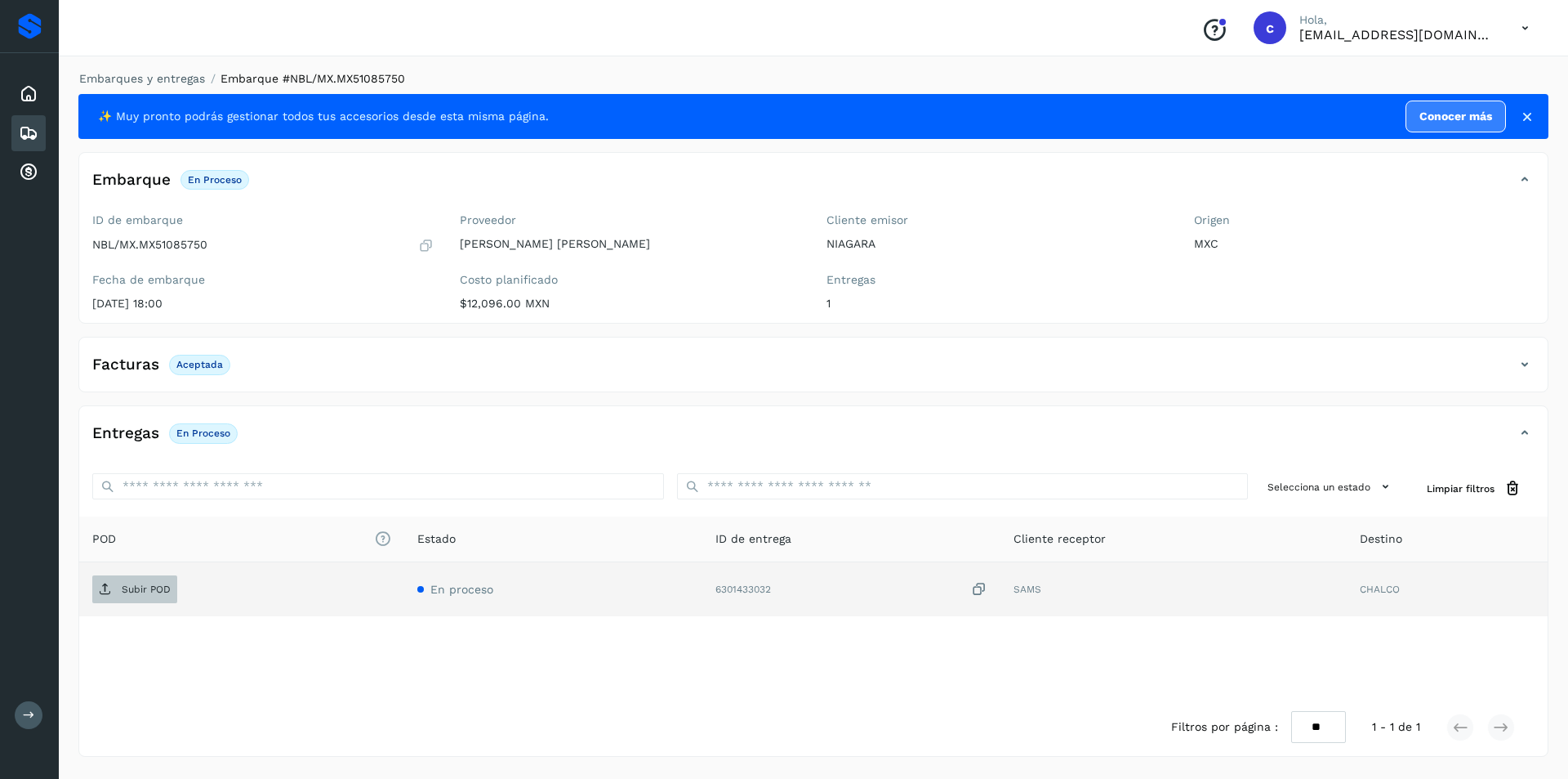
click at [147, 598] on span "Subir POD" at bounding box center [134, 589] width 85 height 26
click at [146, 584] on span "PDF" at bounding box center [119, 589] width 55 height 26
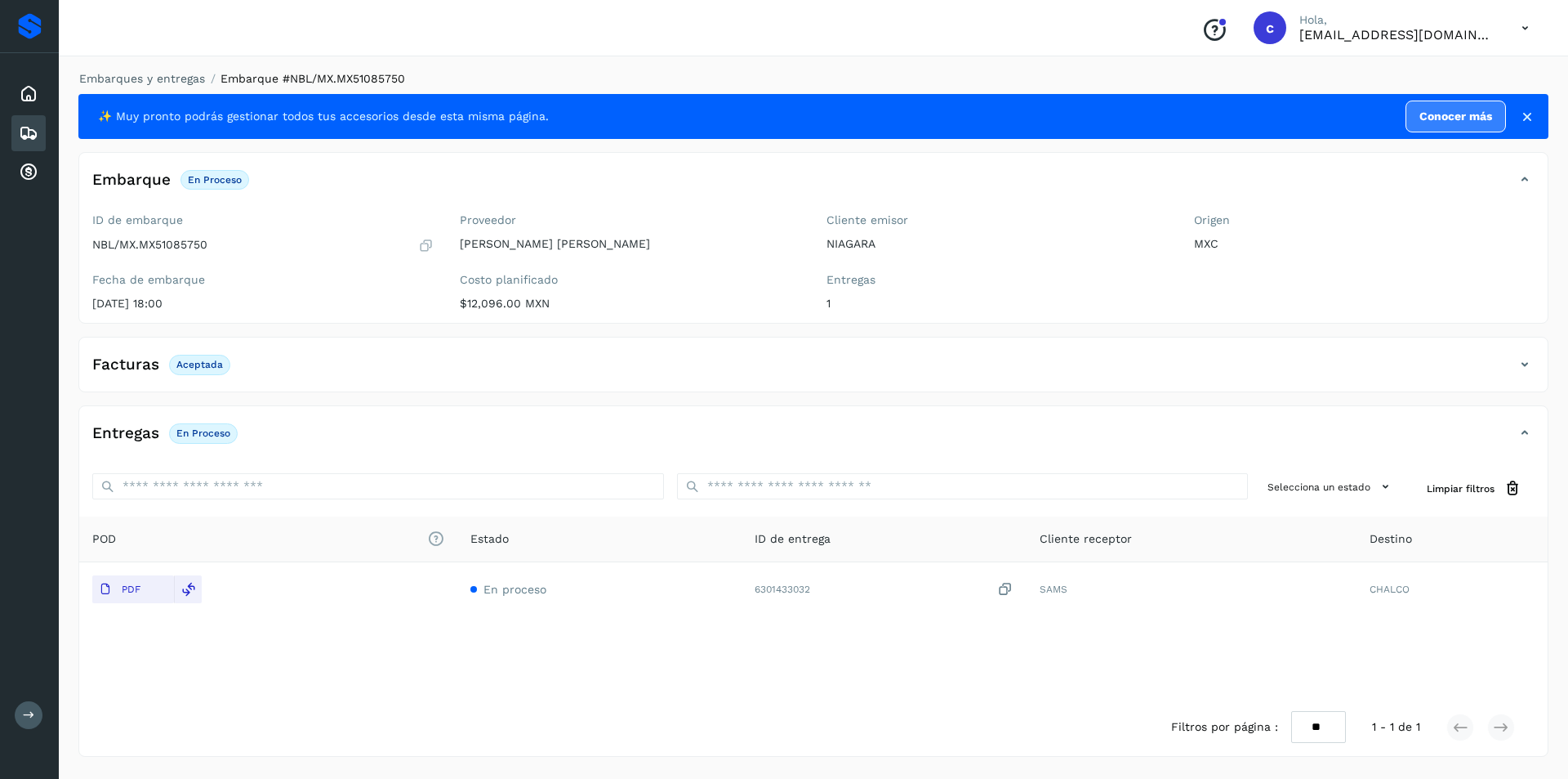
click at [26, 120] on div "Embarques" at bounding box center [29, 133] width 35 height 36
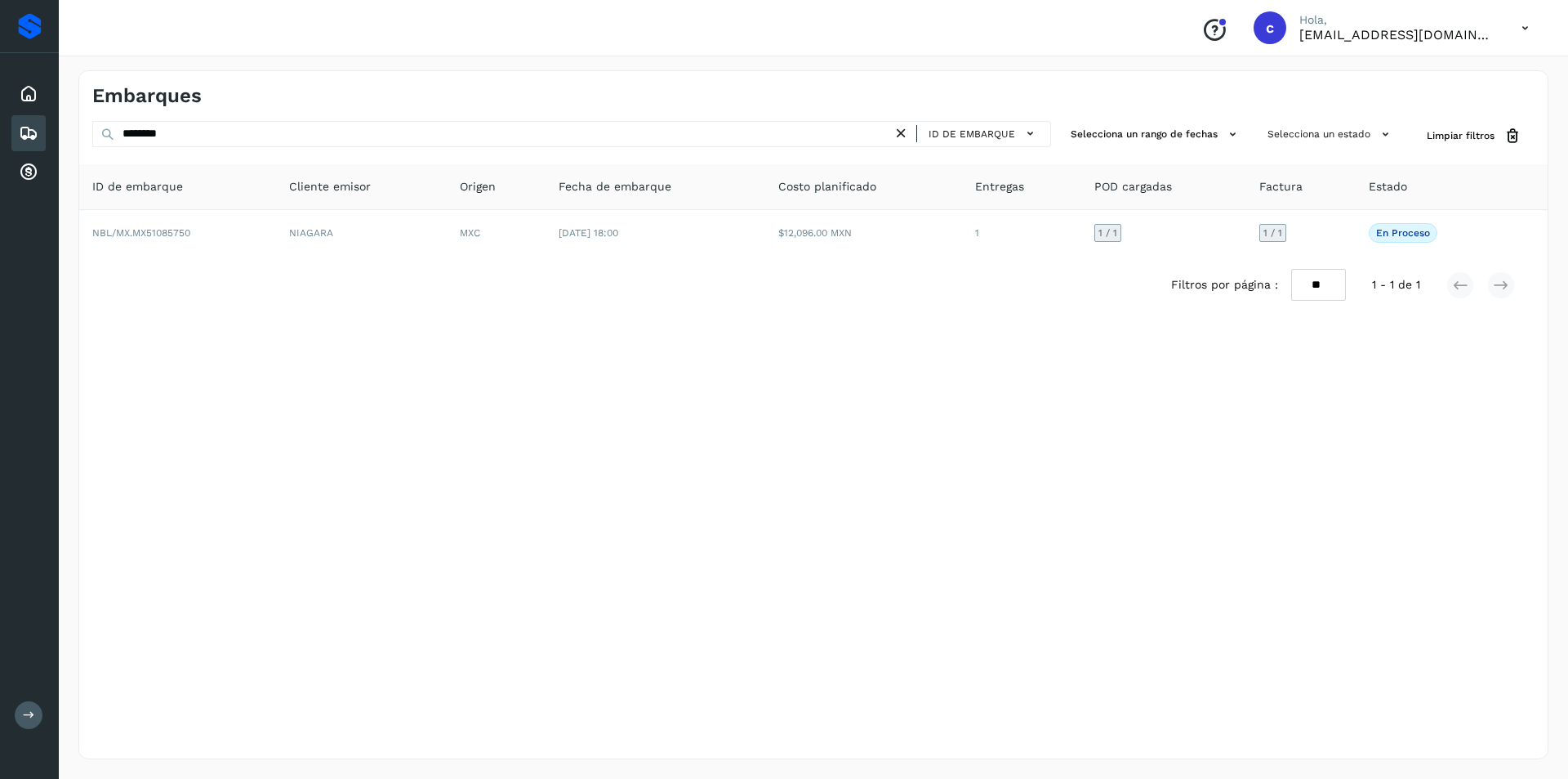
click at [908, 129] on icon at bounding box center [901, 134] width 17 height 17
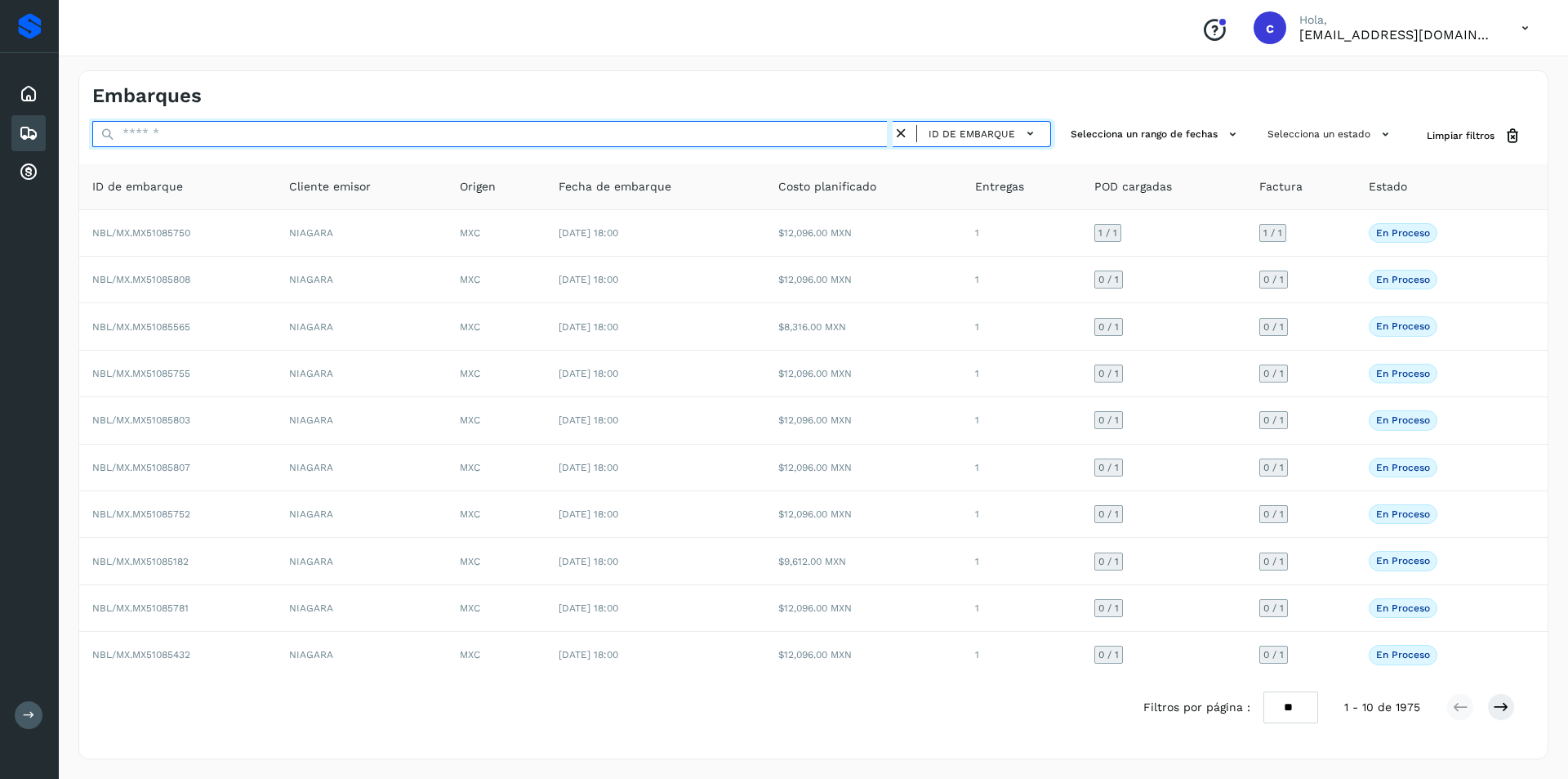
click at [791, 136] on input "text" at bounding box center [492, 134] width 800 height 26
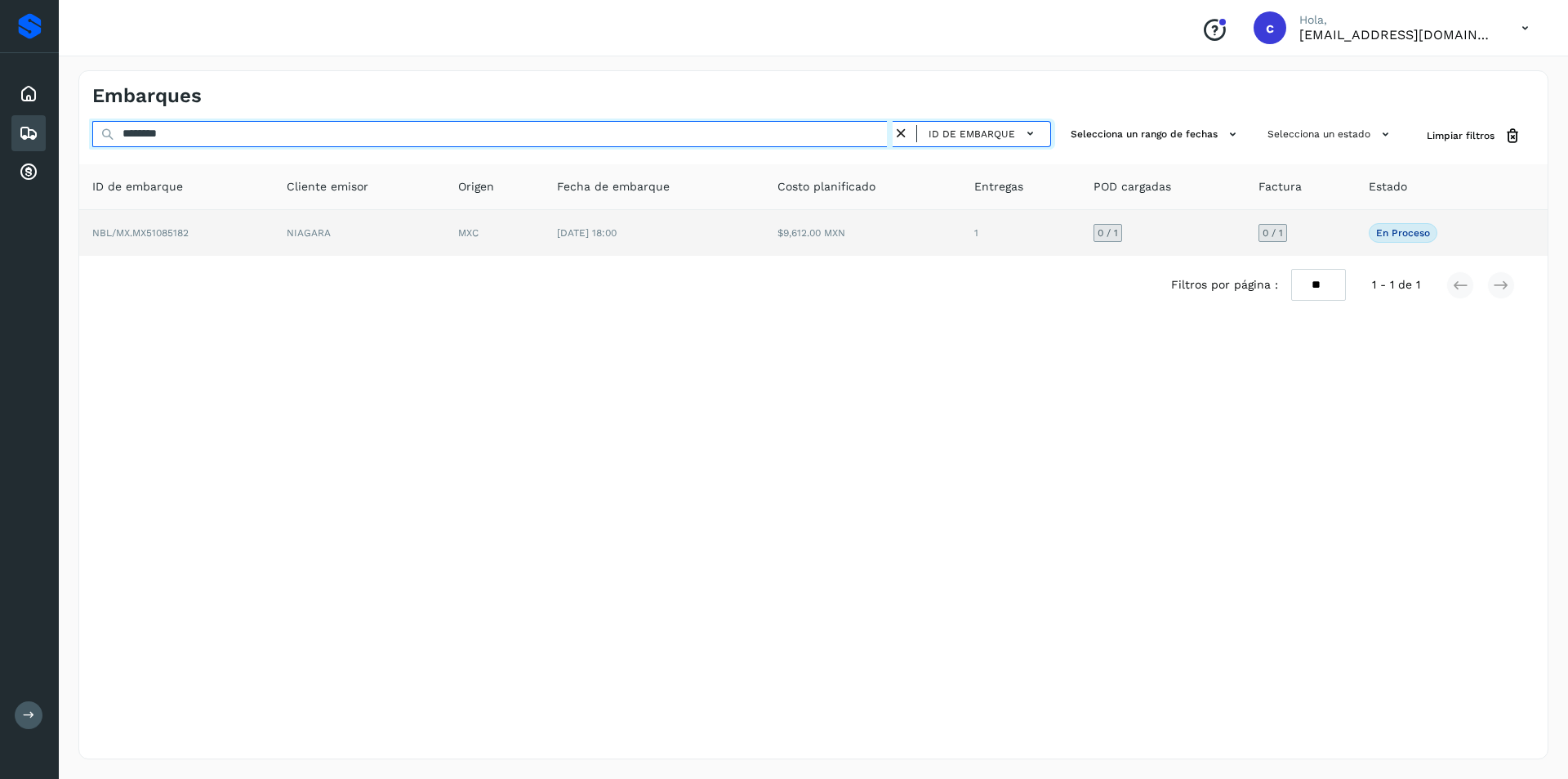
type input "********"
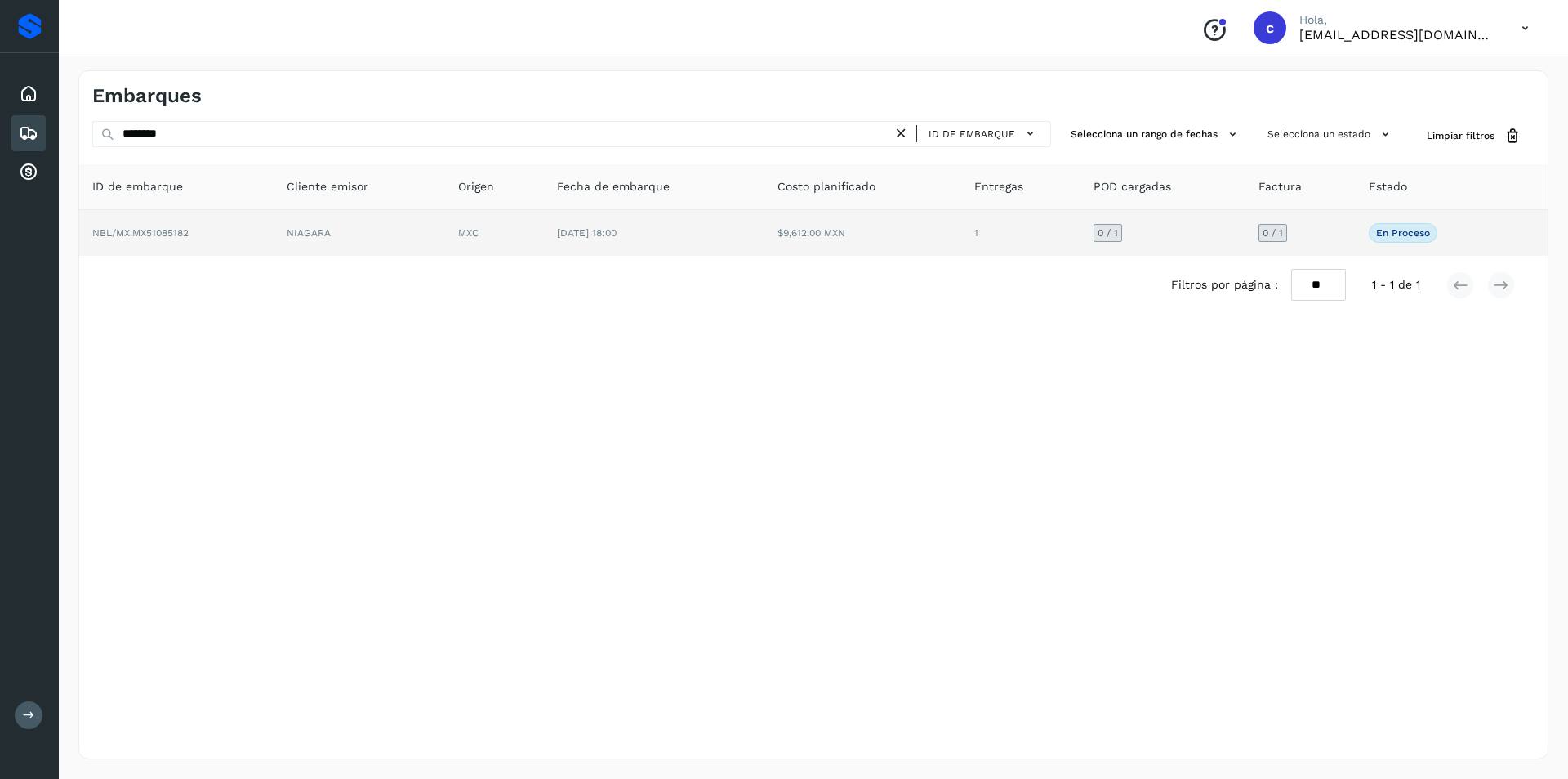
click at [653, 228] on td "[DATE] 18:00" at bounding box center [653, 233] width 221 height 46
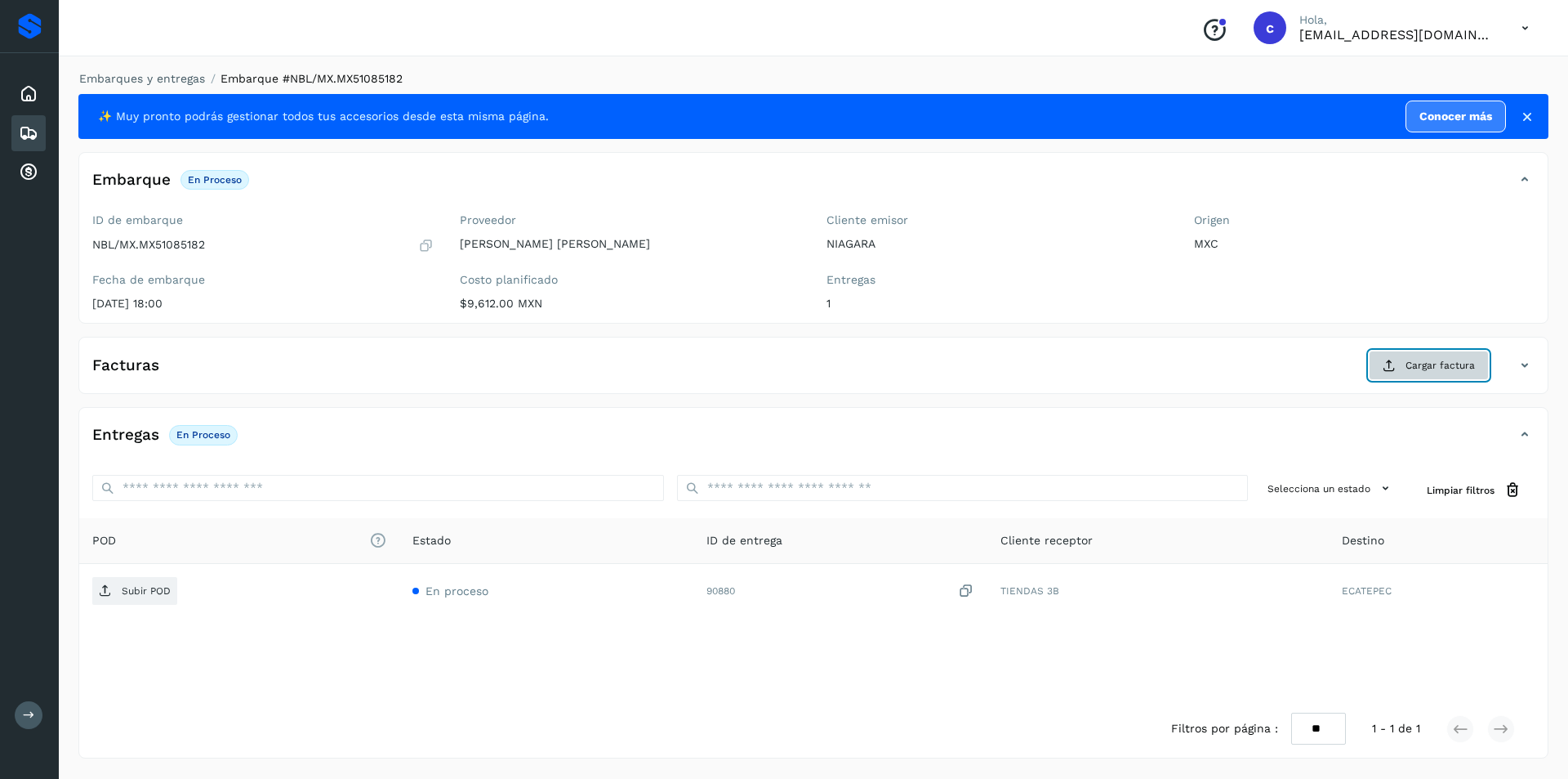
click at [1429, 363] on span "Cargar factura" at bounding box center [1440, 365] width 69 height 14
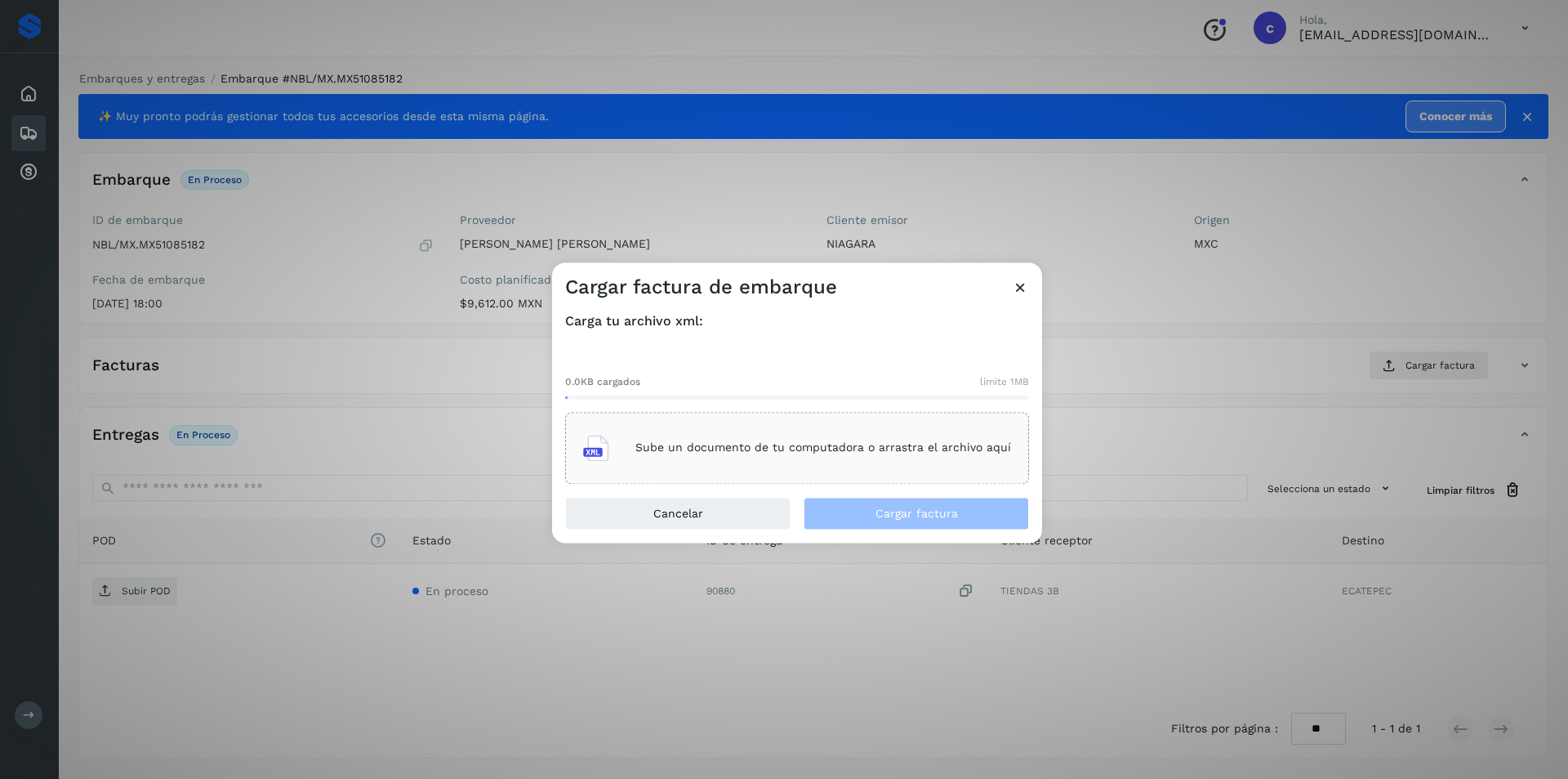
click at [707, 465] on div "Sube un documento de tu computadora o arrastra el archivo aquí" at bounding box center [797, 447] width 428 height 44
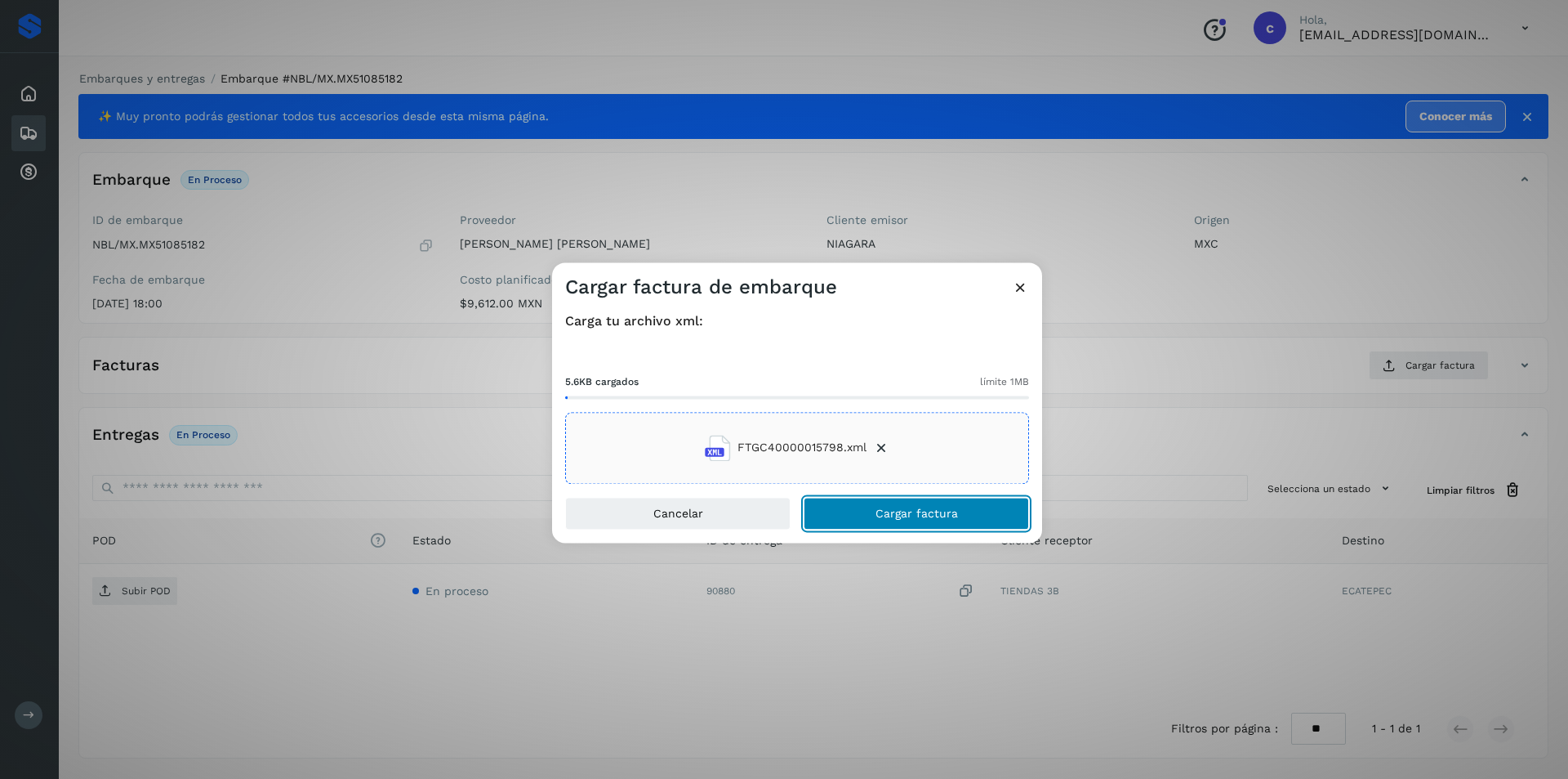
click at [953, 511] on span "Cargar factura" at bounding box center [916, 513] width 83 height 12
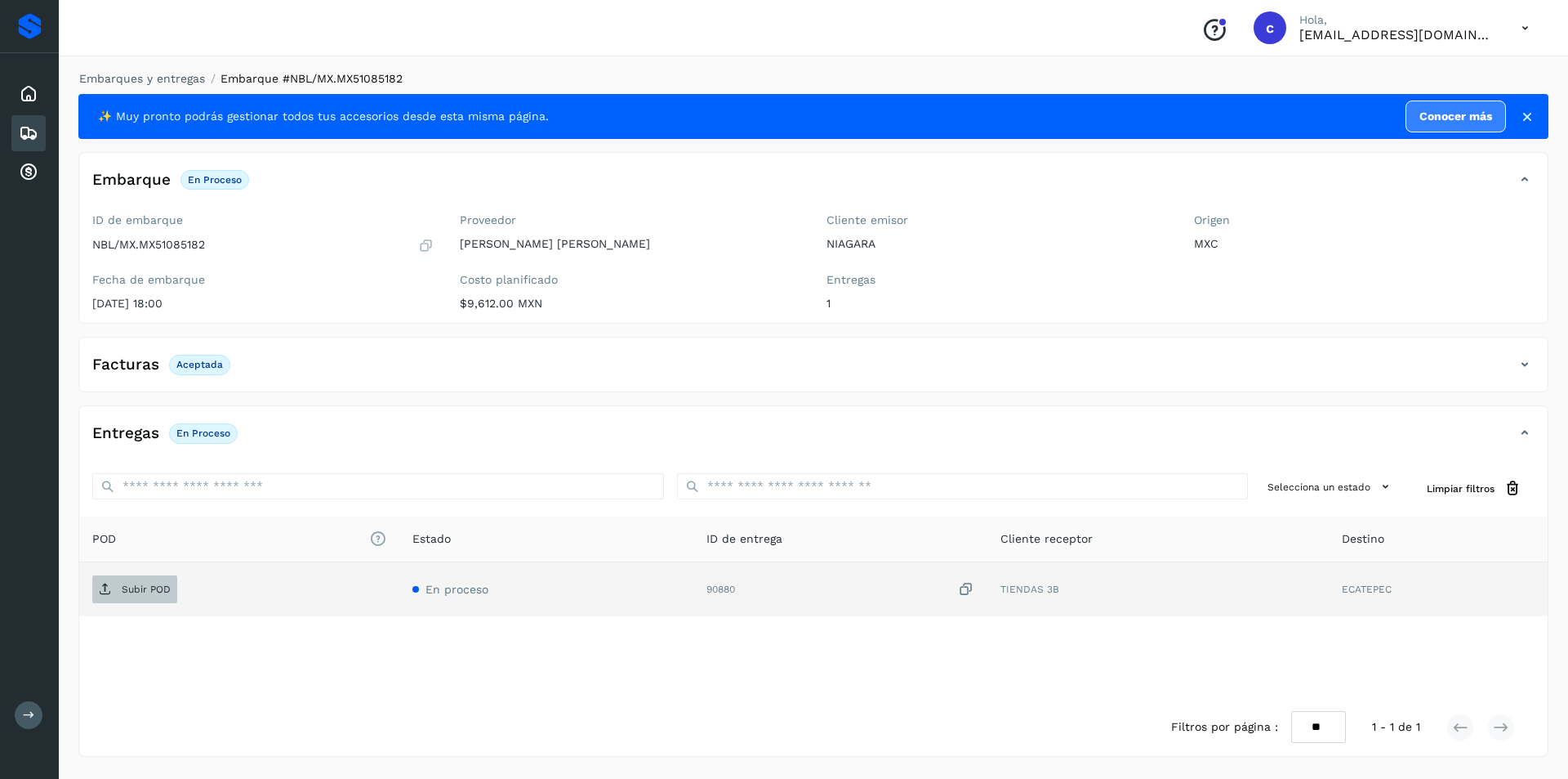
click at [133, 594] on p "Subir POD" at bounding box center [146, 590] width 49 height 12
click at [136, 588] on p "PDF" at bounding box center [131, 590] width 19 height 12
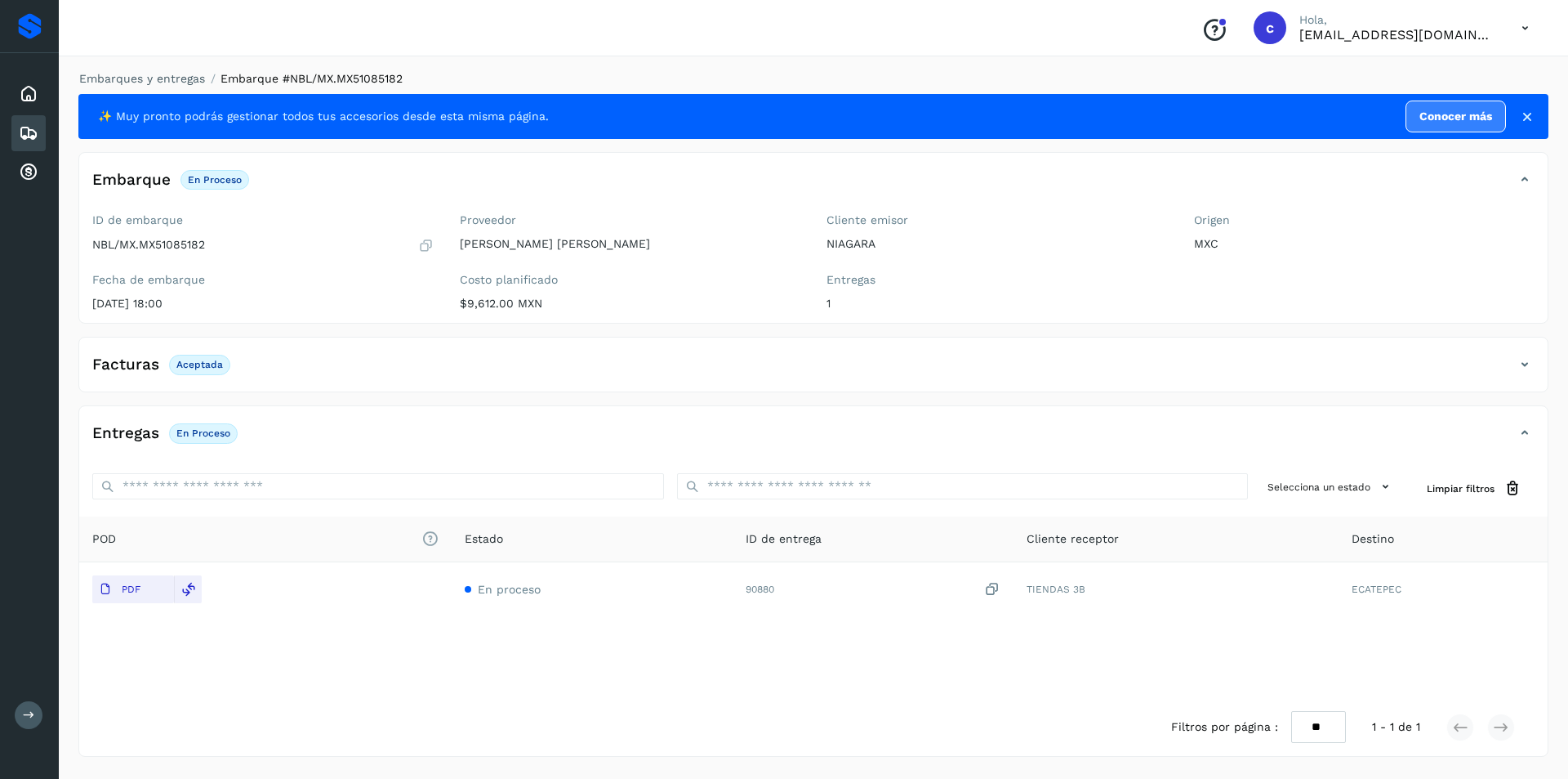
click at [41, 132] on div "Embarques" at bounding box center [29, 133] width 35 height 36
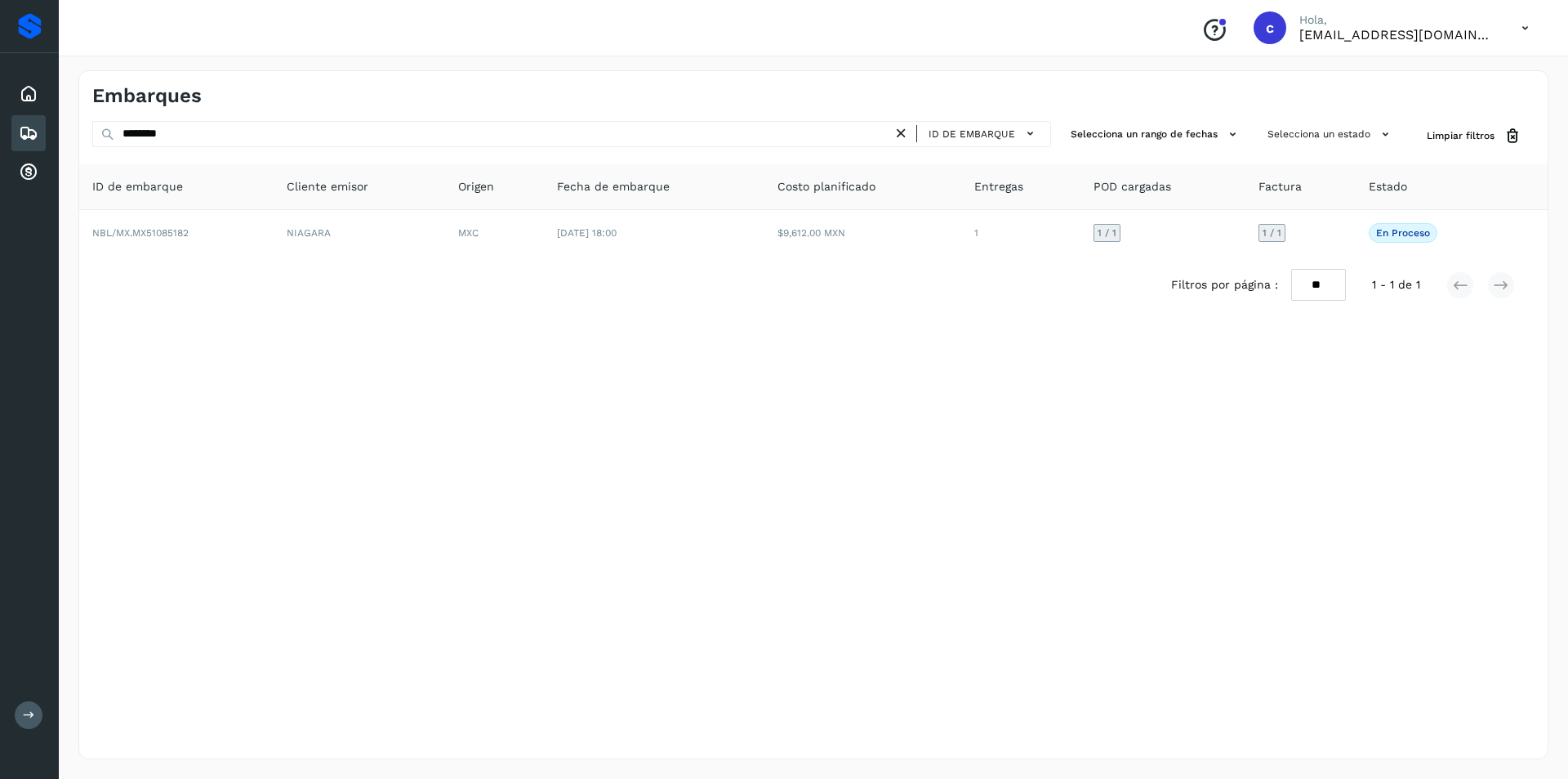
click at [899, 134] on icon at bounding box center [901, 134] width 17 height 17
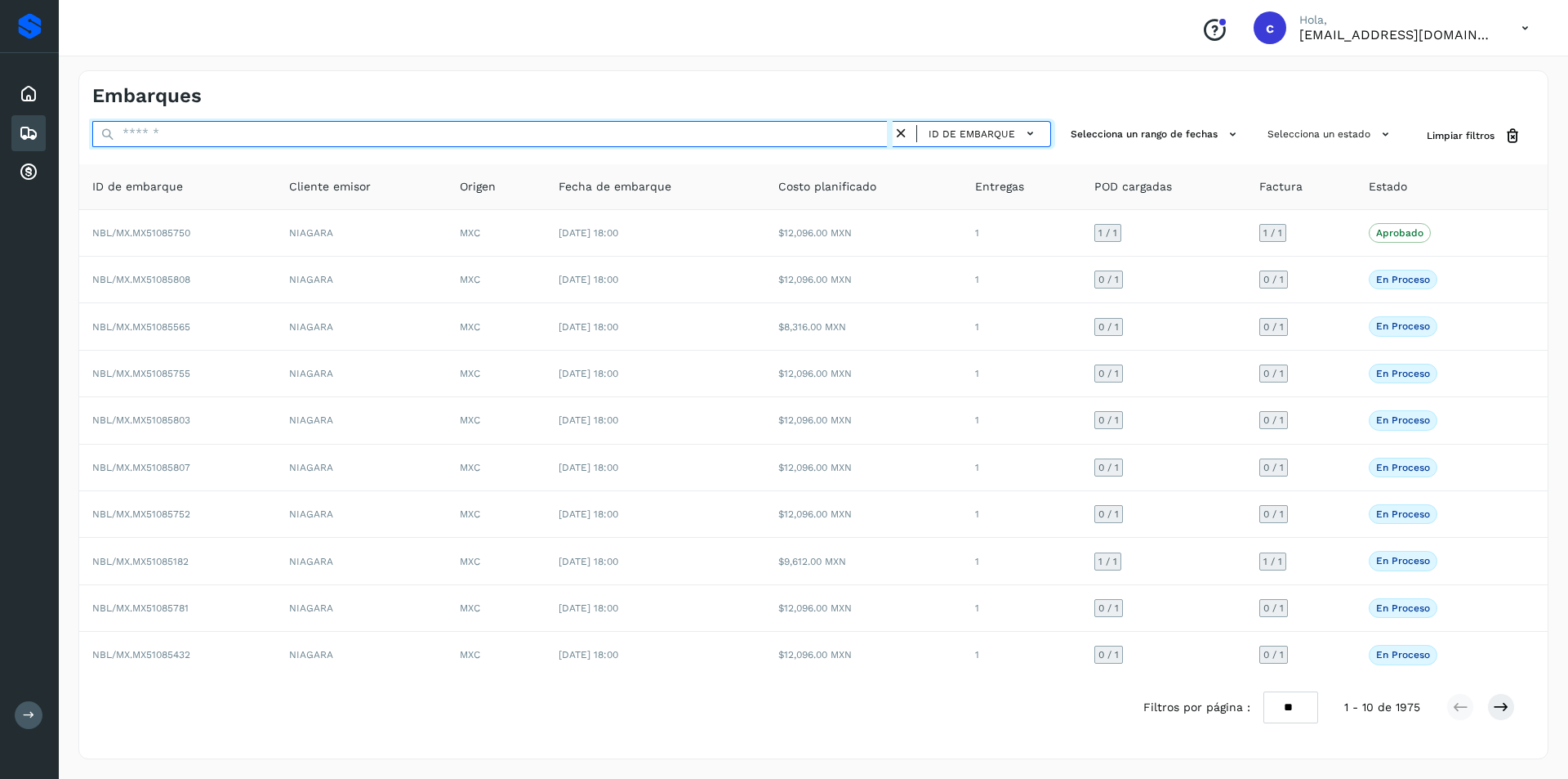
click at [734, 141] on input "text" at bounding box center [492, 134] width 800 height 26
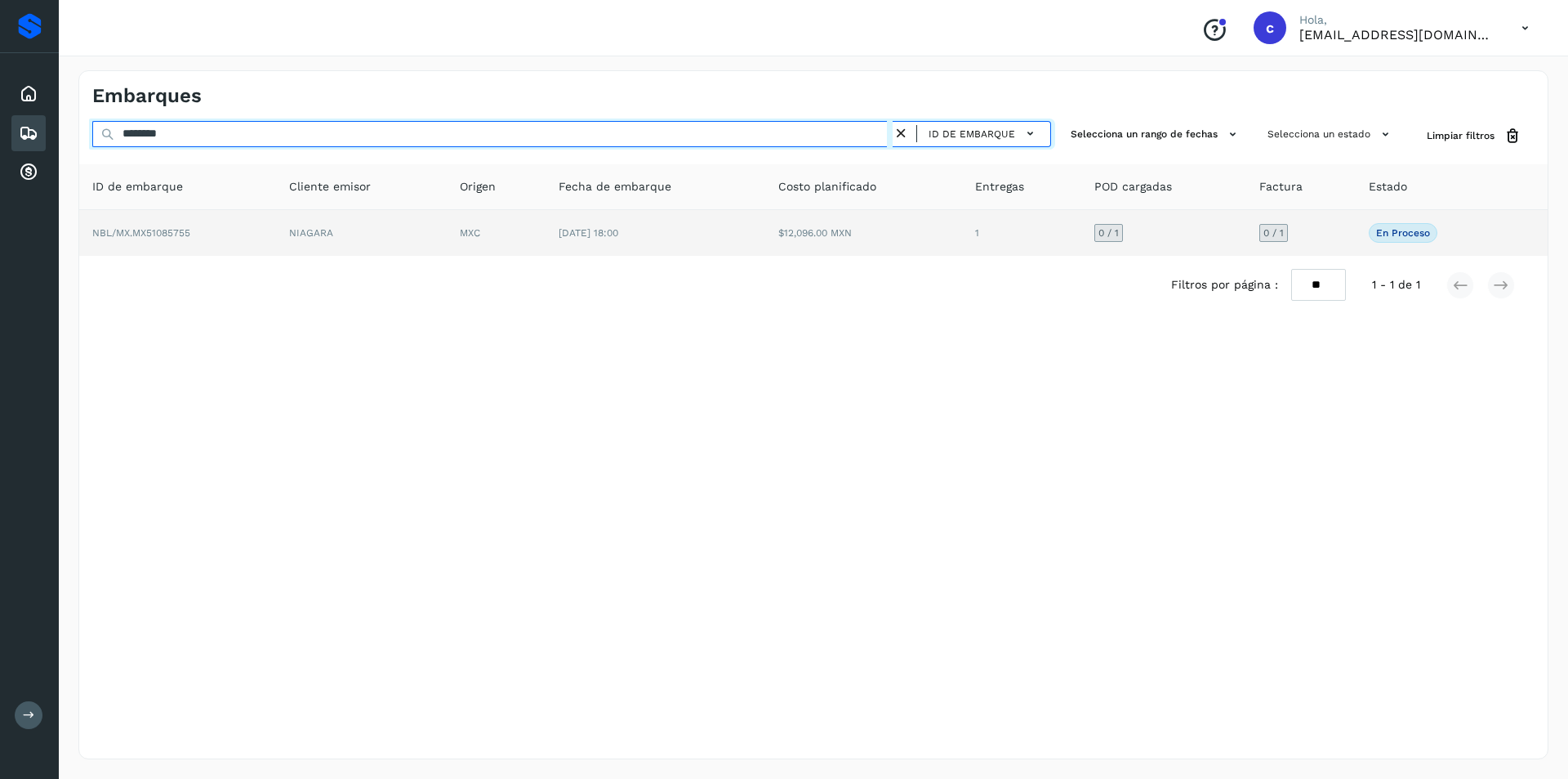
type input "********"
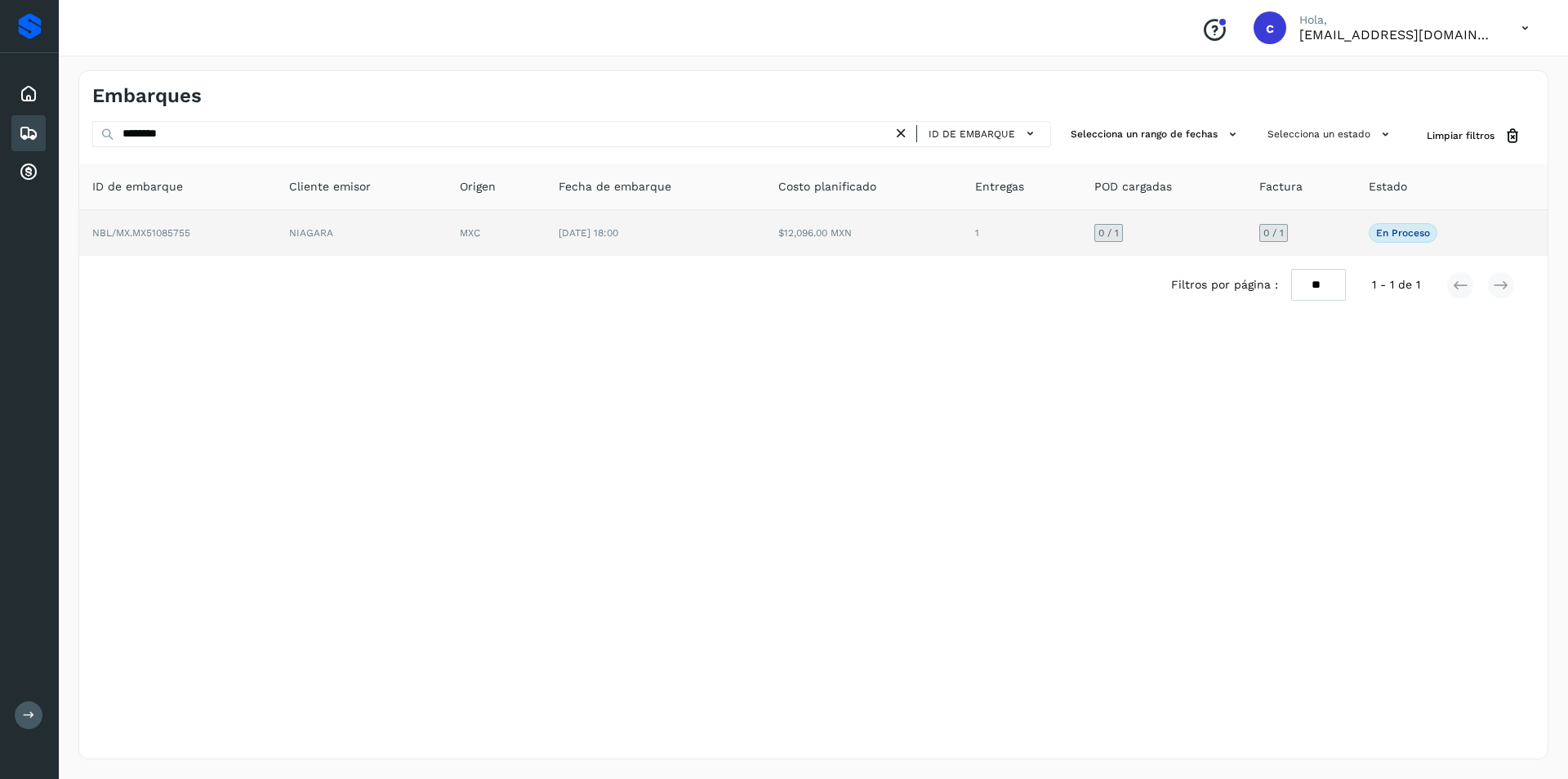
click at [618, 228] on span "[DATE] 18:00" at bounding box center [588, 233] width 60 height 12
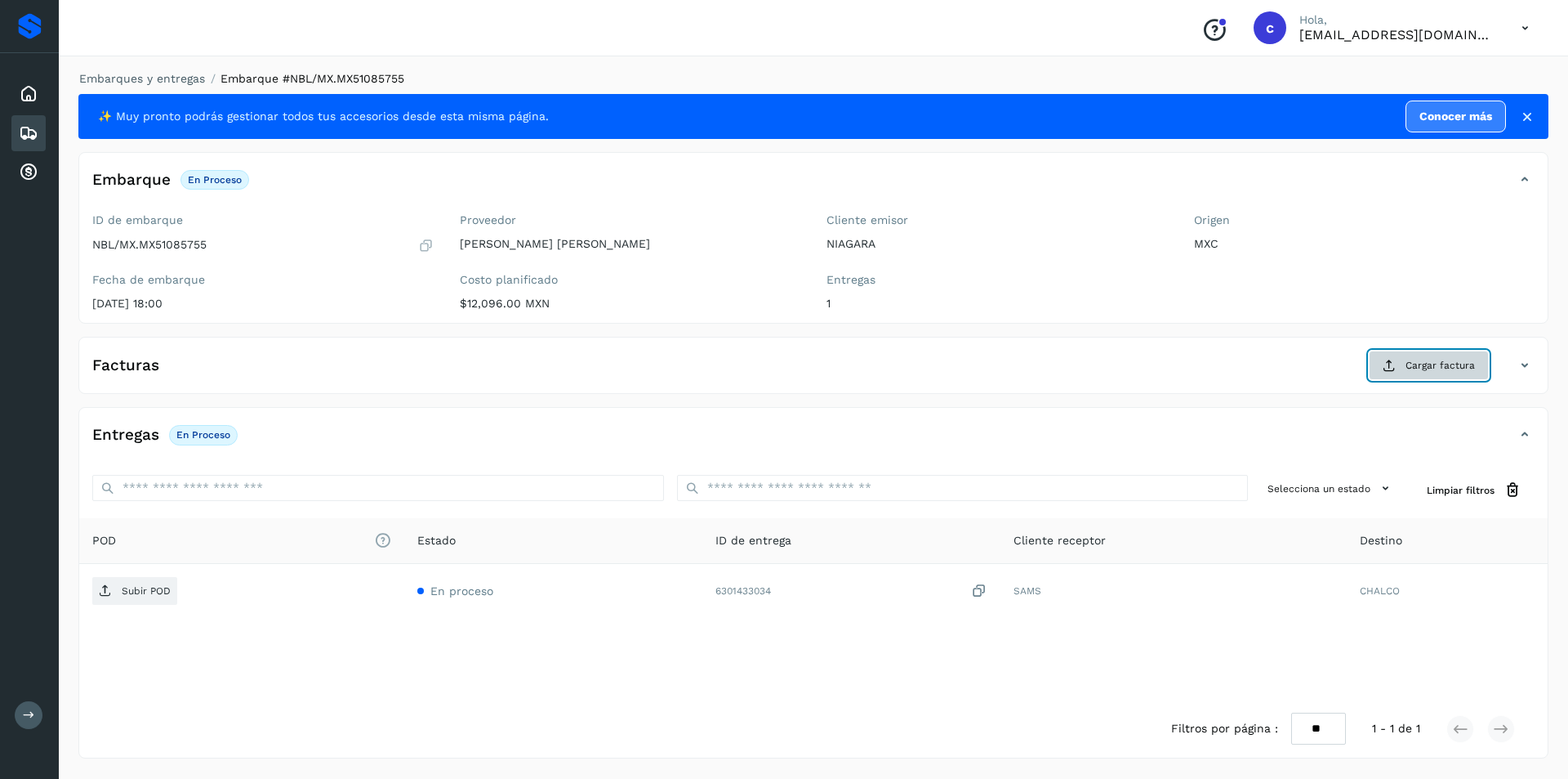
click at [1402, 359] on button "Cargar factura" at bounding box center [1429, 365] width 120 height 30
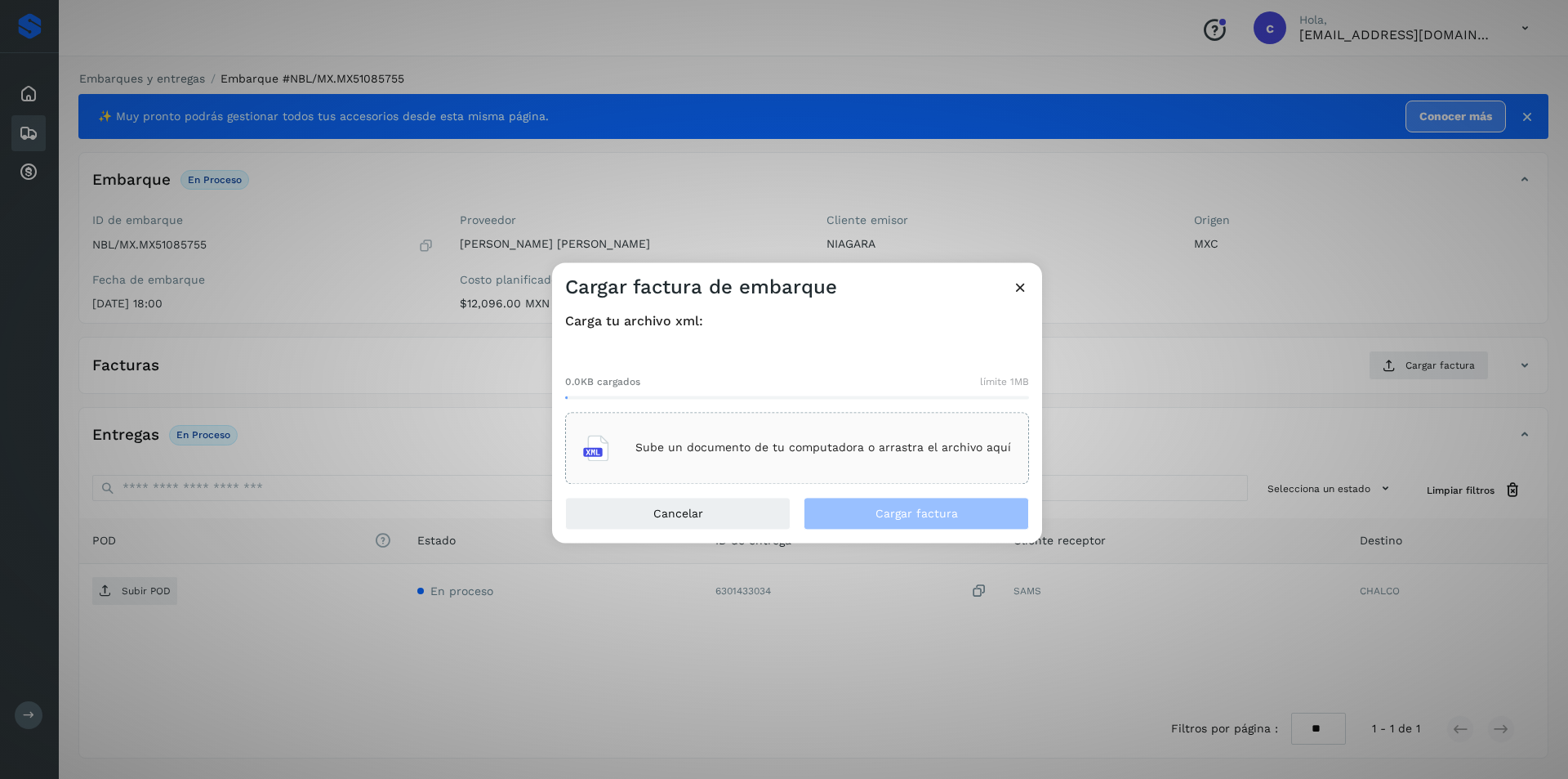
click at [826, 446] on p "Sube un documento de tu computadora o arrastra el archivo aquí" at bounding box center [822, 448] width 375 height 14
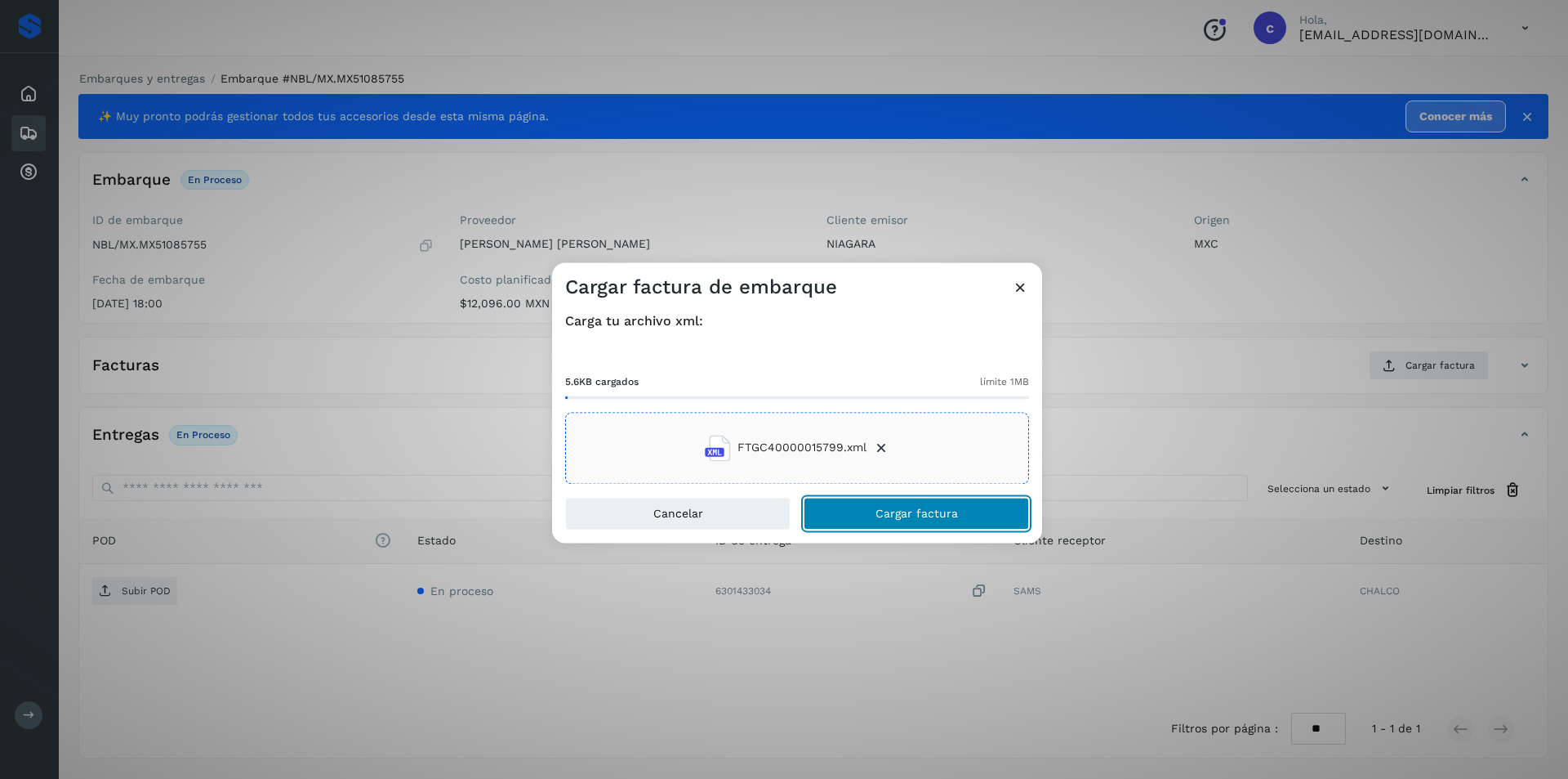
click at [947, 524] on button "Cargar factura" at bounding box center [915, 513] width 226 height 33
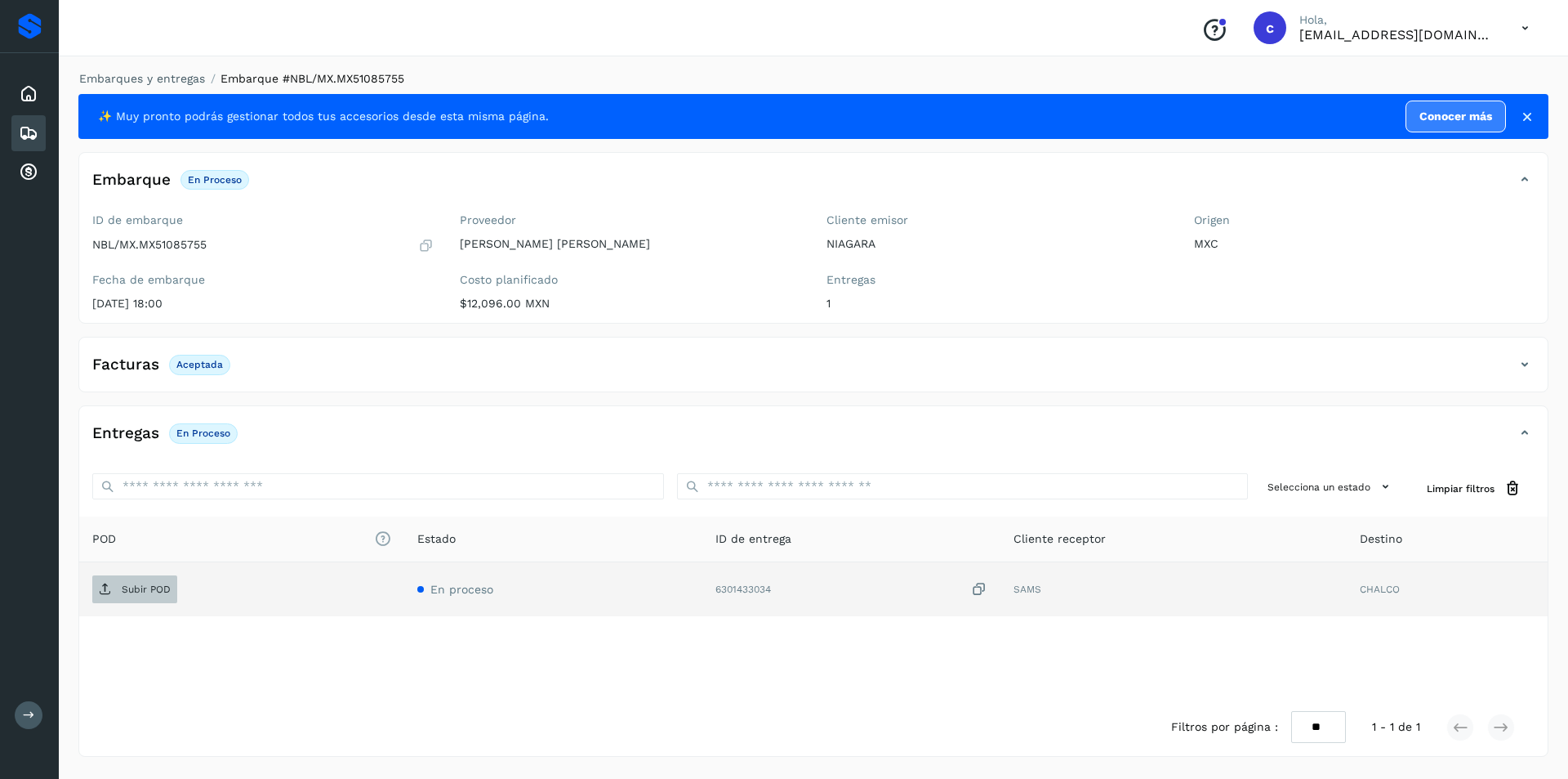
click at [124, 601] on span "Subir POD" at bounding box center [134, 589] width 85 height 26
click at [85, 603] on td "PDF" at bounding box center [268, 590] width 378 height 54
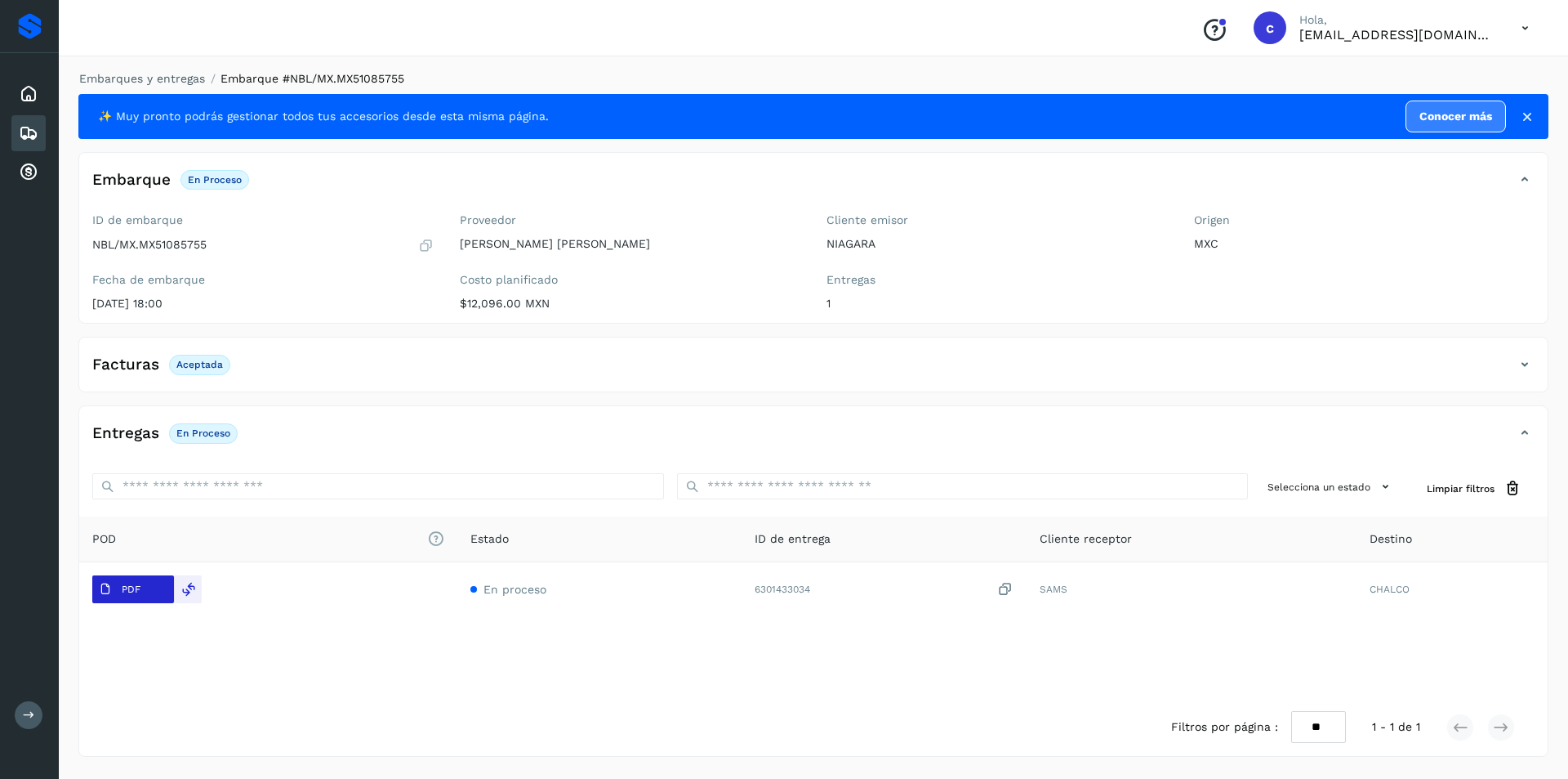
click at [122, 584] on p "PDF" at bounding box center [131, 590] width 19 height 12
click at [21, 130] on icon at bounding box center [28, 133] width 19 height 19
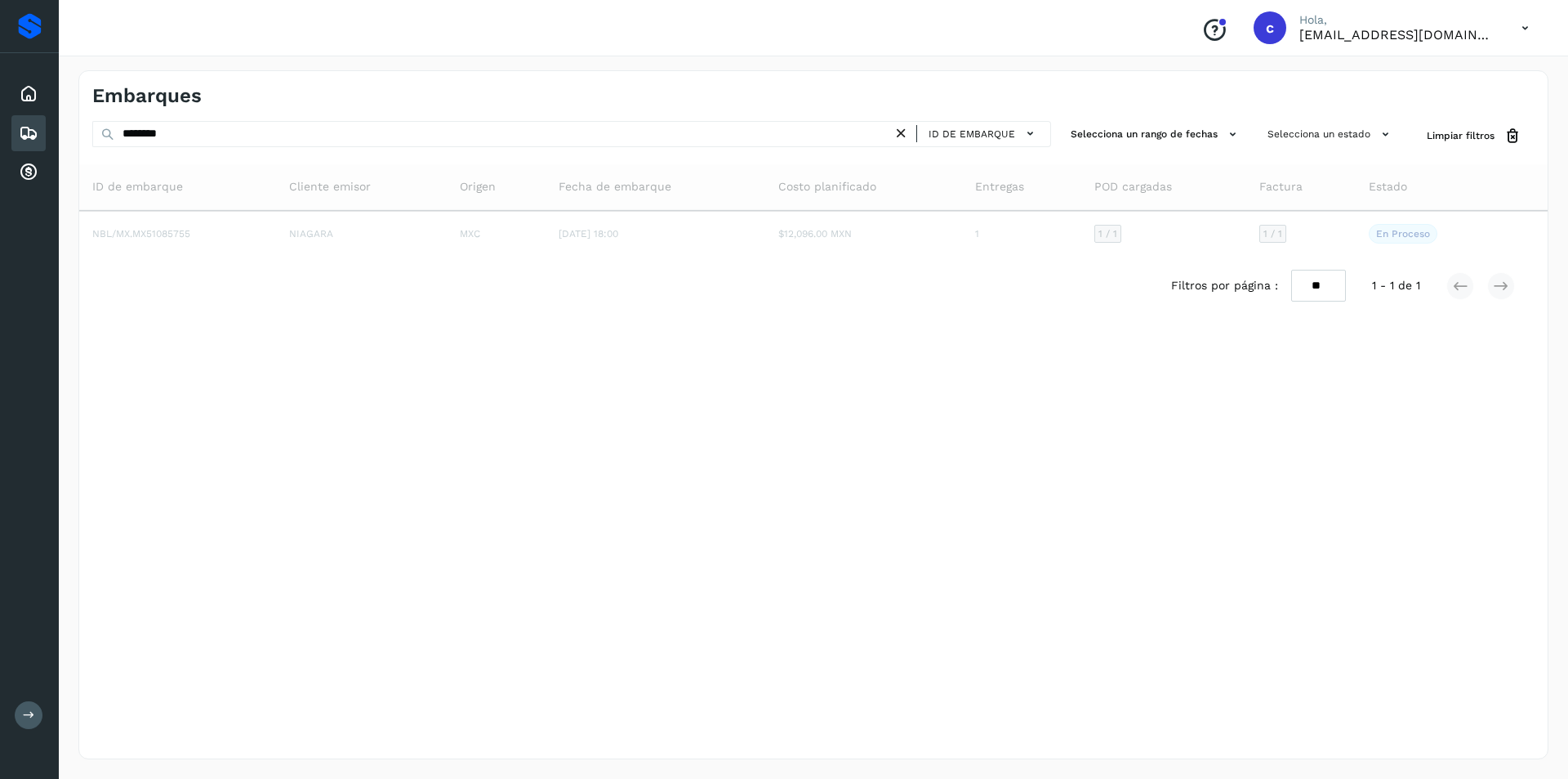
click at [900, 139] on icon at bounding box center [901, 134] width 17 height 17
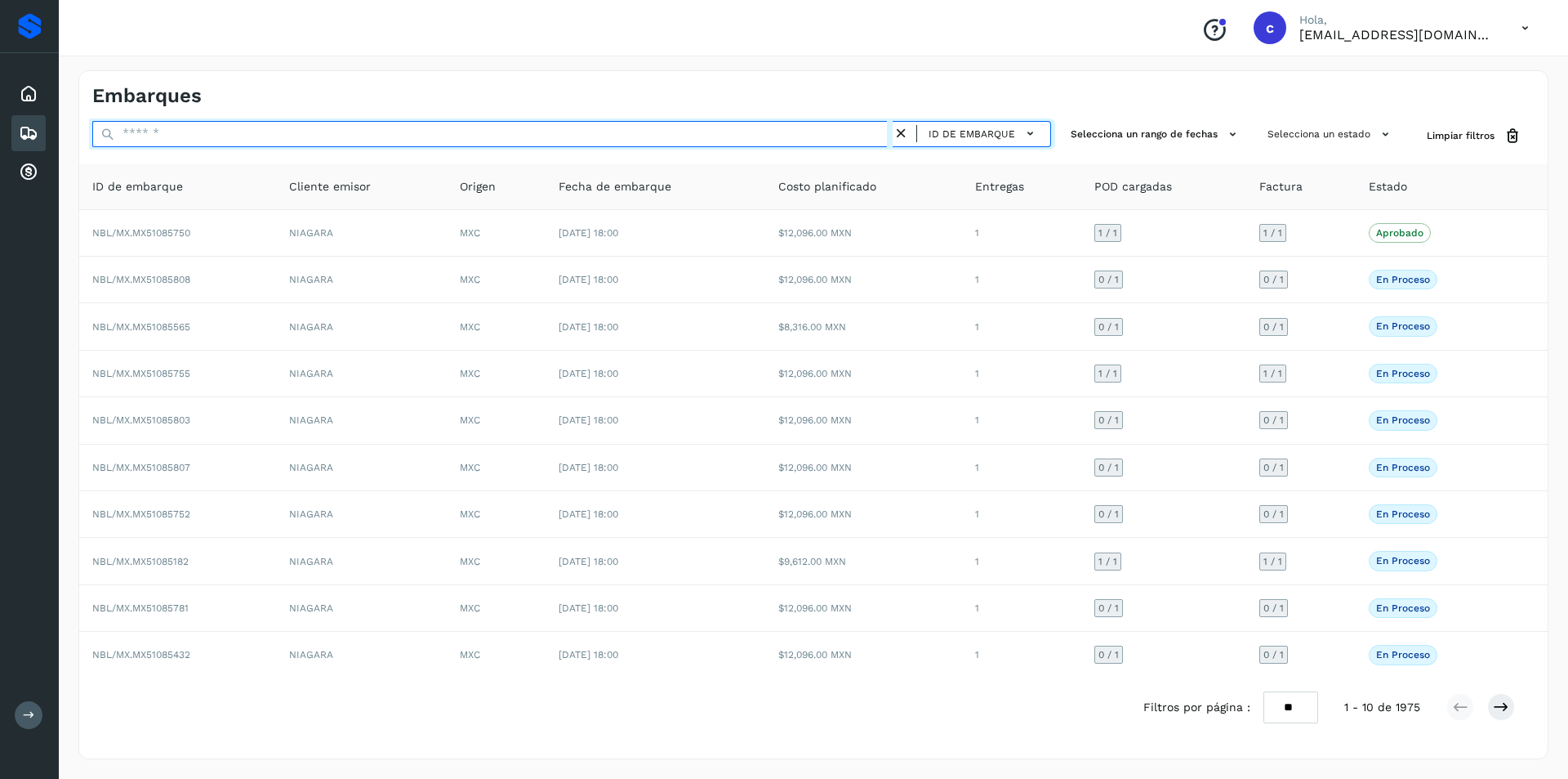
click at [849, 135] on input "text" at bounding box center [492, 134] width 800 height 26
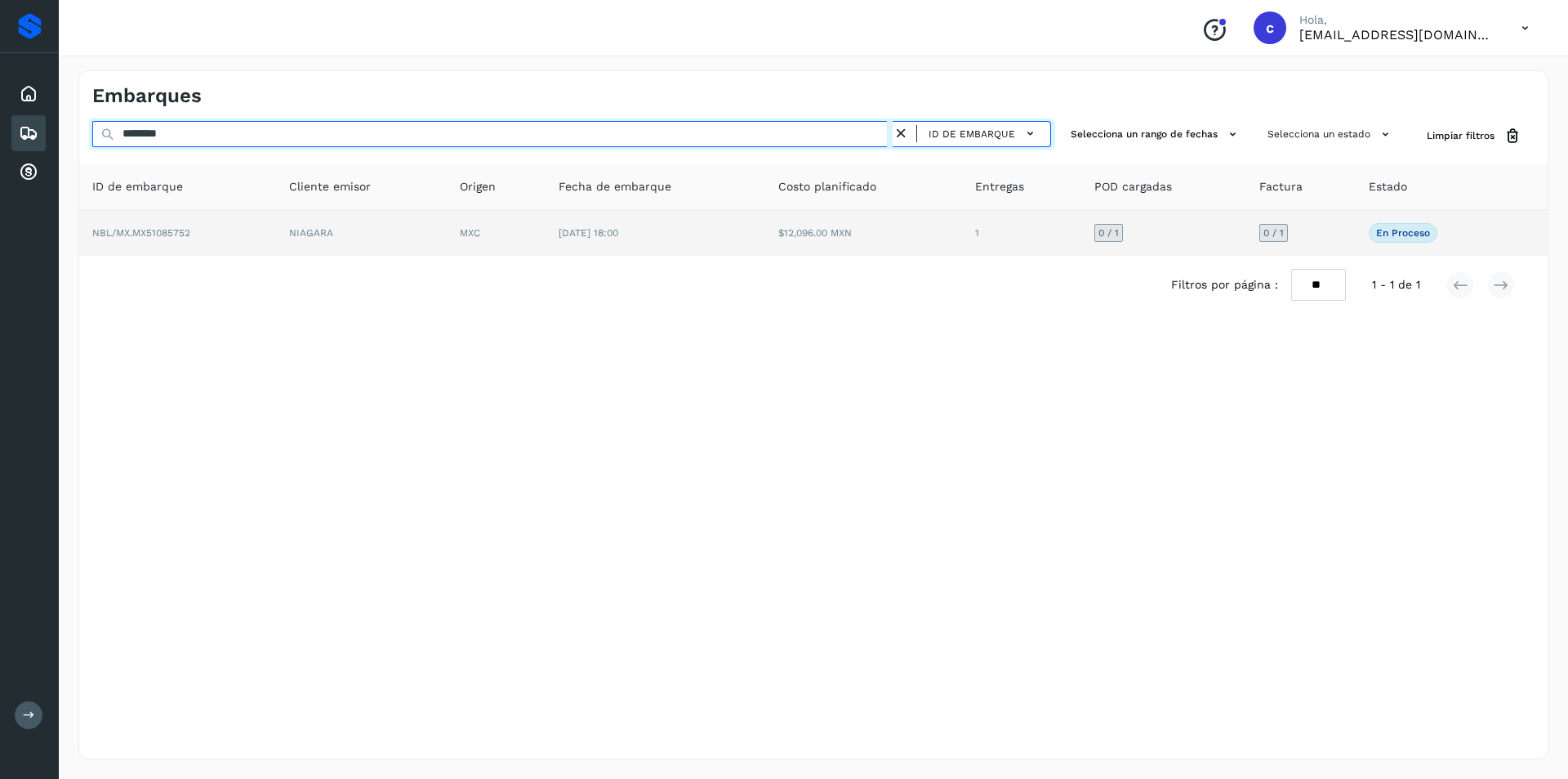
type input "********"
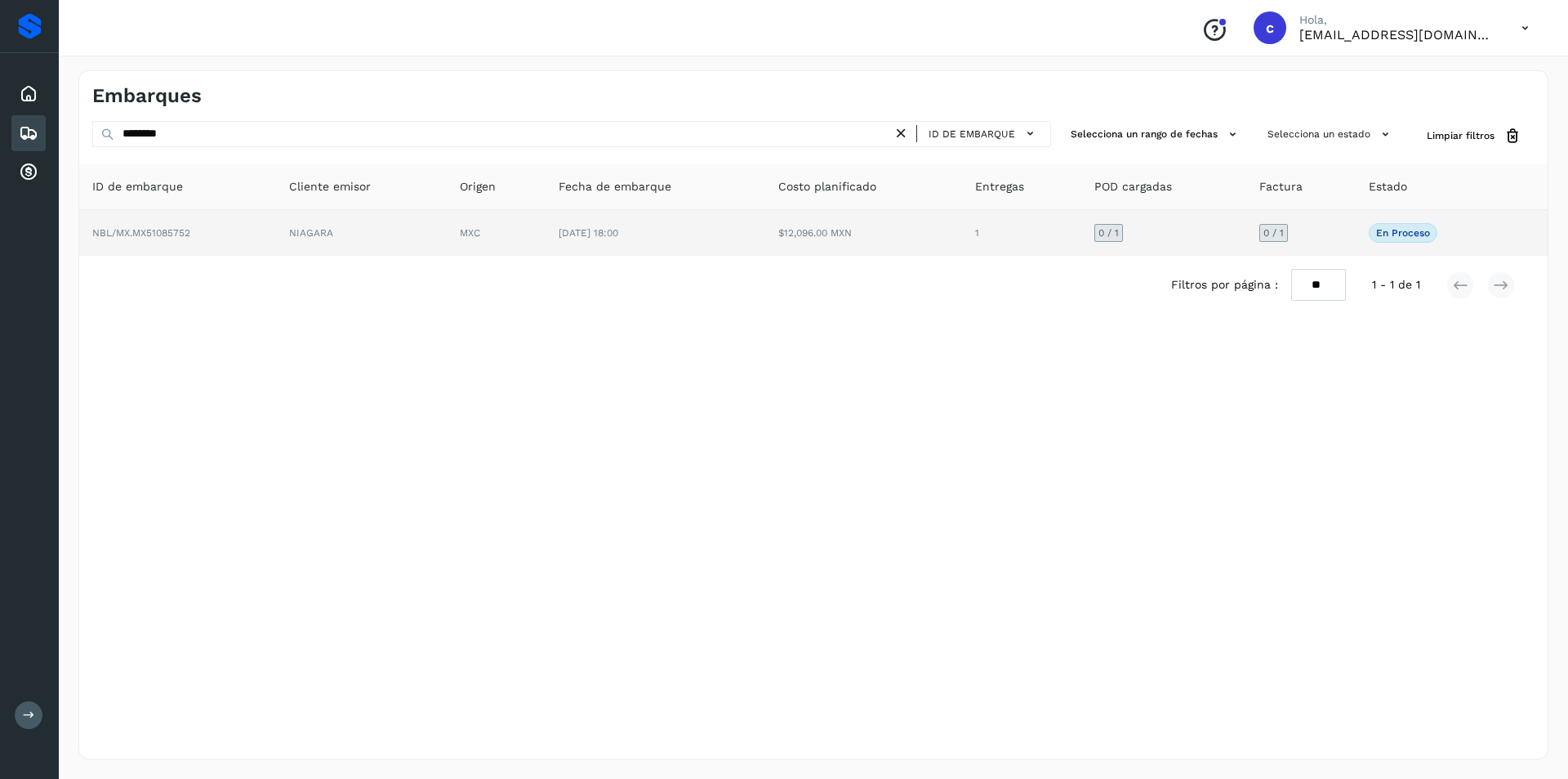
click at [700, 245] on td "[DATE] 18:00" at bounding box center [655, 233] width 221 height 46
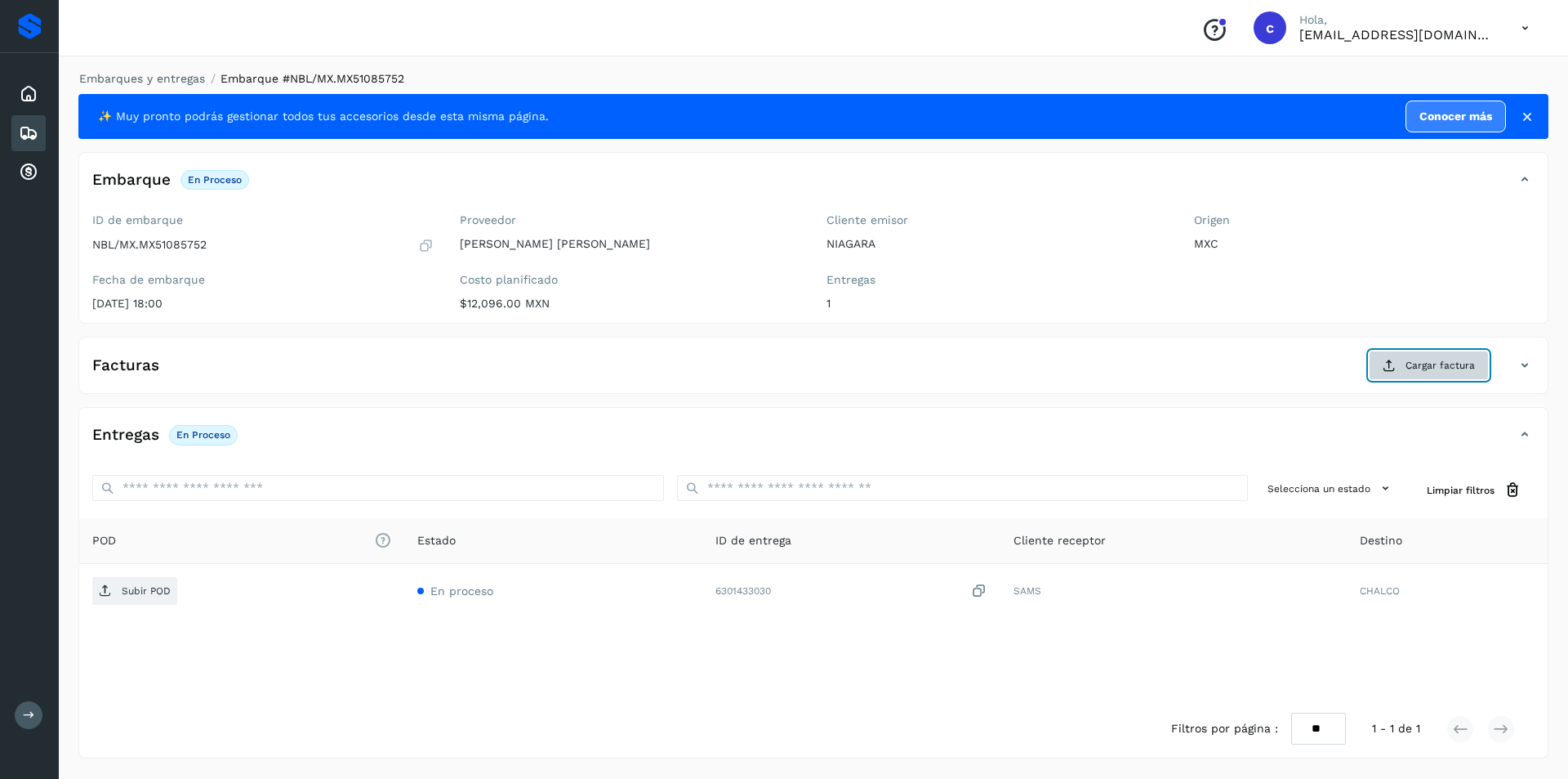
click at [1445, 370] on span "Cargar factura" at bounding box center [1440, 365] width 69 height 14
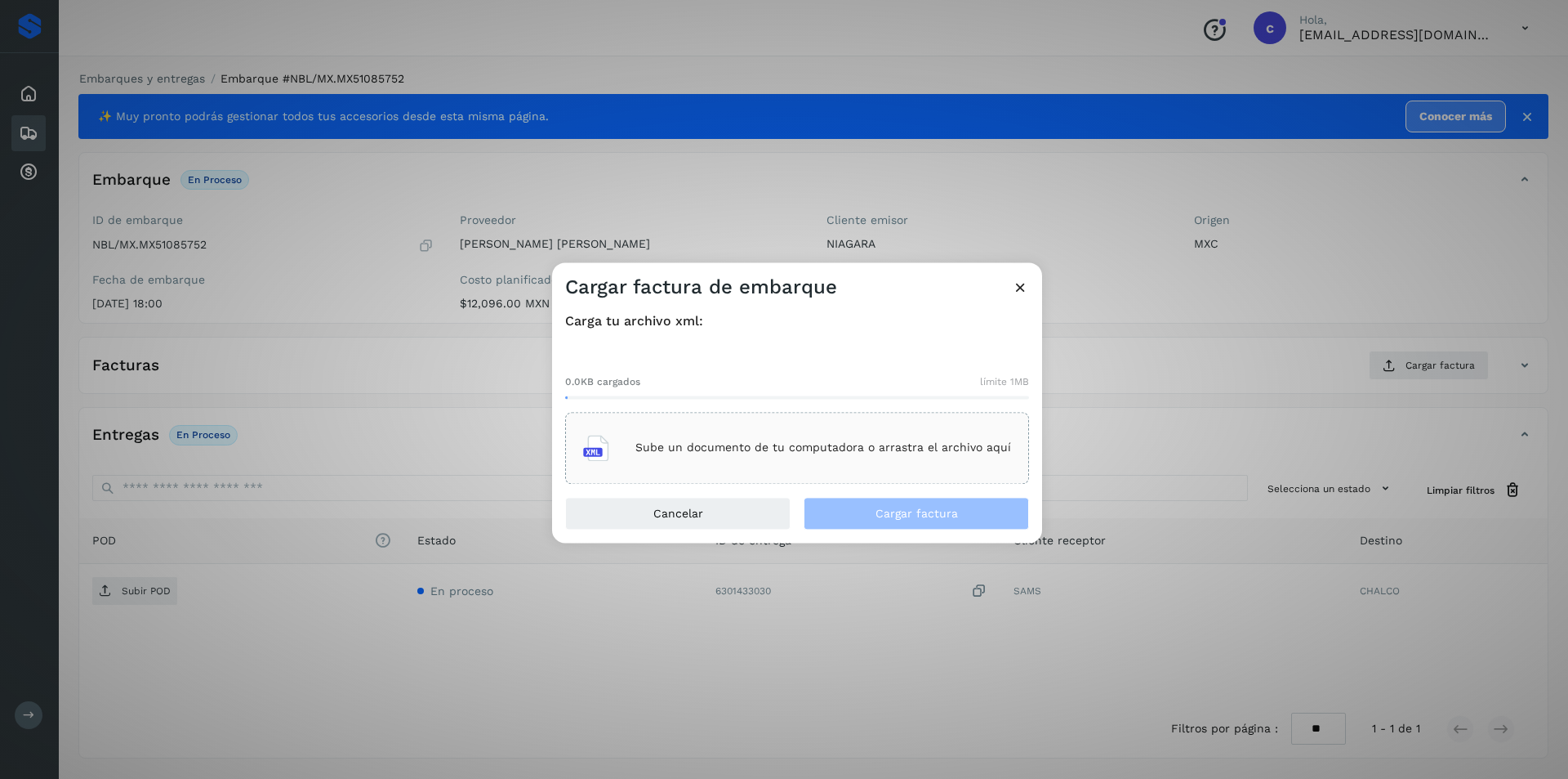
click at [915, 442] on p "Sube un documento de tu computadora o arrastra el archivo aquí" at bounding box center [822, 448] width 375 height 14
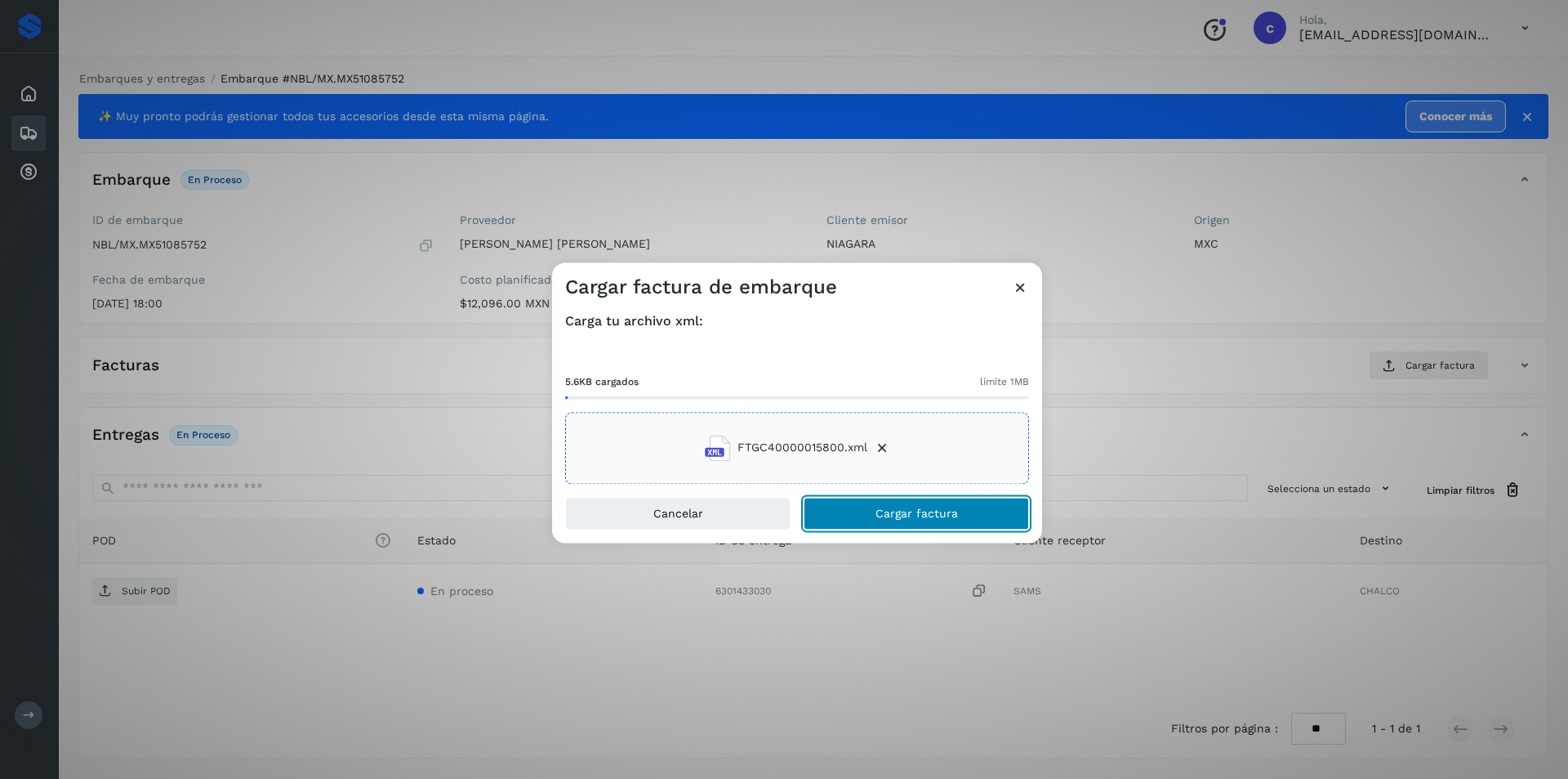
click at [959, 523] on button "Cargar factura" at bounding box center [915, 513] width 226 height 33
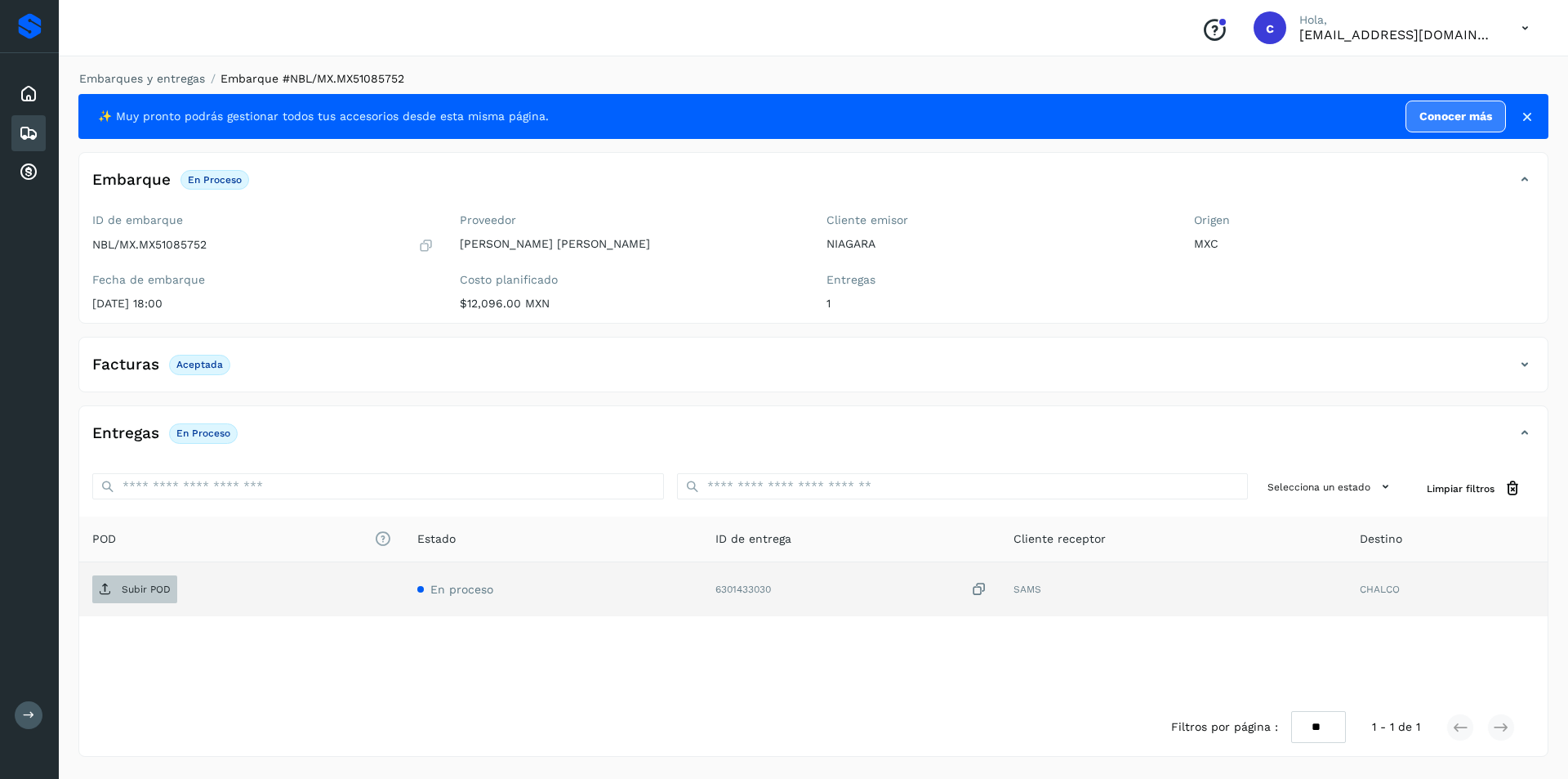
click at [137, 584] on p "Subir POD" at bounding box center [146, 590] width 49 height 12
click at [100, 594] on icon at bounding box center [105, 589] width 13 height 13
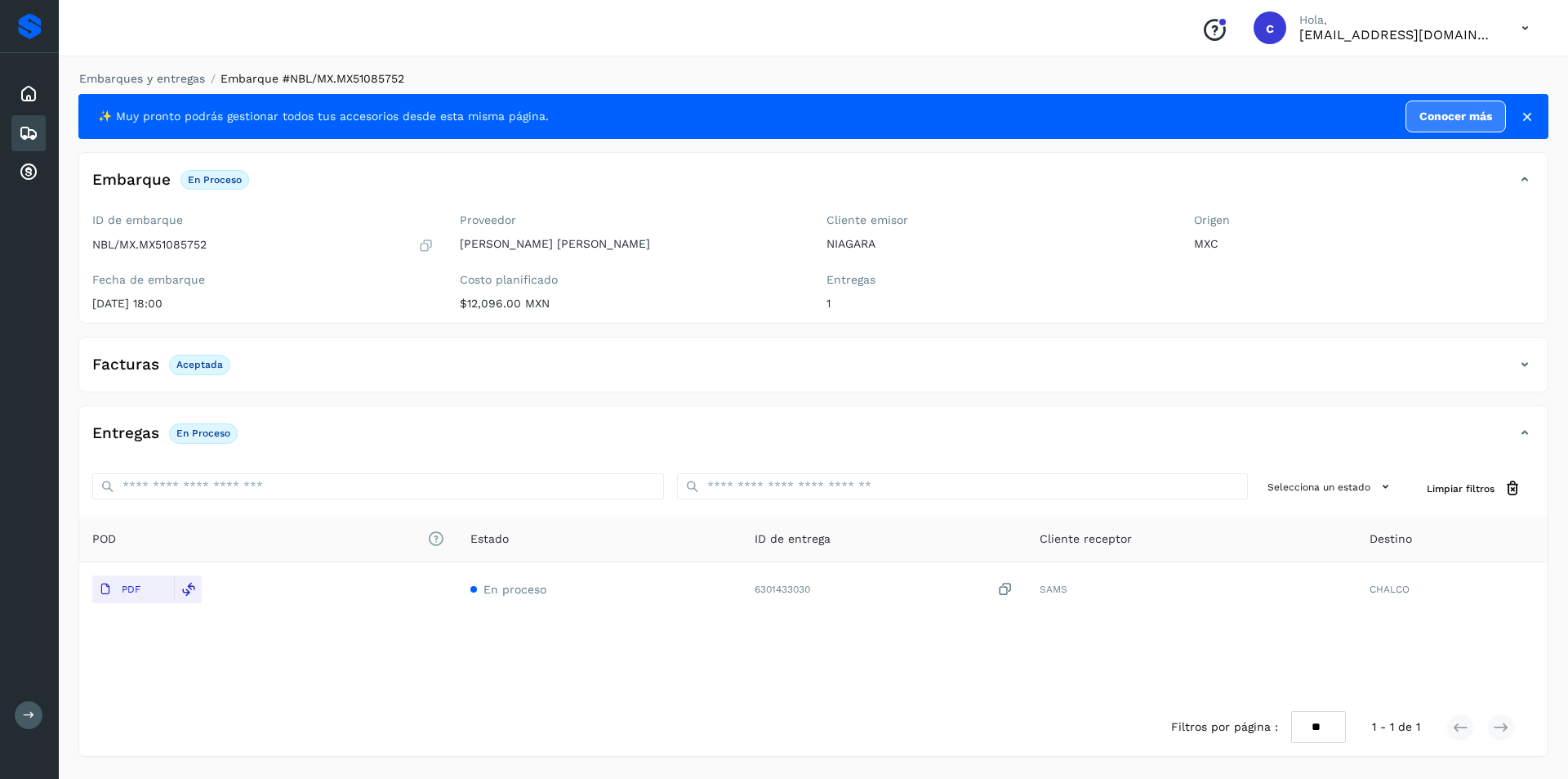
click at [34, 123] on icon at bounding box center [28, 133] width 19 height 19
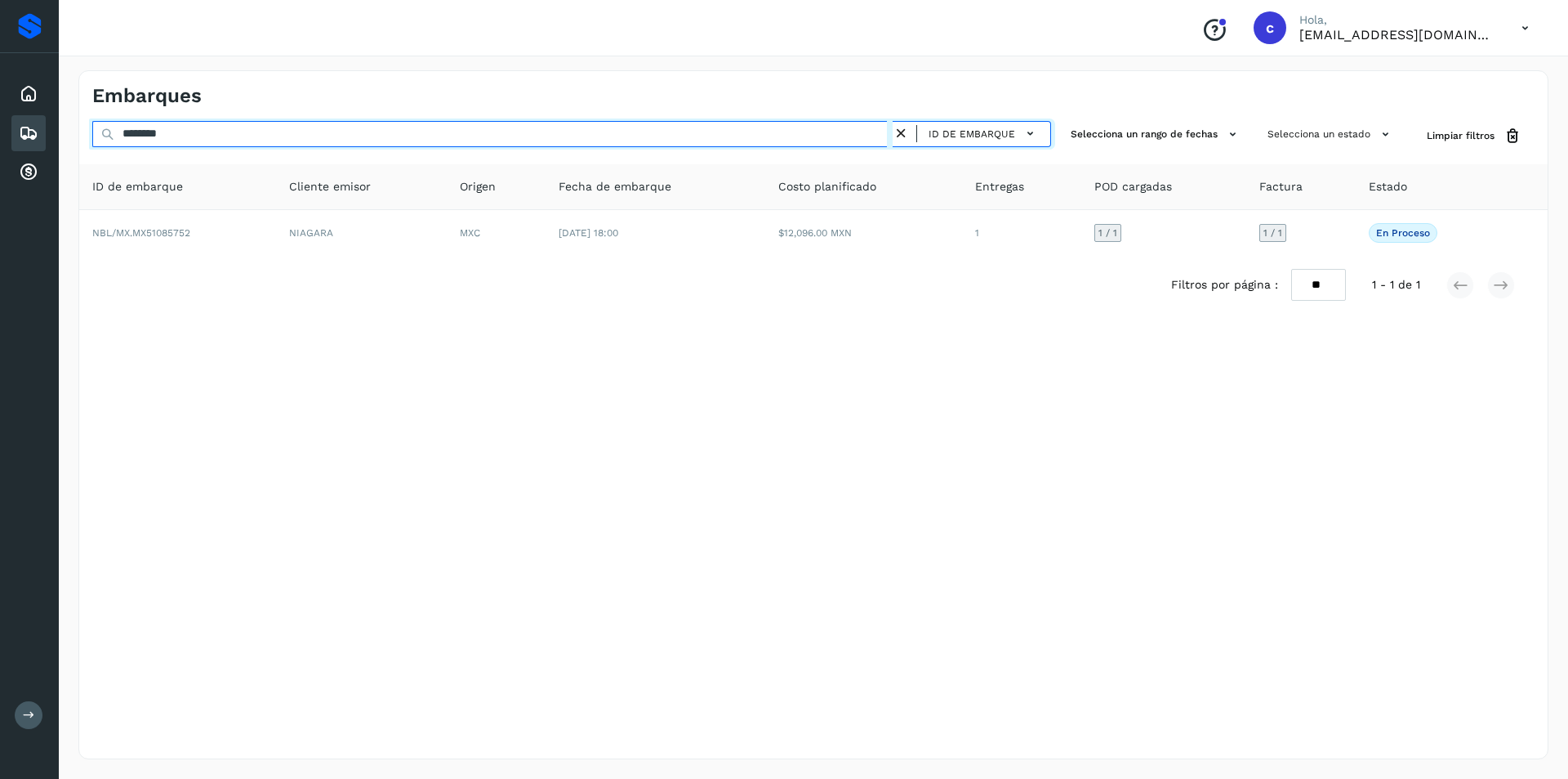
click at [279, 140] on input "********" at bounding box center [492, 134] width 800 height 26
type input "*"
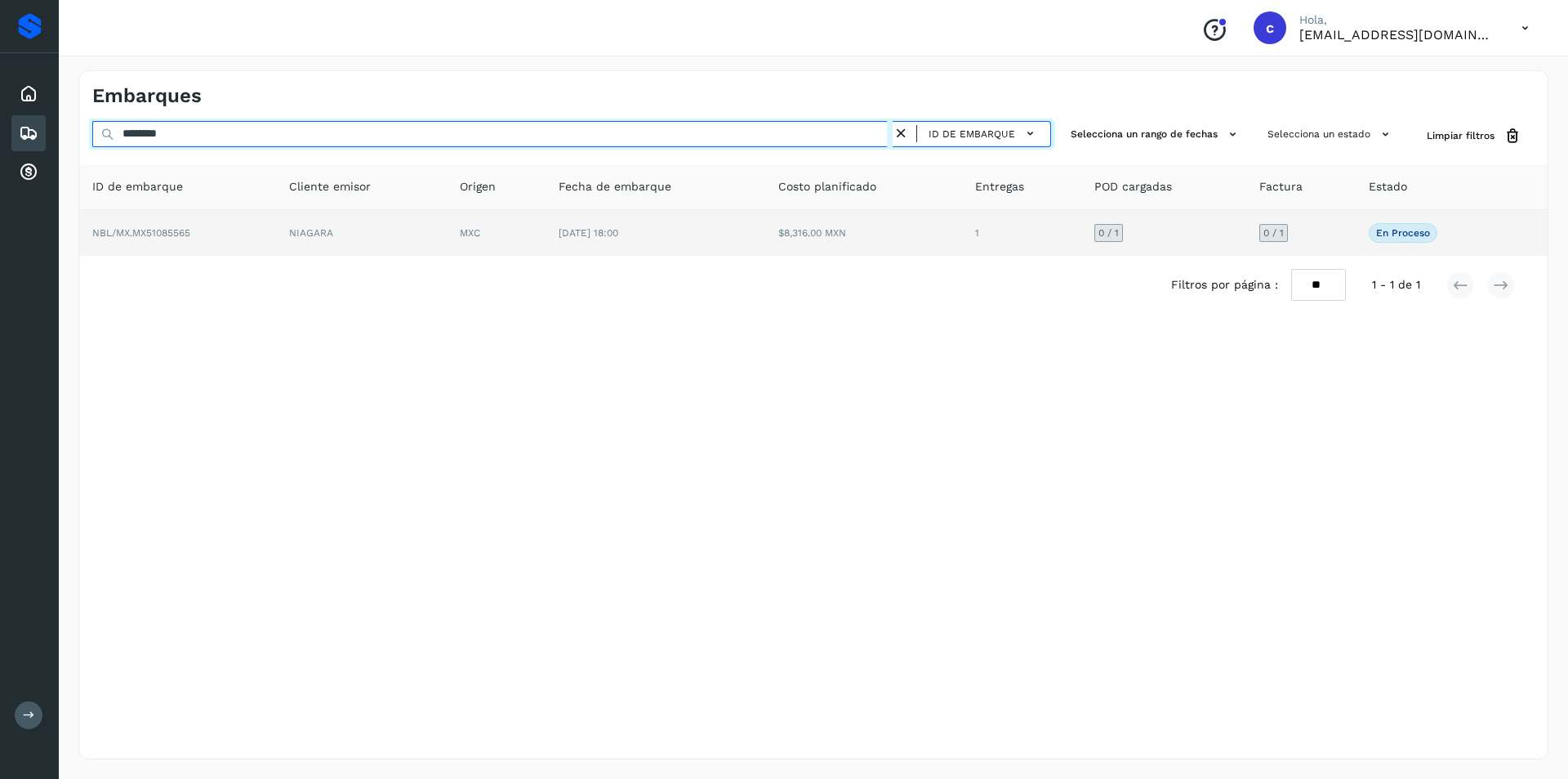
type input "********"
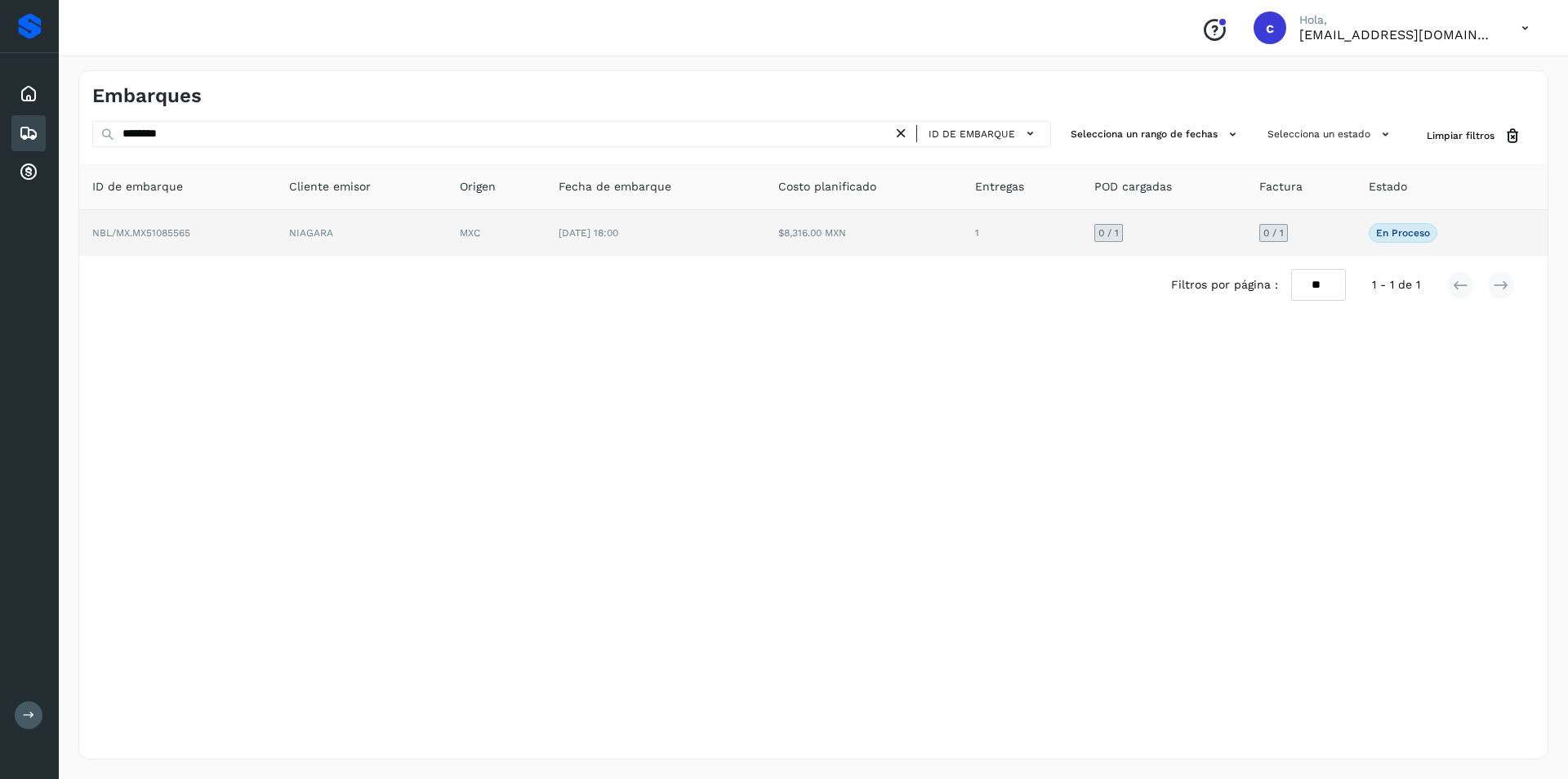
click at [259, 220] on td "NBL/MX.MX51085565" at bounding box center [178, 233] width 197 height 46
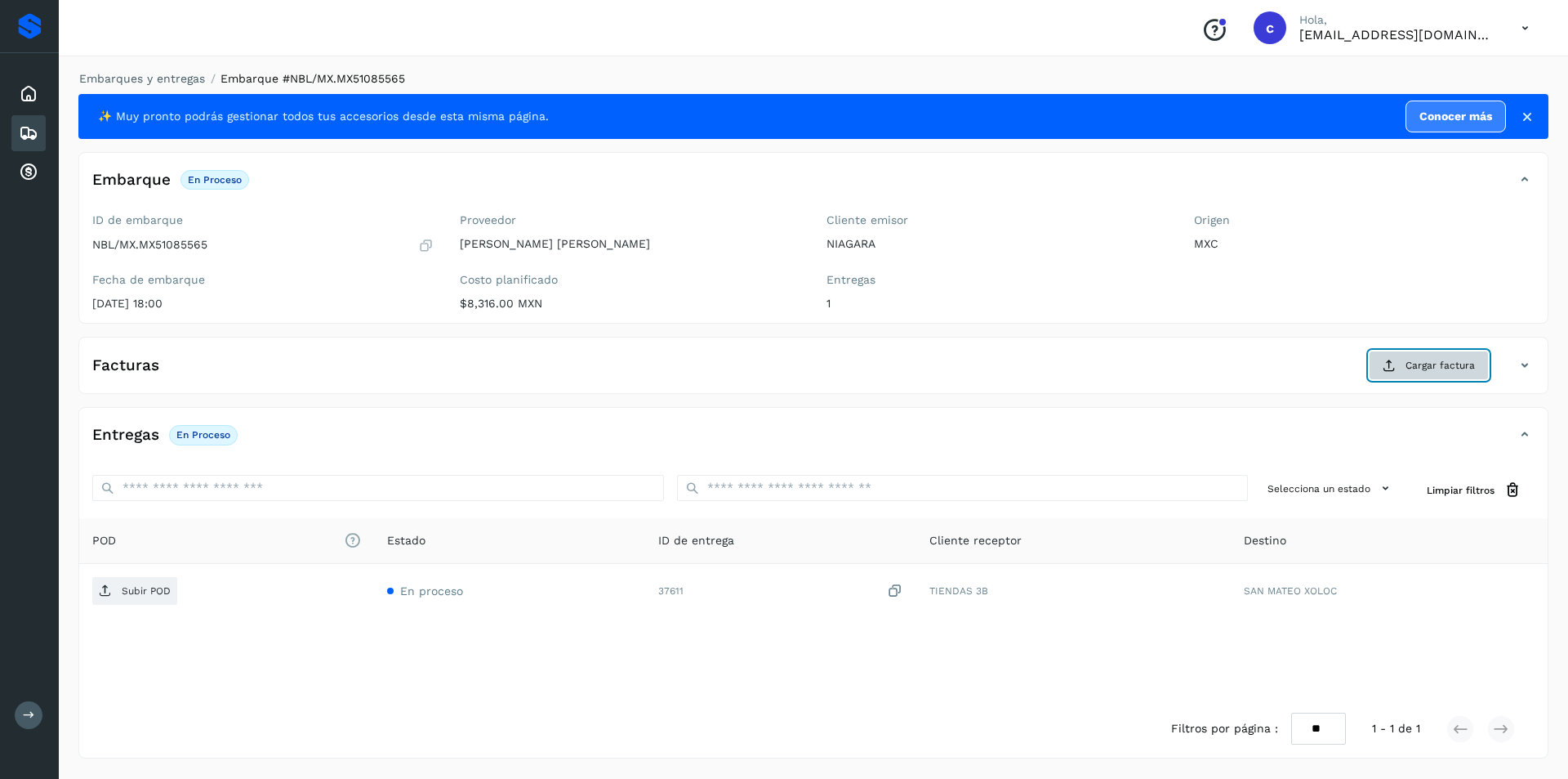
click at [1417, 369] on span "Cargar factura" at bounding box center [1440, 365] width 69 height 14
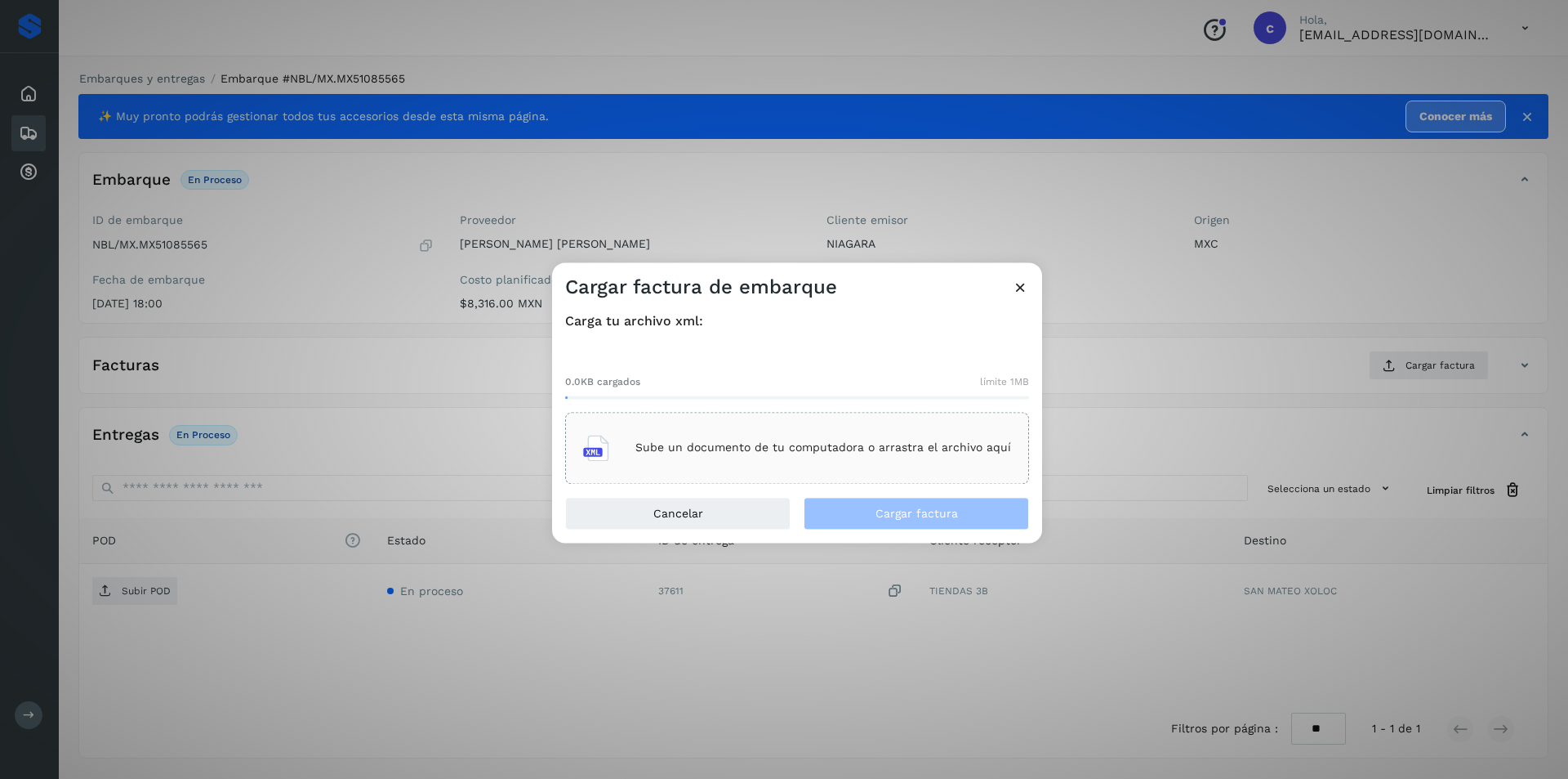
click at [812, 437] on div "Sube un documento de tu computadora o arrastra el archivo aquí" at bounding box center [797, 447] width 428 height 44
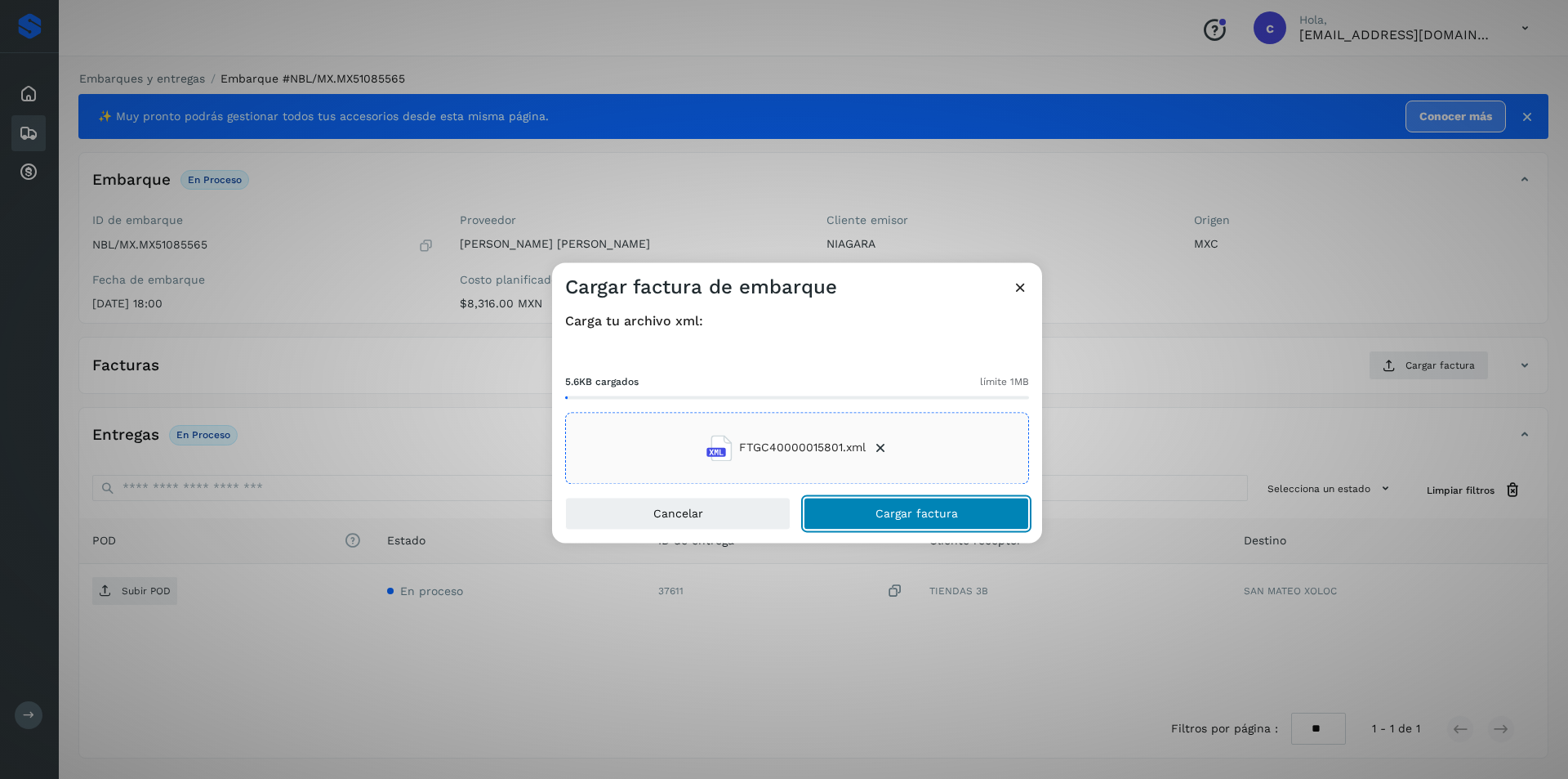
click at [993, 509] on button "Cargar factura" at bounding box center [915, 513] width 226 height 33
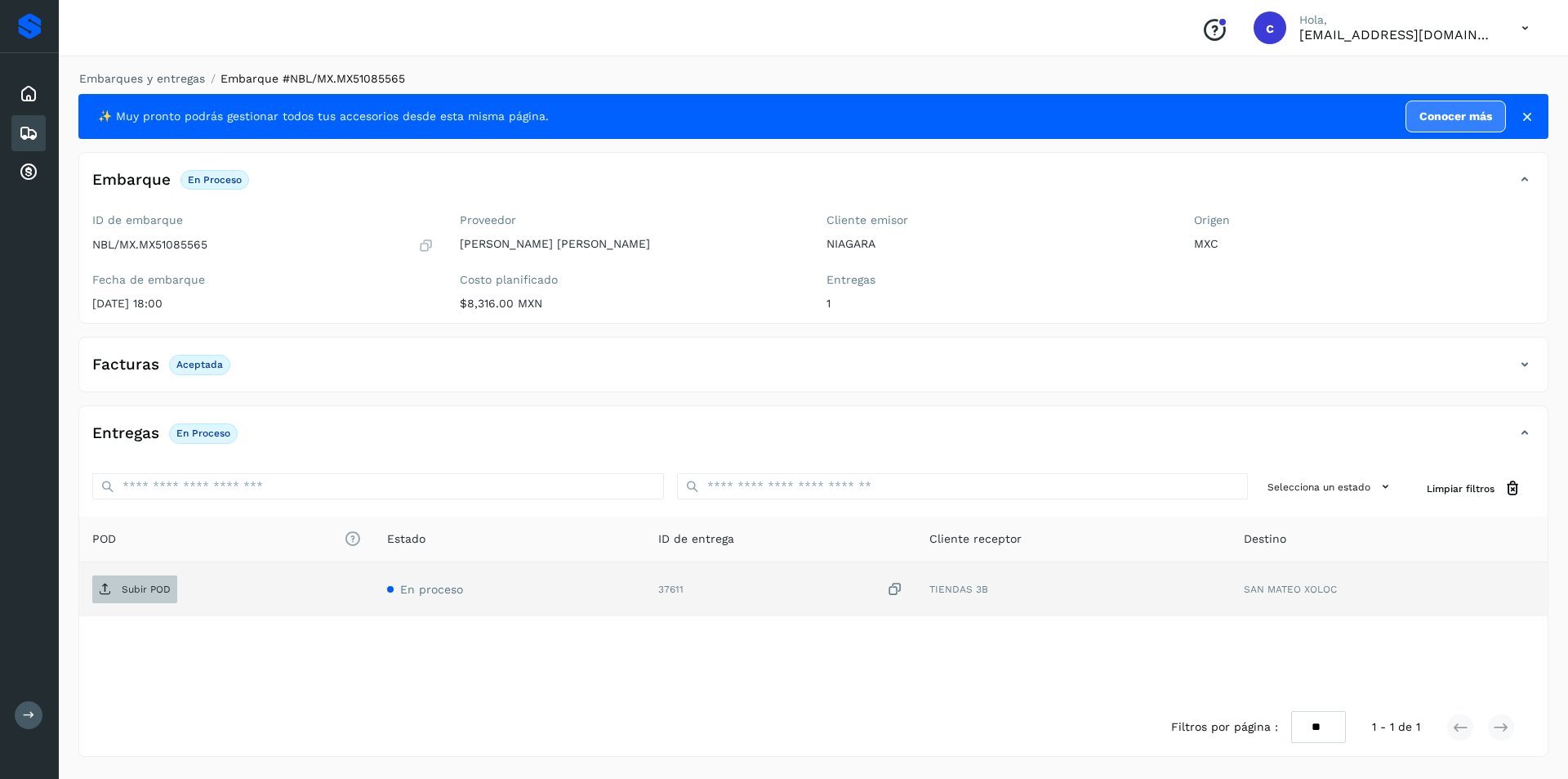
click at [117, 590] on span "Subir POD" at bounding box center [134, 589] width 85 height 26
click at [107, 598] on span "PDF" at bounding box center [119, 589] width 55 height 26
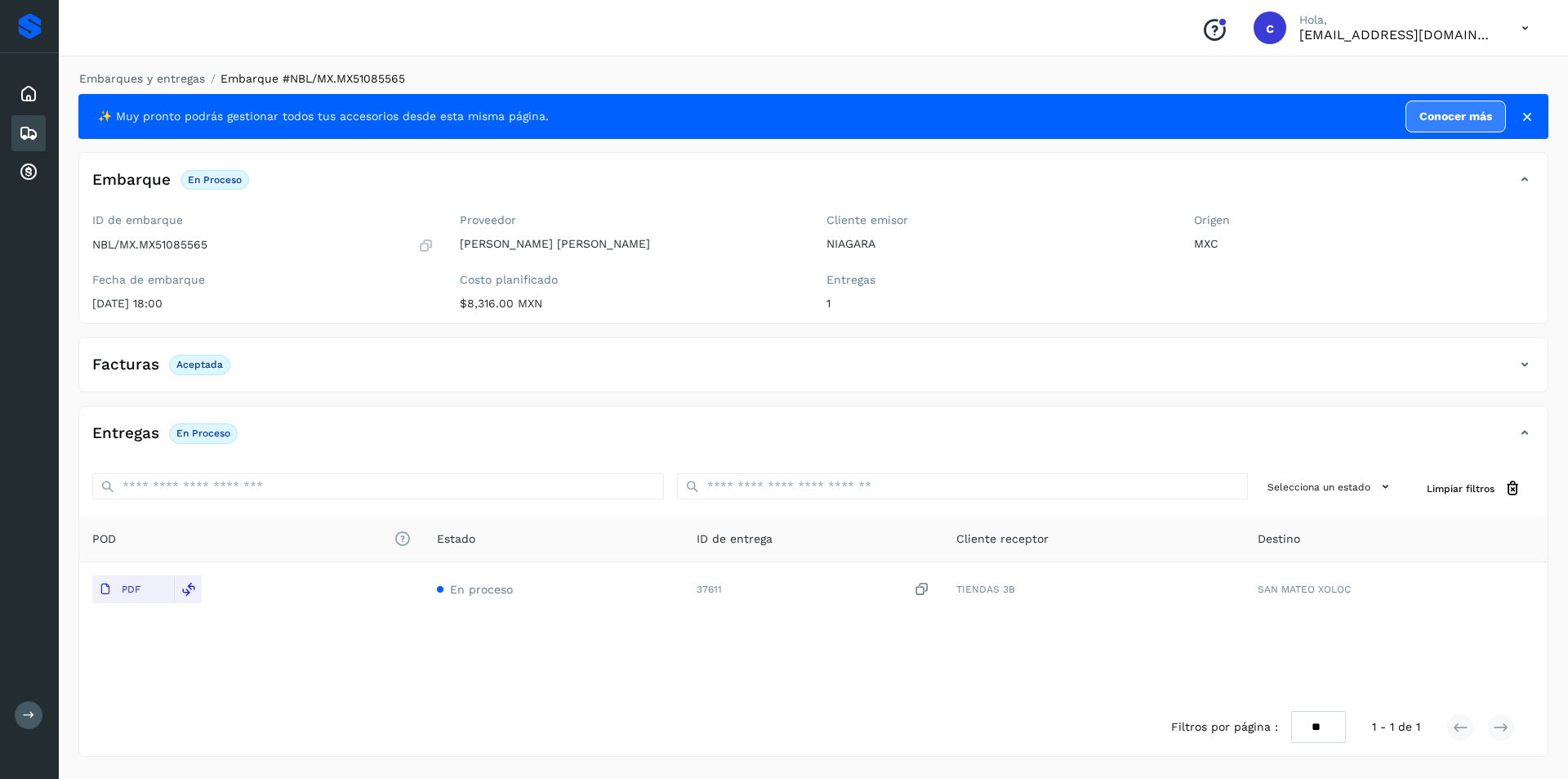
click at [33, 123] on icon at bounding box center [28, 133] width 19 height 19
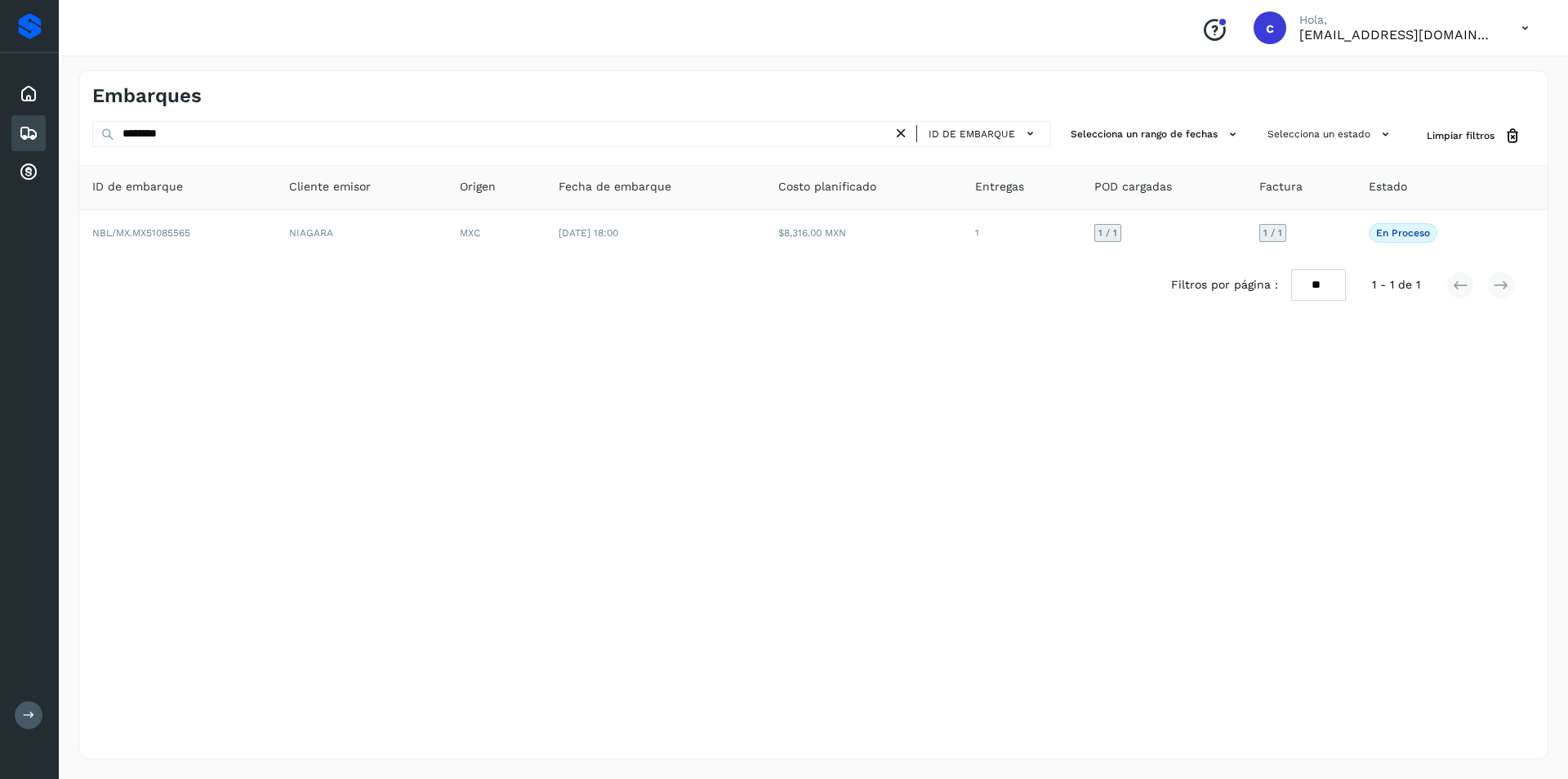
click at [905, 134] on icon at bounding box center [901, 134] width 17 height 17
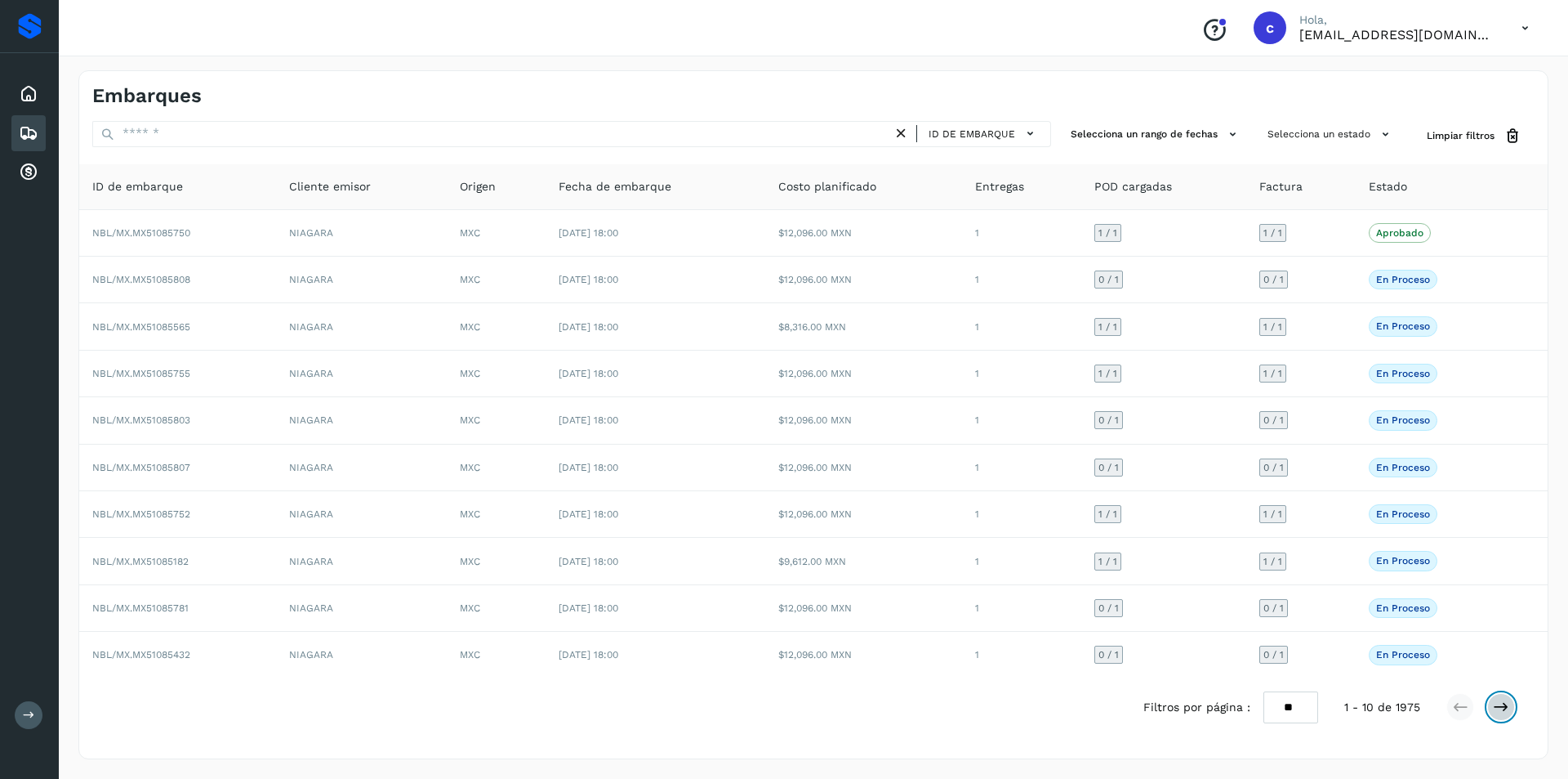
click at [1505, 700] on icon at bounding box center [1500, 706] width 16 height 16
click at [1502, 711] on icon at bounding box center [1500, 706] width 16 height 16
click at [1504, 712] on icon at bounding box center [1500, 706] width 16 height 16
click at [1505, 716] on button at bounding box center [1500, 706] width 28 height 28
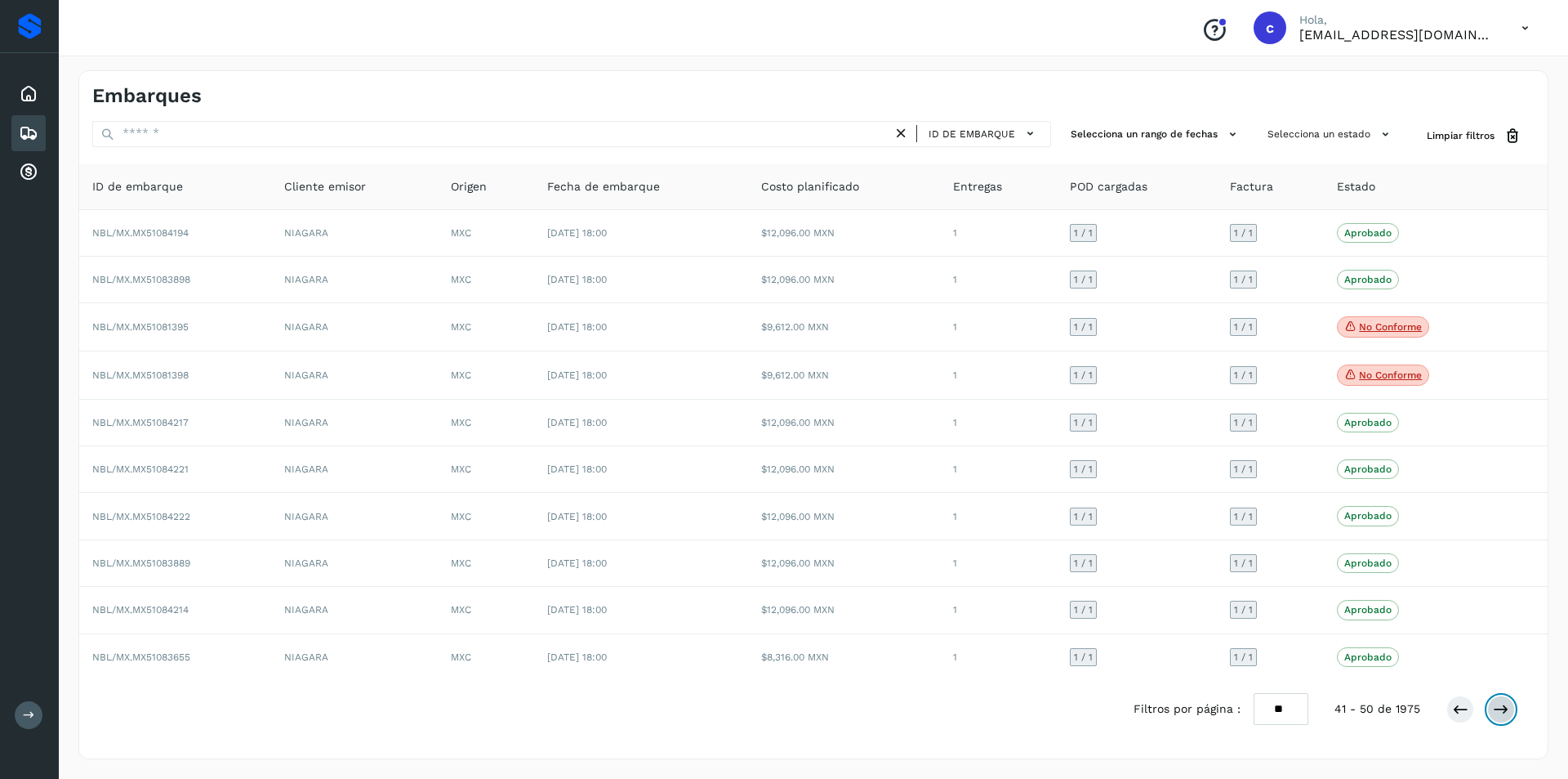
click at [1505, 716] on icon at bounding box center [1500, 709] width 16 height 16
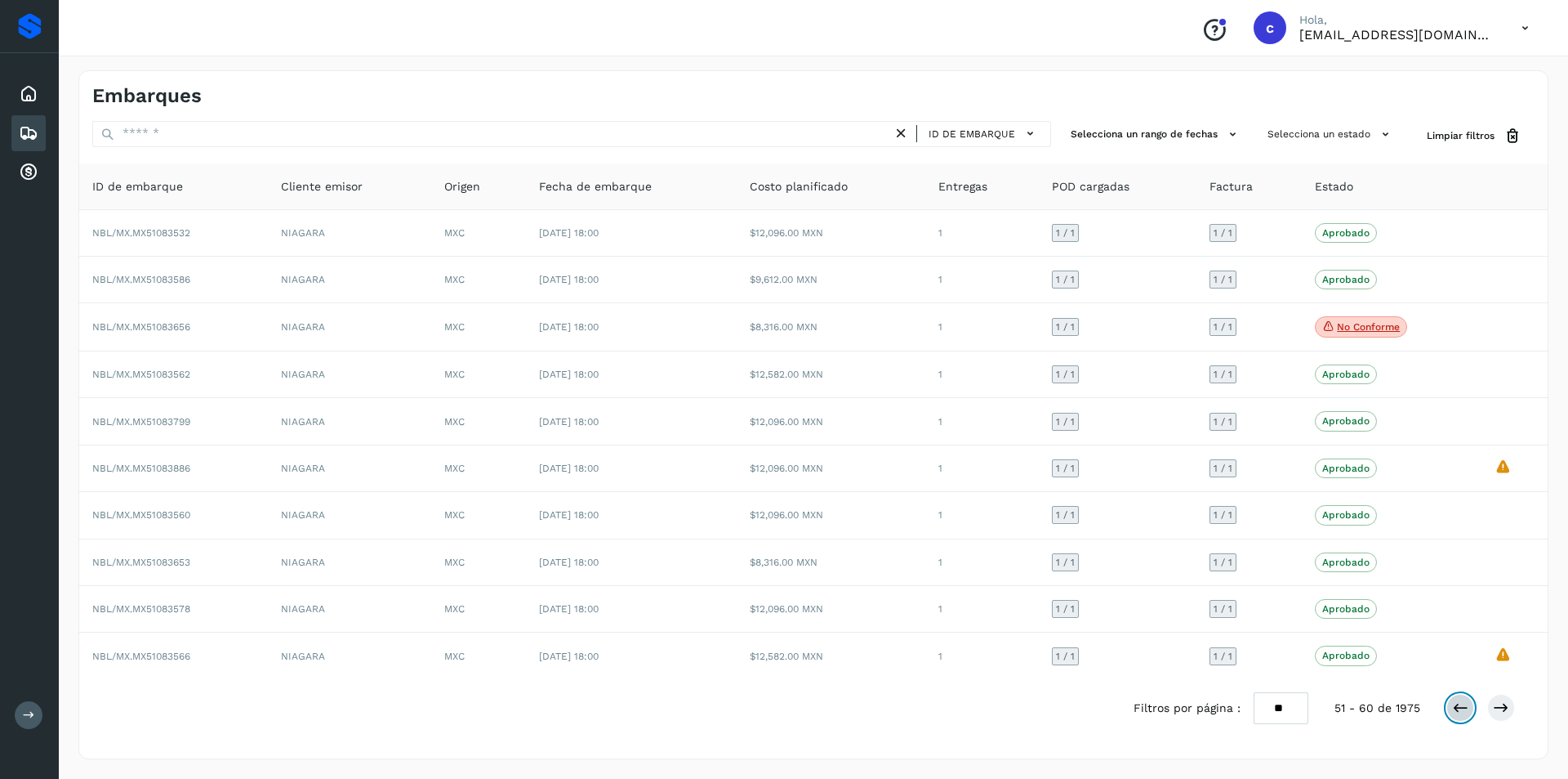
click at [1456, 714] on icon at bounding box center [1459, 707] width 16 height 16
